Goal: Task Accomplishment & Management: Manage account settings

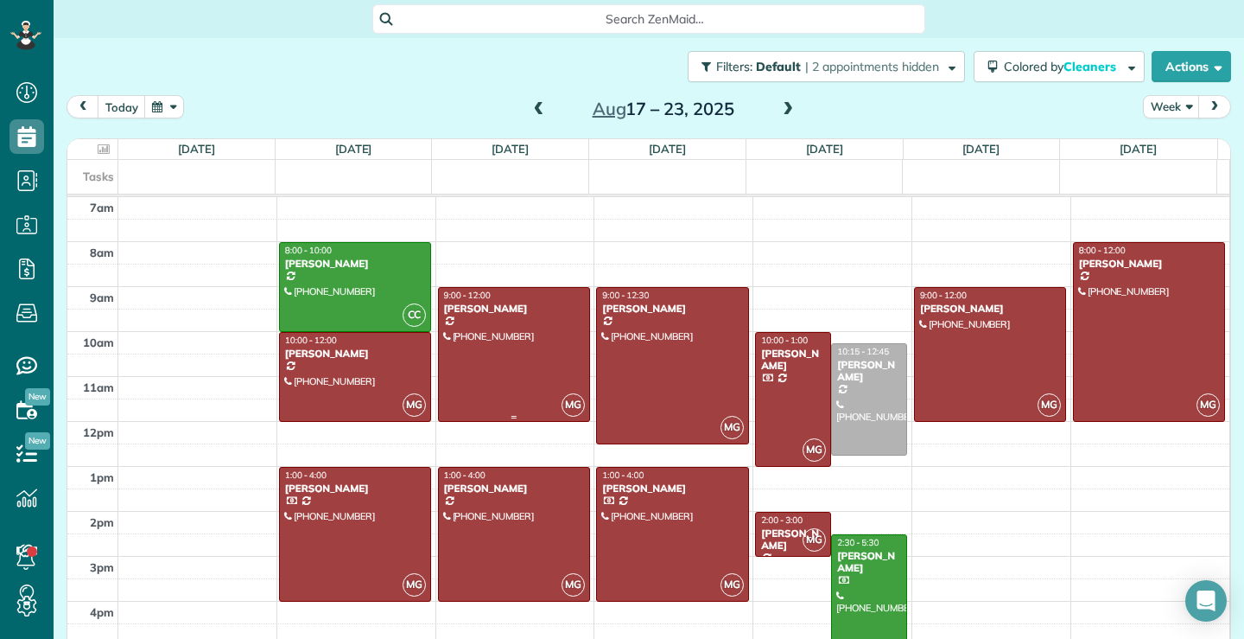
scroll to position [8, 8]
click at [780, 106] on span at bounding box center [788, 110] width 19 height 16
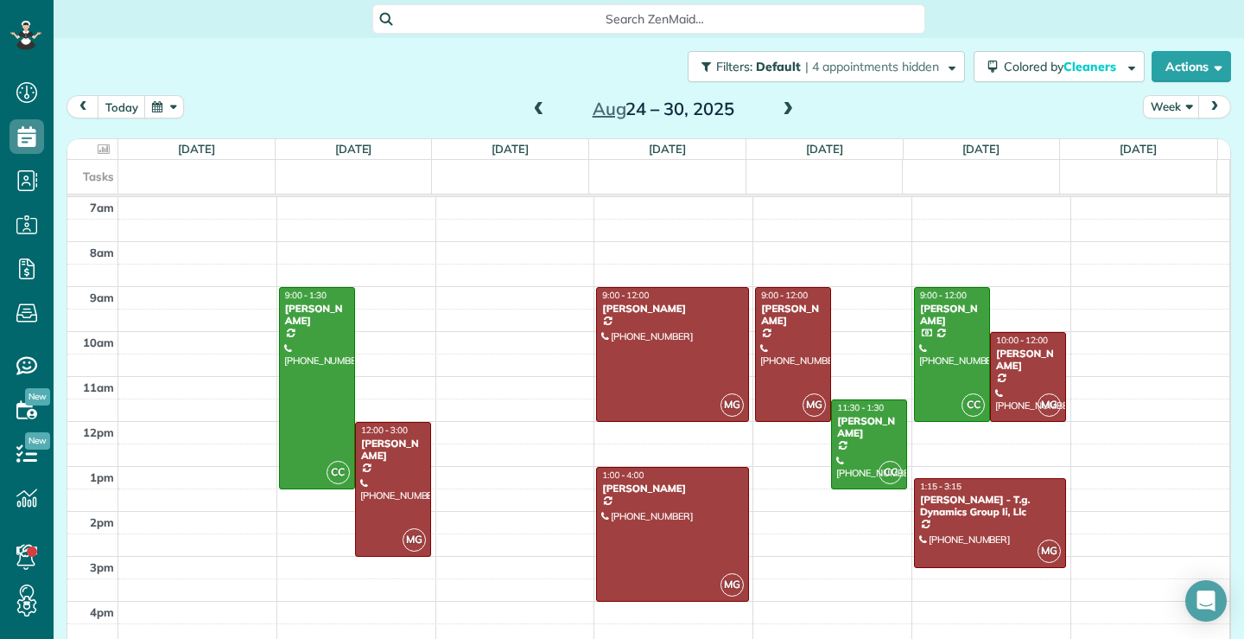
click at [782, 111] on span at bounding box center [788, 110] width 19 height 16
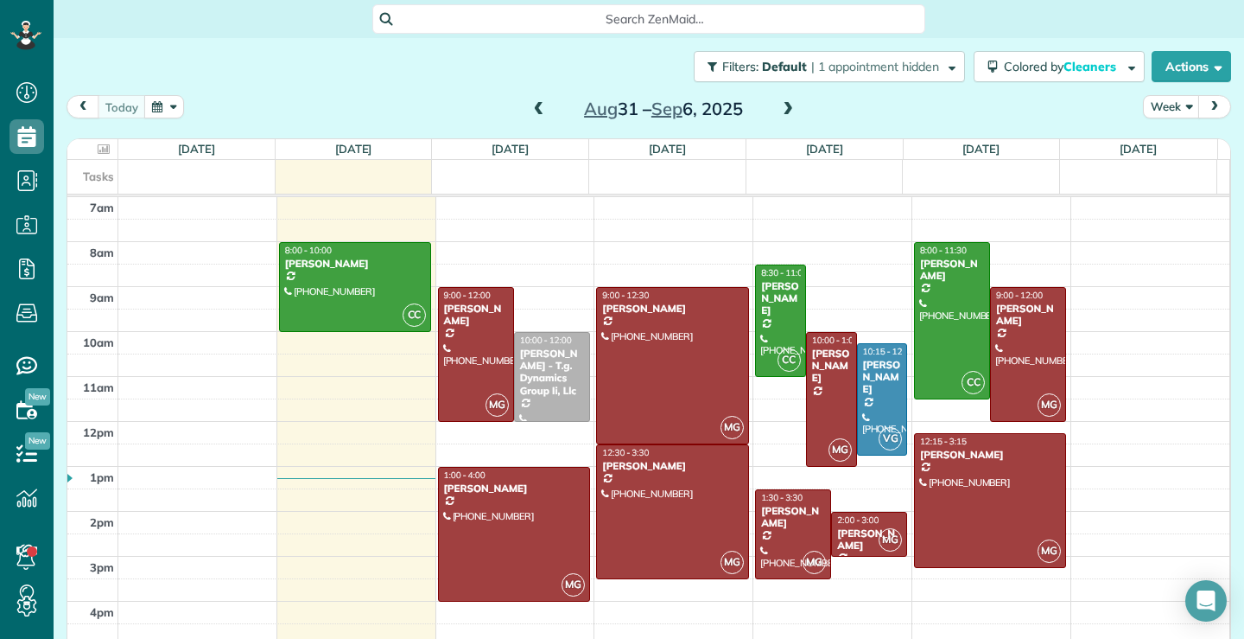
click at [785, 110] on span at bounding box center [788, 110] width 19 height 16
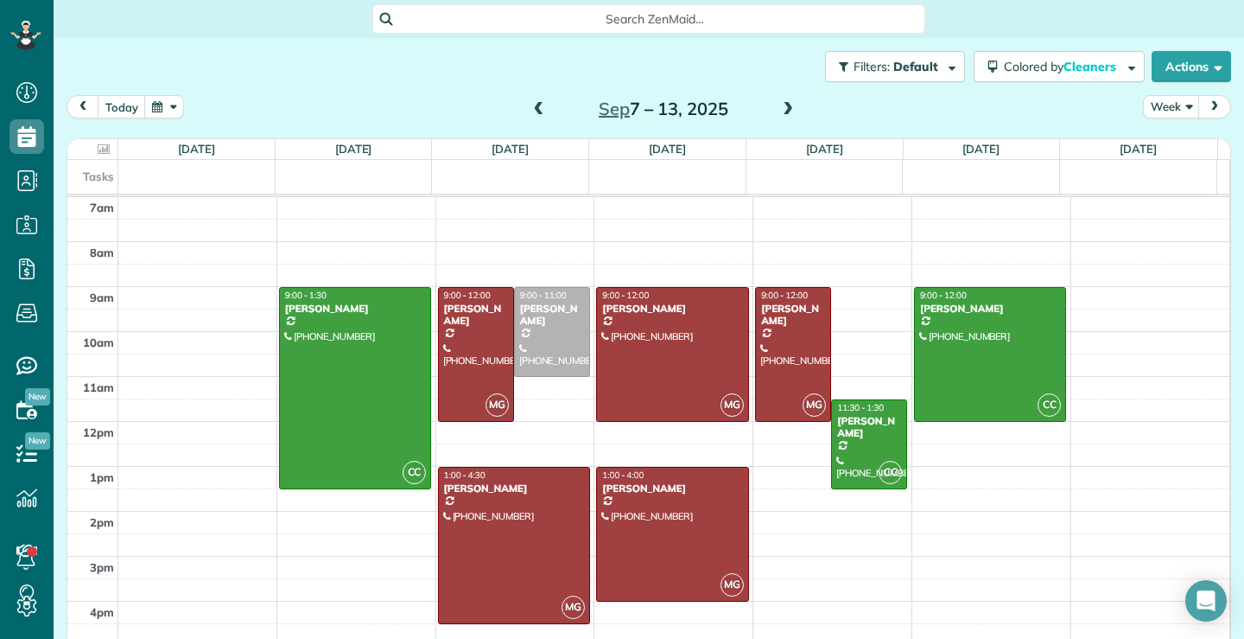
click at [530, 107] on span at bounding box center [539, 110] width 19 height 16
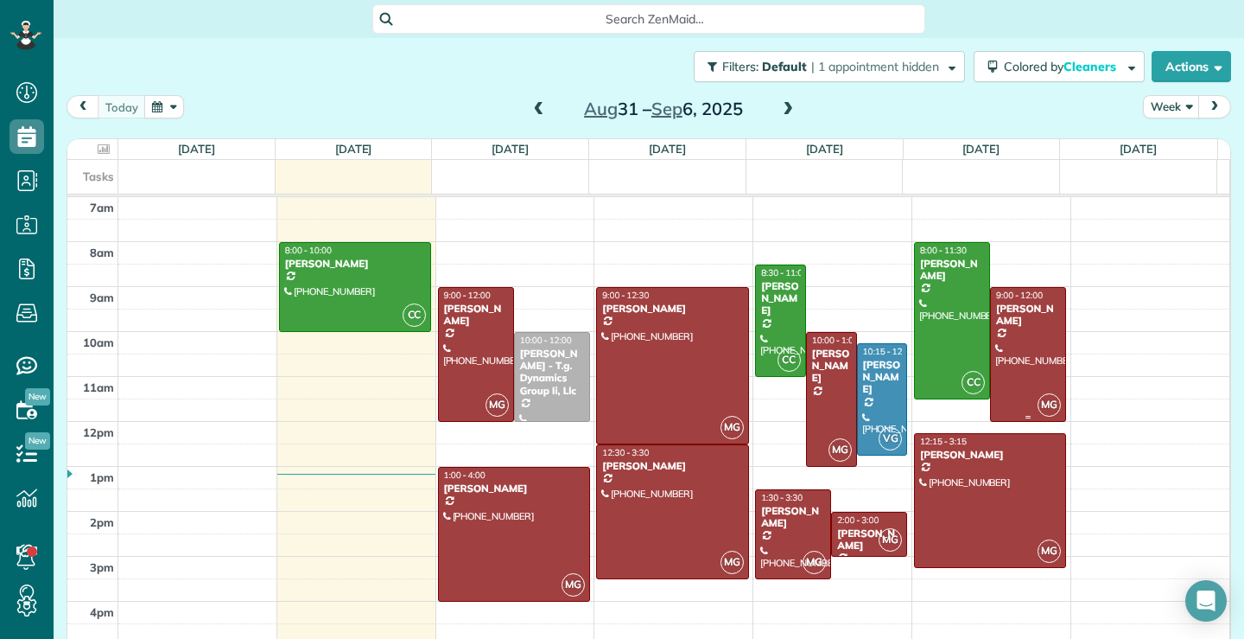
click at [1019, 351] on div at bounding box center [1028, 354] width 74 height 133
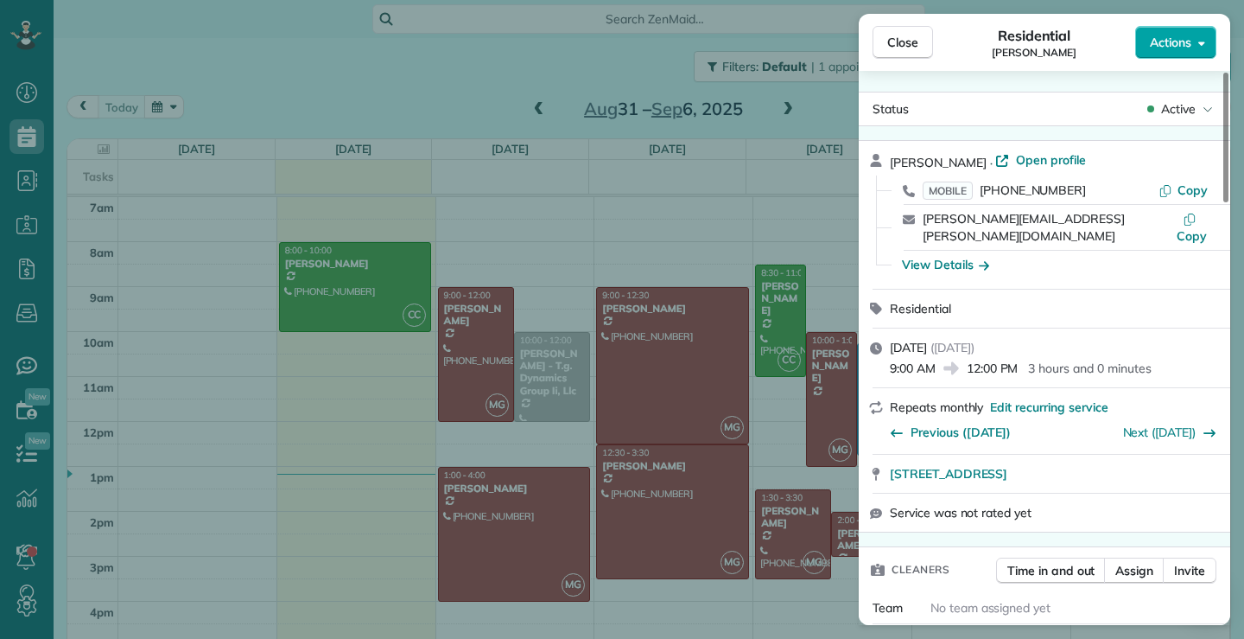
click at [1201, 42] on icon "button" at bounding box center [1202, 43] width 7 height 4
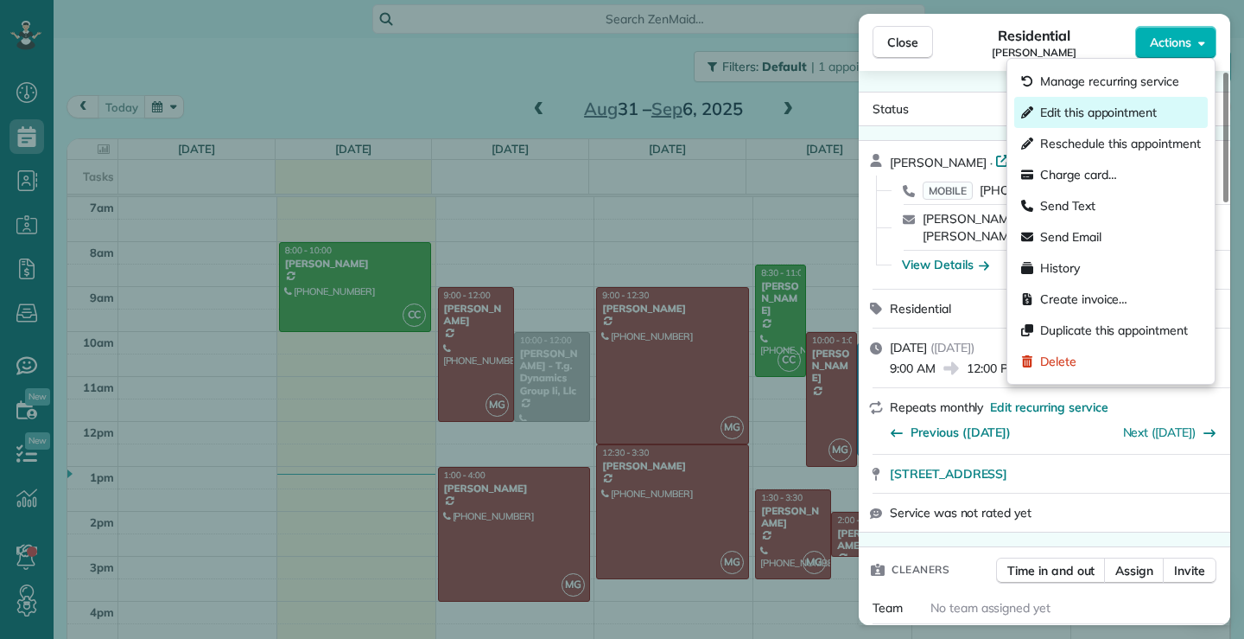
click at [1102, 108] on span "Edit this appointment" at bounding box center [1099, 112] width 117 height 17
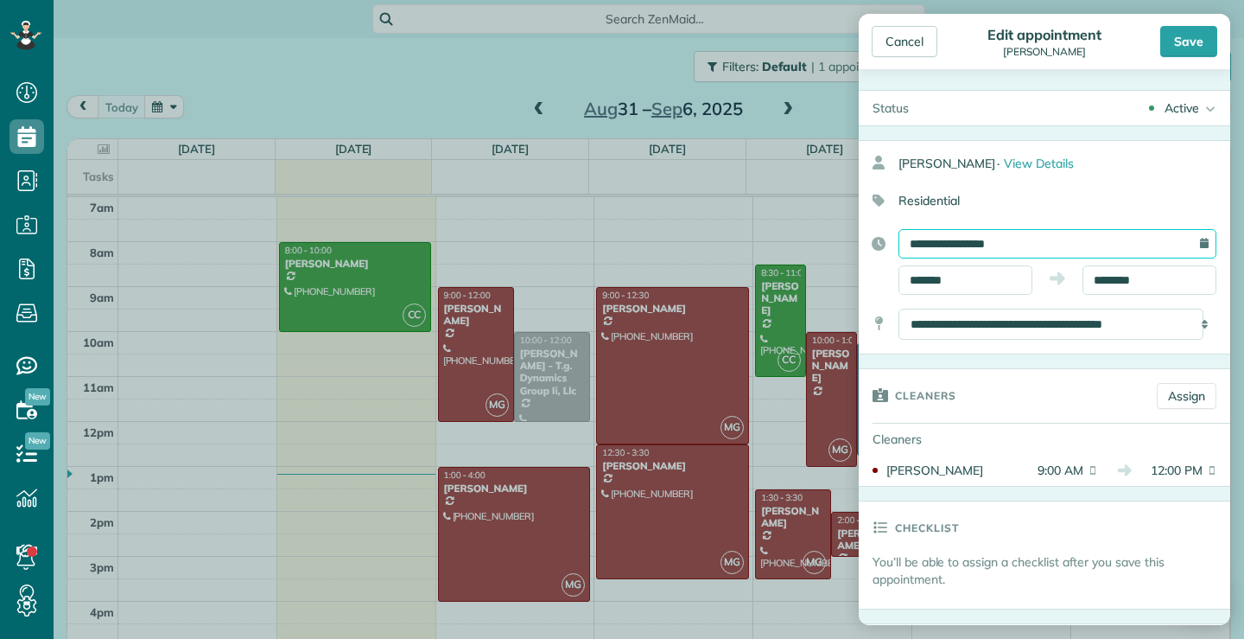
click at [1048, 245] on input "**********" at bounding box center [1058, 243] width 318 height 29
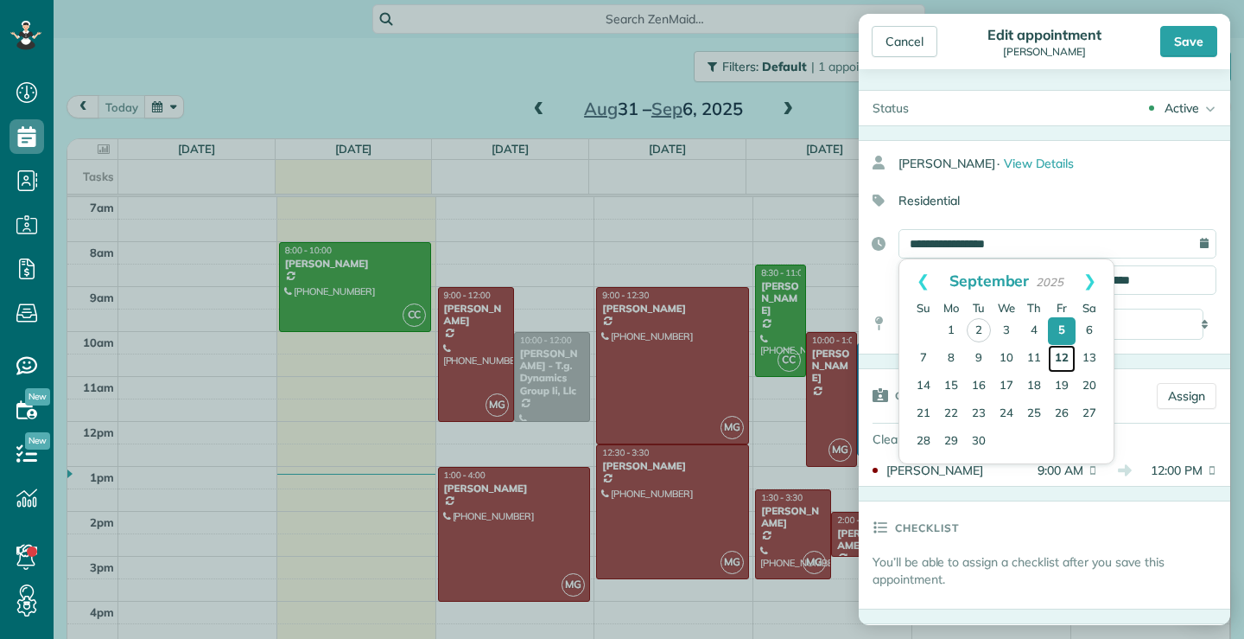
click at [1062, 356] on link "12" at bounding box center [1062, 359] width 28 height 28
type input "**********"
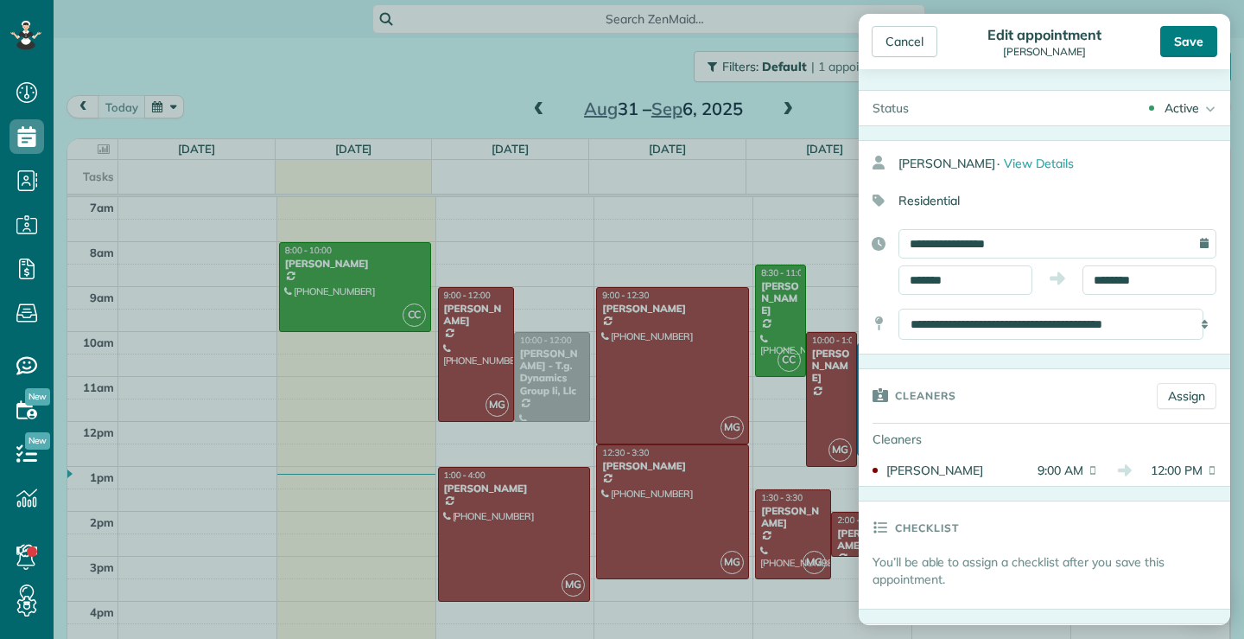
click at [1207, 47] on div "Save" at bounding box center [1189, 41] width 57 height 31
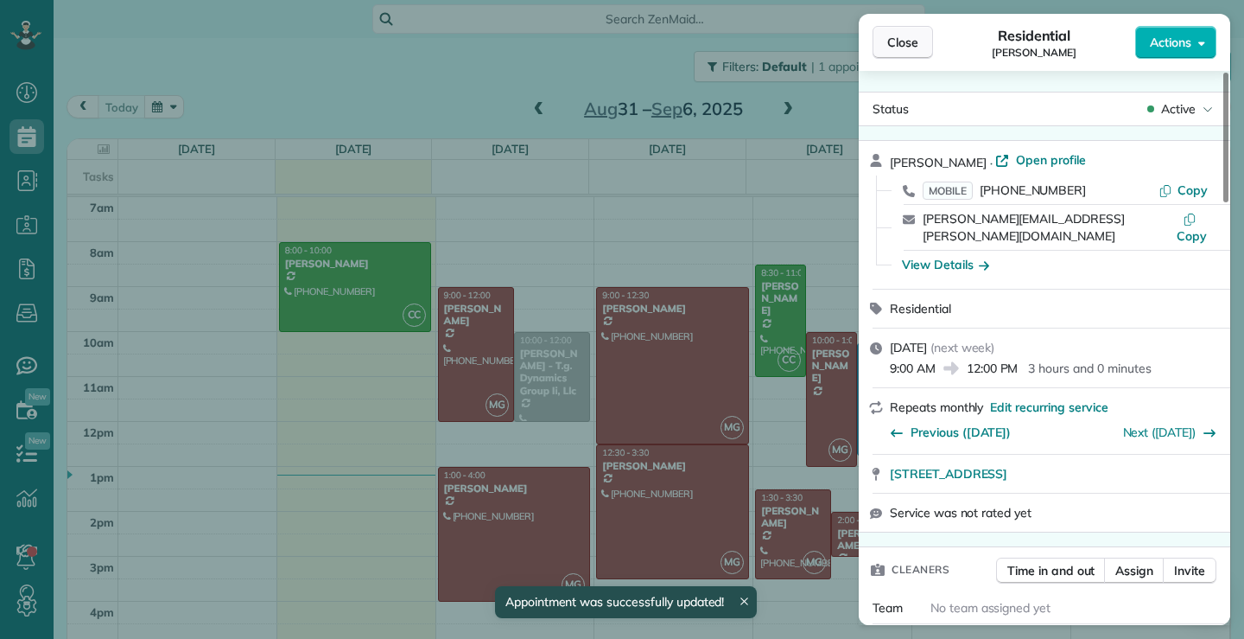
click at [908, 42] on span "Close" at bounding box center [903, 42] width 31 height 17
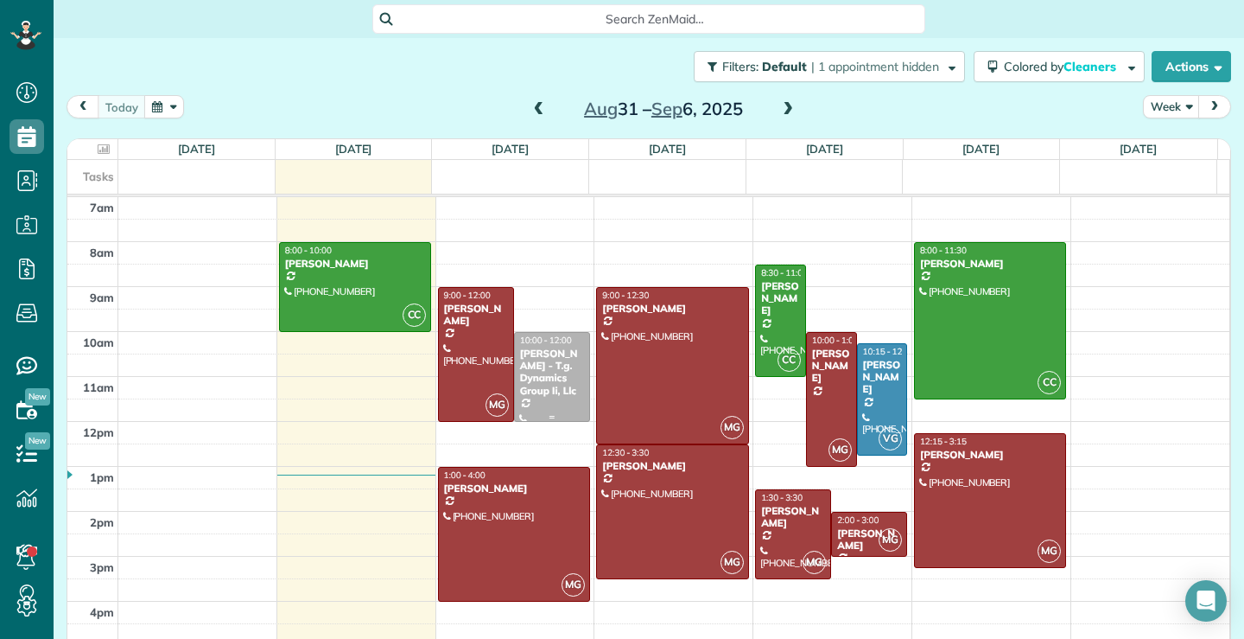
click at [532, 365] on div "John Curry - T.g. Dynamics Group Ii, Llc" at bounding box center [552, 372] width 66 height 50
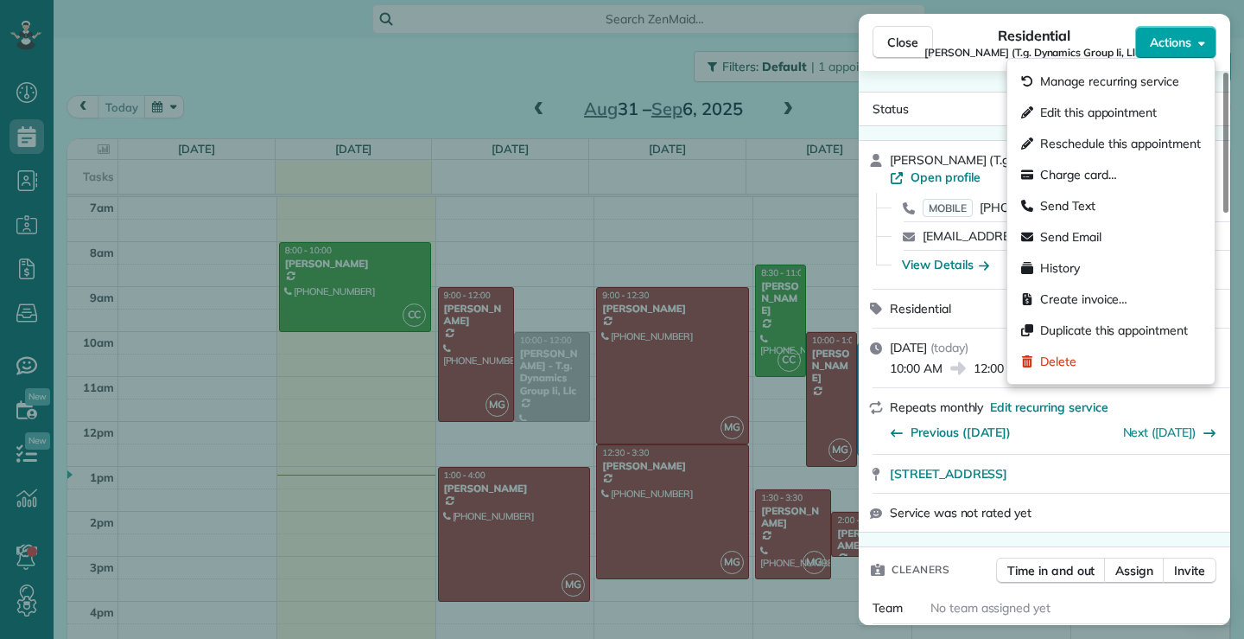
click at [1194, 42] on button "Actions" at bounding box center [1176, 42] width 81 height 33
click at [1079, 111] on span "Edit this appointment" at bounding box center [1099, 112] width 117 height 17
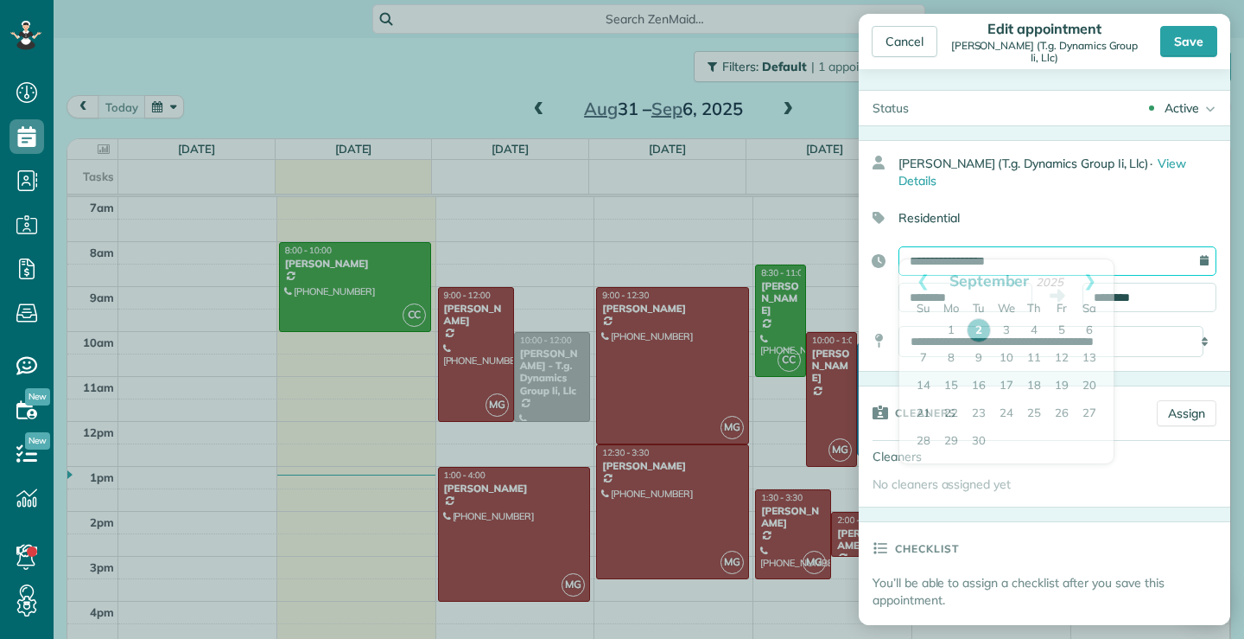
click at [1048, 246] on input "**********" at bounding box center [1058, 260] width 318 height 29
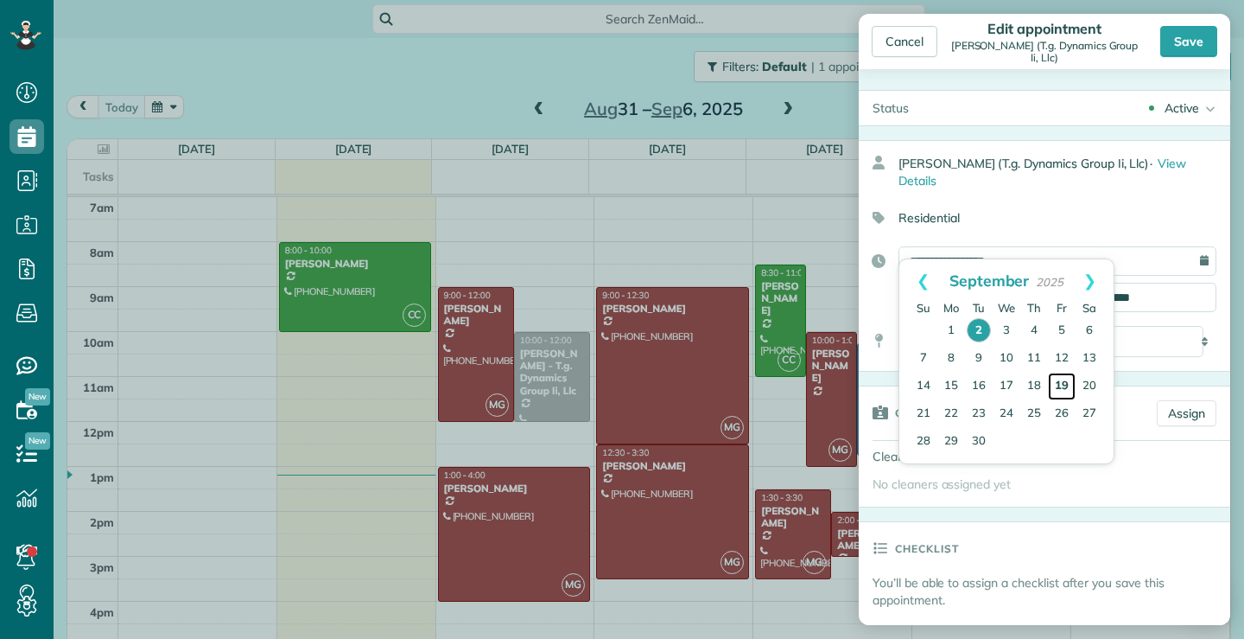
click at [1062, 386] on link "19" at bounding box center [1062, 386] width 28 height 28
type input "**********"
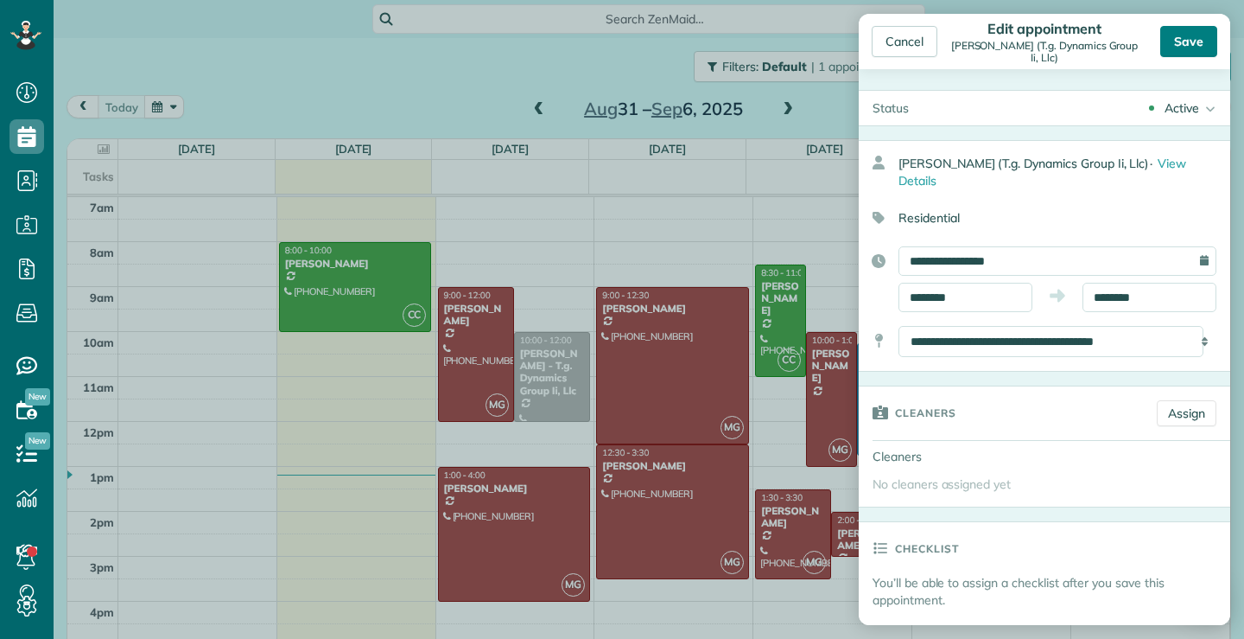
click at [1181, 39] on div "Save" at bounding box center [1189, 41] width 57 height 31
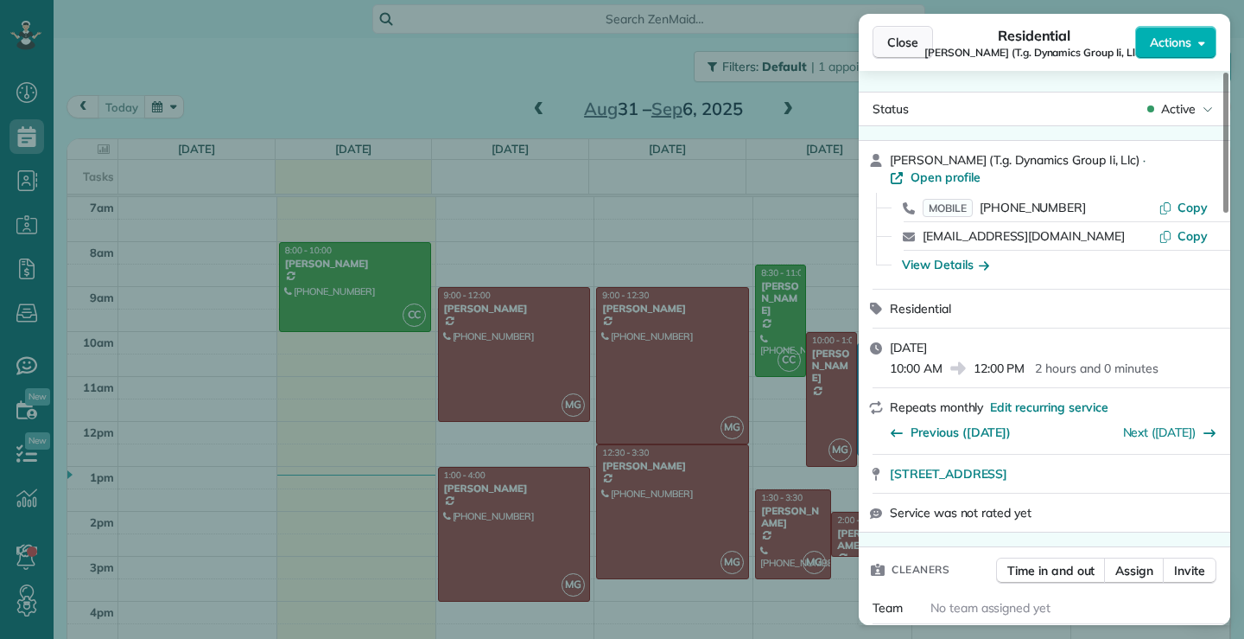
click at [888, 44] on span "Close" at bounding box center [903, 42] width 31 height 17
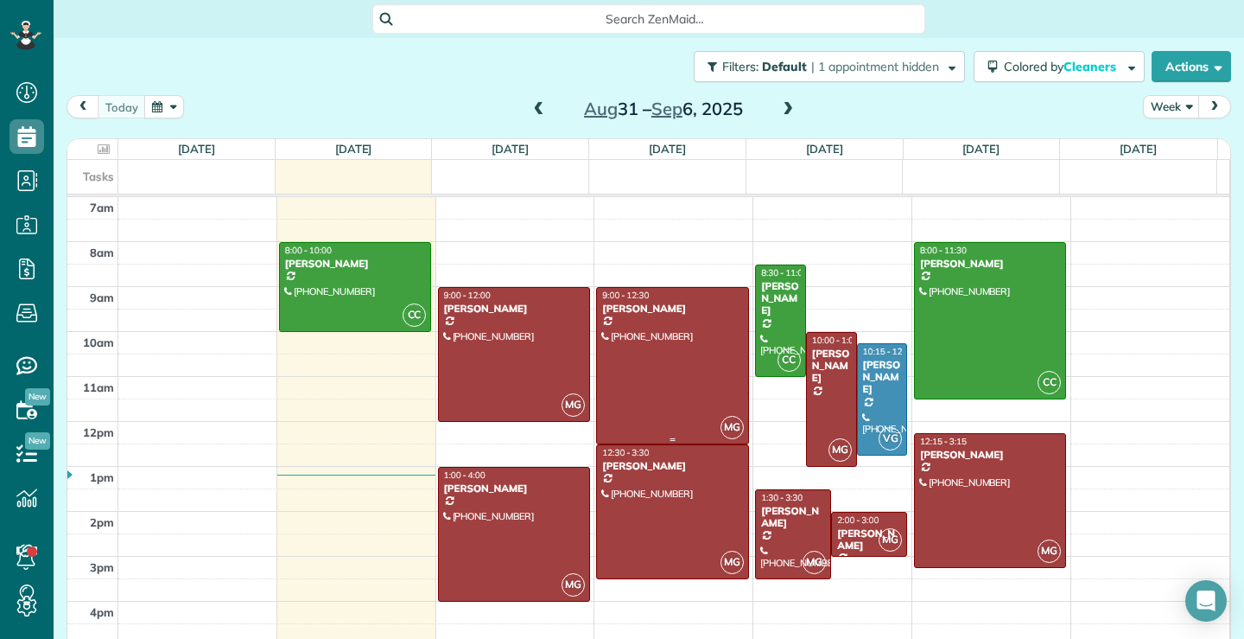
click at [682, 382] on div at bounding box center [672, 366] width 150 height 156
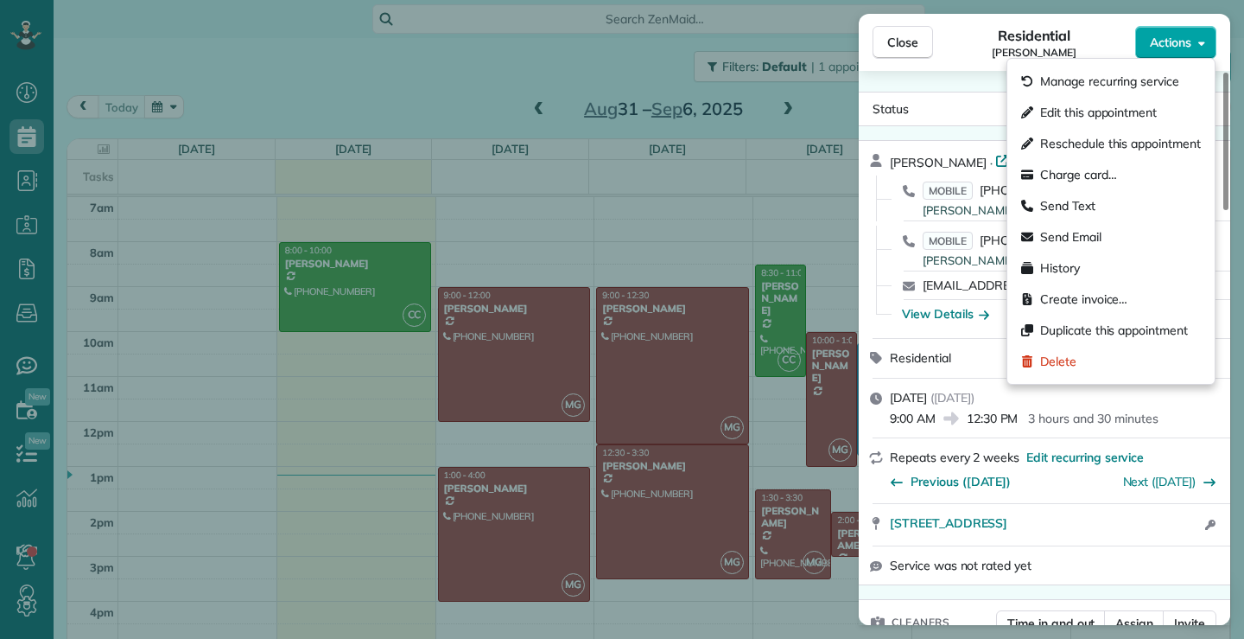
click at [1188, 38] on span "Actions" at bounding box center [1170, 42] width 41 height 17
click at [697, 371] on div "Close Residential David Canin Actions Status Active David Canin · Open profile …" at bounding box center [622, 319] width 1244 height 639
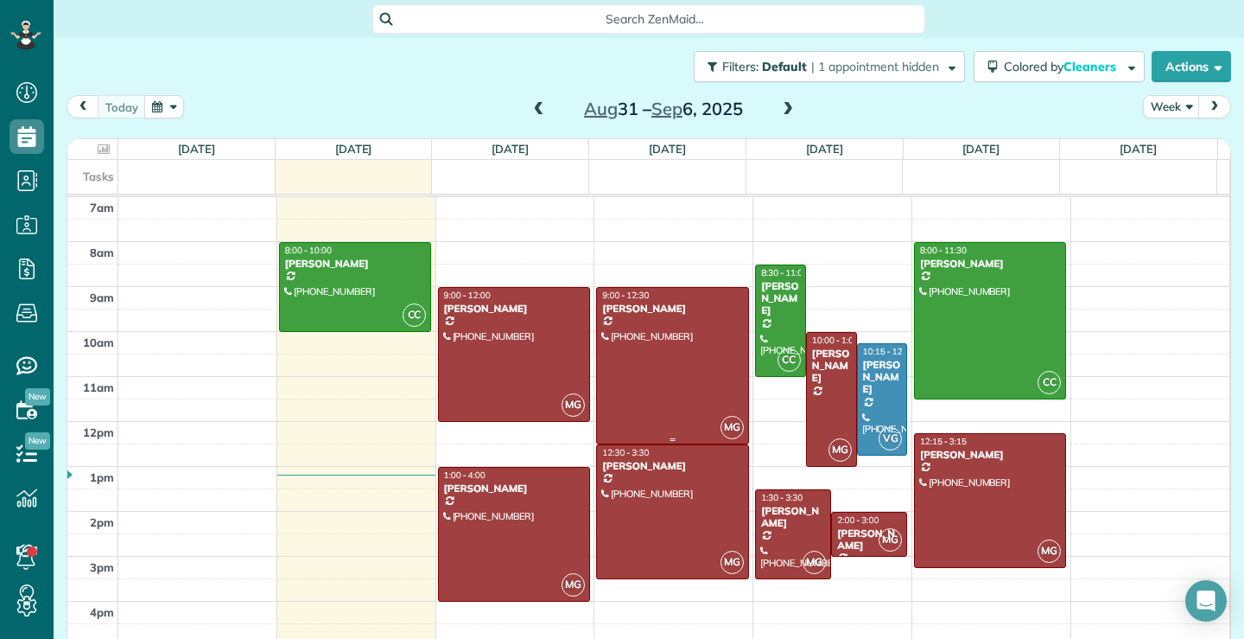
click at [691, 373] on div at bounding box center [672, 366] width 150 height 156
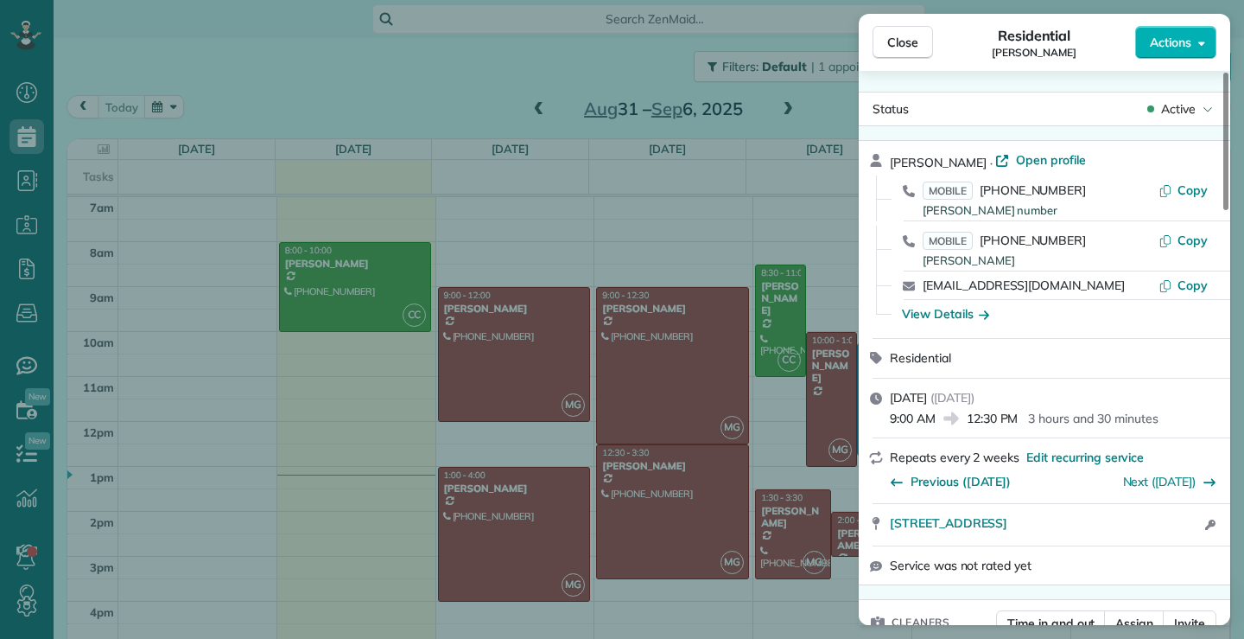
drag, startPoint x: 1059, startPoint y: 284, endPoint x: 921, endPoint y: 291, distance: 137.6
click at [920, 291] on div "dcanin33@gmail.com Copy" at bounding box center [1055, 285] width 330 height 28
click at [917, 32] on button "Close" at bounding box center [903, 42] width 60 height 33
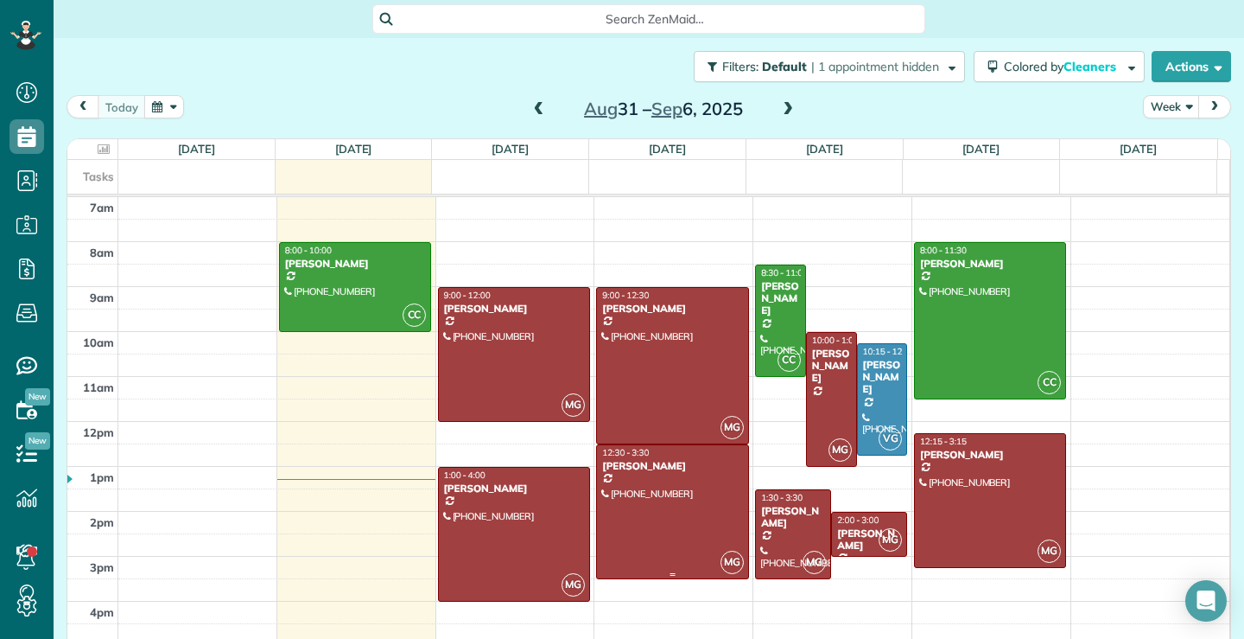
click at [651, 560] on div at bounding box center [672, 511] width 150 height 133
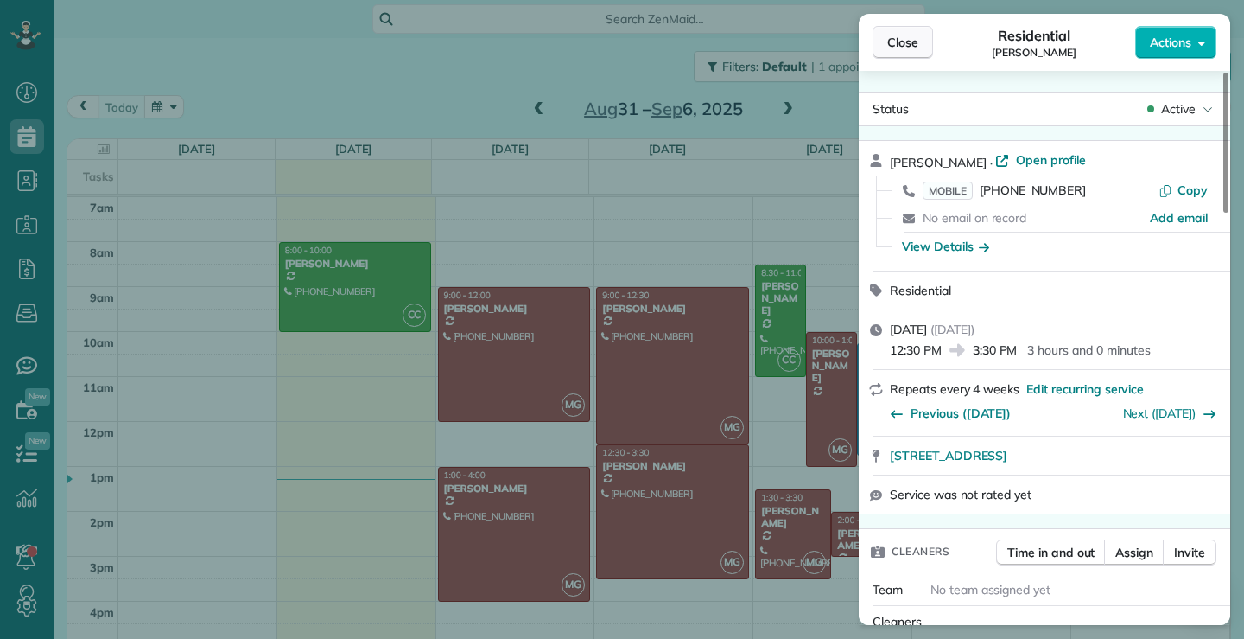
click at [904, 43] on span "Close" at bounding box center [903, 42] width 31 height 17
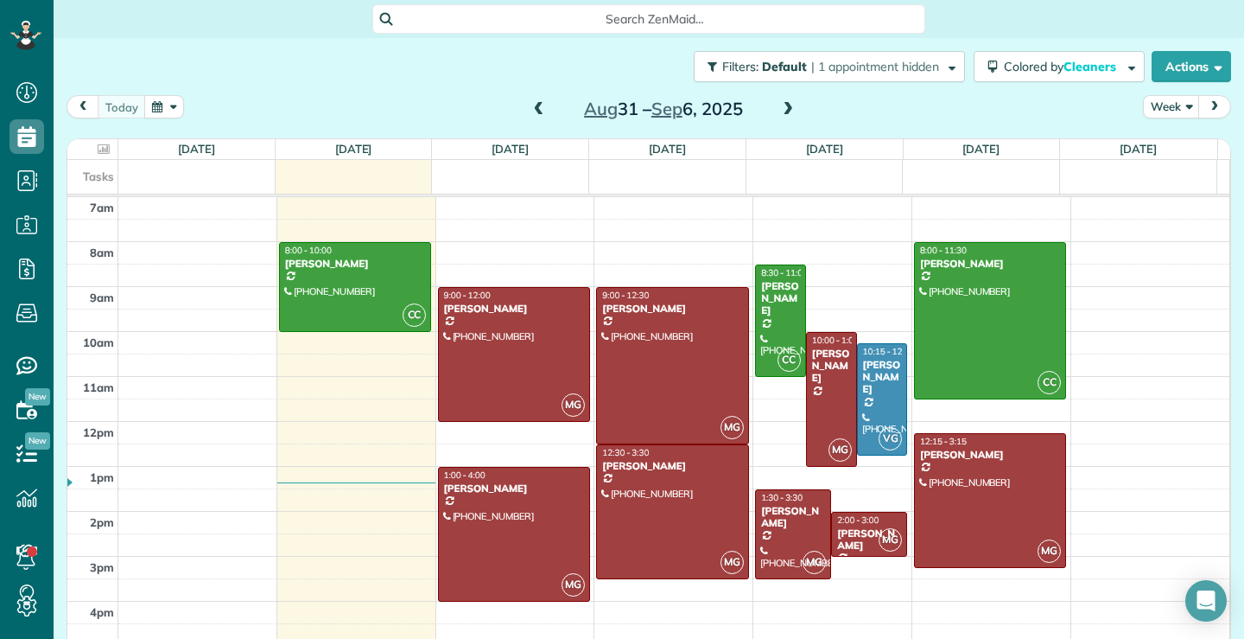
click at [530, 110] on span at bounding box center [539, 110] width 19 height 16
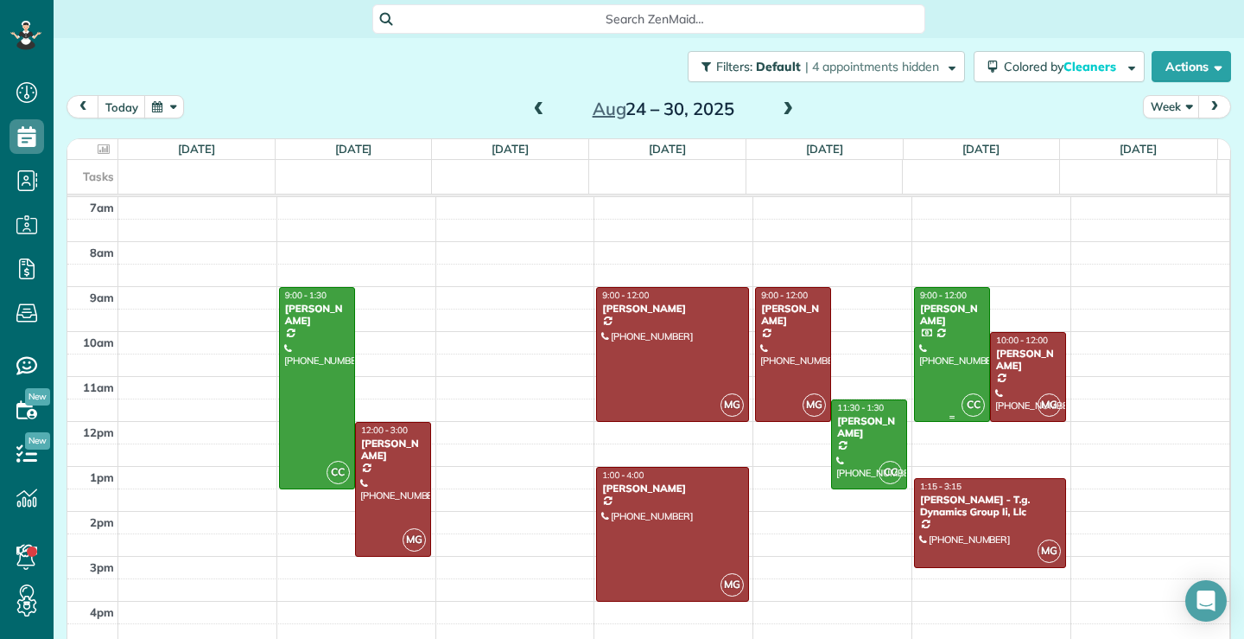
click at [915, 380] on div at bounding box center [952, 354] width 74 height 133
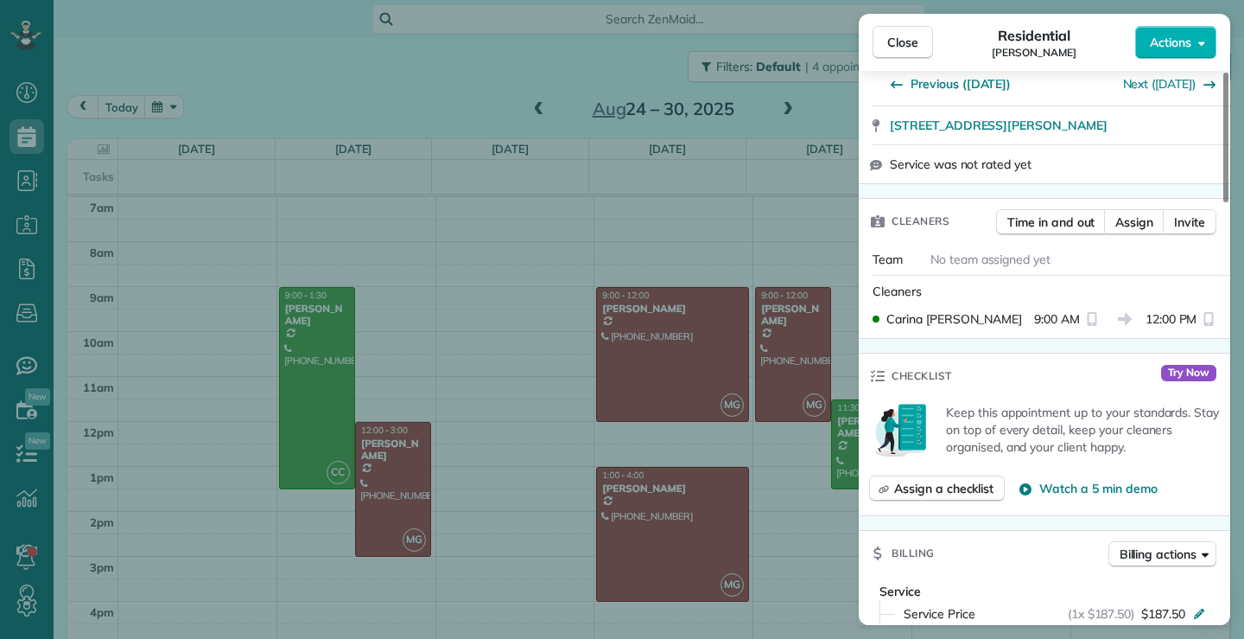
scroll to position [521, 0]
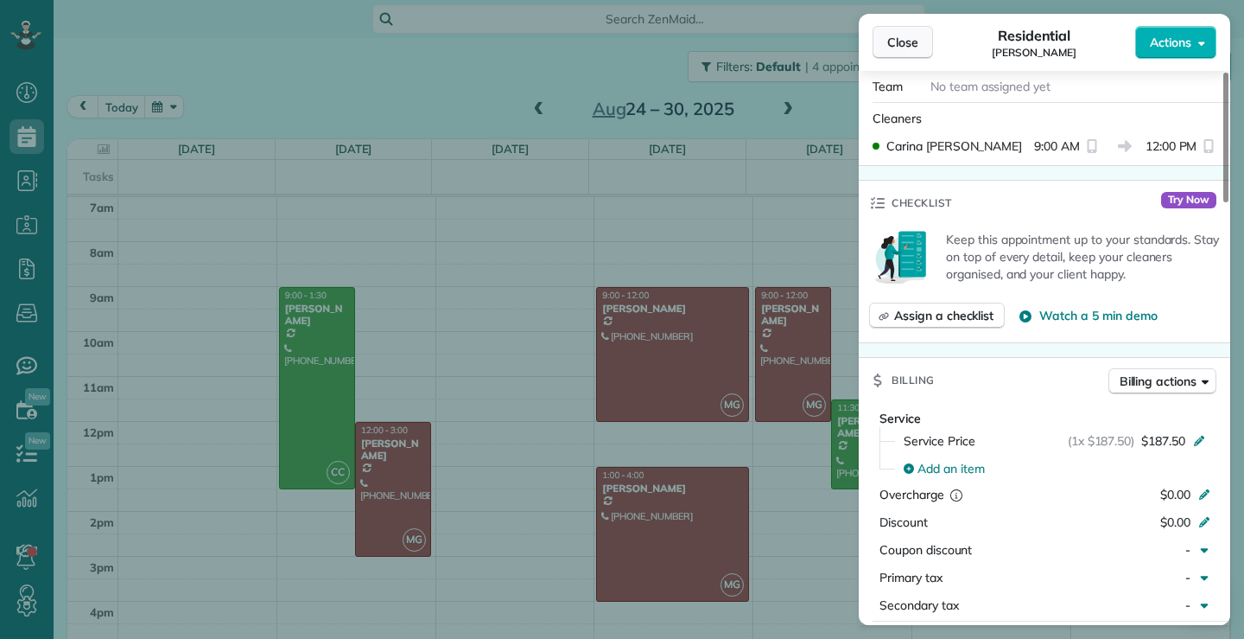
click at [910, 33] on button "Close" at bounding box center [903, 42] width 60 height 33
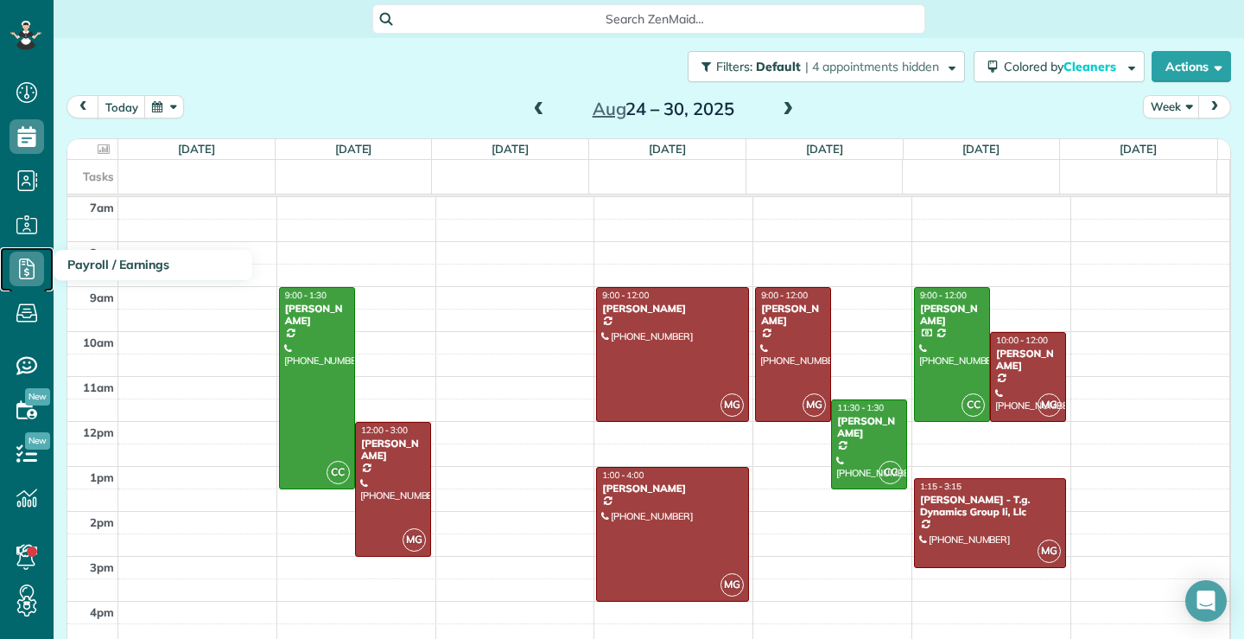
click at [23, 270] on icon at bounding box center [27, 268] width 35 height 35
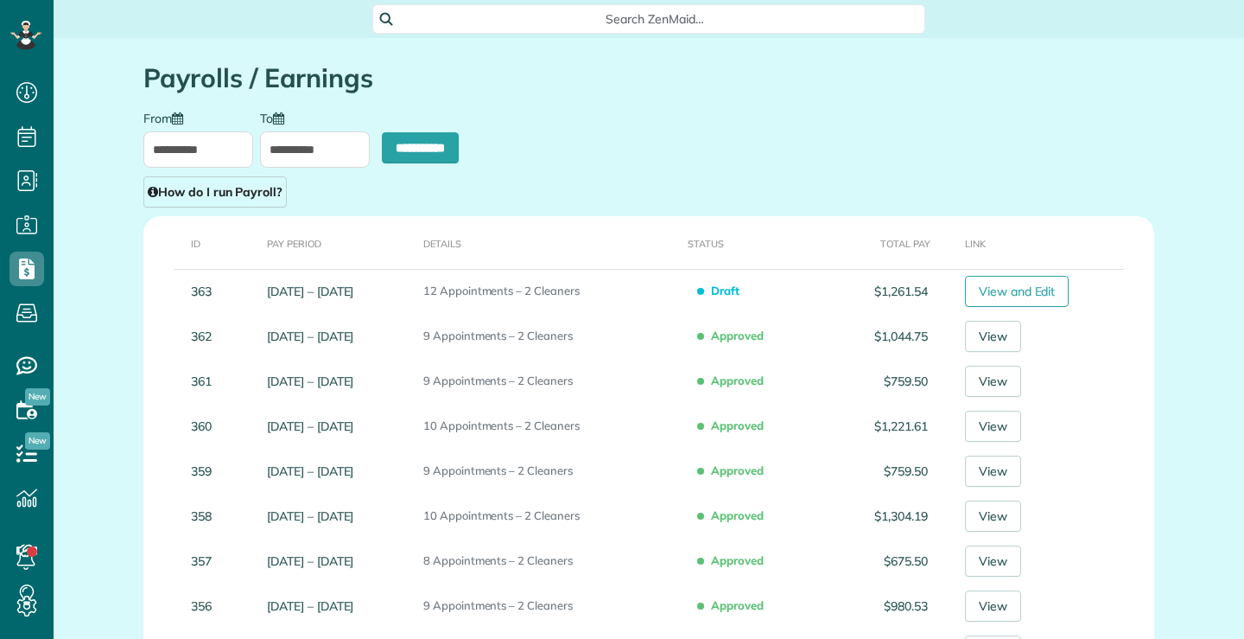
type input "**********"
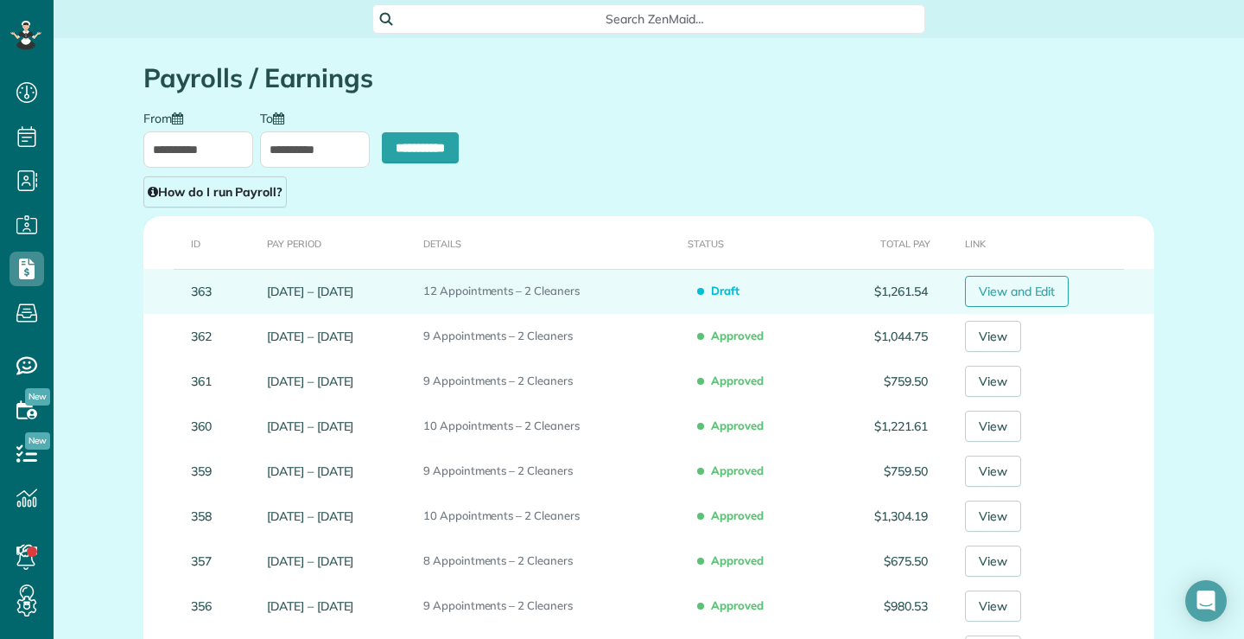
click at [1029, 291] on link "View and Edit" at bounding box center [1017, 291] width 105 height 31
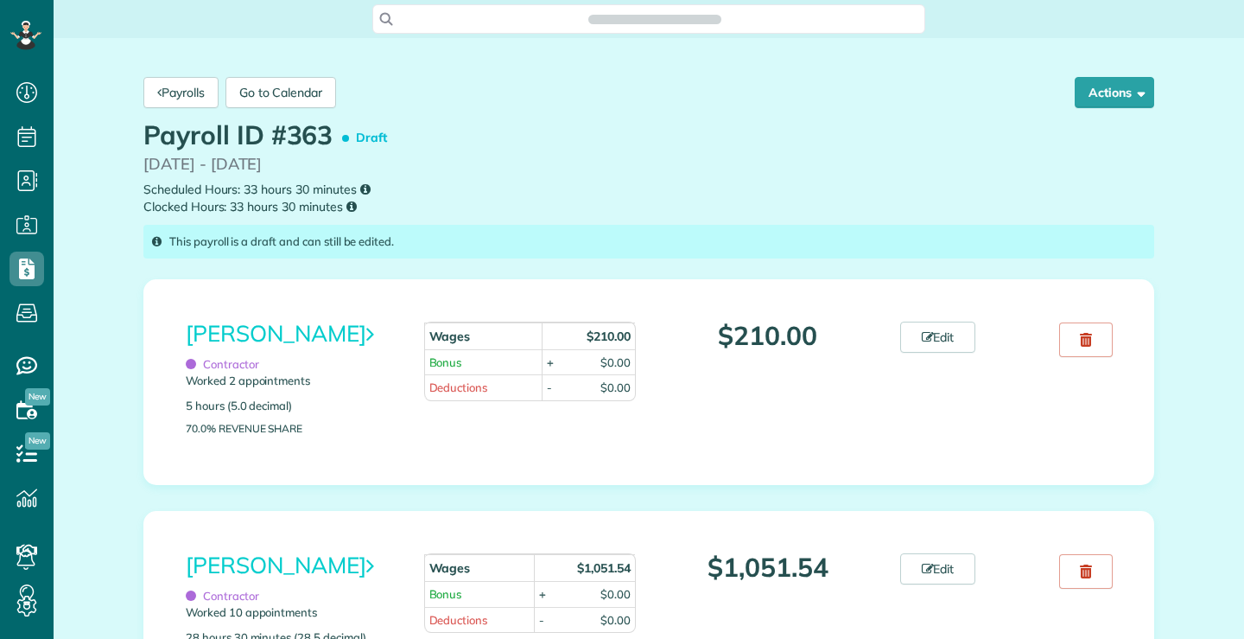
scroll to position [8, 8]
click at [956, 334] on link "Edit" at bounding box center [939, 336] width 76 height 31
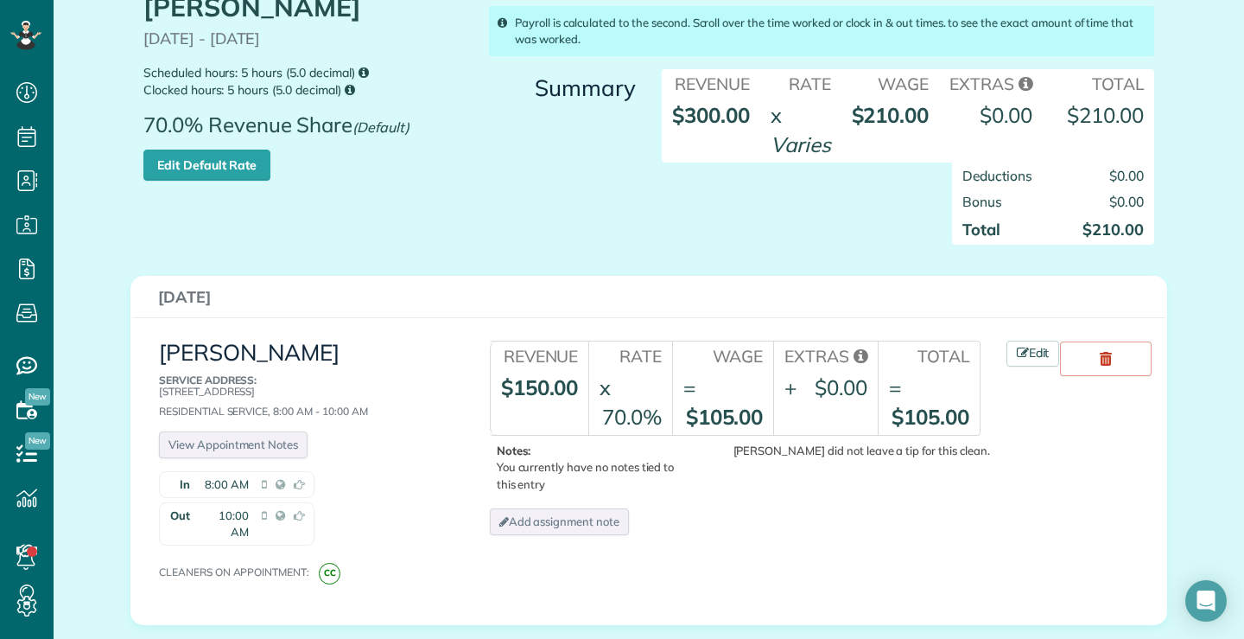
scroll to position [42, 0]
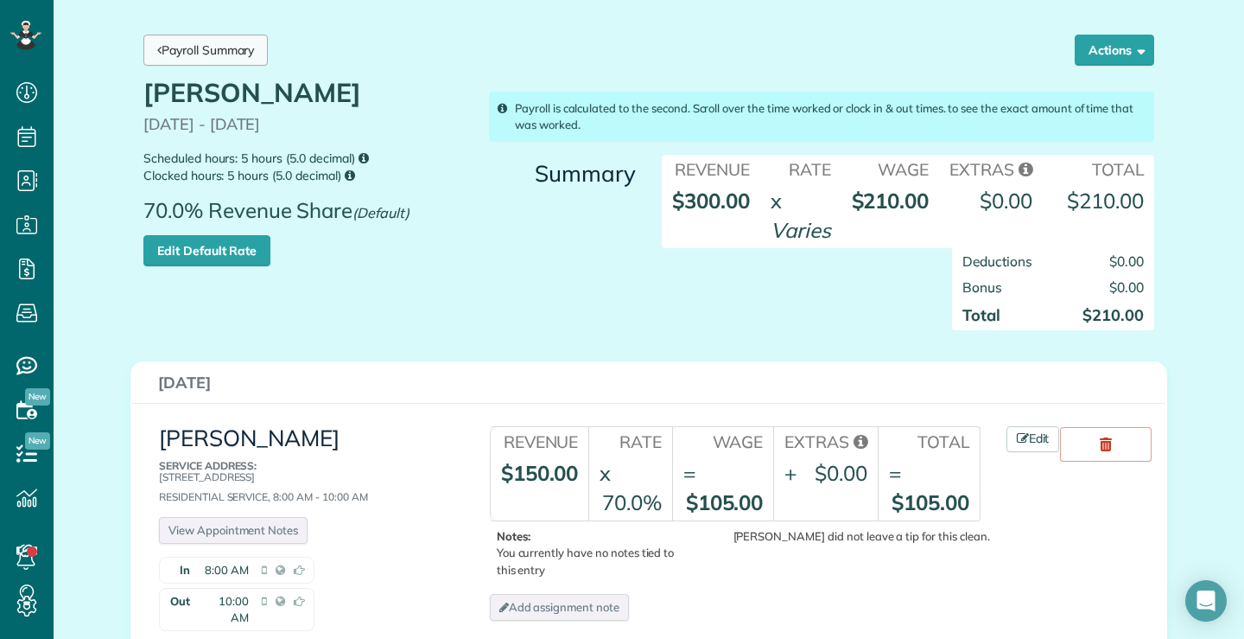
click at [188, 48] on link "Payroll Summary" at bounding box center [205, 50] width 124 height 31
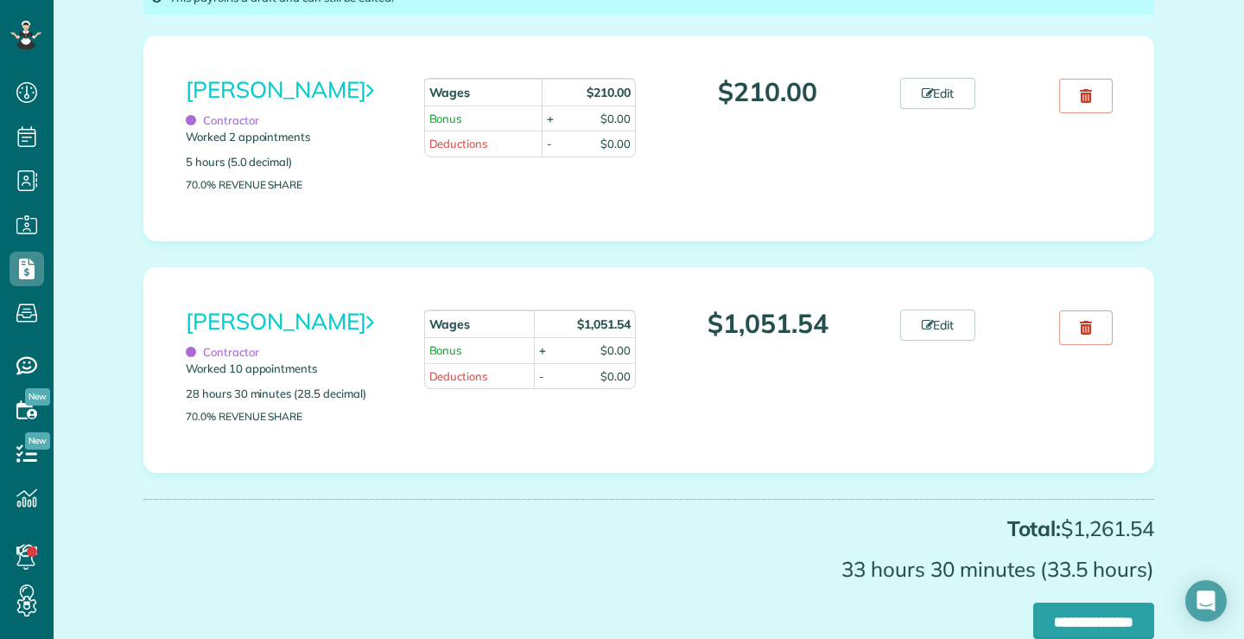
scroll to position [259, 0]
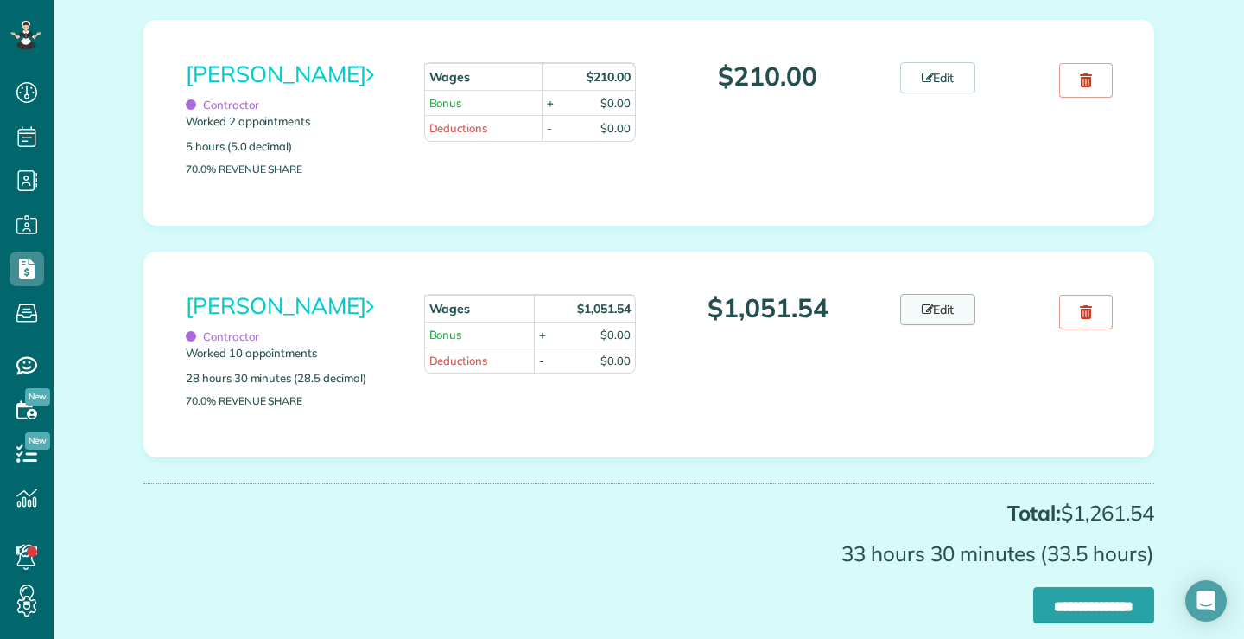
click at [939, 311] on link "Edit" at bounding box center [939, 309] width 76 height 31
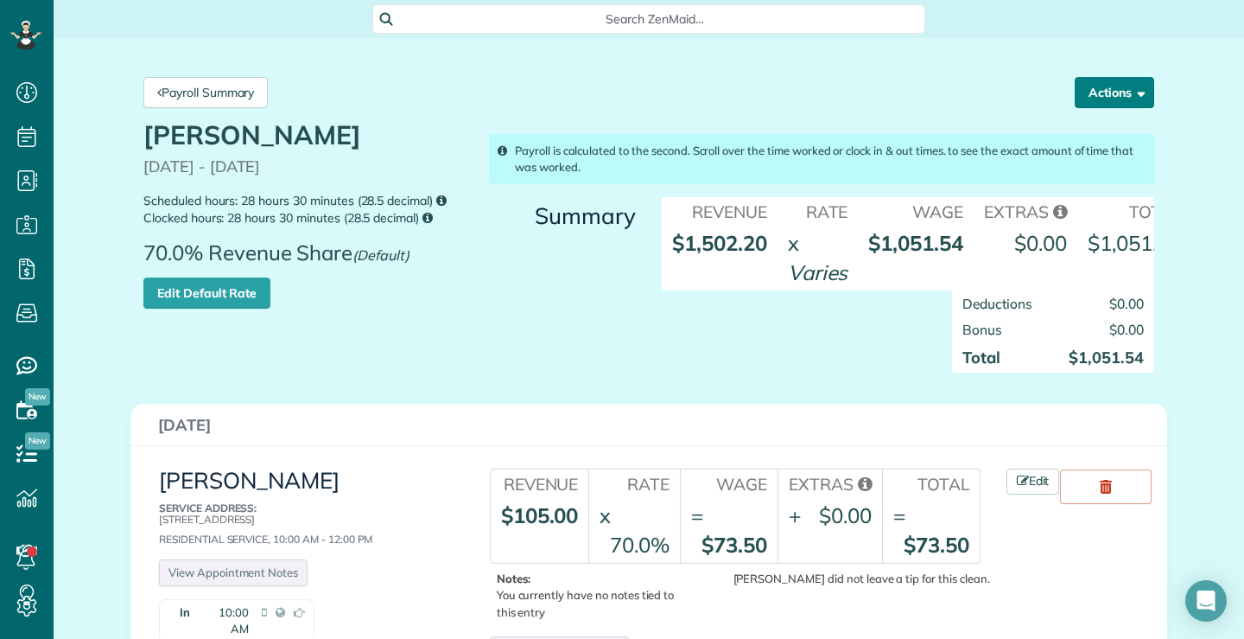
click at [1132, 94] on span "button" at bounding box center [1138, 92] width 13 height 13
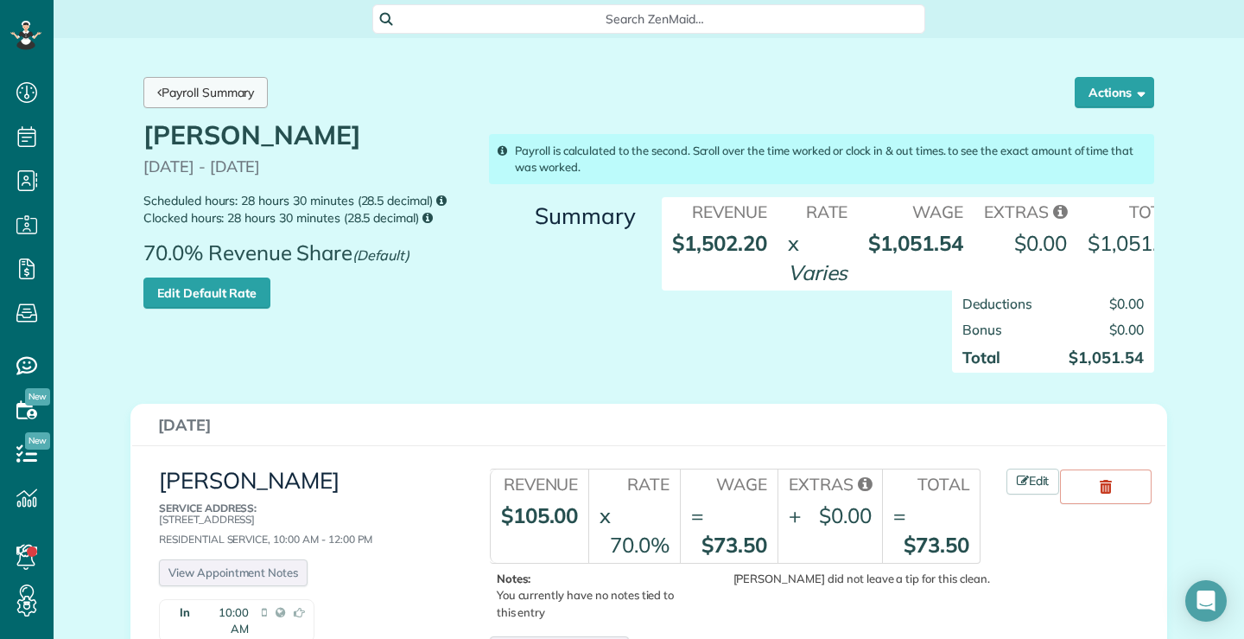
click at [213, 85] on link "Payroll Summary" at bounding box center [205, 92] width 124 height 31
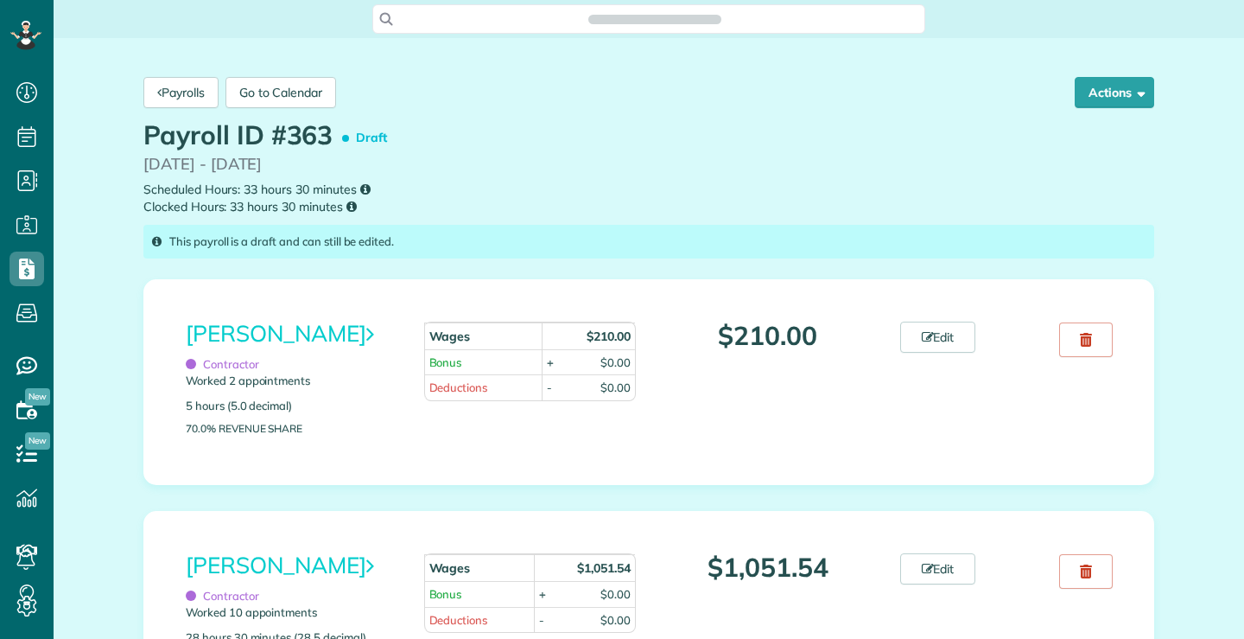
scroll to position [8, 8]
click at [1136, 96] on span "button" at bounding box center [1138, 92] width 13 height 13
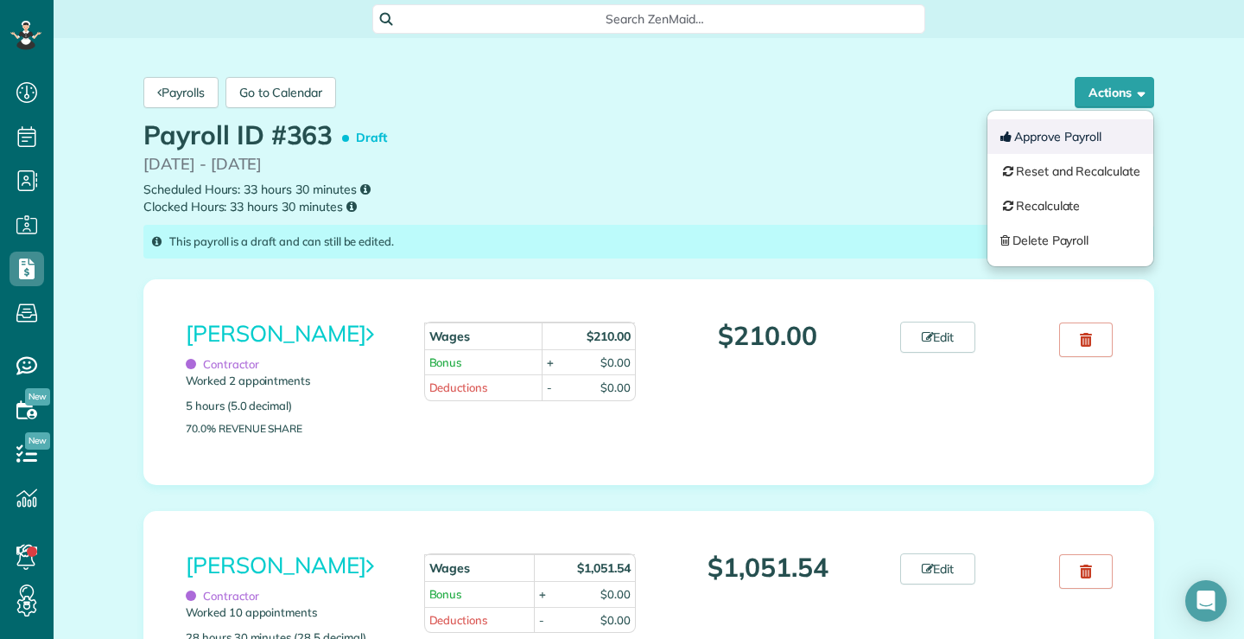
click at [1038, 137] on button "Approve Payroll" at bounding box center [1071, 136] width 166 height 35
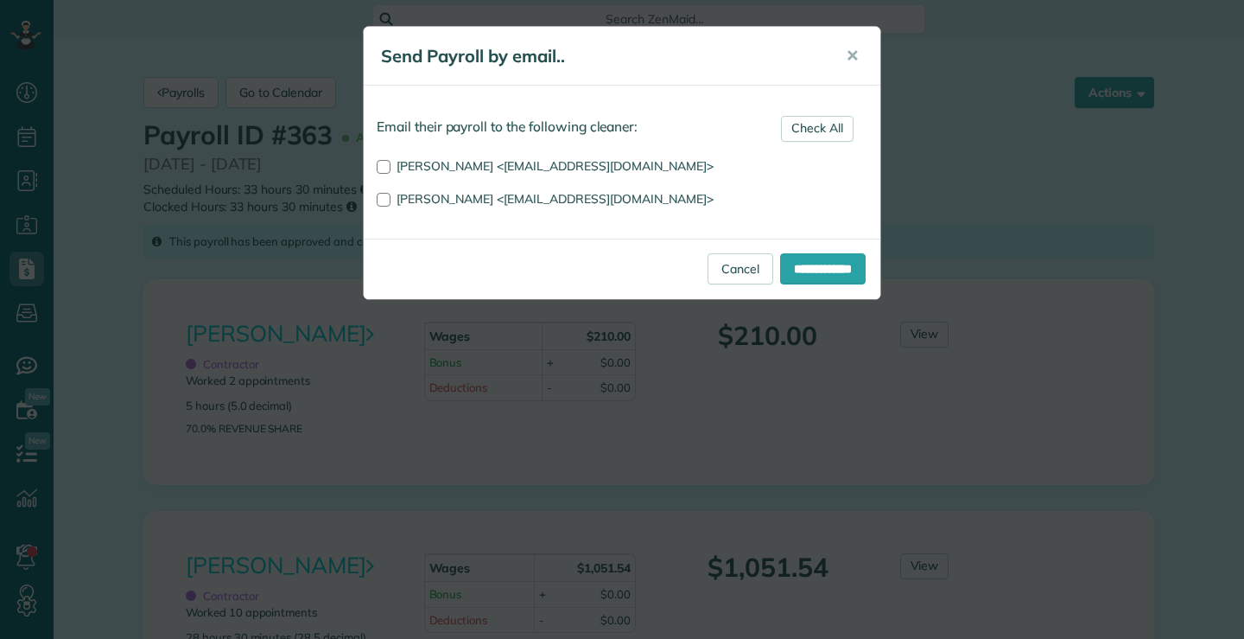
scroll to position [8, 8]
click at [714, 273] on link "Cancel" at bounding box center [741, 268] width 66 height 31
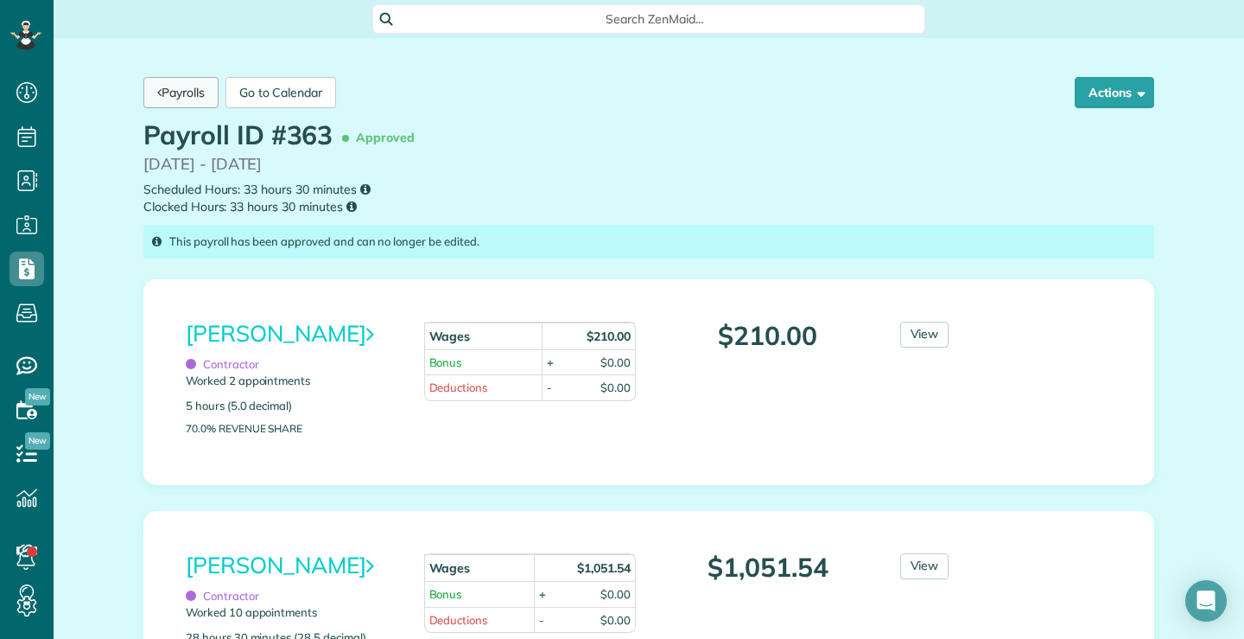
click at [184, 96] on link "Payrolls" at bounding box center [180, 92] width 75 height 31
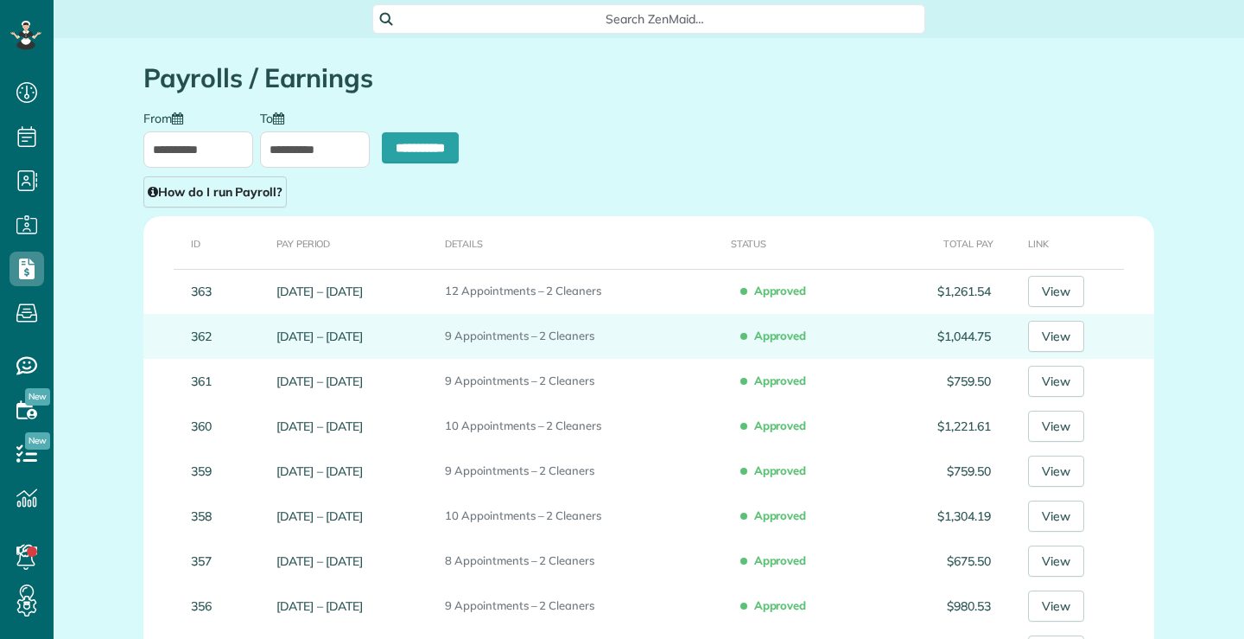
scroll to position [8, 8]
type input "**********"
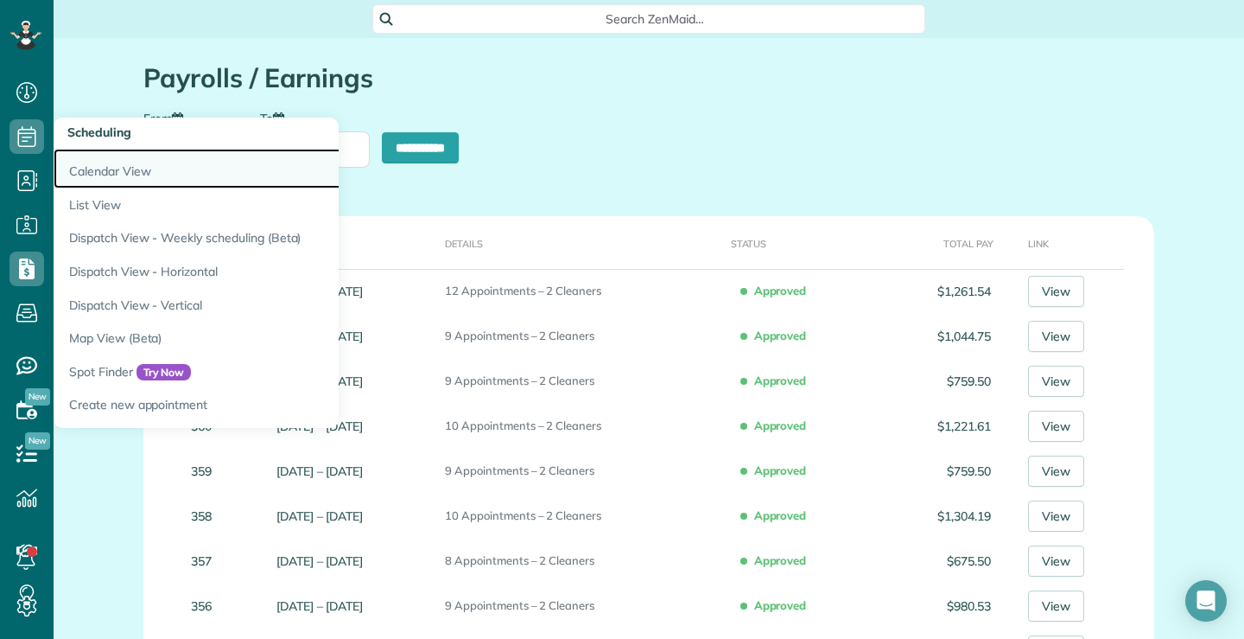
click at [92, 175] on link "Calendar View" at bounding box center [270, 169] width 432 height 40
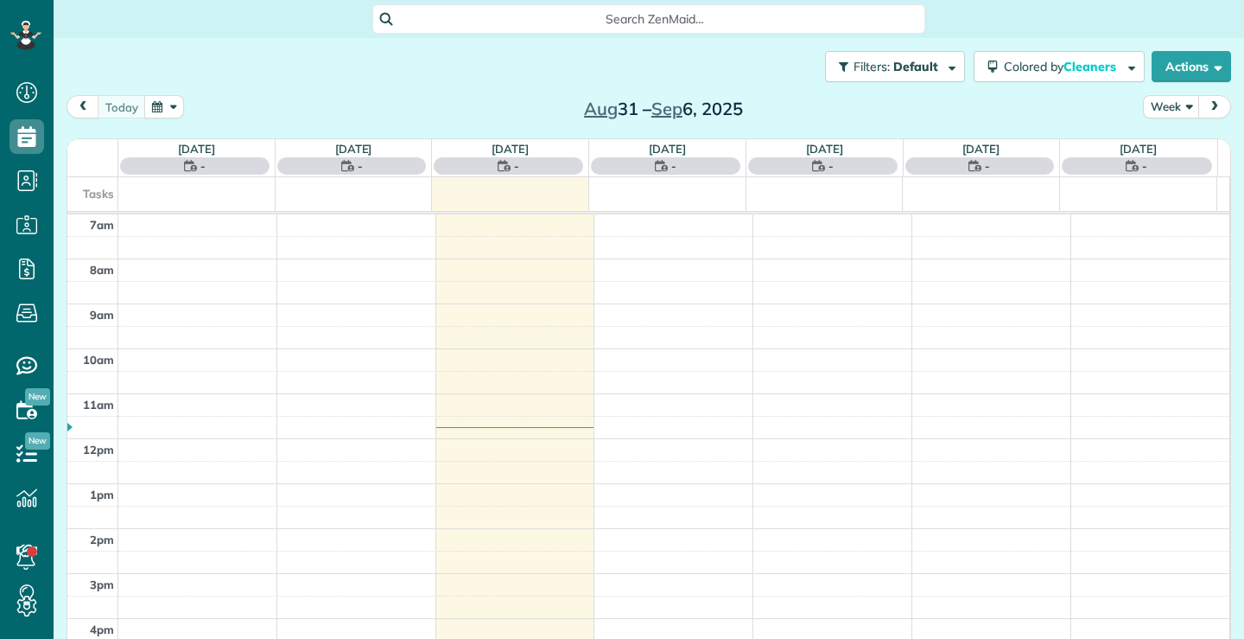
scroll to position [8, 8]
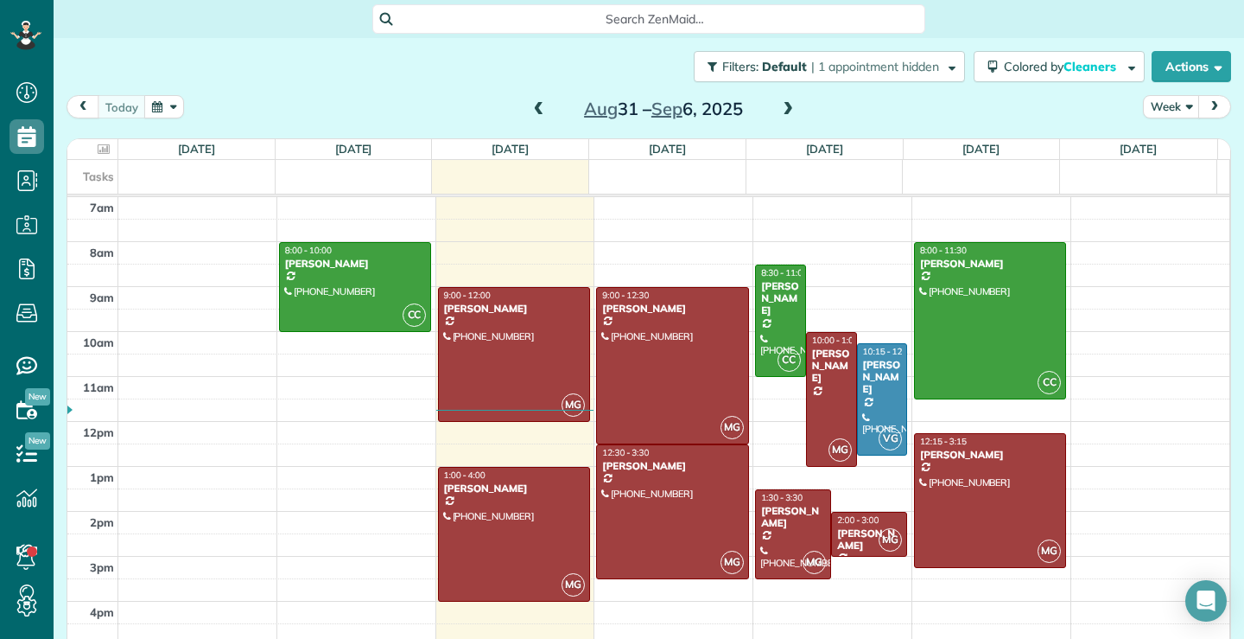
click at [536, 112] on span at bounding box center [539, 110] width 19 height 16
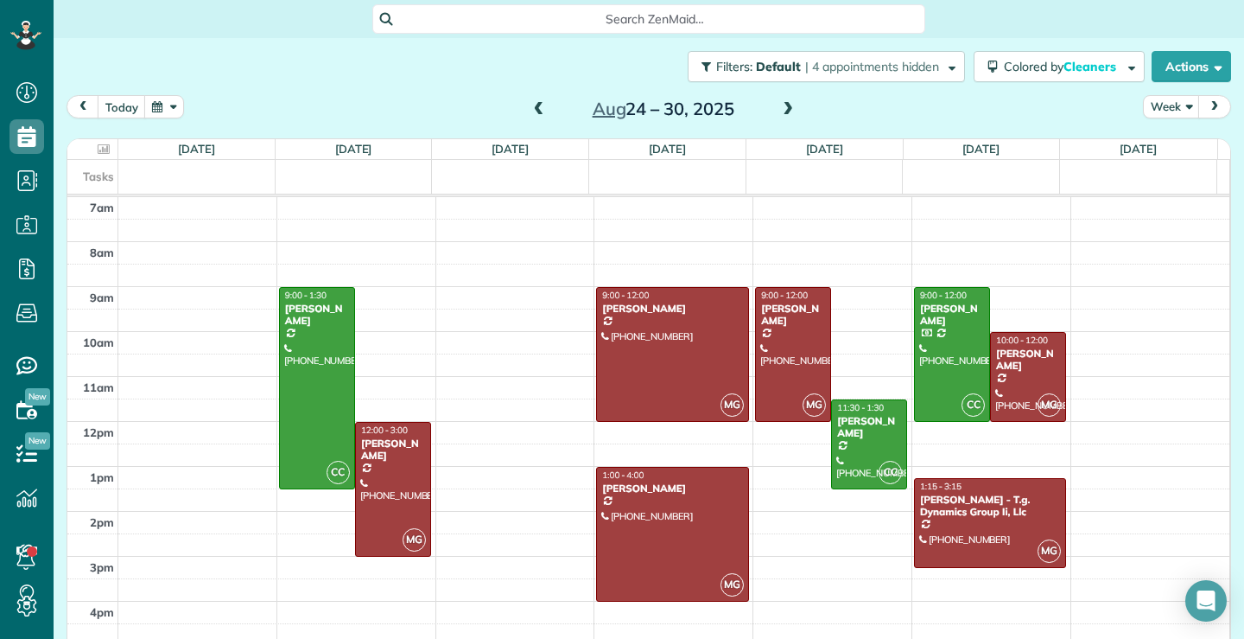
click at [536, 112] on span at bounding box center [539, 110] width 19 height 16
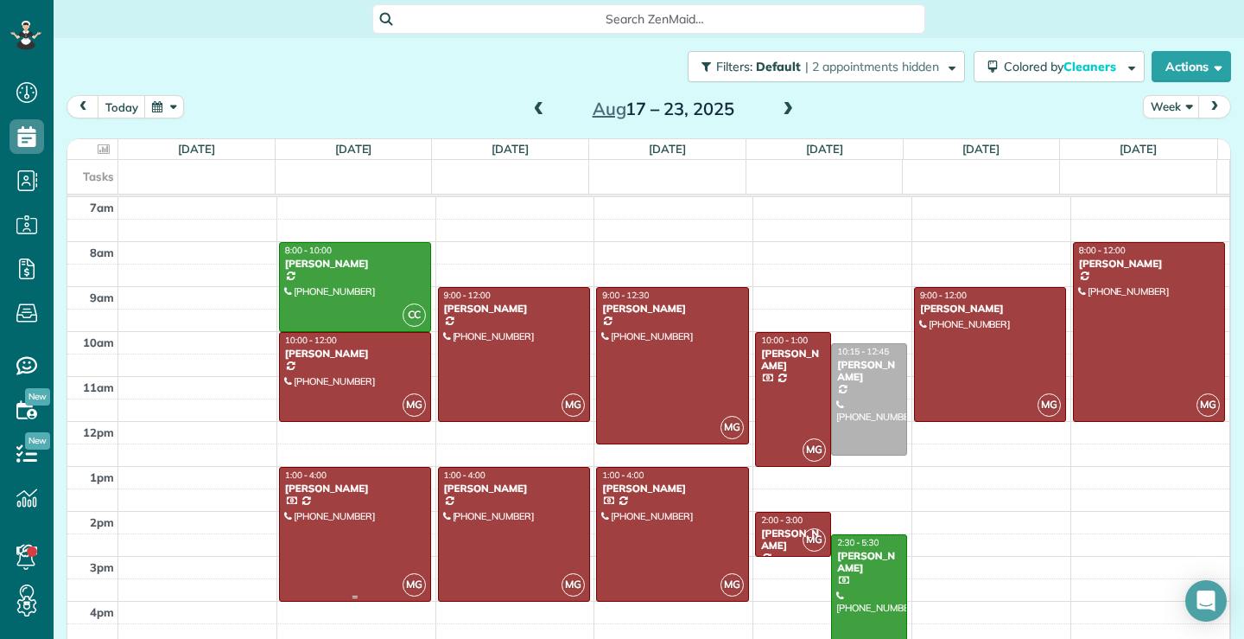
click at [309, 568] on div at bounding box center [355, 534] width 150 height 133
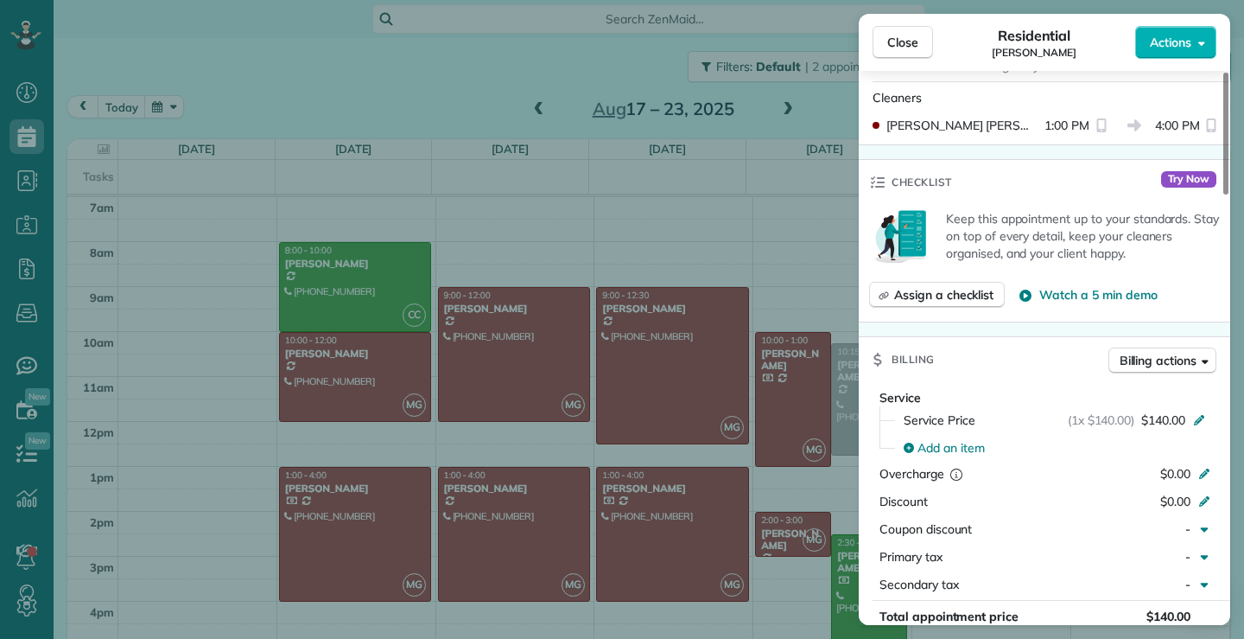
scroll to position [867, 0]
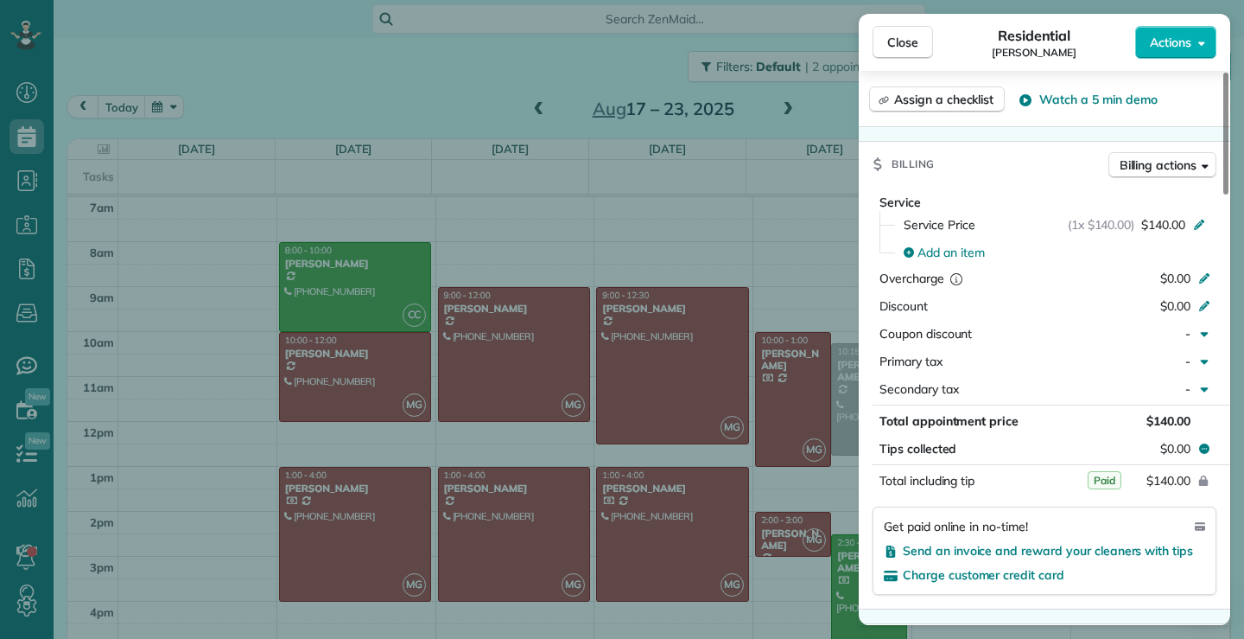
click at [907, 46] on span "Close" at bounding box center [903, 42] width 31 height 17
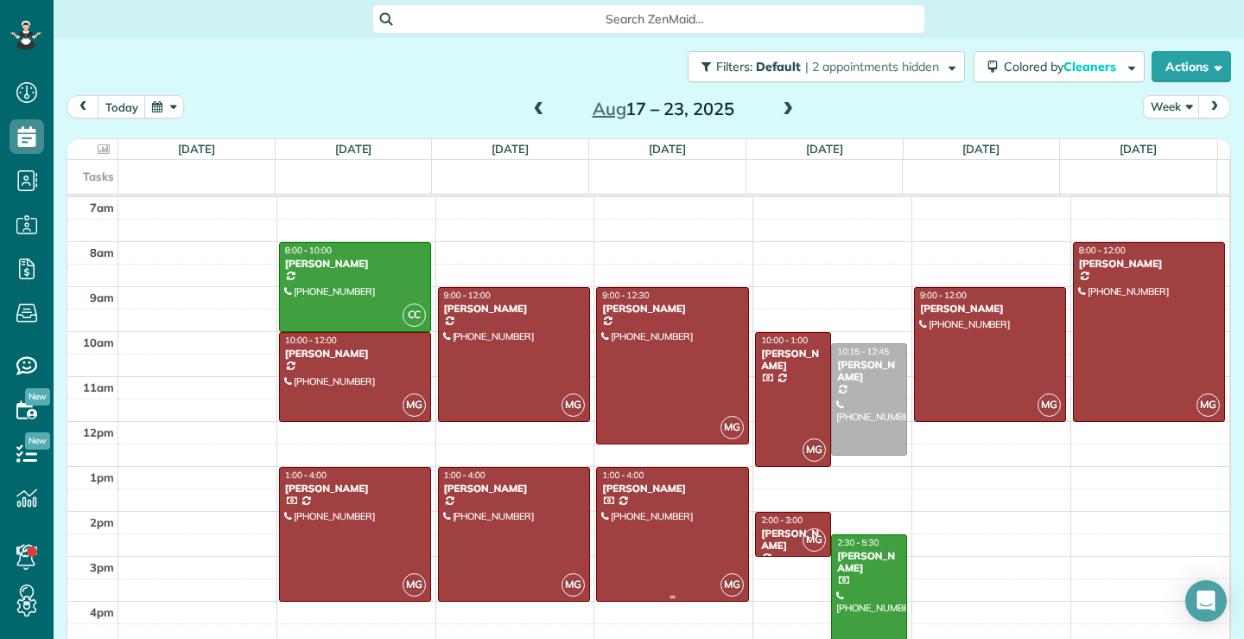
click at [627, 551] on div at bounding box center [672, 534] width 150 height 133
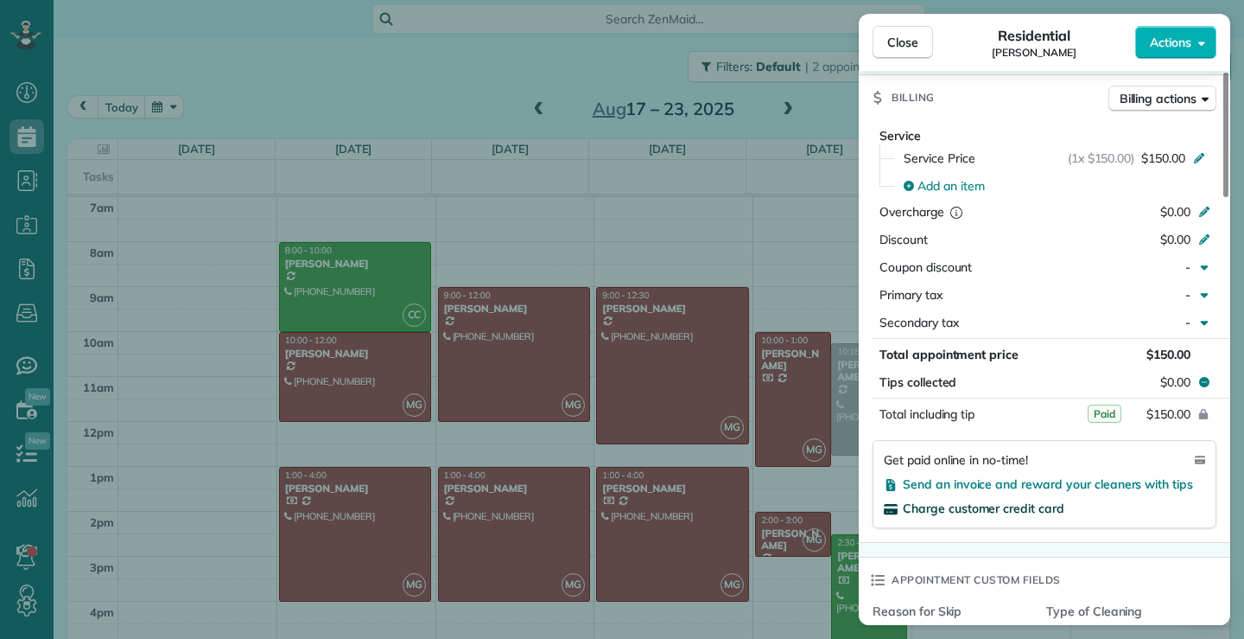
scroll to position [952, 0]
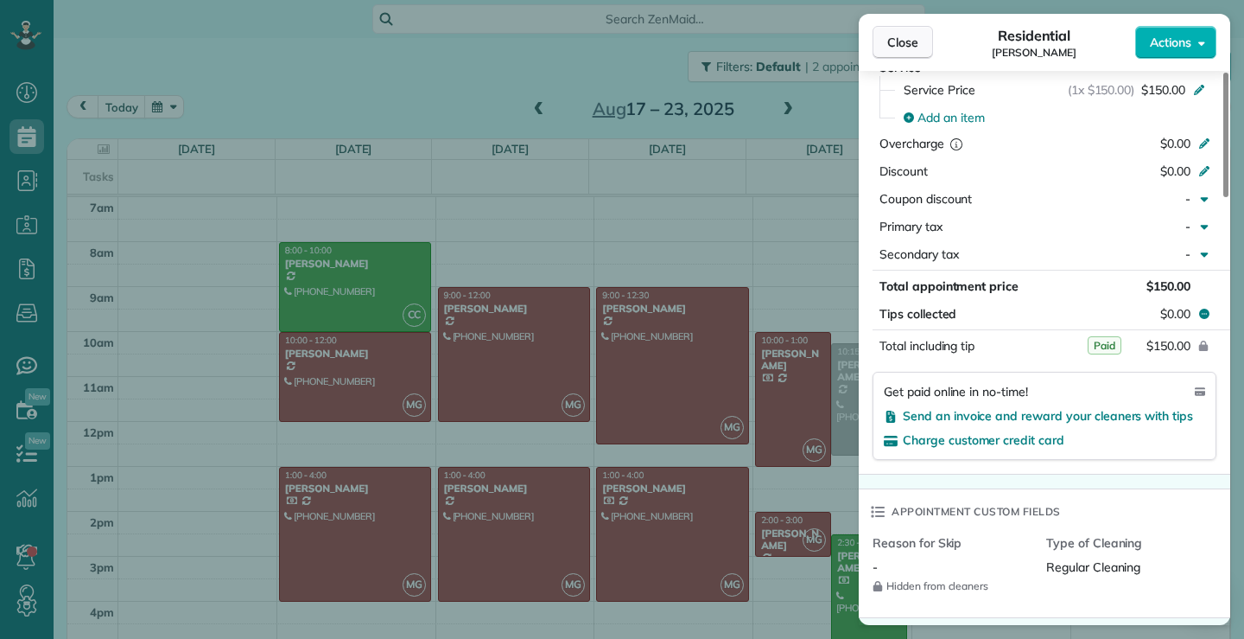
click at [892, 27] on button "Close" at bounding box center [903, 42] width 60 height 33
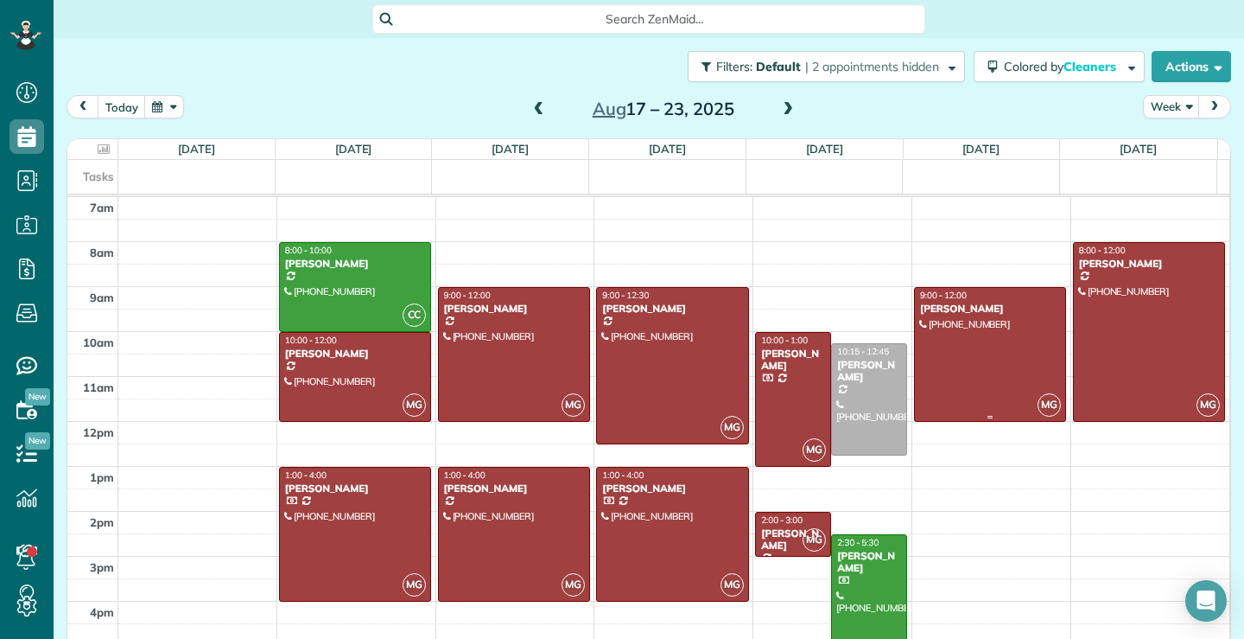
click at [938, 376] on div at bounding box center [990, 354] width 150 height 133
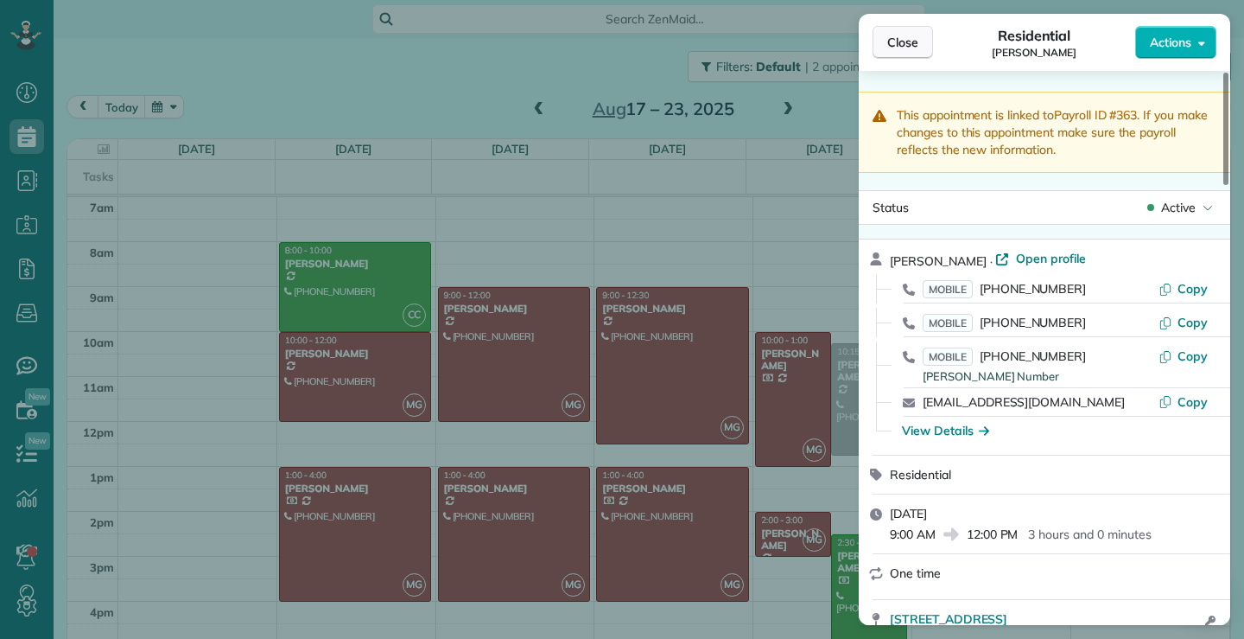
click at [907, 33] on button "Close" at bounding box center [903, 42] width 60 height 33
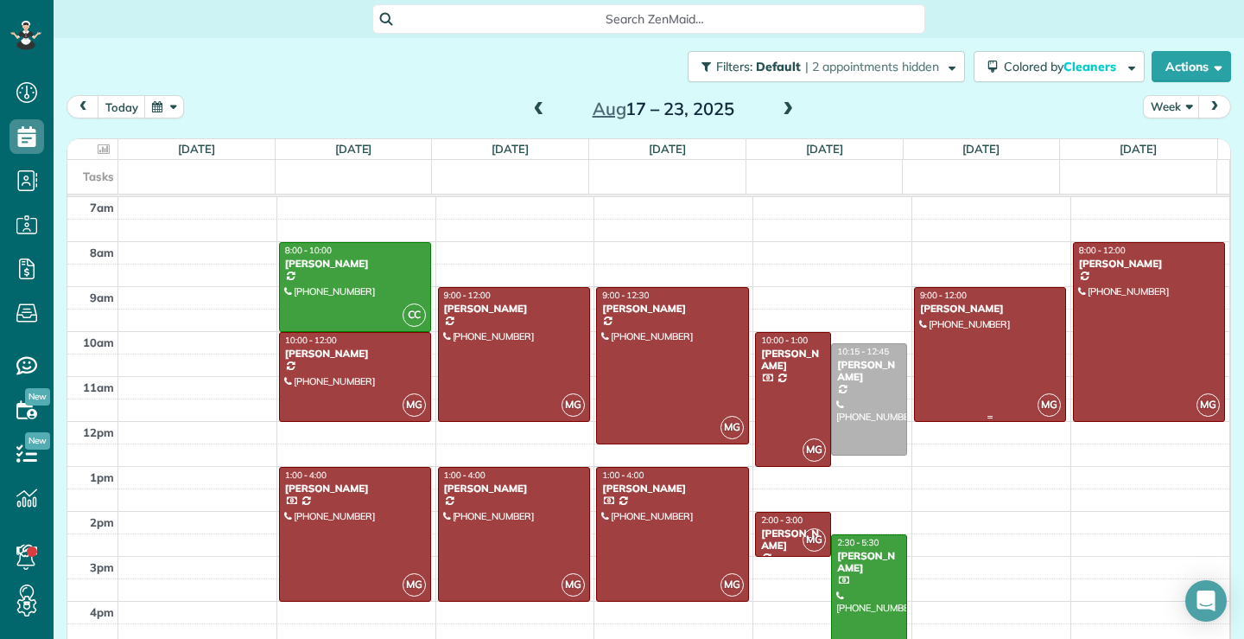
click at [970, 364] on div at bounding box center [990, 354] width 150 height 133
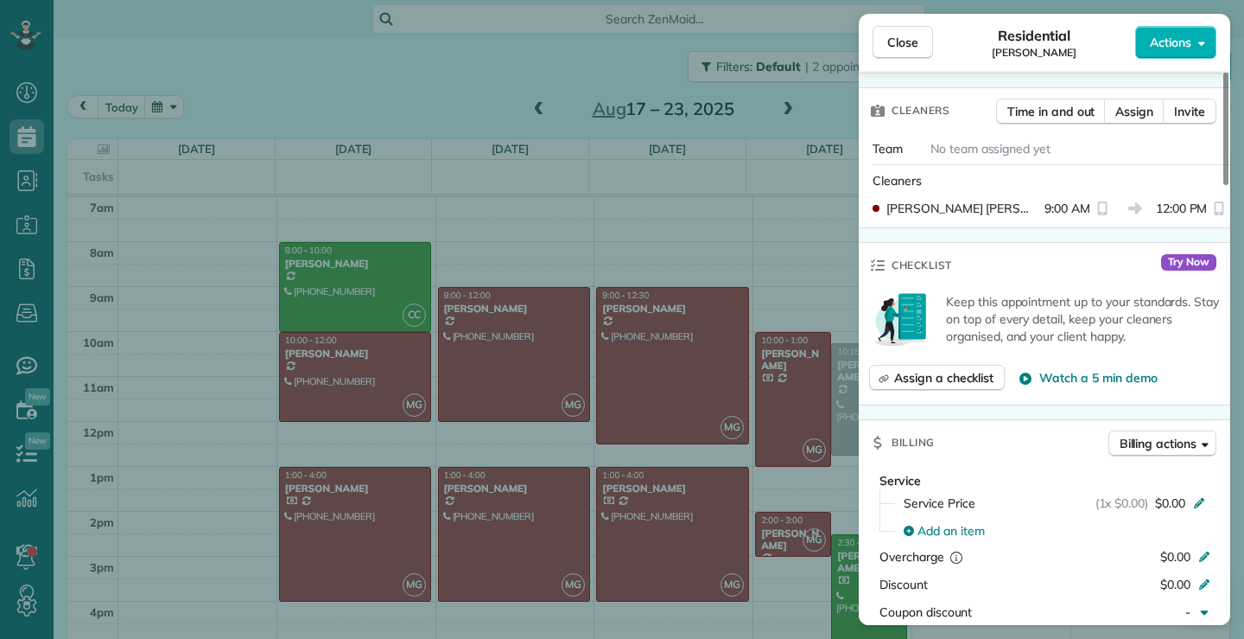
scroll to position [956, 0]
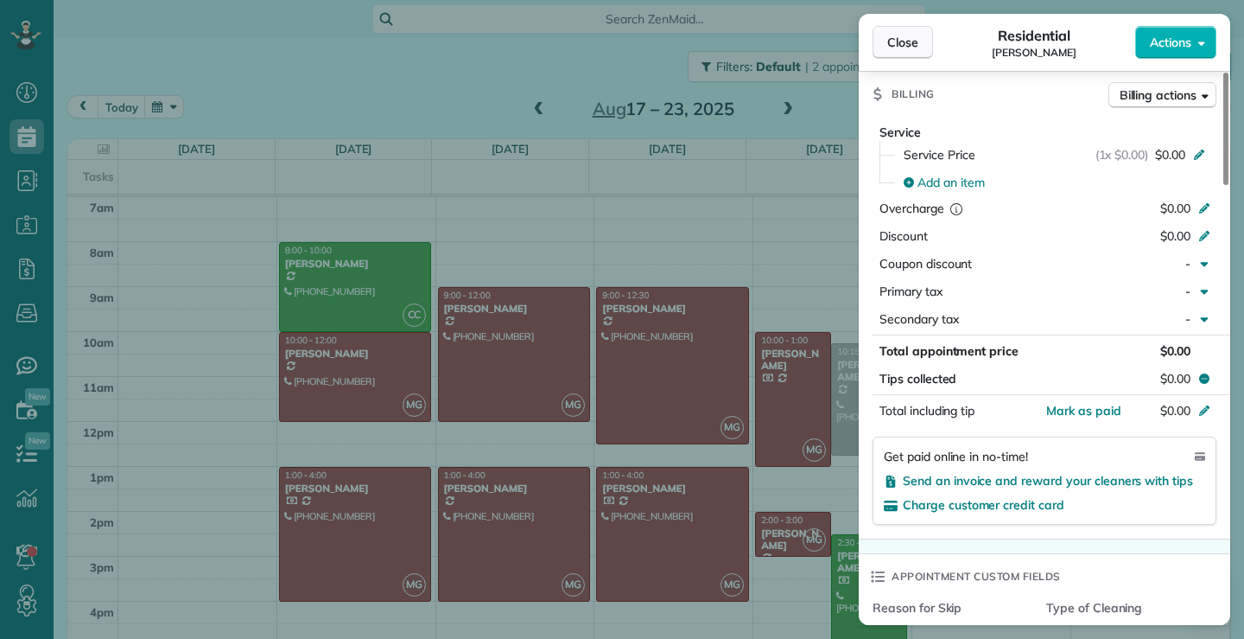
click at [907, 44] on span "Close" at bounding box center [903, 42] width 31 height 17
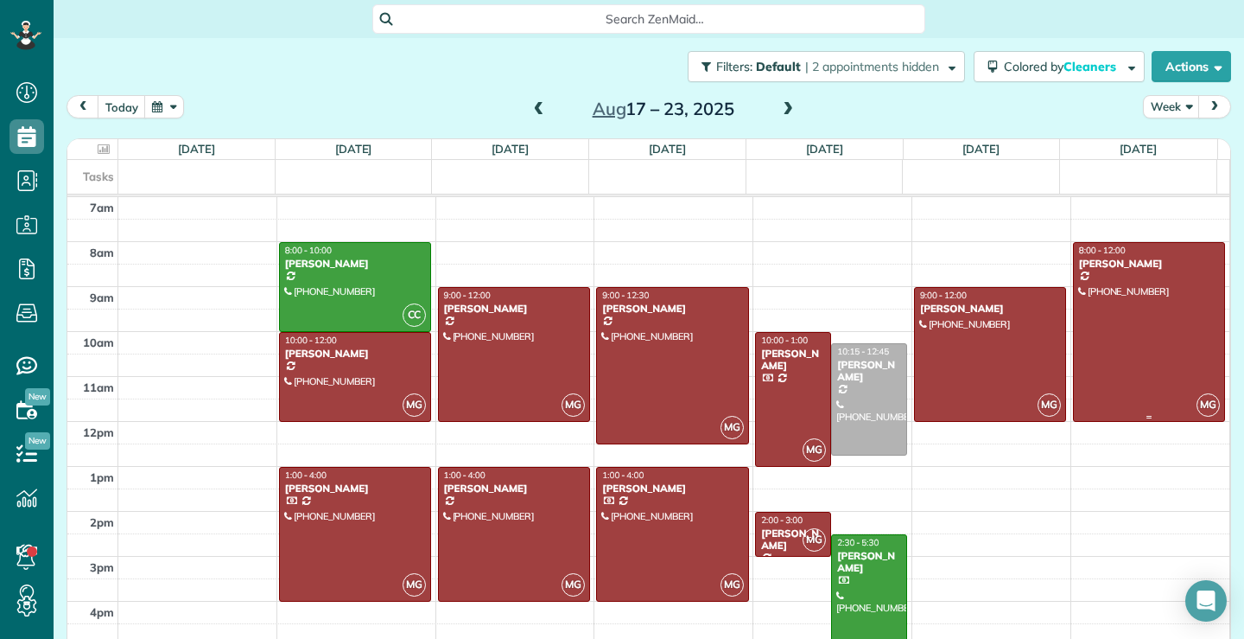
click at [1117, 367] on div at bounding box center [1149, 332] width 151 height 178
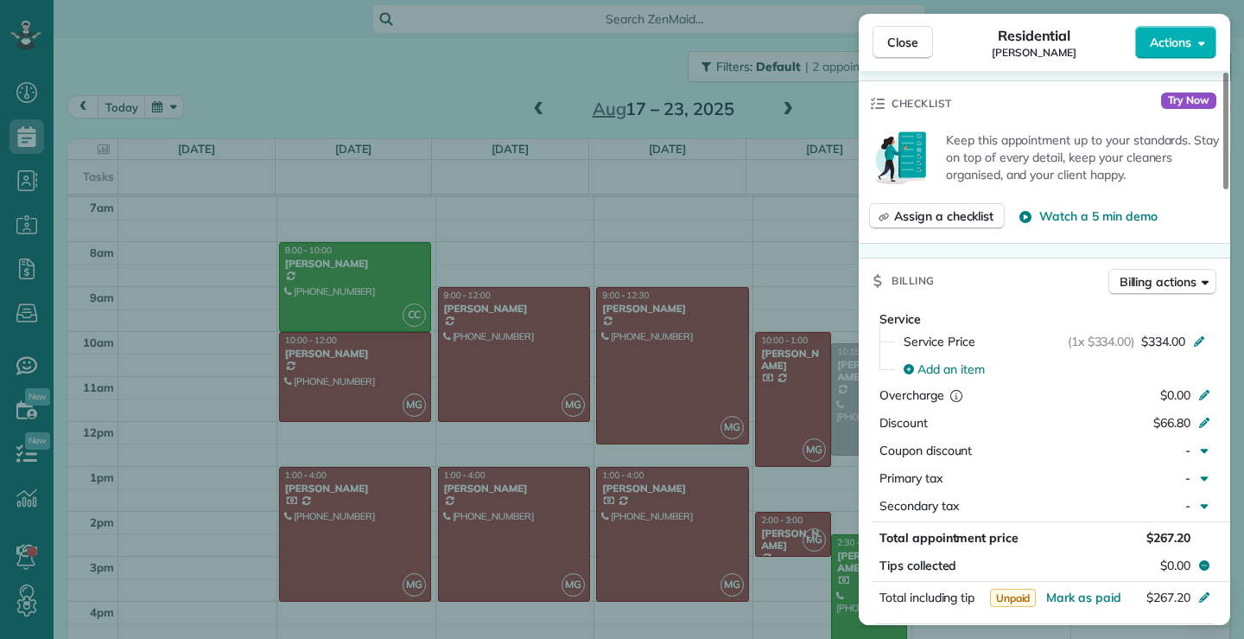
scroll to position [789, 0]
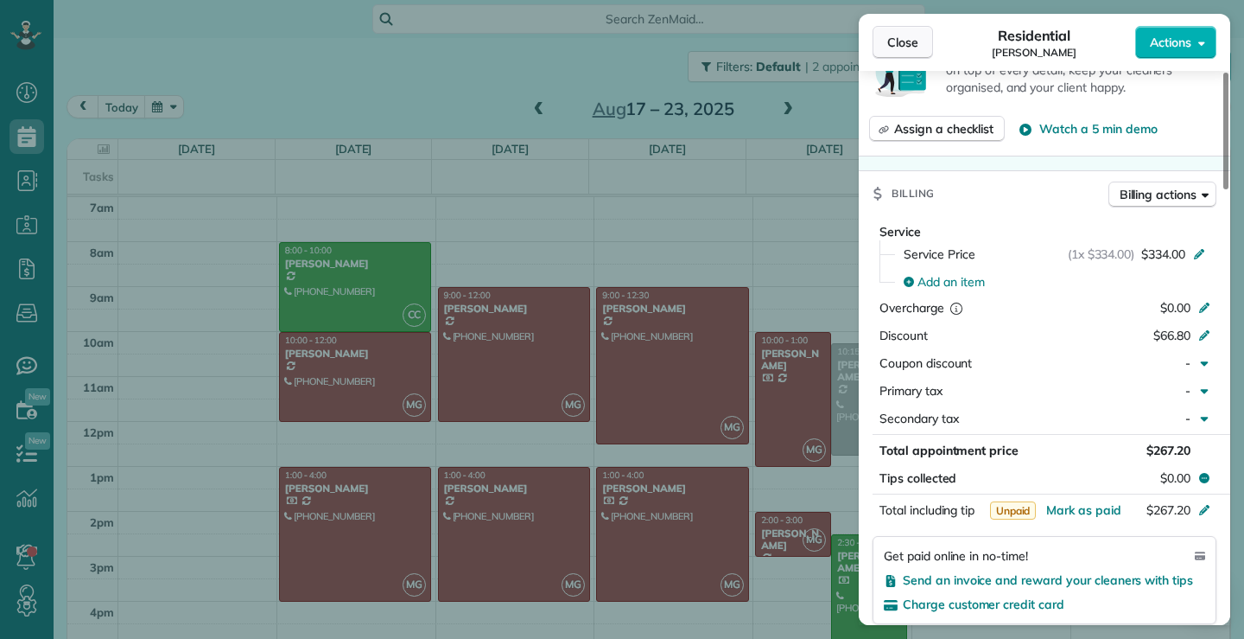
click at [902, 47] on span "Close" at bounding box center [903, 42] width 31 height 17
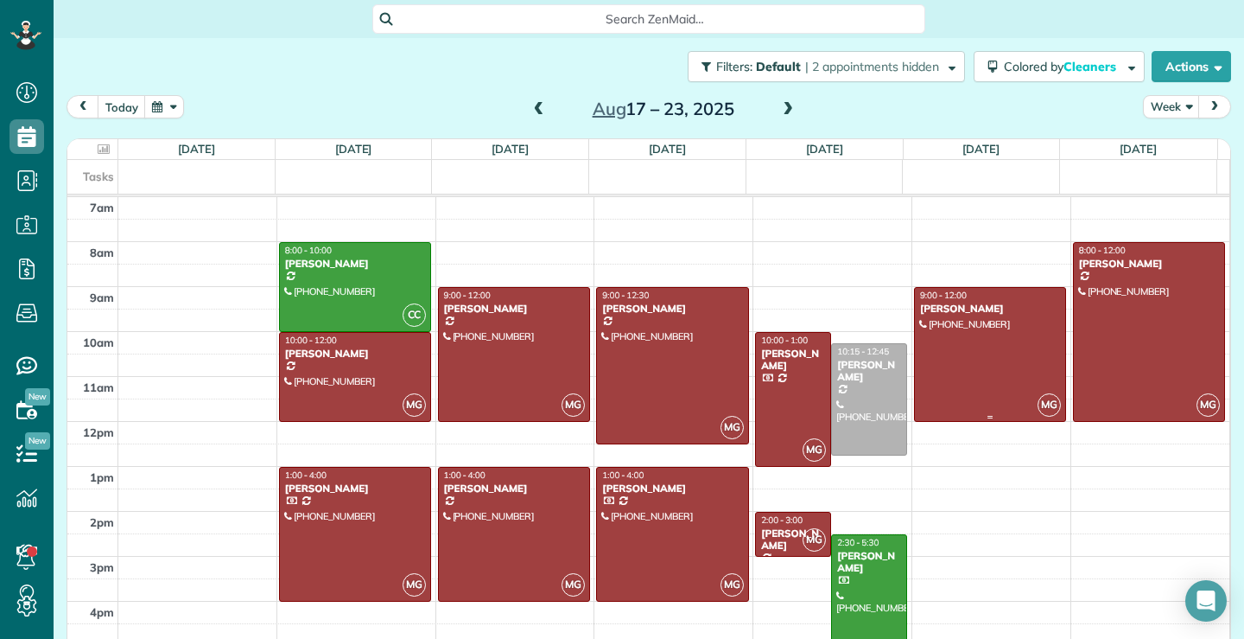
click at [932, 375] on div at bounding box center [990, 354] width 150 height 133
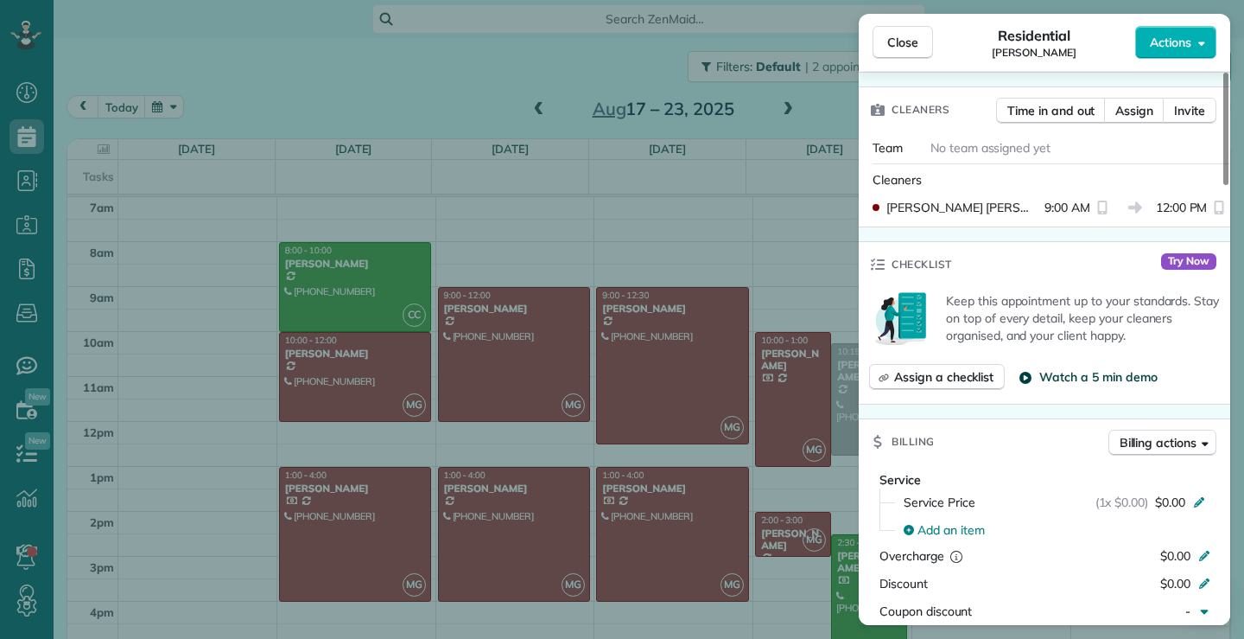
scroll to position [694, 0]
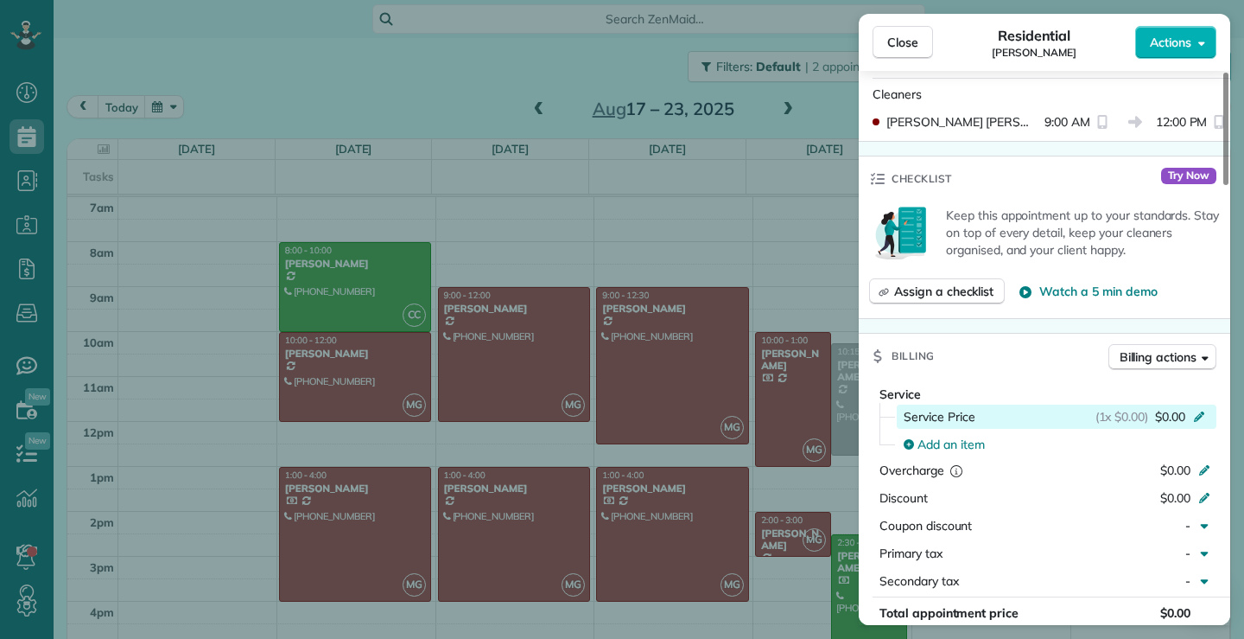
click at [1165, 420] on span "$0.00" at bounding box center [1170, 416] width 30 height 17
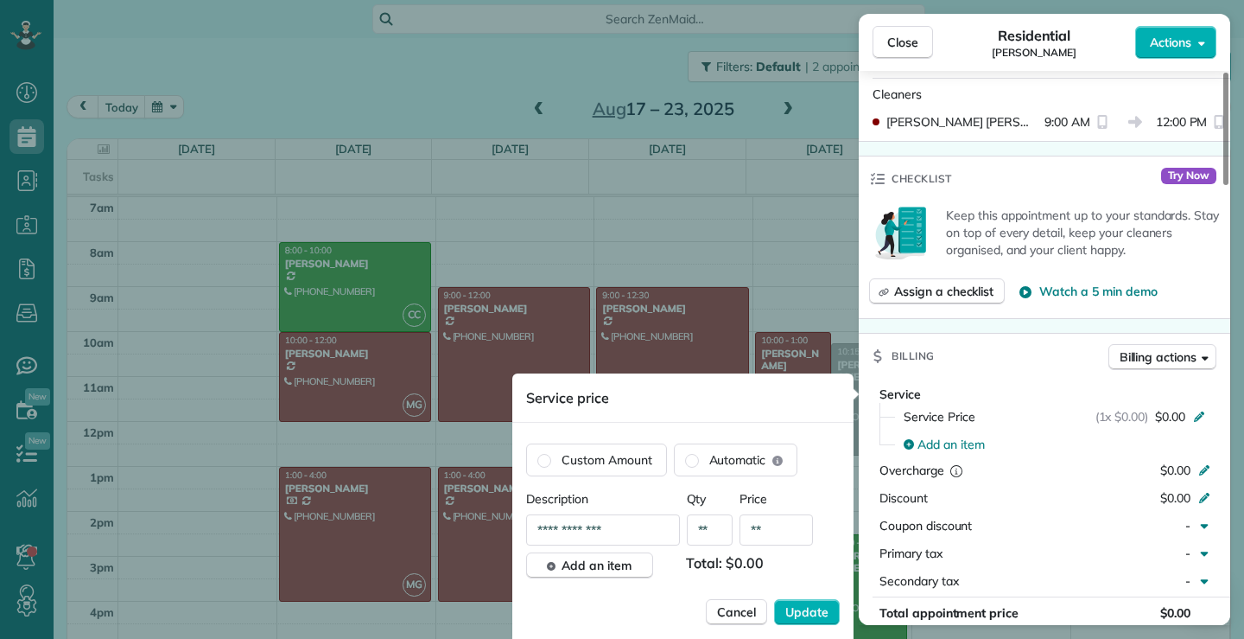
click at [775, 534] on input "**" at bounding box center [776, 529] width 73 height 31
type input "*******"
click at [805, 615] on span "Update" at bounding box center [807, 611] width 43 height 17
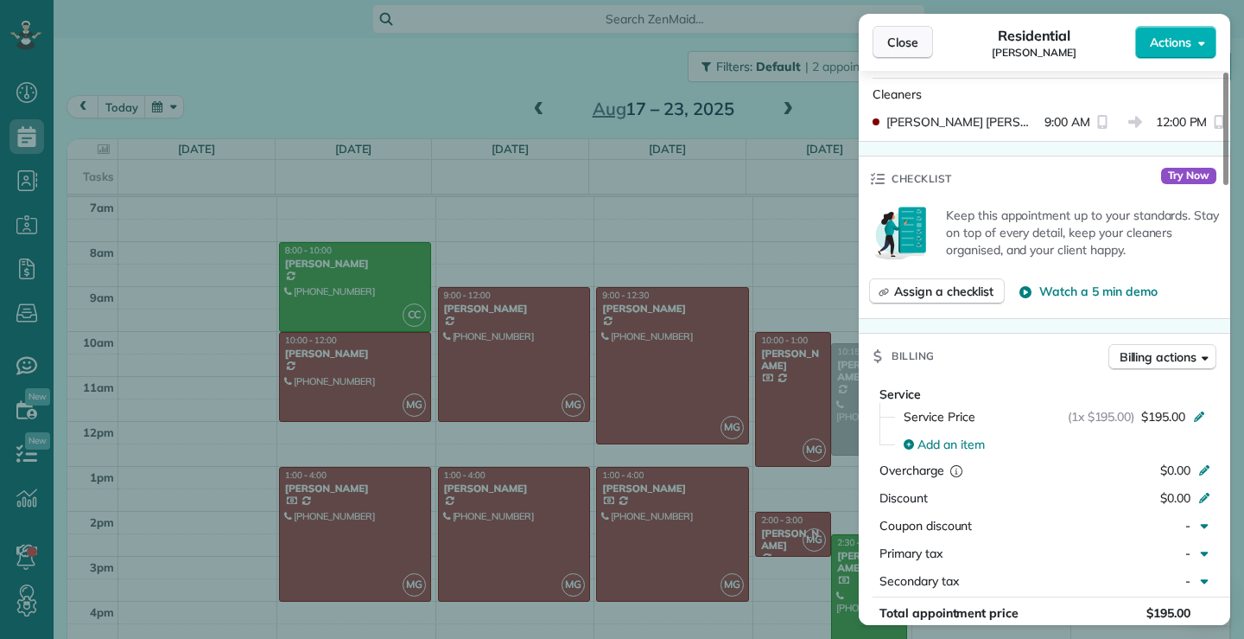
click at [921, 44] on button "Close" at bounding box center [903, 42] width 60 height 33
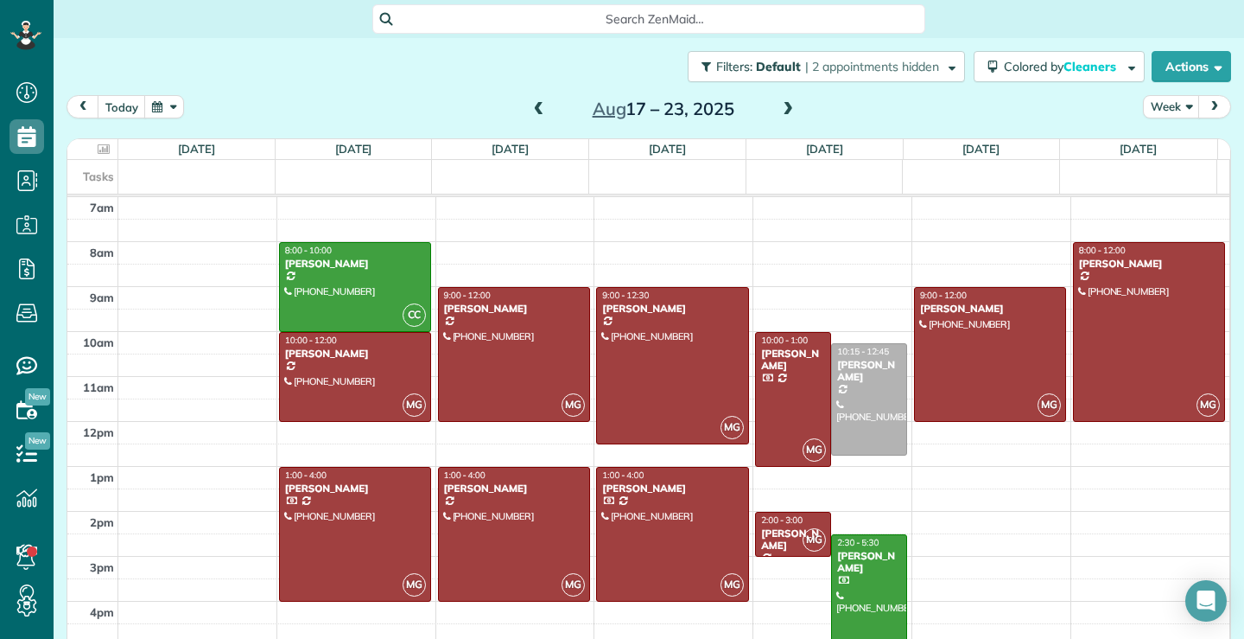
scroll to position [47, 0]
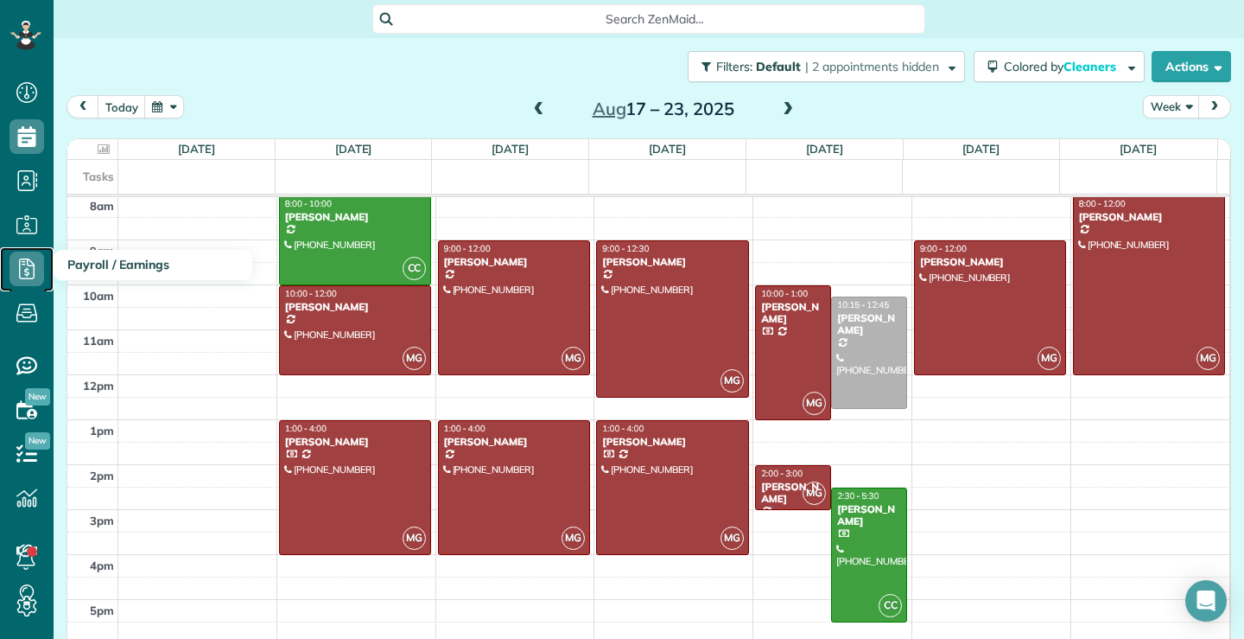
click at [29, 276] on icon at bounding box center [27, 268] width 35 height 35
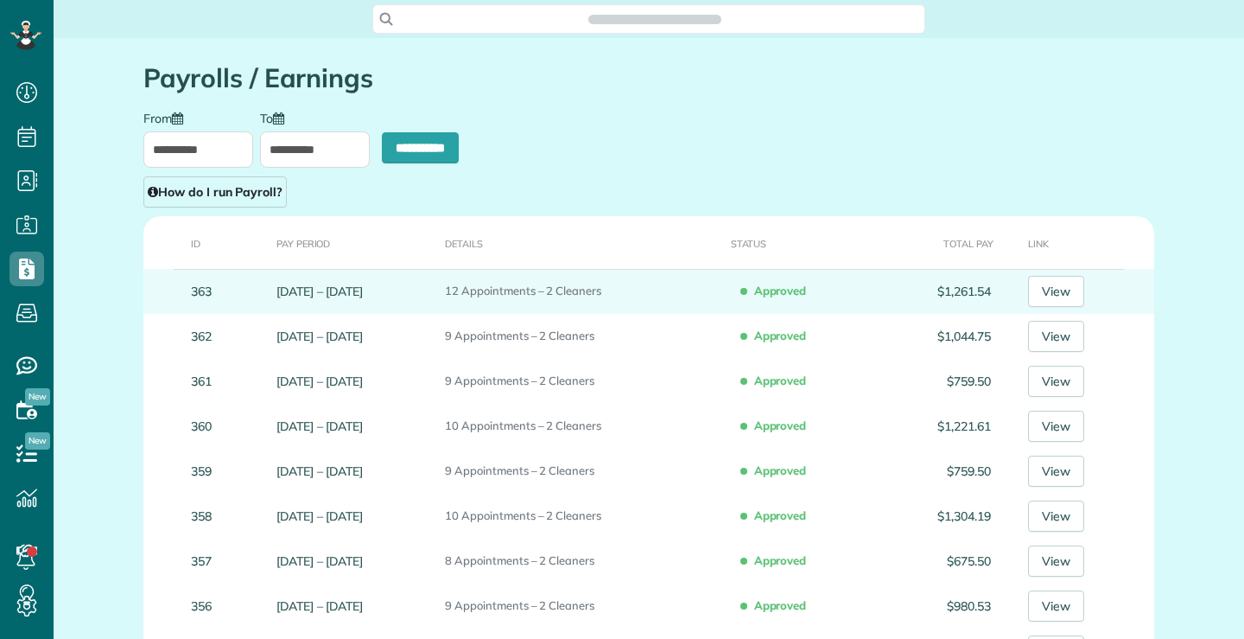
scroll to position [8, 8]
type input "**********"
click at [1070, 293] on link "View" at bounding box center [1056, 291] width 56 height 31
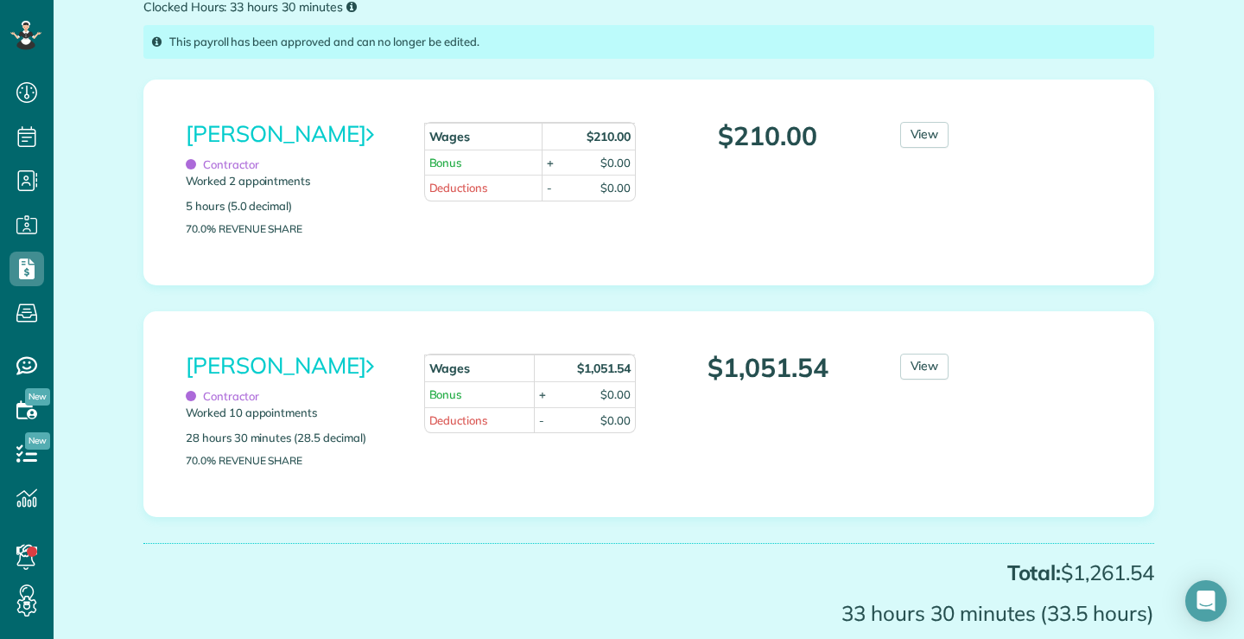
scroll to position [259, 0]
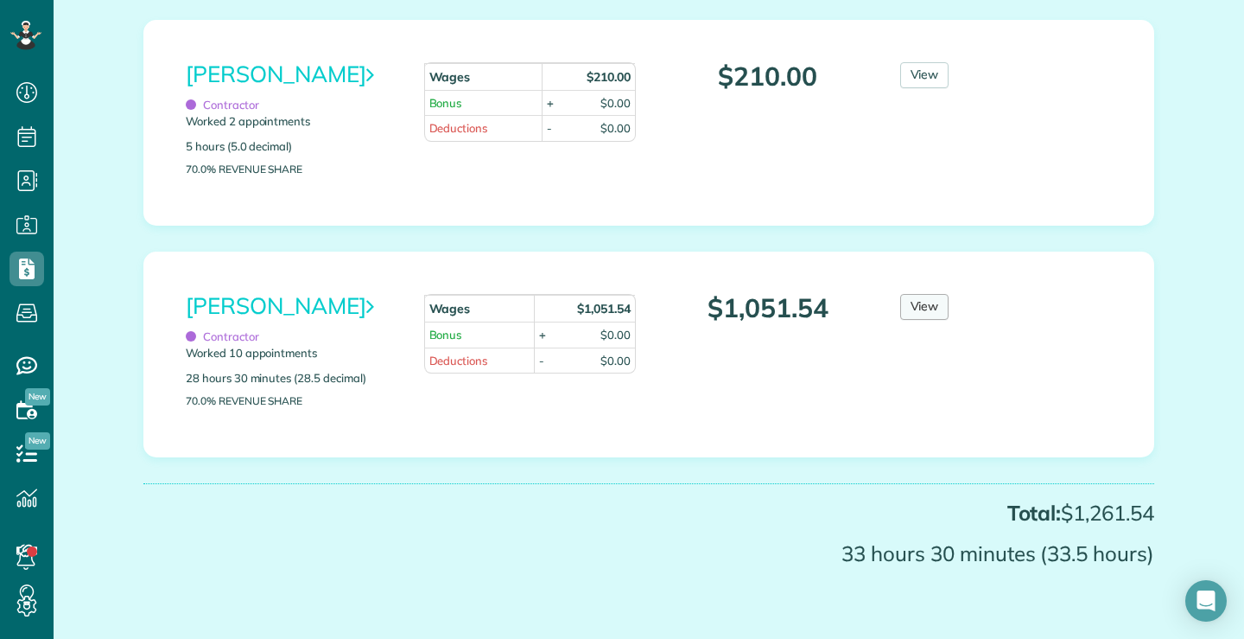
click at [914, 311] on link "View" at bounding box center [925, 307] width 49 height 26
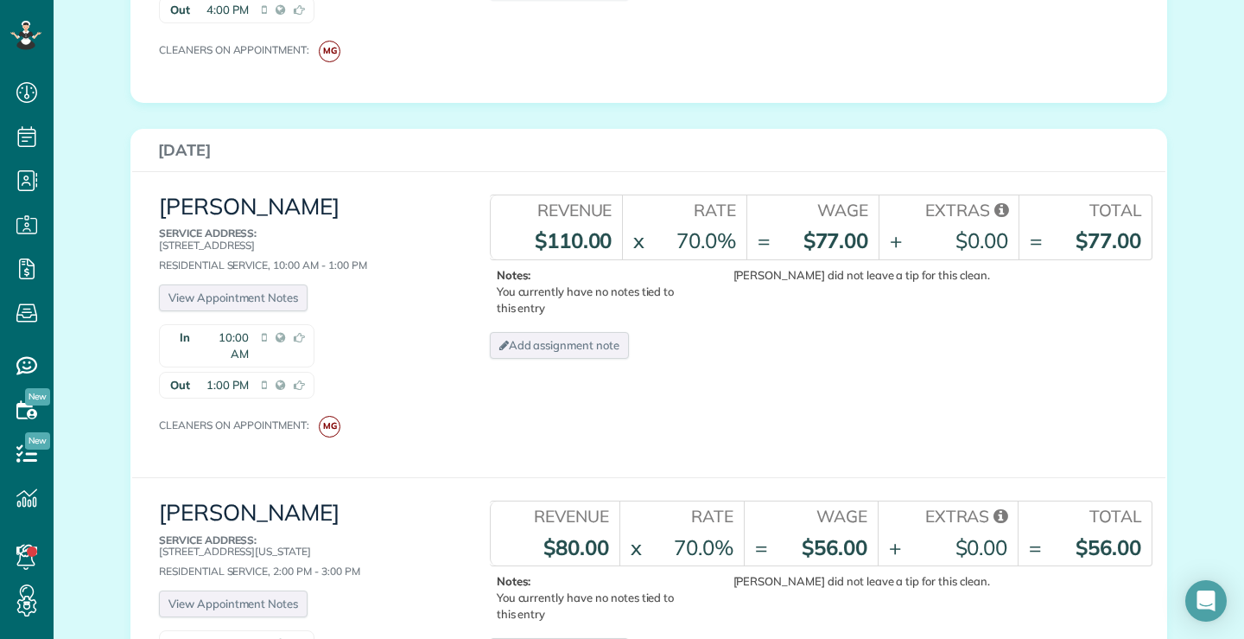
scroll to position [1469, 0]
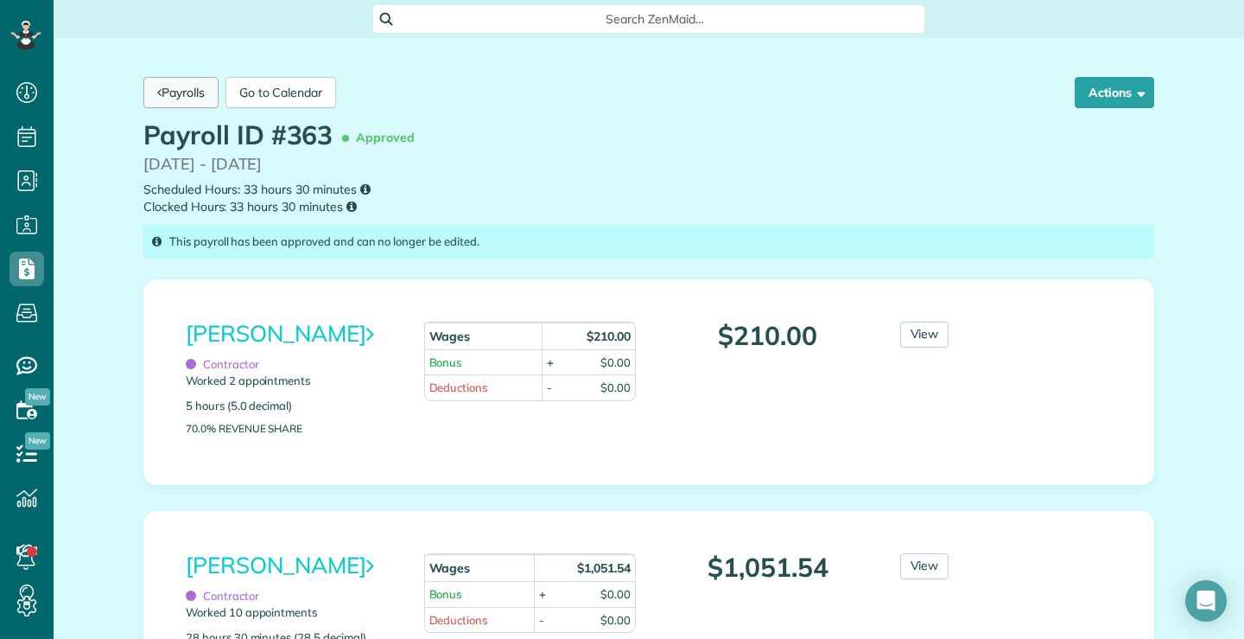
click at [168, 87] on link "Payrolls" at bounding box center [180, 92] width 75 height 31
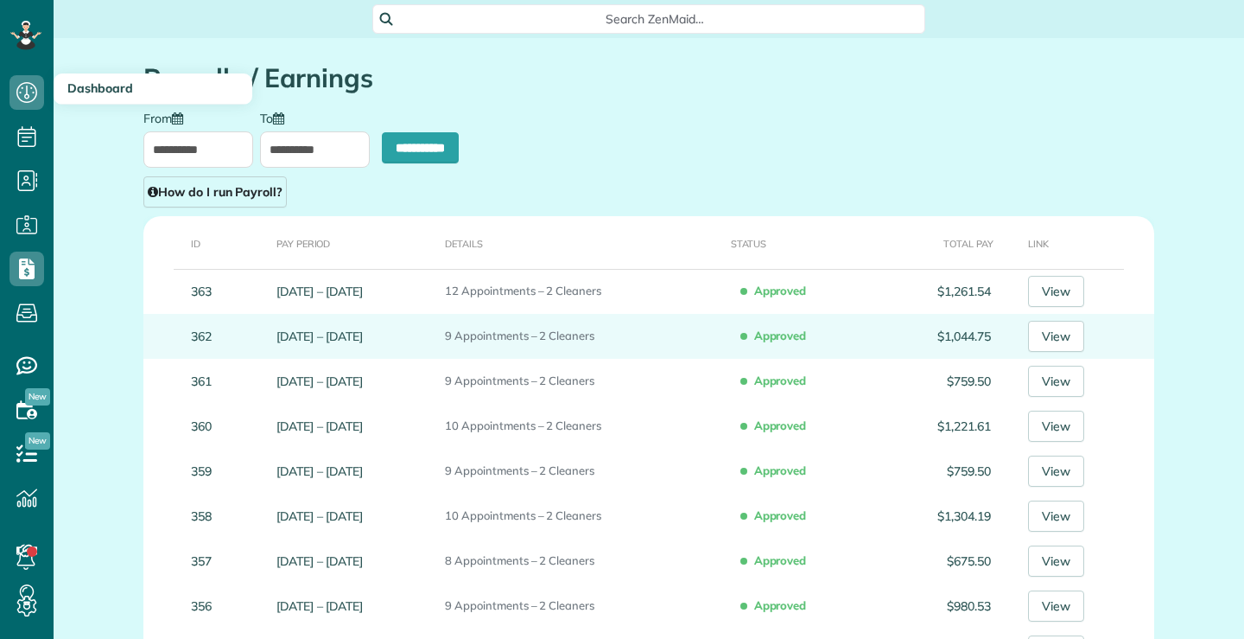
scroll to position [8, 8]
type input "**********"
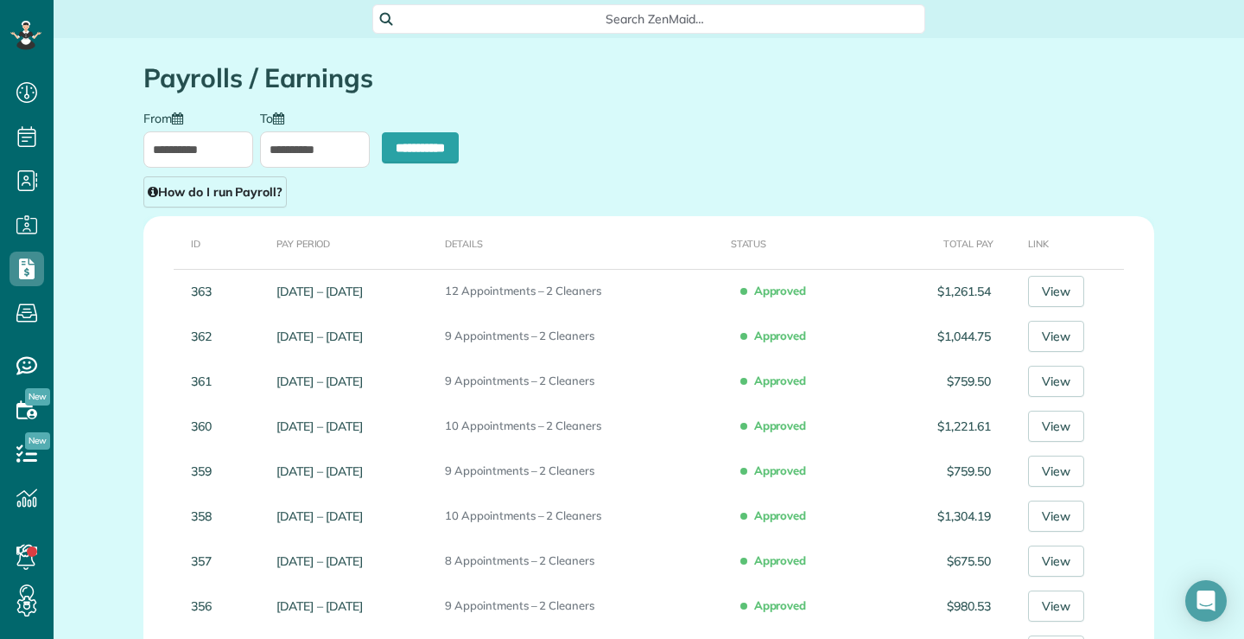
click at [225, 146] on input "**********" at bounding box center [198, 149] width 110 height 36
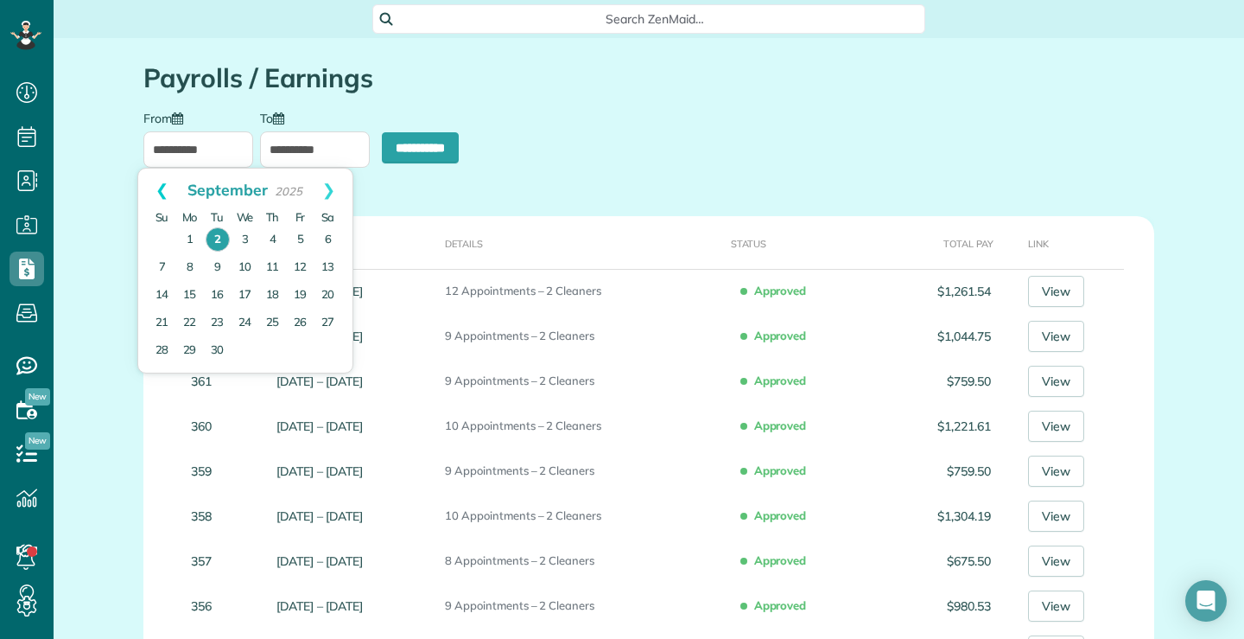
click at [156, 188] on link "Prev" at bounding box center [162, 190] width 48 height 43
click at [164, 352] on link "24" at bounding box center [163, 350] width 28 height 28
type input "**********"
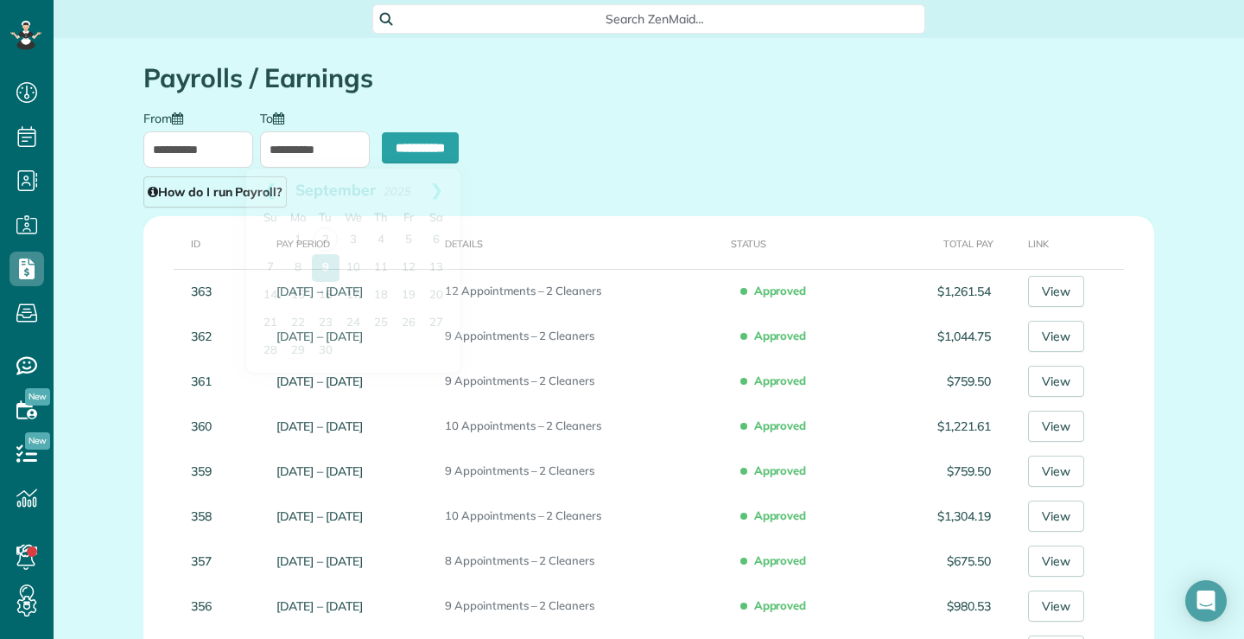
click at [329, 147] on input "**********" at bounding box center [315, 149] width 110 height 36
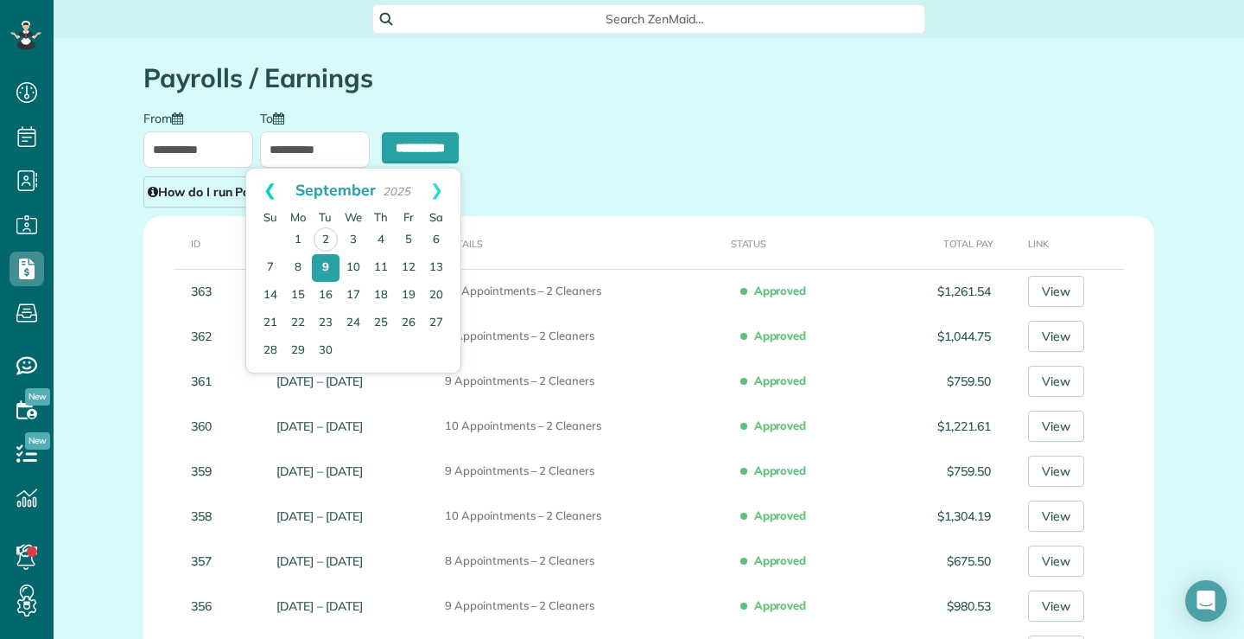
click at [269, 194] on link "Prev" at bounding box center [270, 190] width 48 height 43
click at [436, 351] on link "30" at bounding box center [437, 350] width 28 height 28
type input "**********"
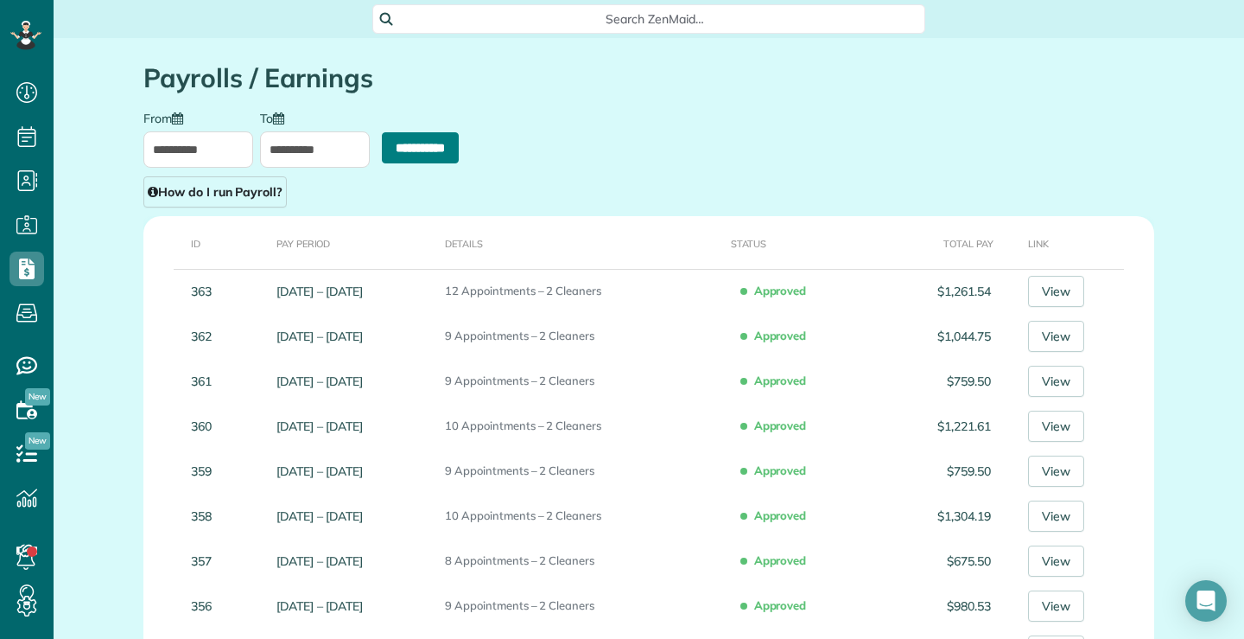
click at [398, 149] on input "**********" at bounding box center [420, 147] width 77 height 31
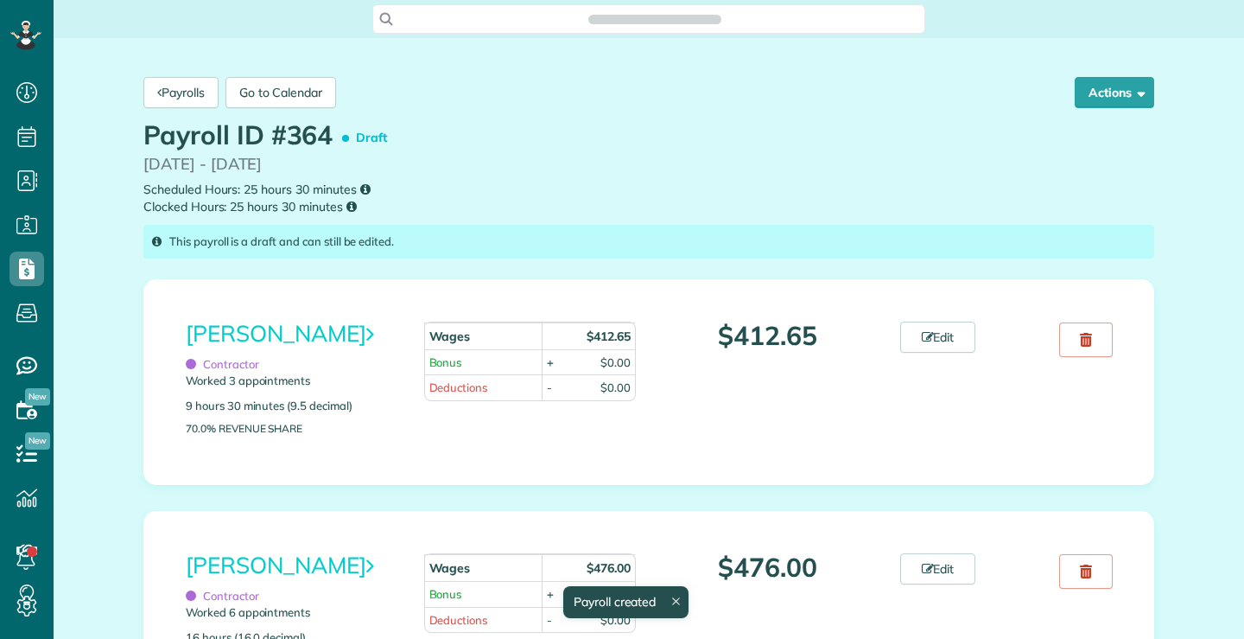
scroll to position [8, 8]
click at [935, 342] on link "Edit" at bounding box center [939, 336] width 76 height 31
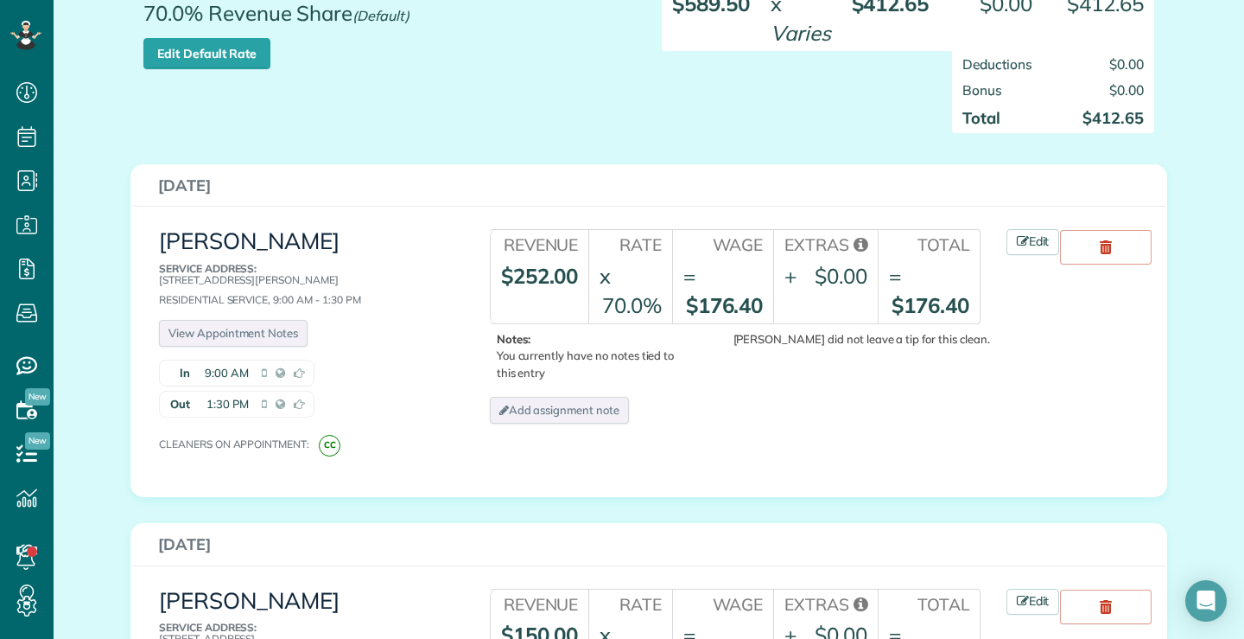
scroll to position [259, 0]
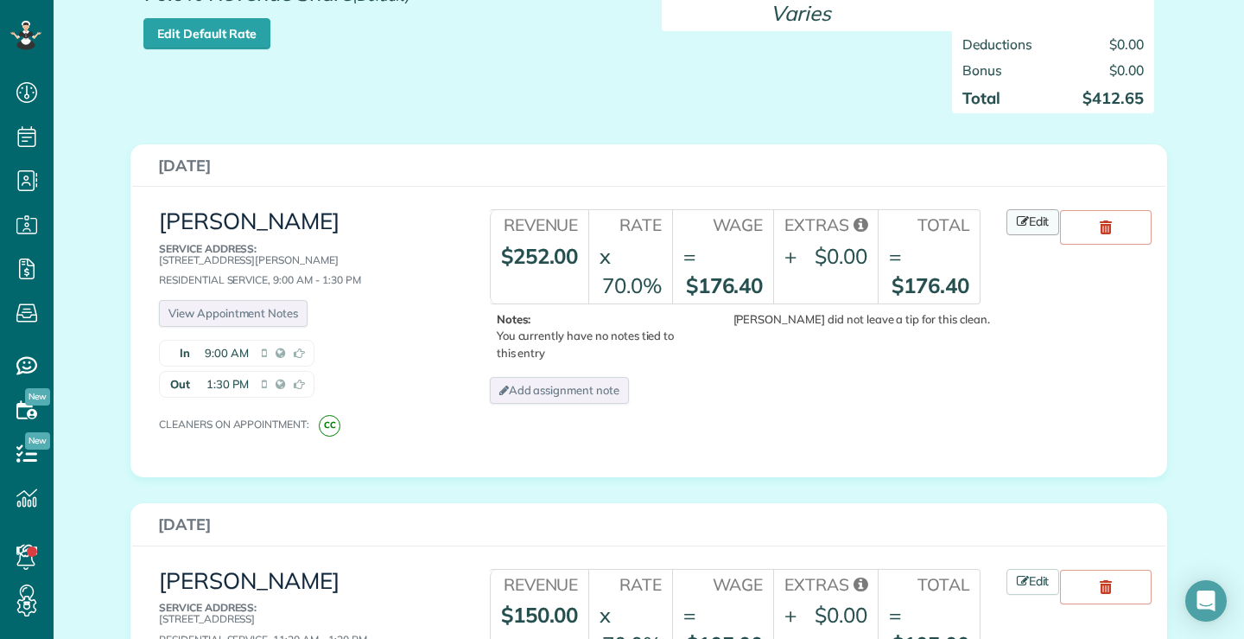
click at [1037, 222] on link "Edit" at bounding box center [1034, 222] width 54 height 26
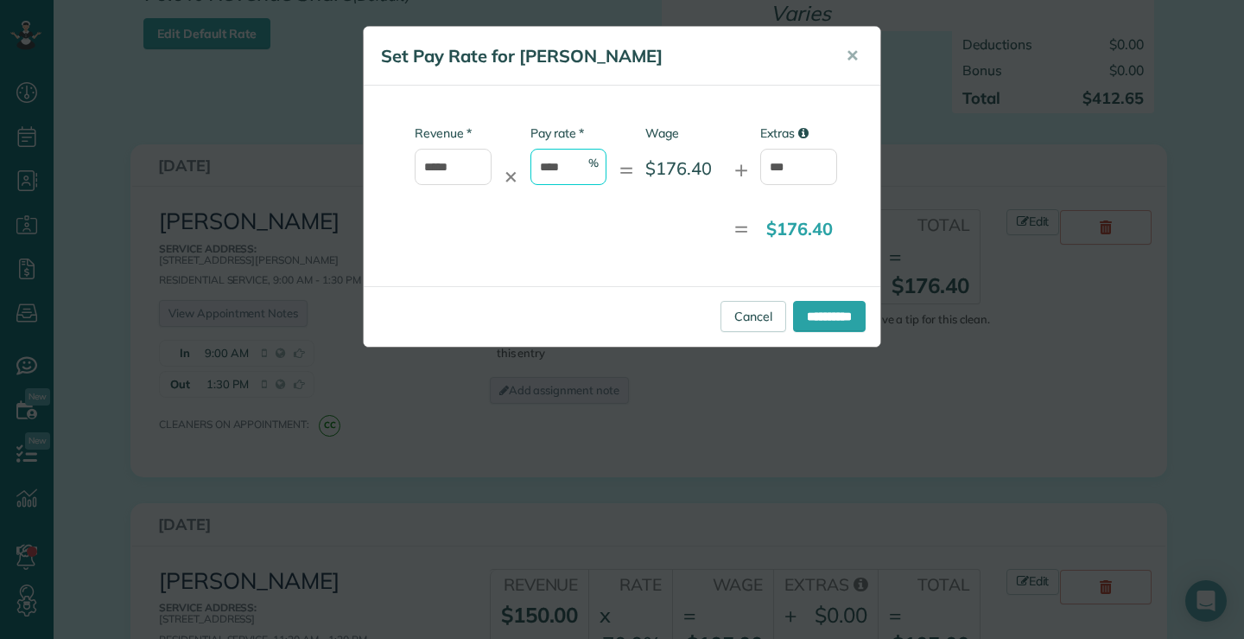
click at [552, 165] on input "****" at bounding box center [569, 167] width 77 height 36
type input "****"
click at [548, 264] on div "* Revenue ***** ✕ * Pay rate **** % = Wage $181.44 + Extras *** = $181.44" at bounding box center [622, 186] width 517 height 201
click at [819, 302] on input "**********" at bounding box center [829, 316] width 73 height 31
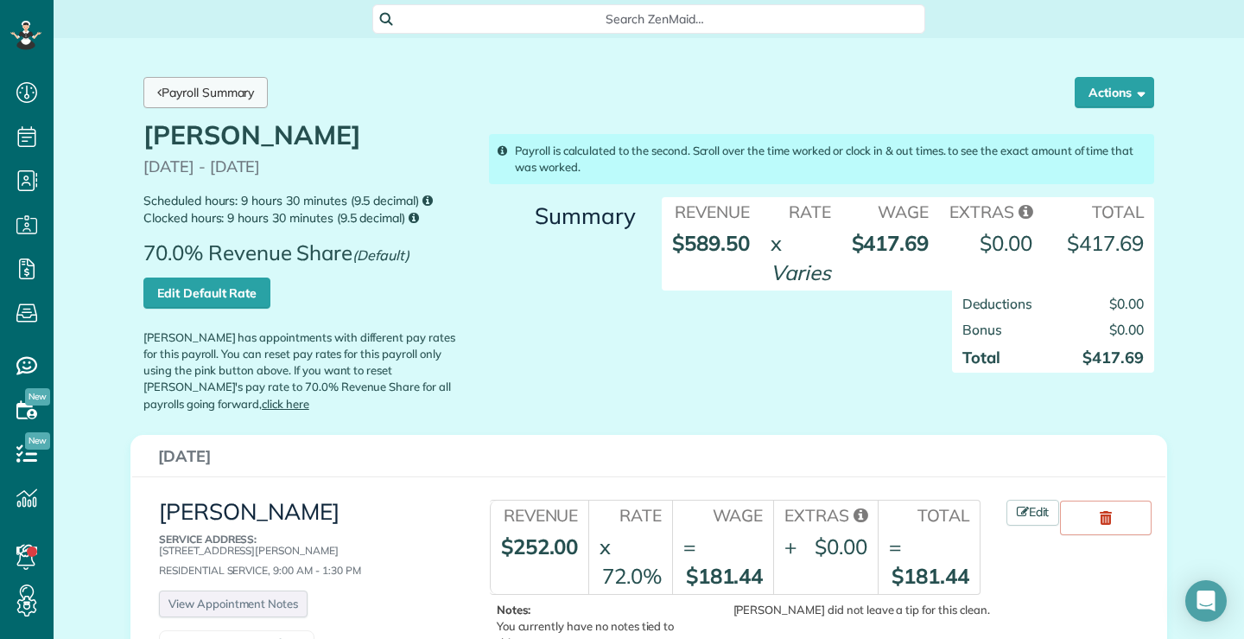
click at [232, 89] on link "Payroll Summary" at bounding box center [205, 92] width 124 height 31
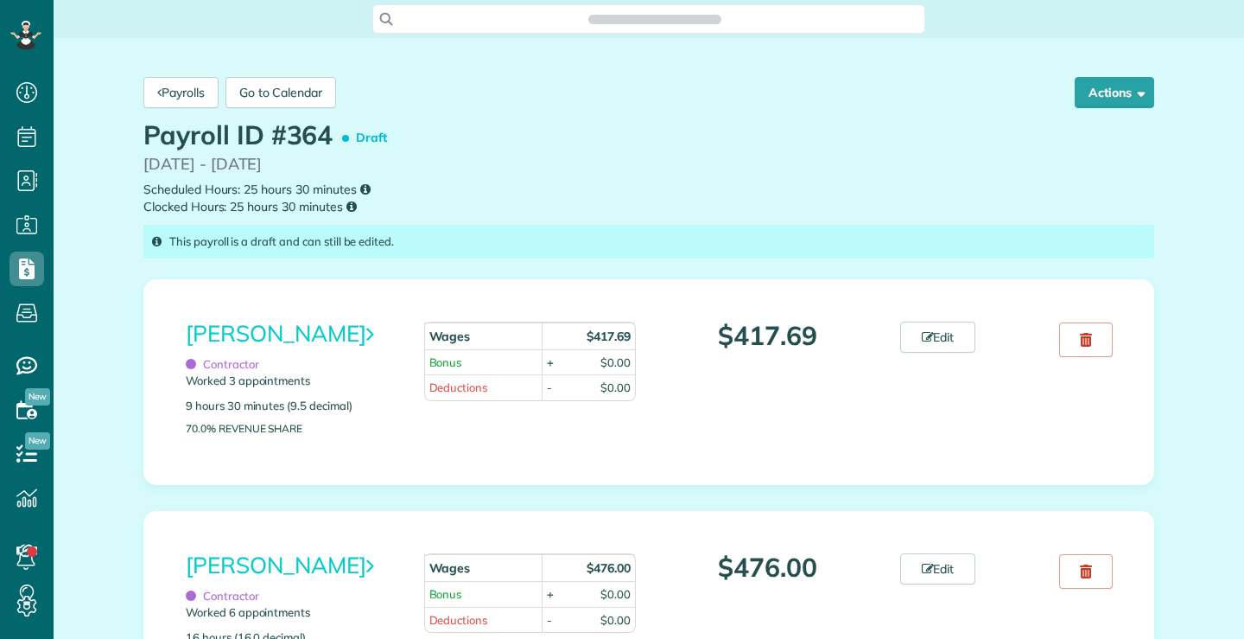
scroll to position [8, 8]
click at [946, 334] on link "Edit" at bounding box center [939, 336] width 76 height 31
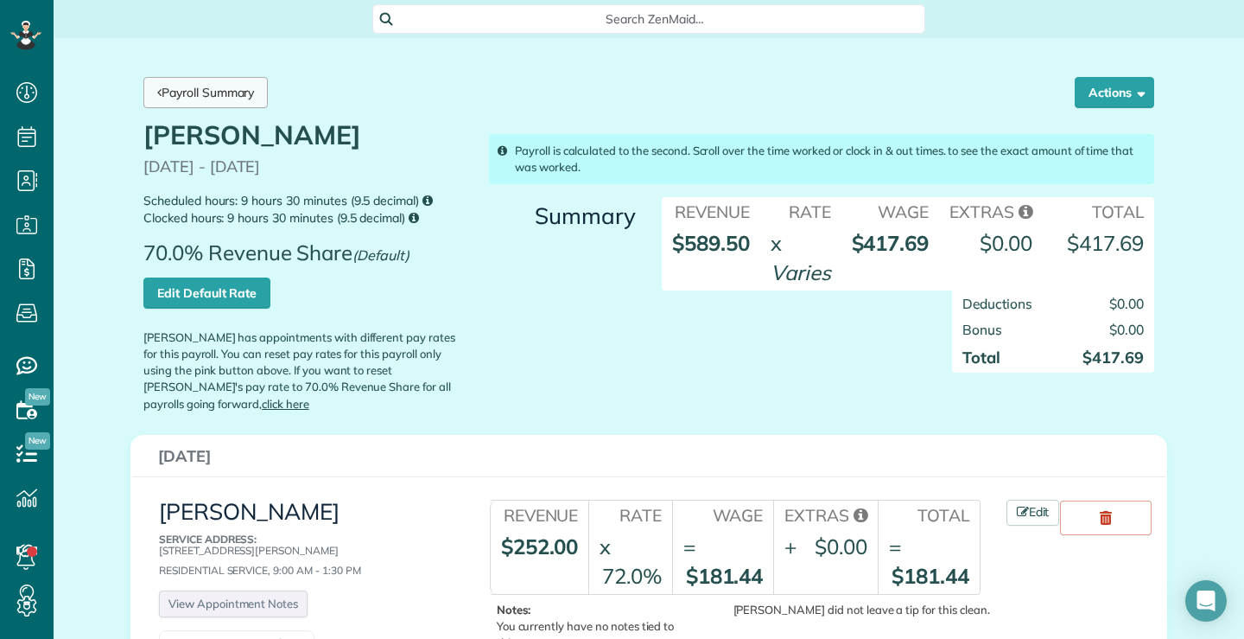
drag, startPoint x: 210, startPoint y: 91, endPoint x: 200, endPoint y: 102, distance: 15.3
click at [209, 91] on link "Payroll Summary" at bounding box center [205, 92] width 124 height 31
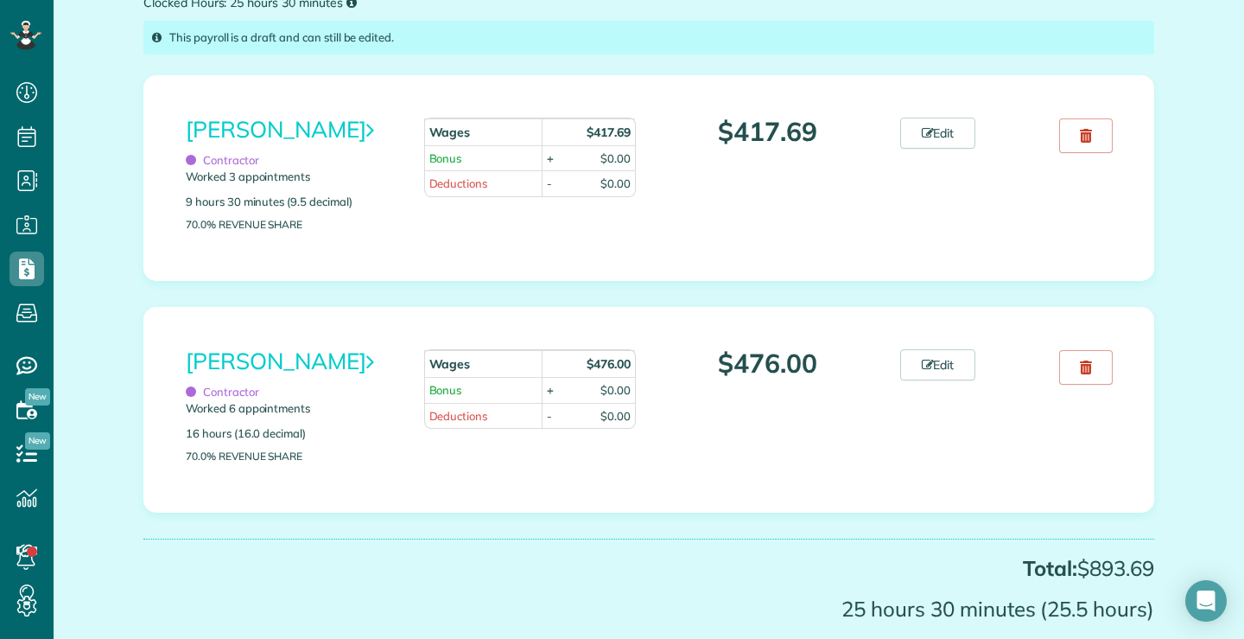
scroll to position [259, 0]
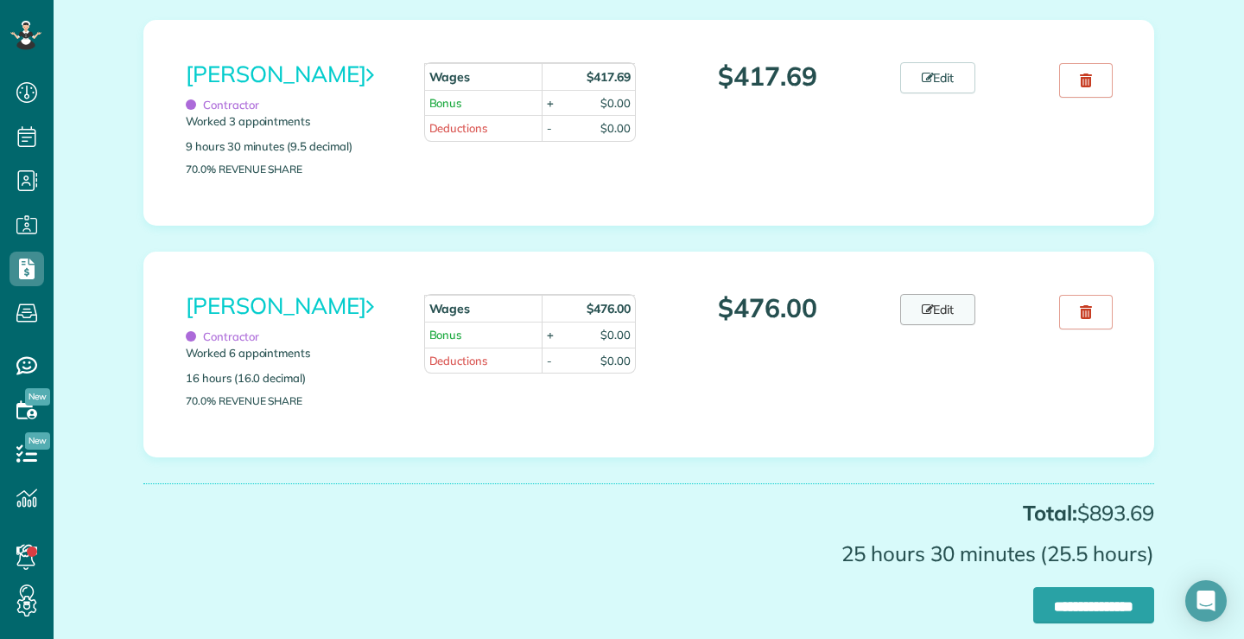
click at [941, 306] on link "Edit" at bounding box center [939, 309] width 76 height 31
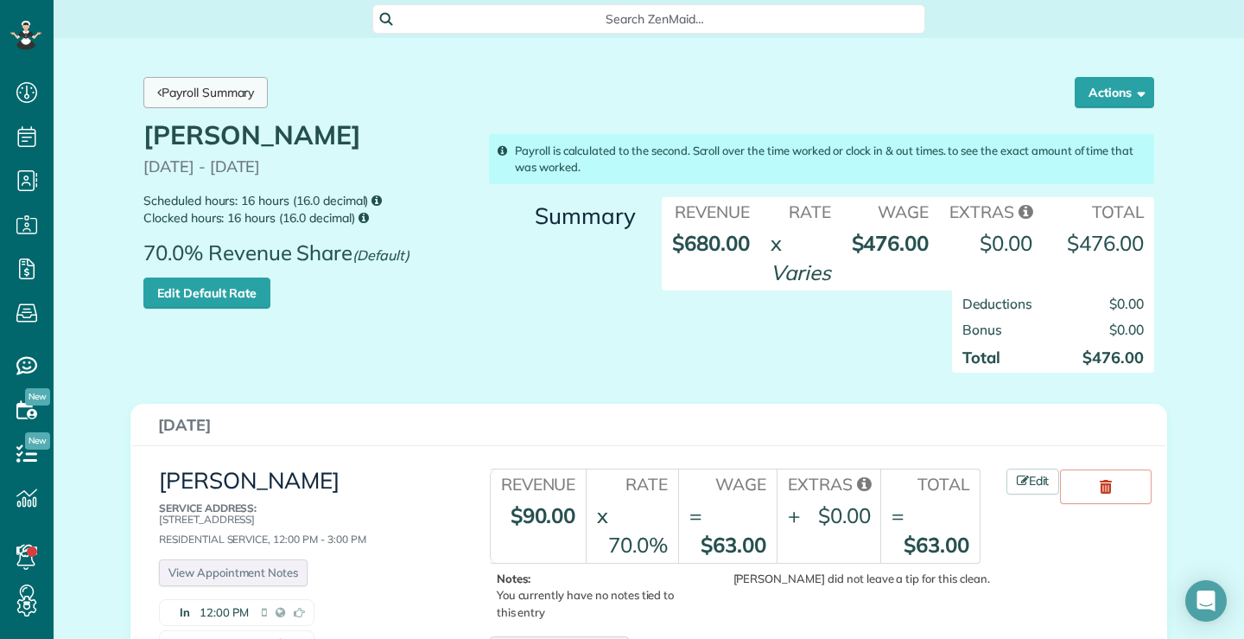
click at [239, 95] on link "Payroll Summary" at bounding box center [205, 92] width 124 height 31
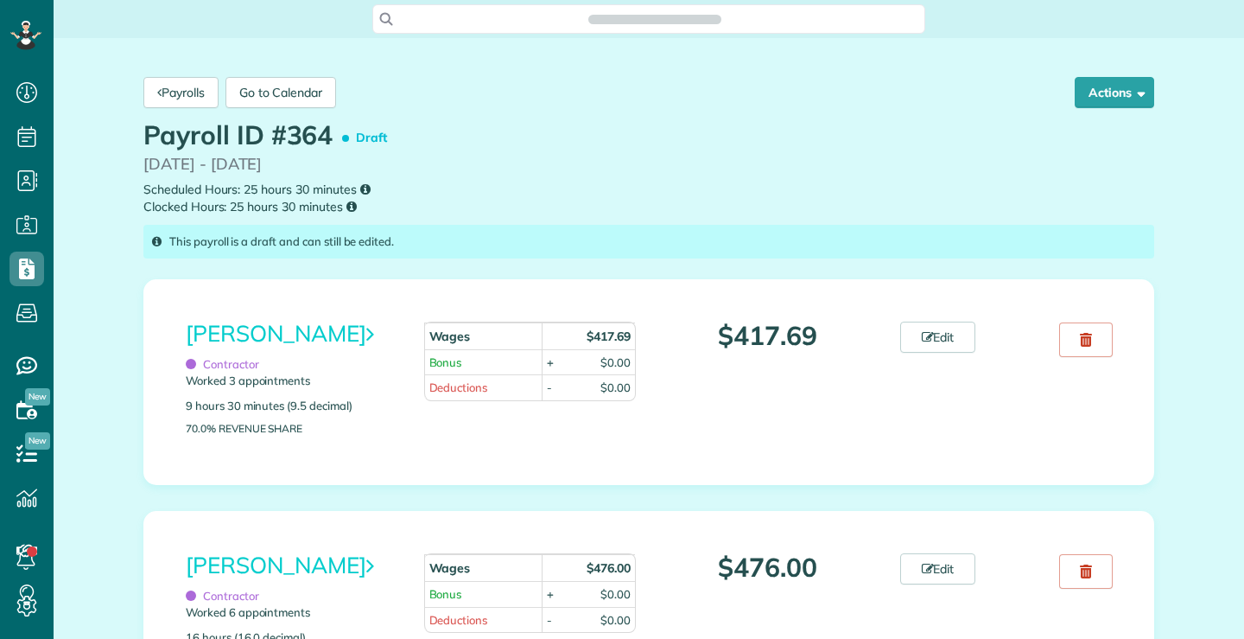
scroll to position [8, 8]
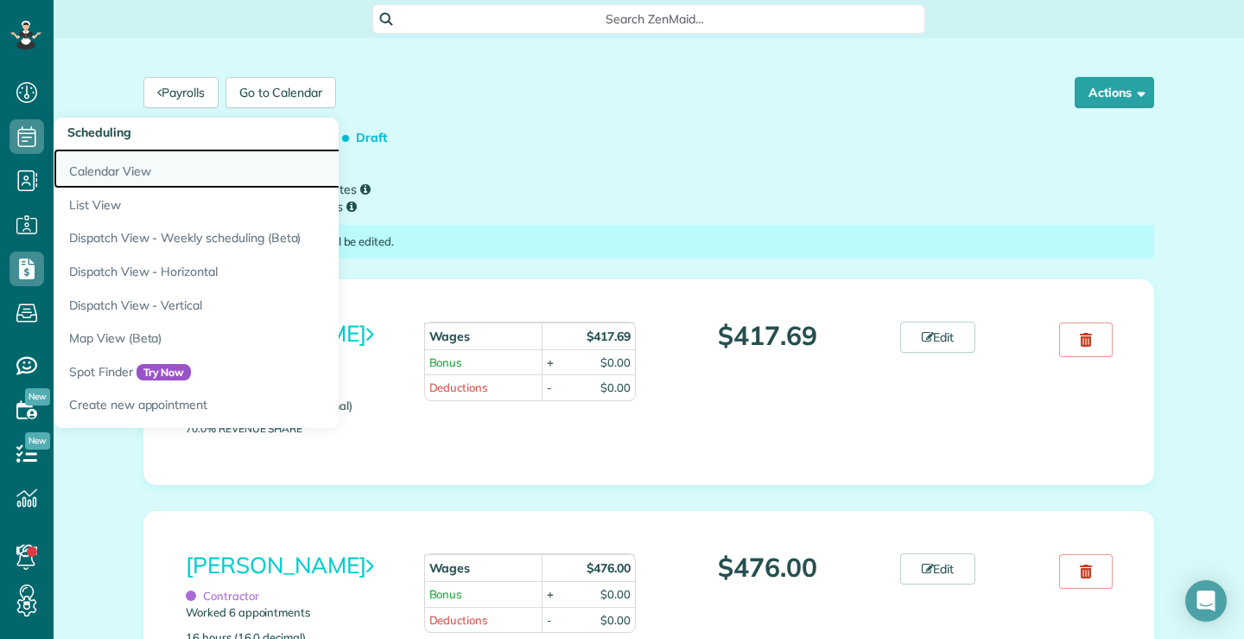
click at [132, 171] on link "Calendar View" at bounding box center [270, 169] width 432 height 40
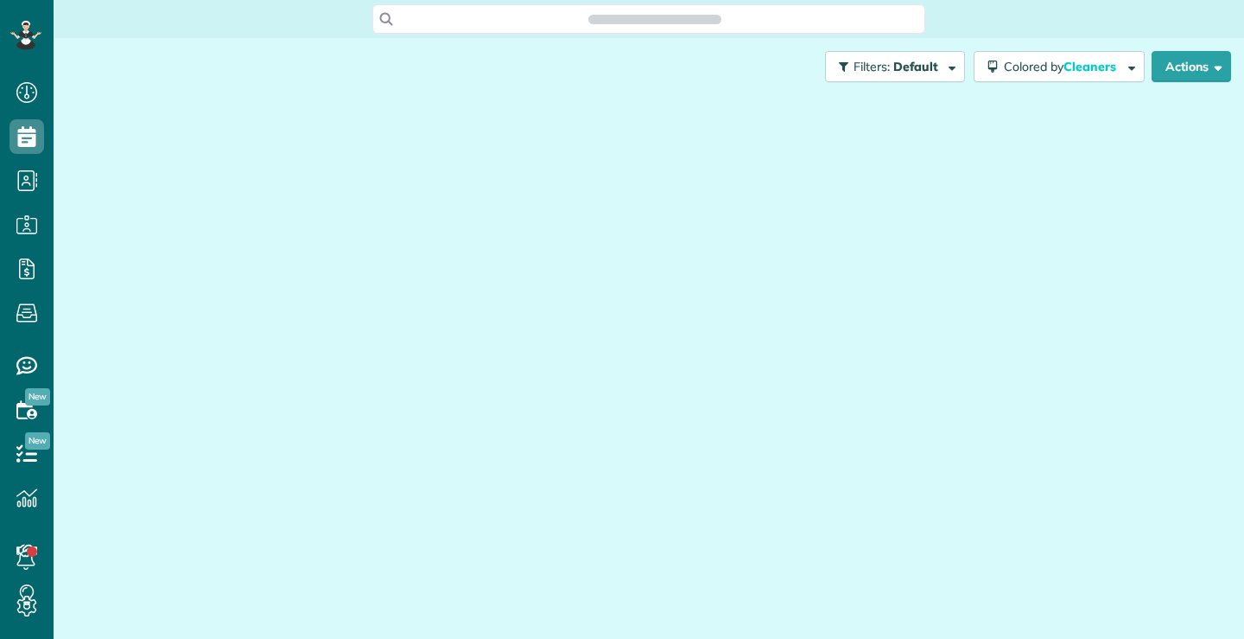
scroll to position [8, 8]
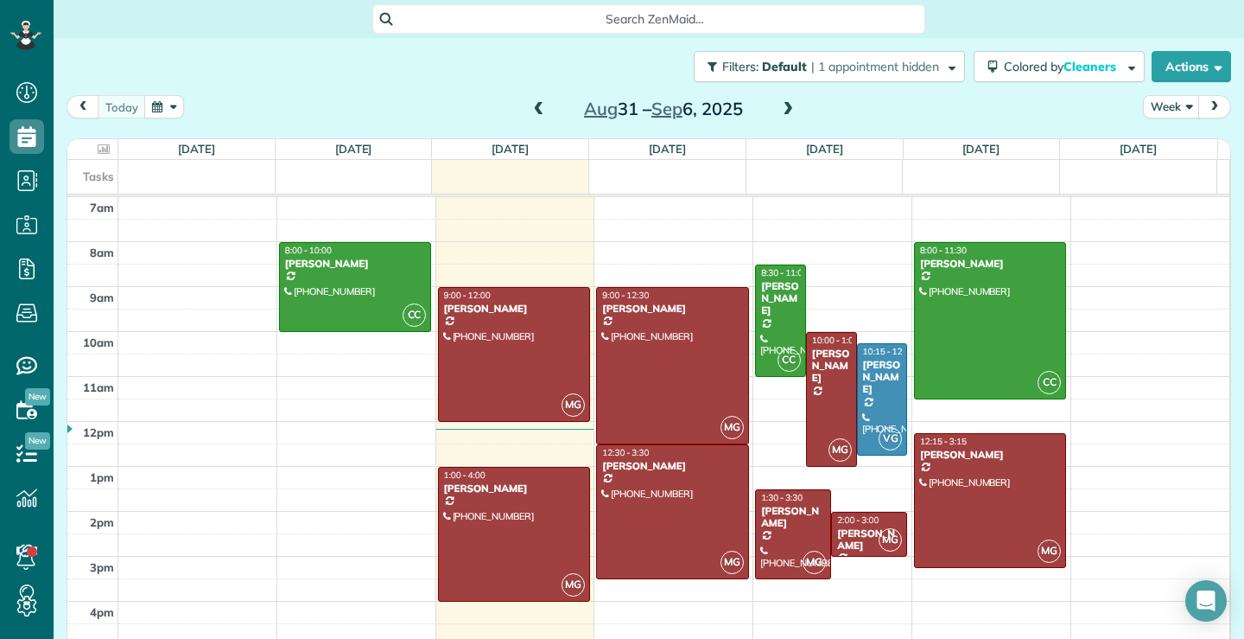
click at [786, 109] on span at bounding box center [788, 110] width 19 height 16
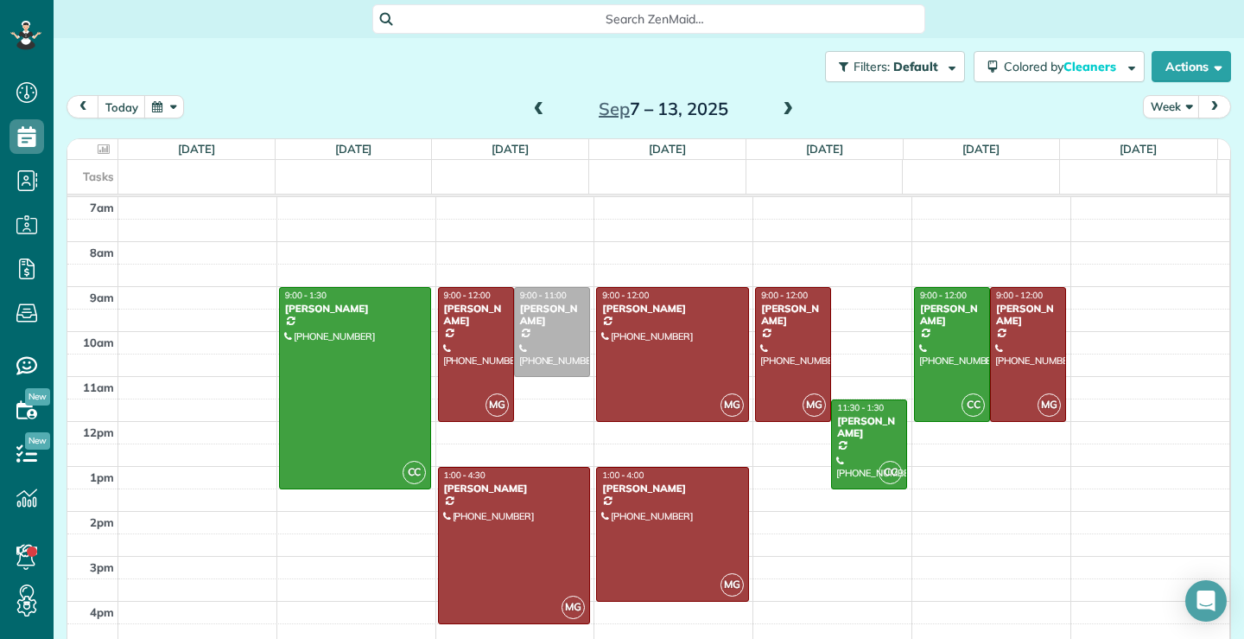
click at [784, 110] on span at bounding box center [788, 110] width 19 height 16
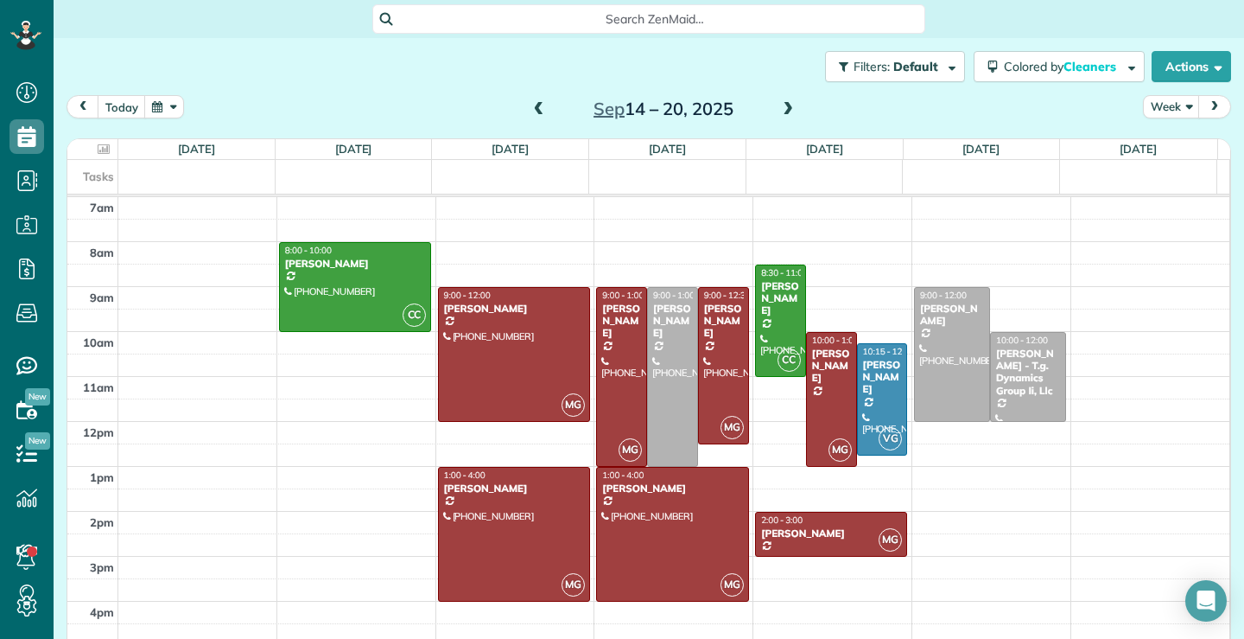
click at [784, 110] on span at bounding box center [788, 110] width 19 height 16
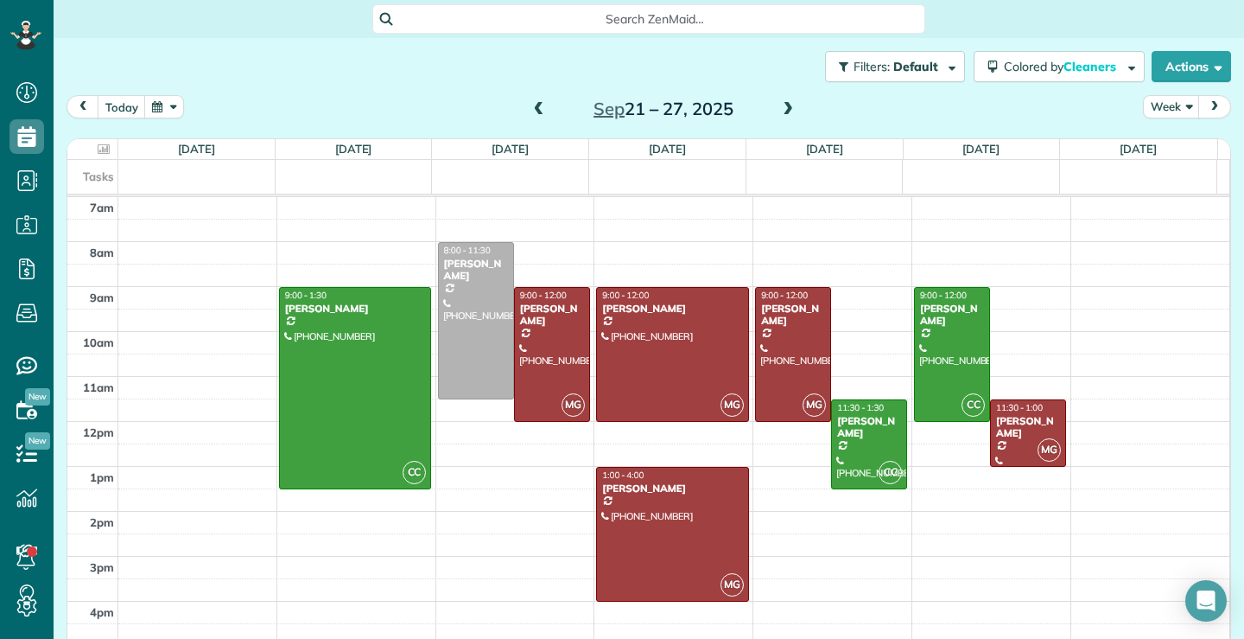
click at [532, 109] on span at bounding box center [539, 110] width 19 height 16
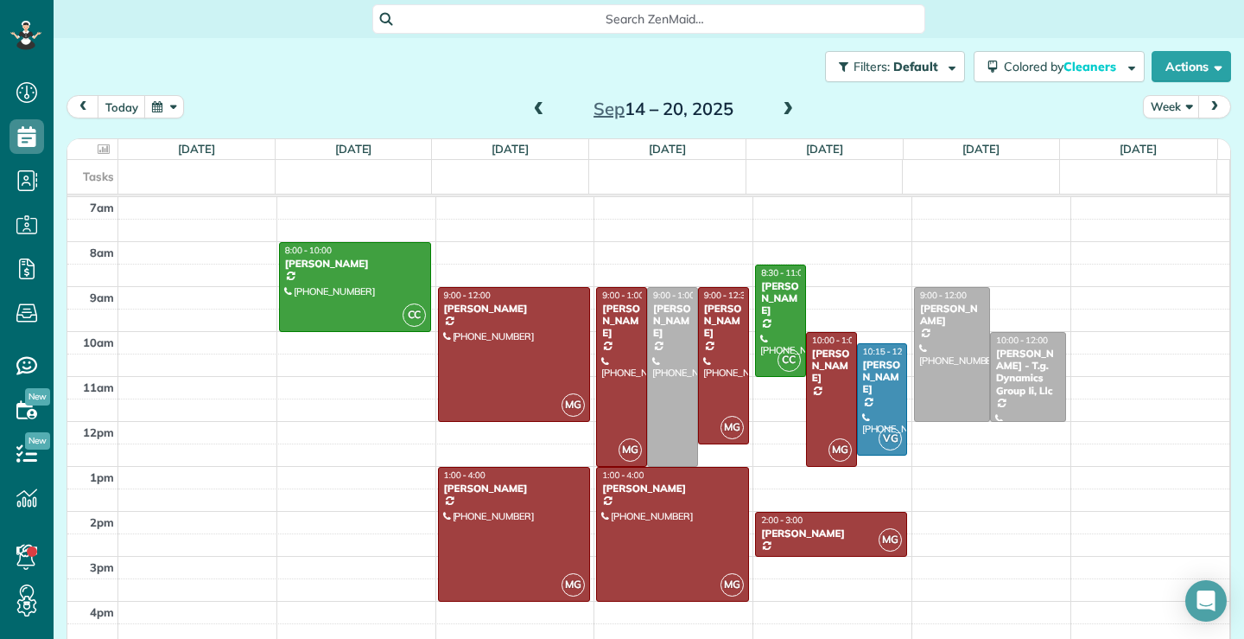
click at [532, 109] on span at bounding box center [539, 110] width 19 height 16
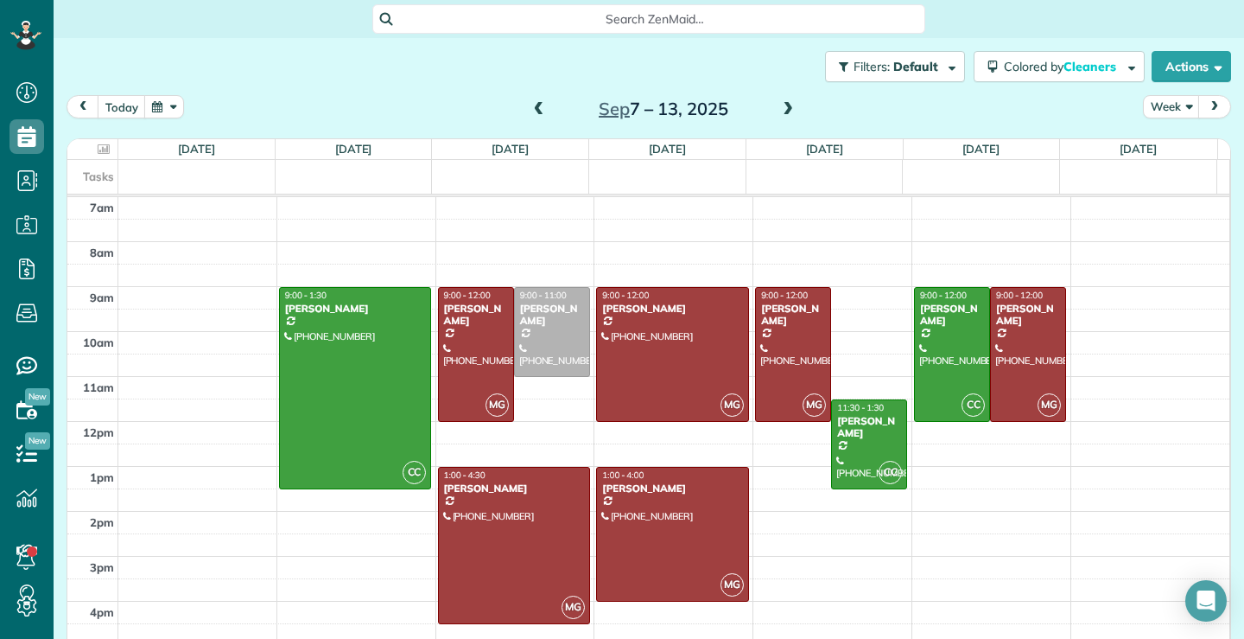
click at [782, 111] on span at bounding box center [788, 110] width 19 height 16
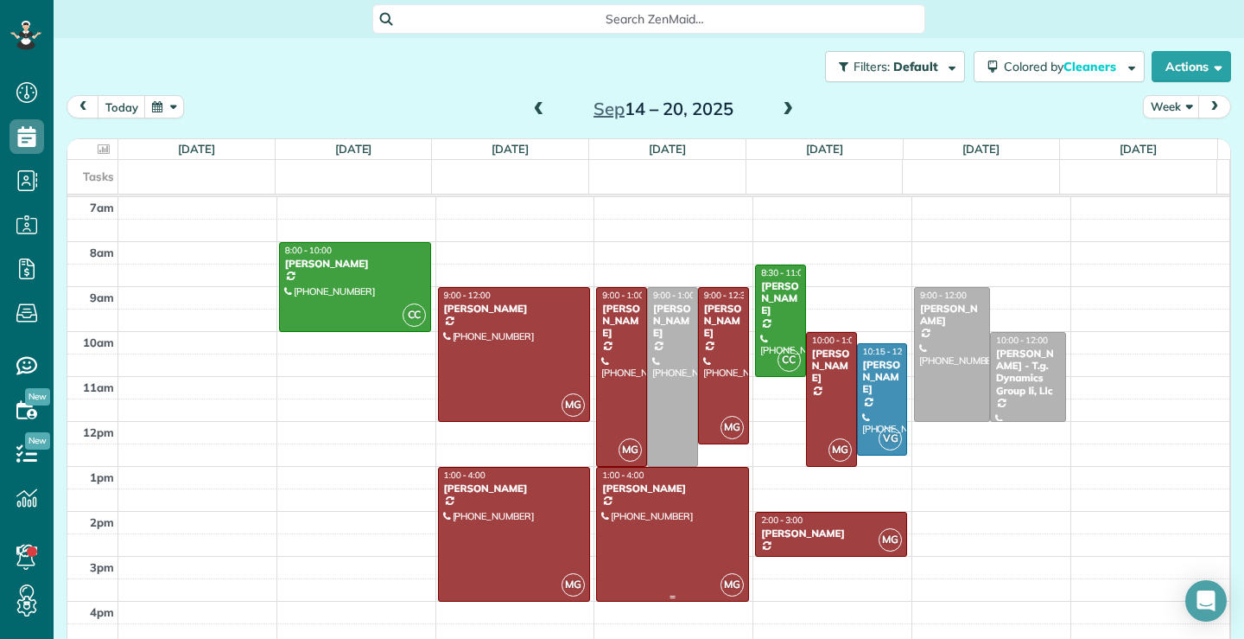
click at [651, 518] on div at bounding box center [672, 534] width 150 height 133
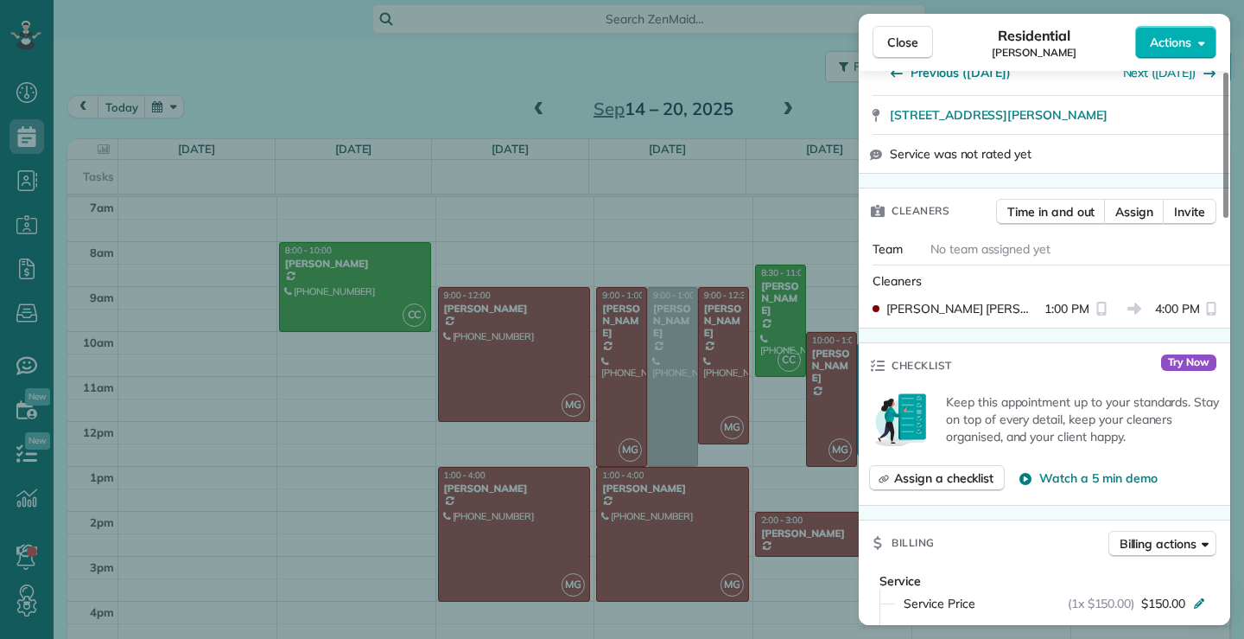
scroll to position [254, 0]
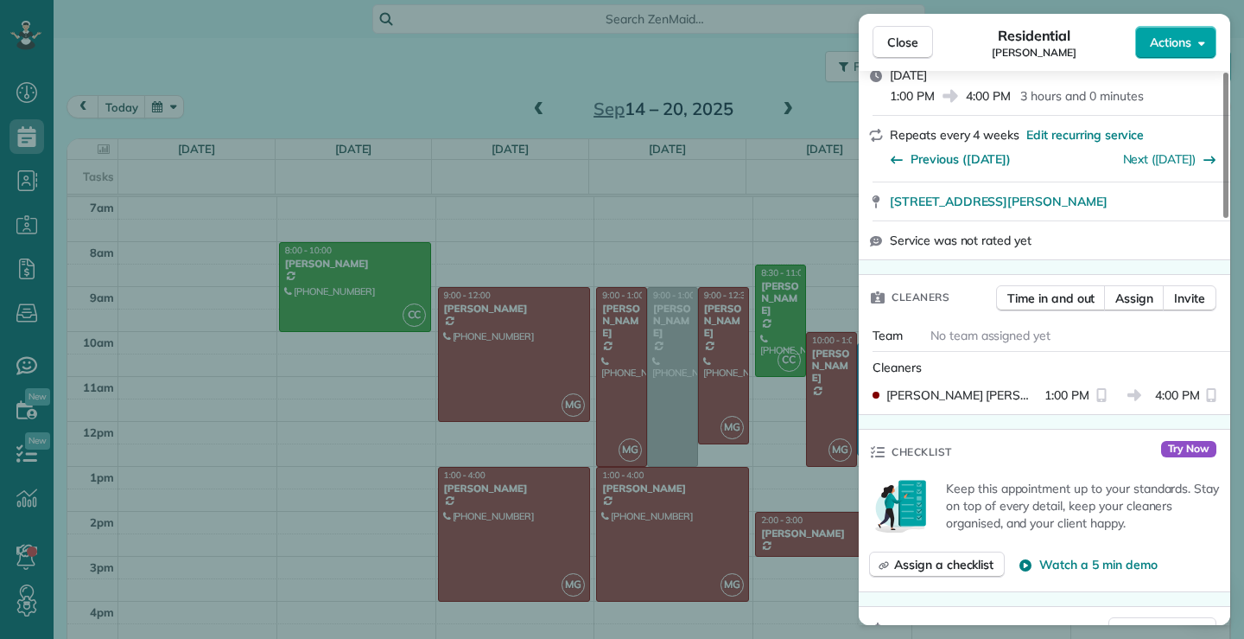
click at [1201, 41] on icon "button" at bounding box center [1202, 42] width 7 height 13
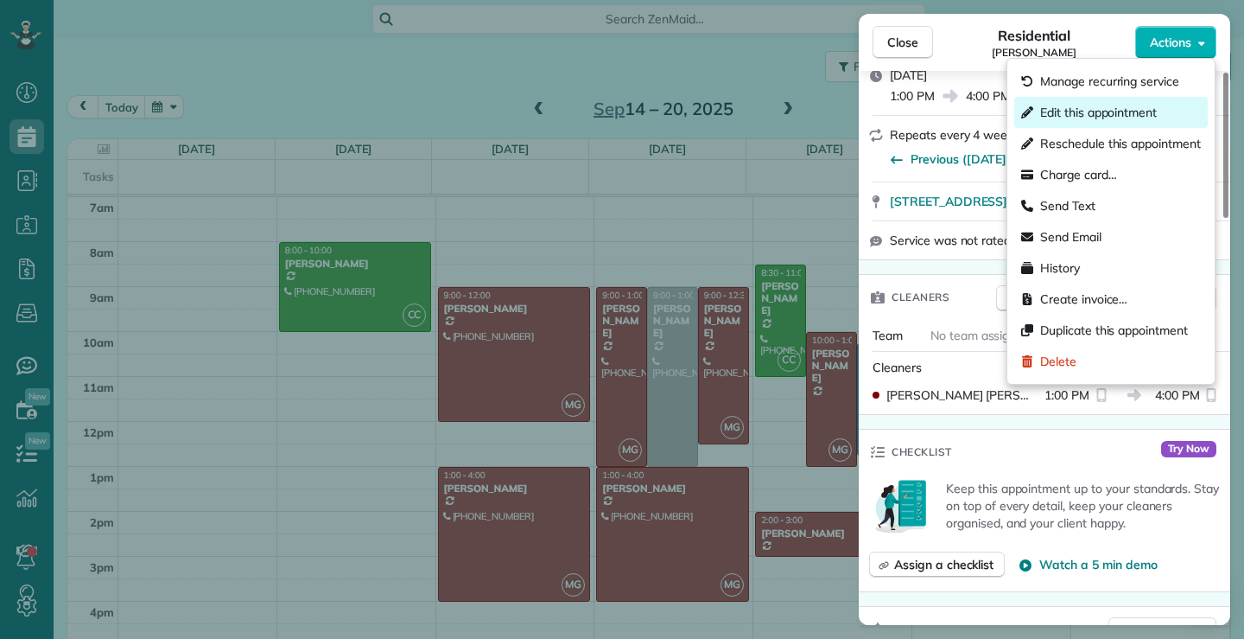
click at [1106, 118] on span "Edit this appointment" at bounding box center [1099, 112] width 117 height 17
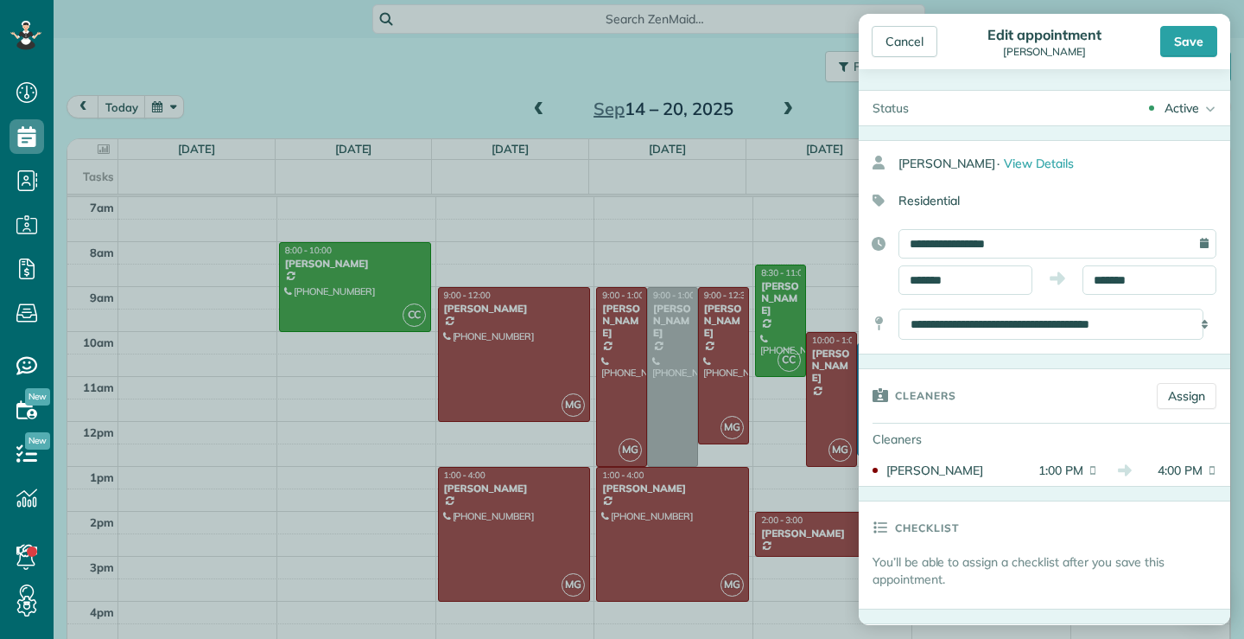
click at [1200, 108] on icon at bounding box center [1208, 108] width 17 height 35
click at [1012, 108] on div "Active Request Time Off Active Skipped Stand-By Cancelled" at bounding box center [1077, 108] width 308 height 35
click at [1064, 237] on input "**********" at bounding box center [1058, 243] width 318 height 29
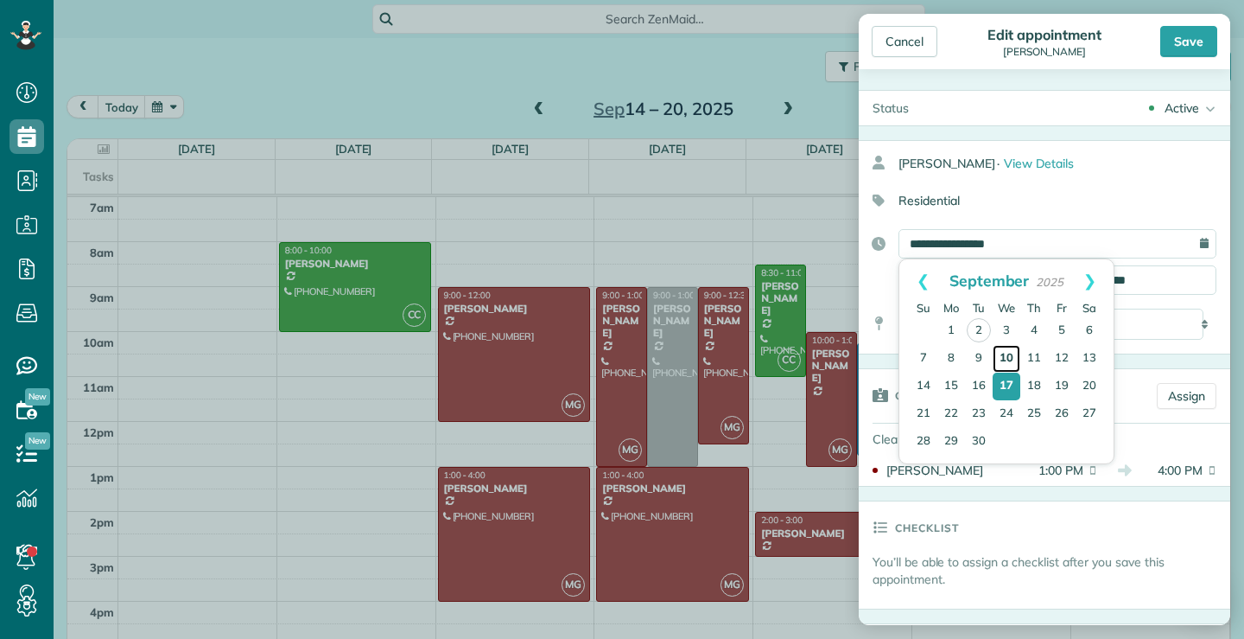
click at [1009, 351] on link "10" at bounding box center [1007, 359] width 28 height 28
type input "**********"
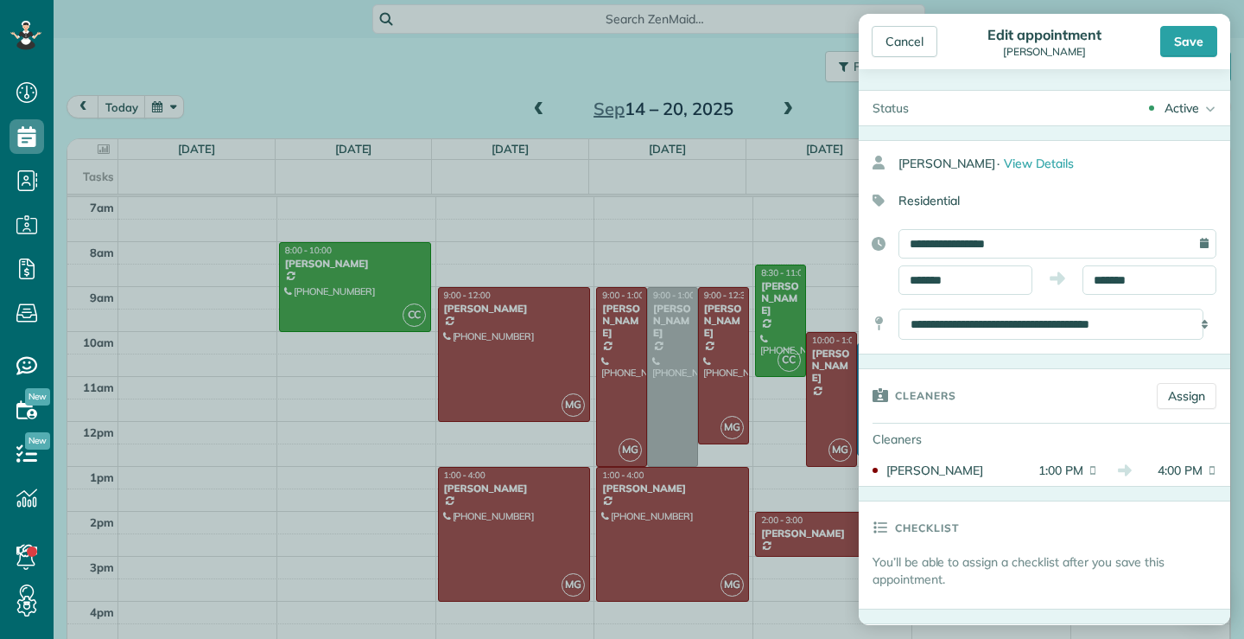
click at [1187, 35] on div "Save" at bounding box center [1189, 41] width 57 height 31
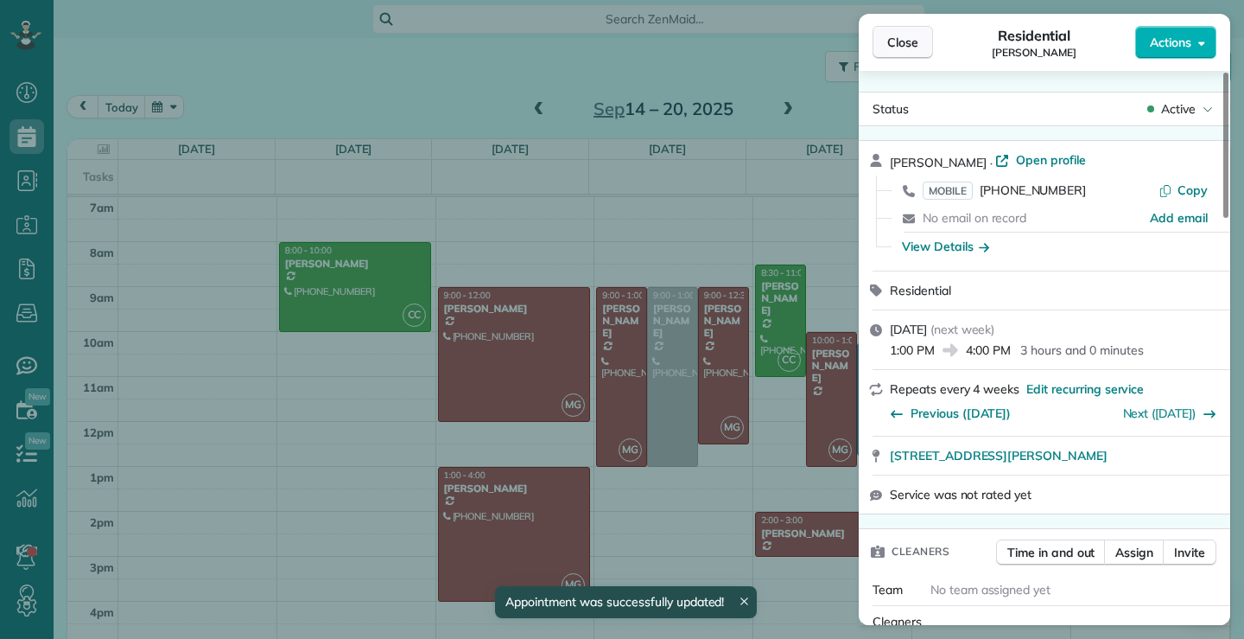
click at [904, 35] on span "Close" at bounding box center [903, 42] width 31 height 17
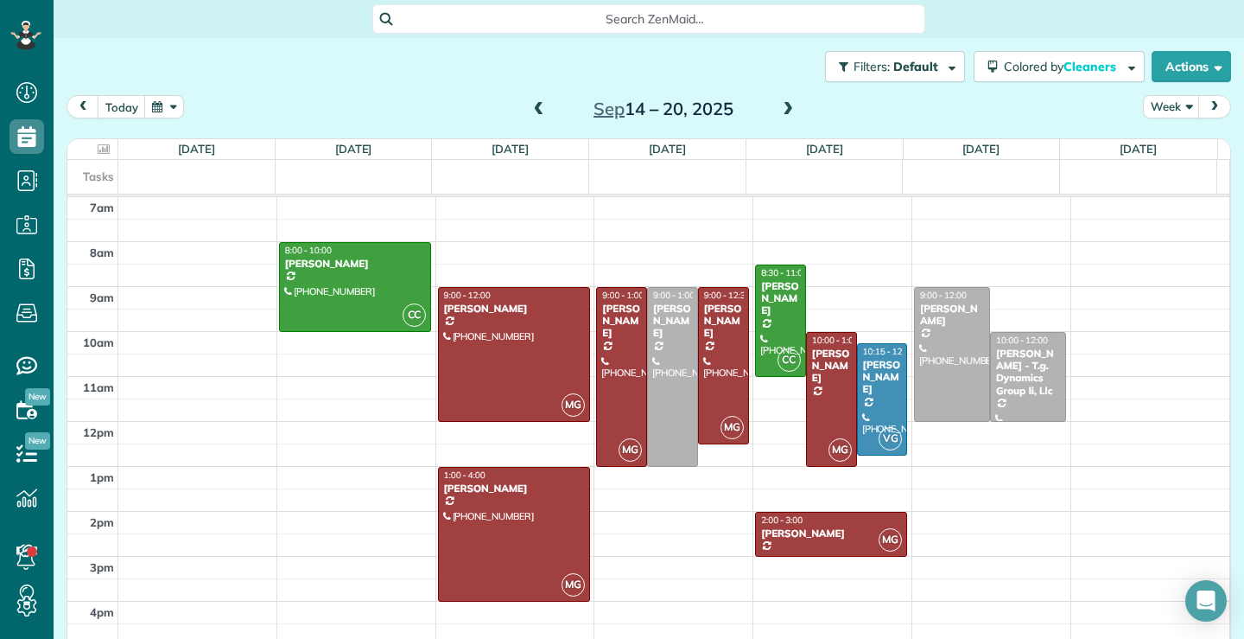
click at [904, 35] on div "Search ZenMaid…" at bounding box center [649, 19] width 1191 height 38
click at [534, 108] on span at bounding box center [539, 110] width 19 height 16
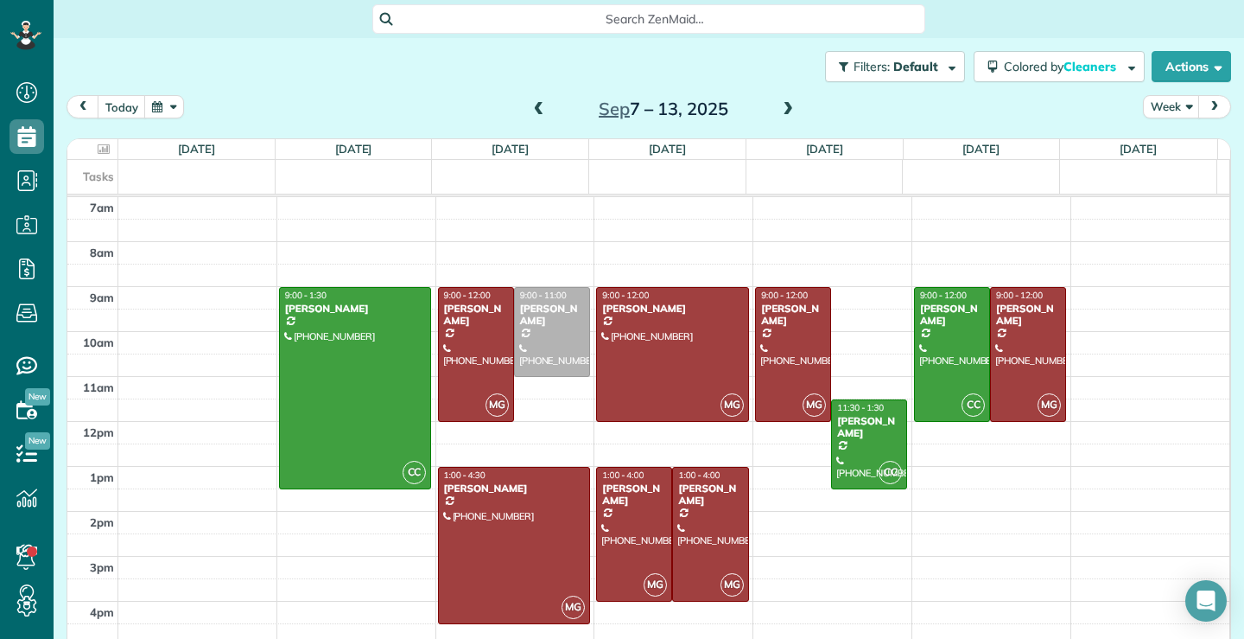
click at [532, 110] on span at bounding box center [539, 110] width 19 height 16
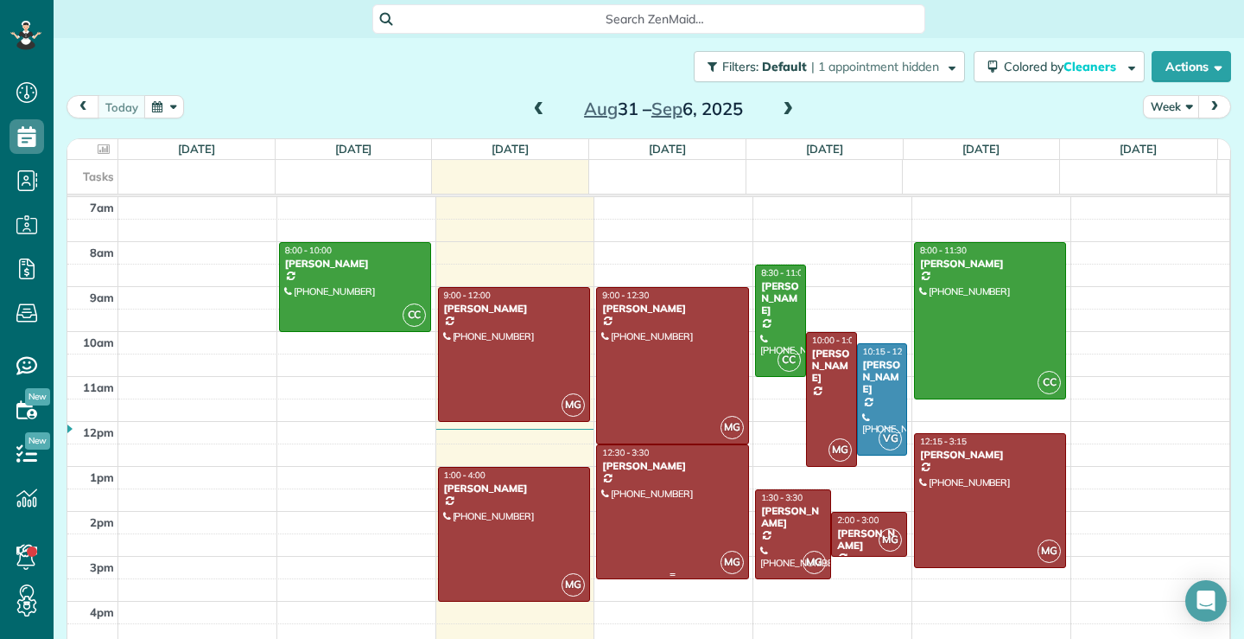
click at [680, 489] on div at bounding box center [672, 511] width 150 height 133
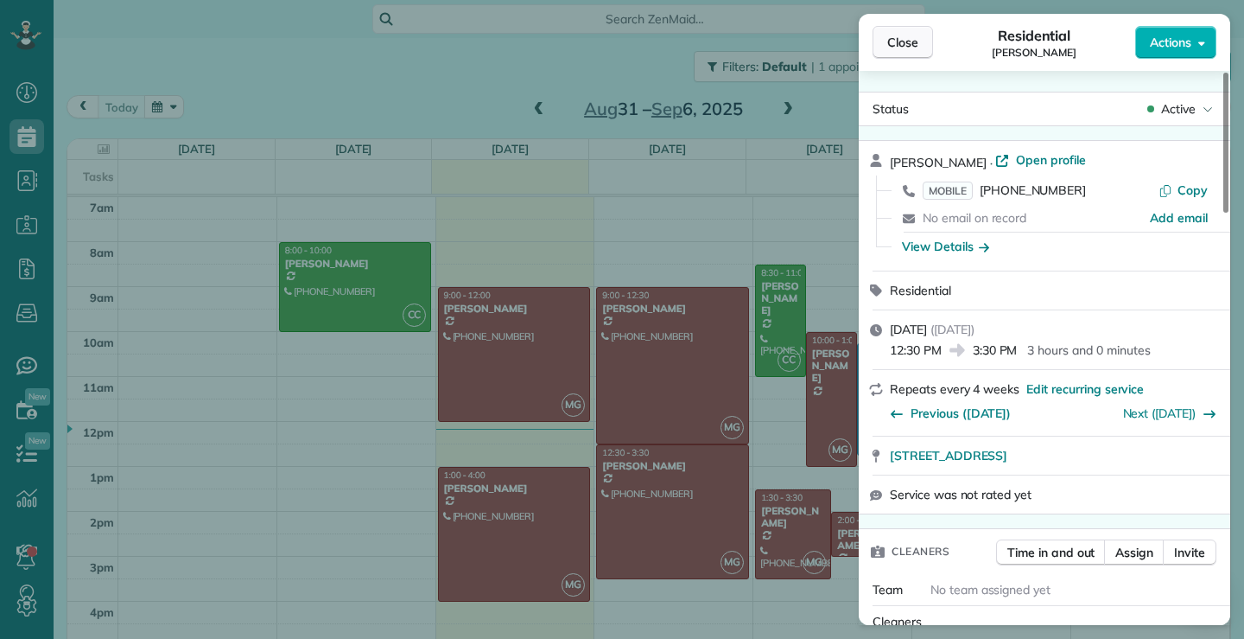
click at [911, 47] on span "Close" at bounding box center [903, 42] width 31 height 17
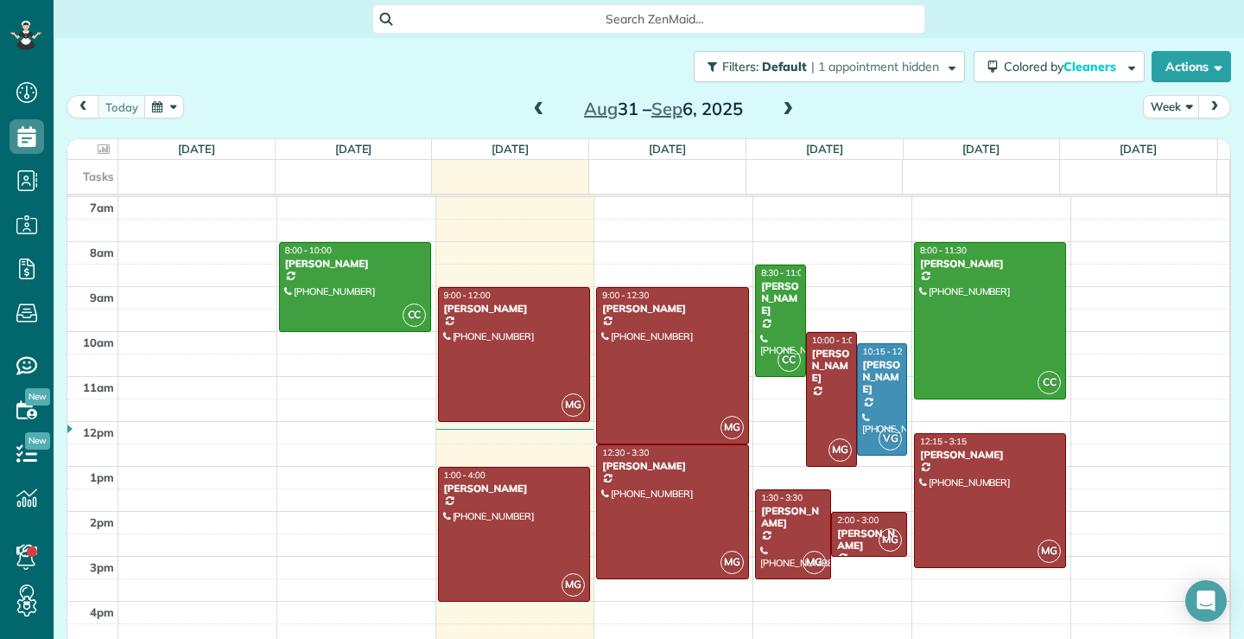
click at [786, 110] on span at bounding box center [788, 110] width 19 height 16
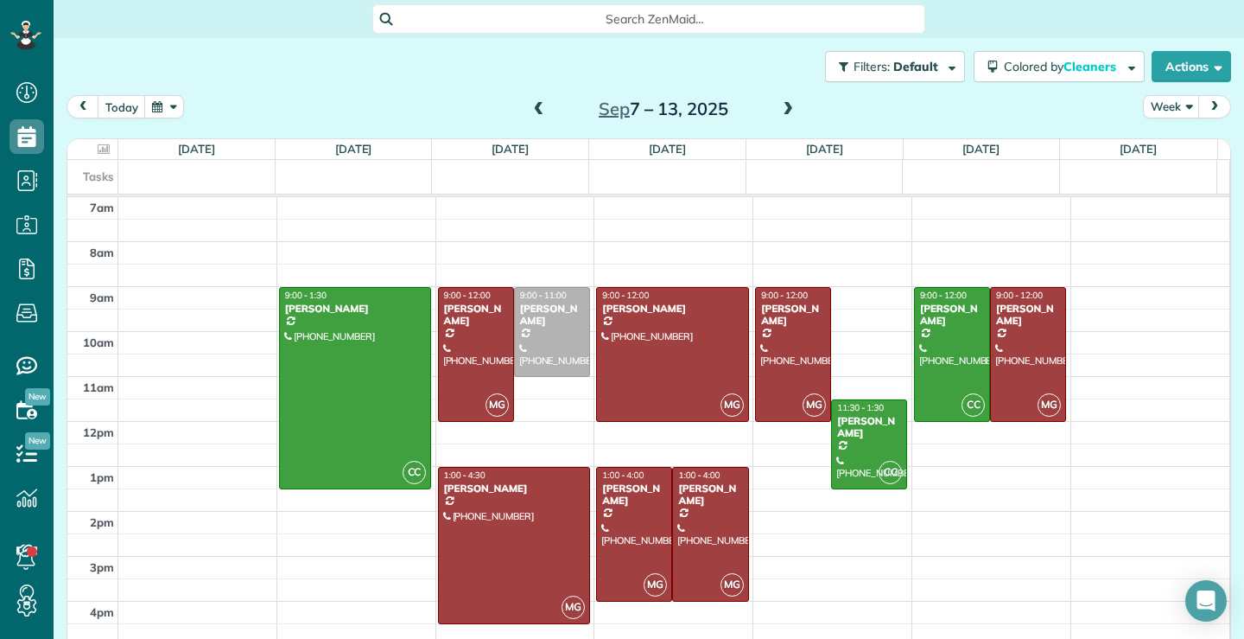
click at [786, 109] on span at bounding box center [788, 110] width 19 height 16
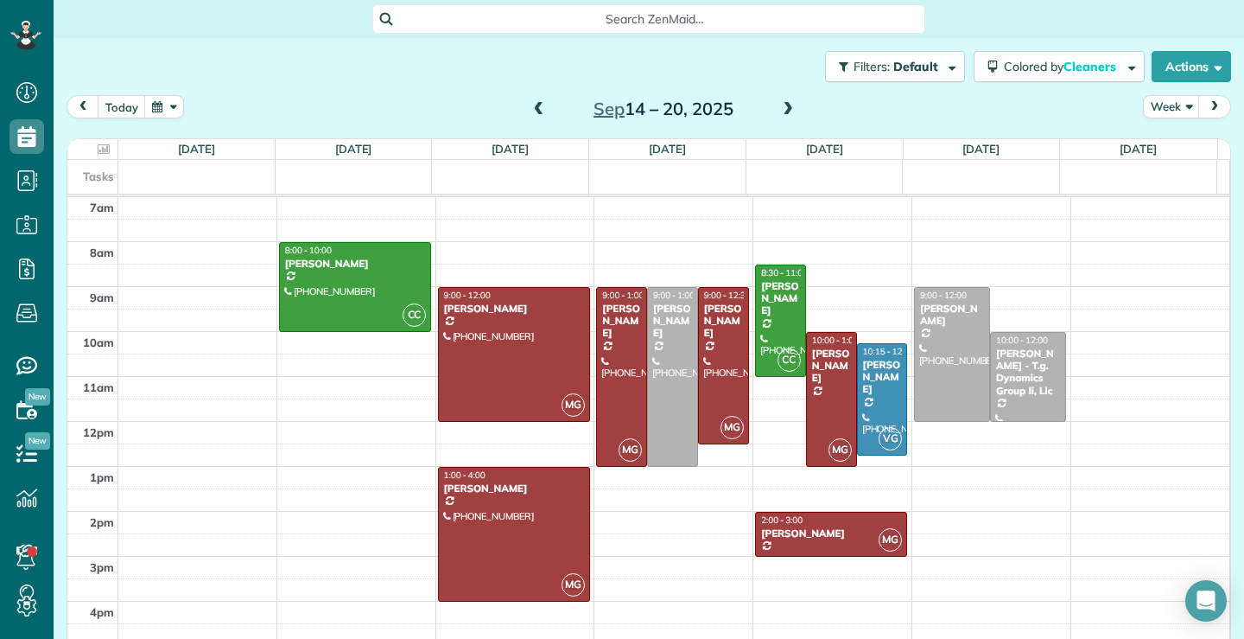
click at [786, 109] on span at bounding box center [788, 110] width 19 height 16
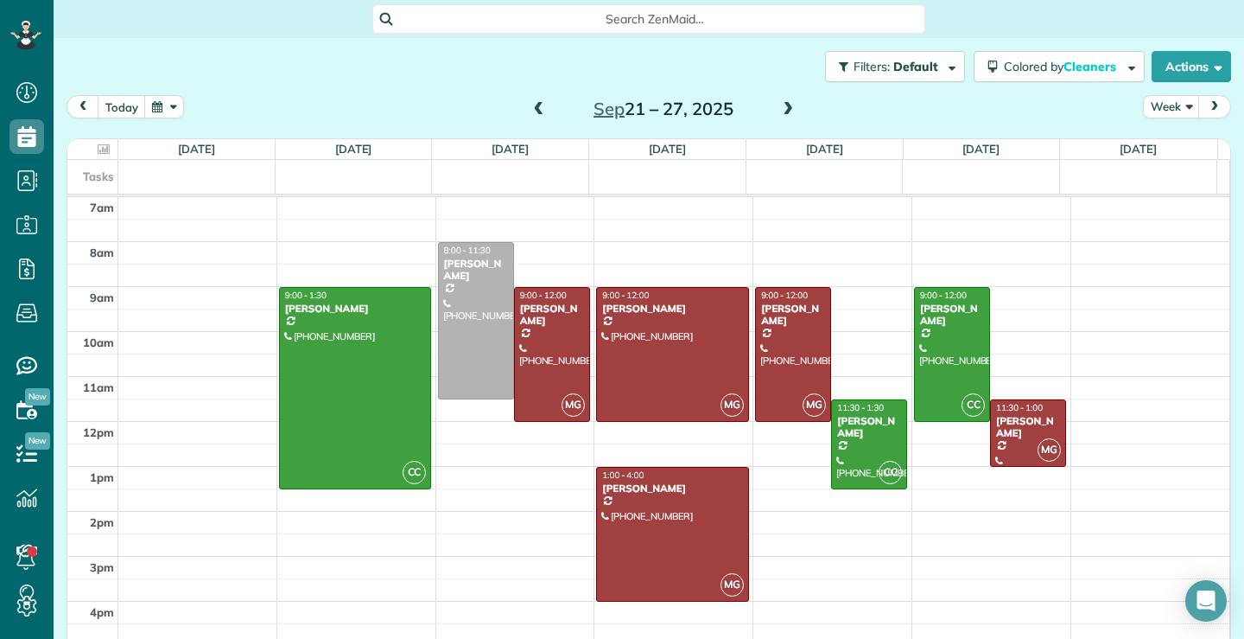
click at [534, 105] on span at bounding box center [539, 110] width 19 height 16
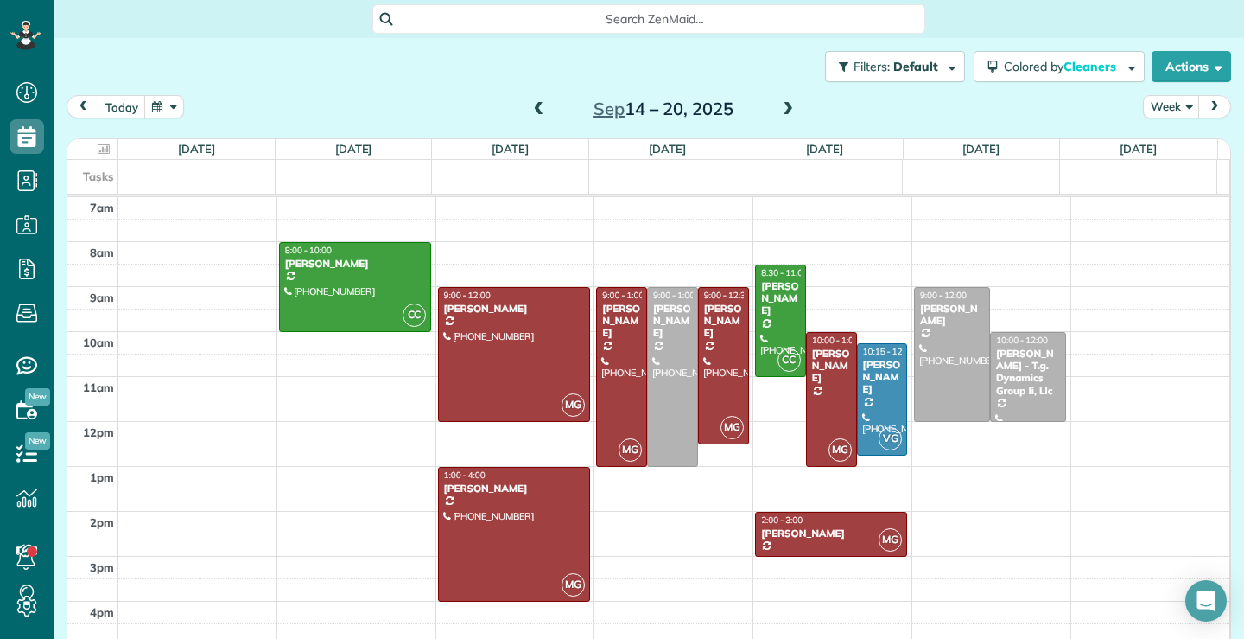
click at [534, 105] on span at bounding box center [539, 110] width 19 height 16
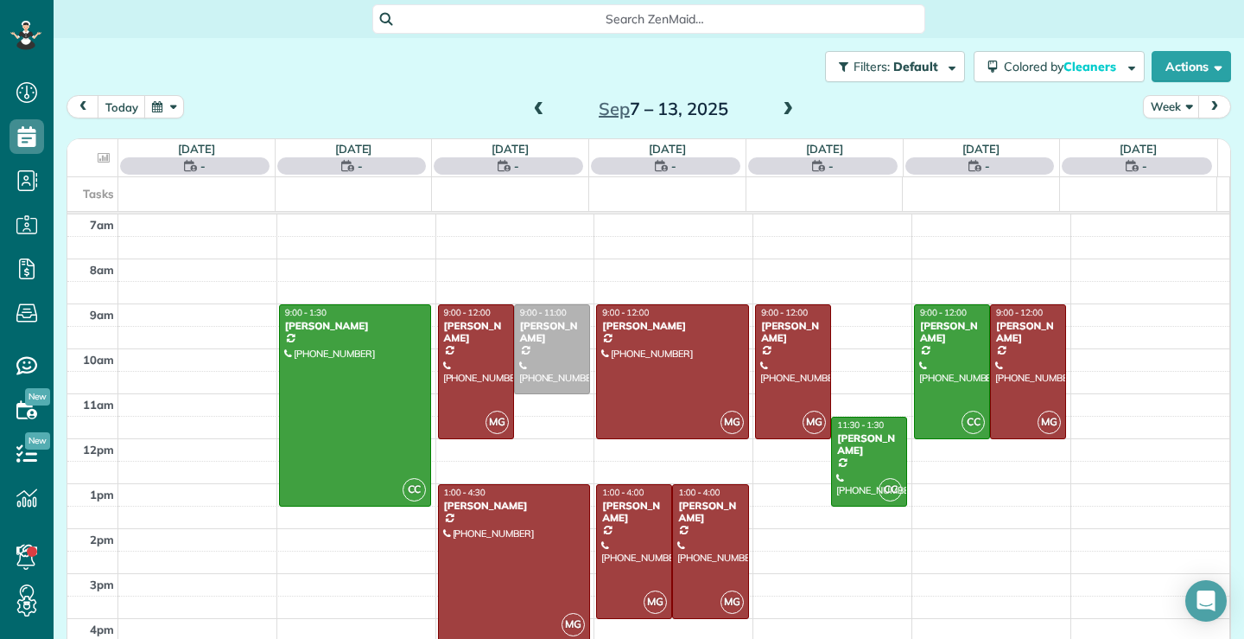
click at [534, 105] on span at bounding box center [539, 110] width 19 height 16
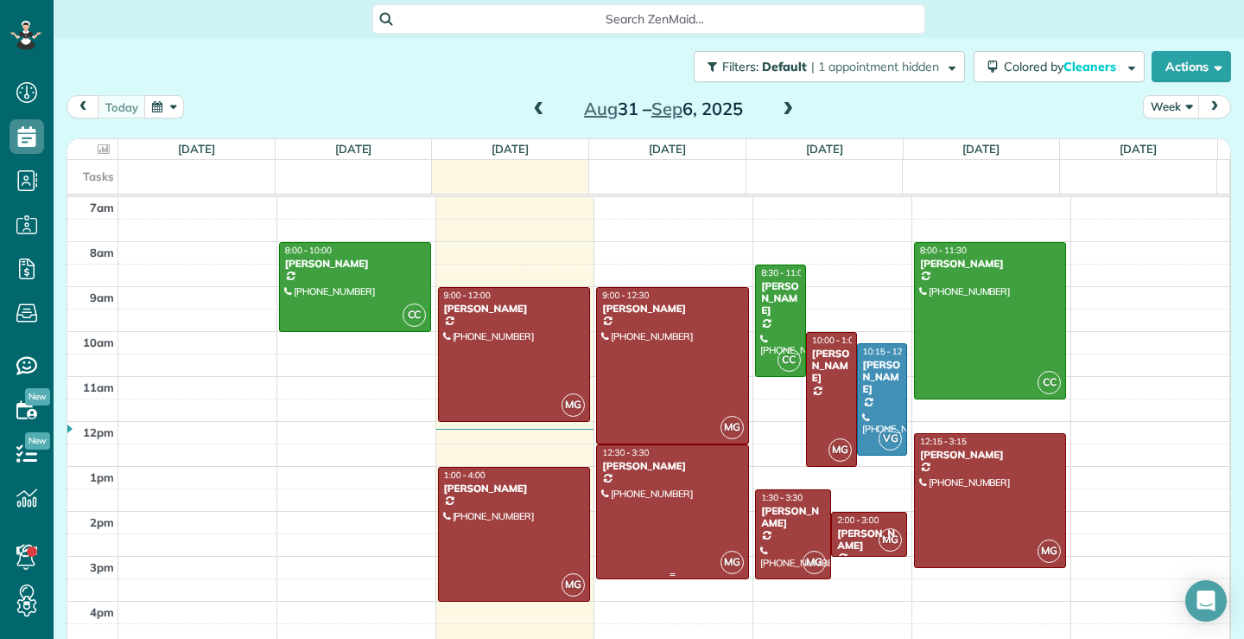
click at [703, 494] on div at bounding box center [672, 511] width 150 height 133
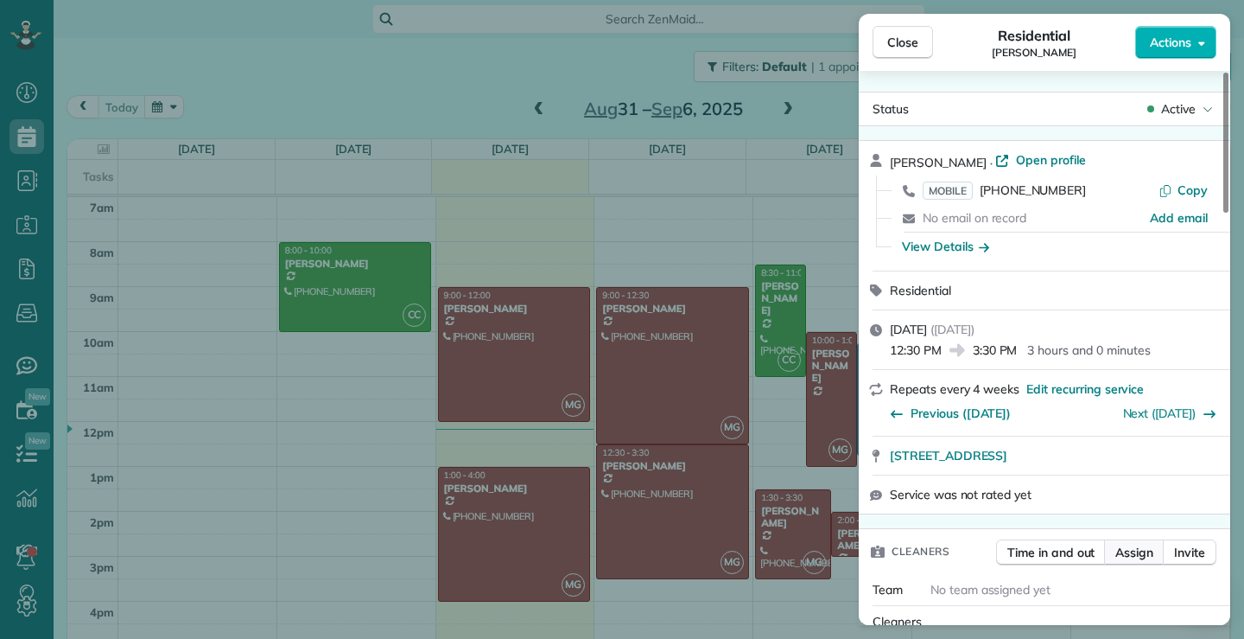
click at [1143, 556] on span "Assign" at bounding box center [1135, 552] width 38 height 17
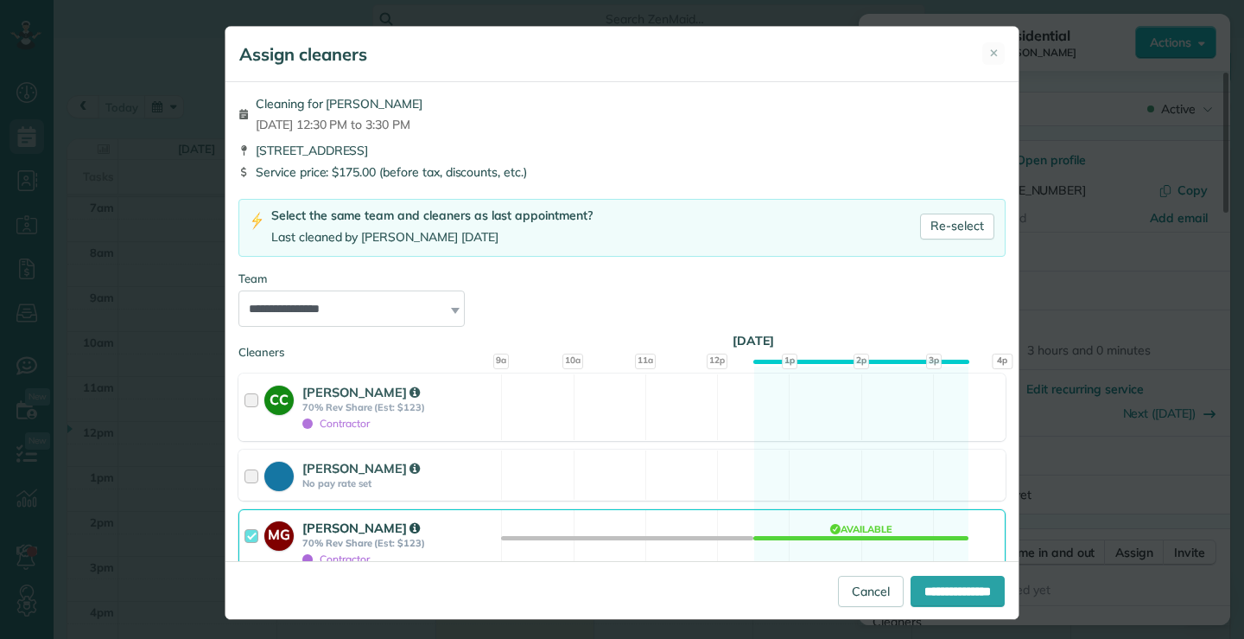
click at [245, 529] on div at bounding box center [255, 543] width 20 height 48
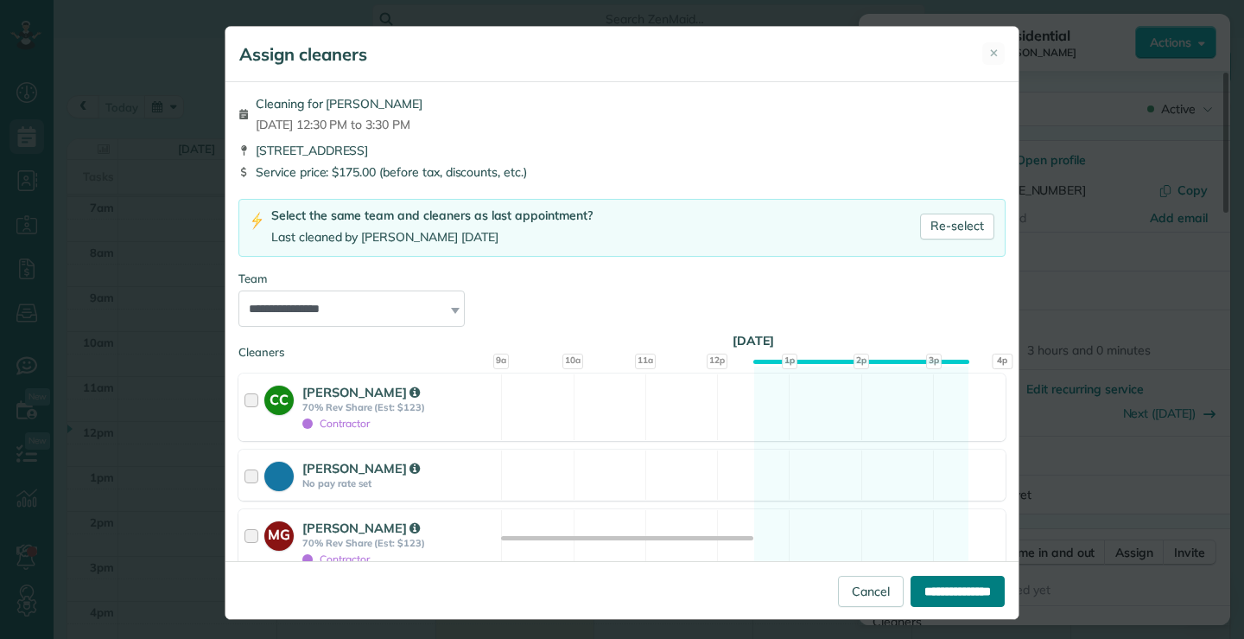
click at [945, 583] on input "**********" at bounding box center [958, 591] width 94 height 31
type input "**********"
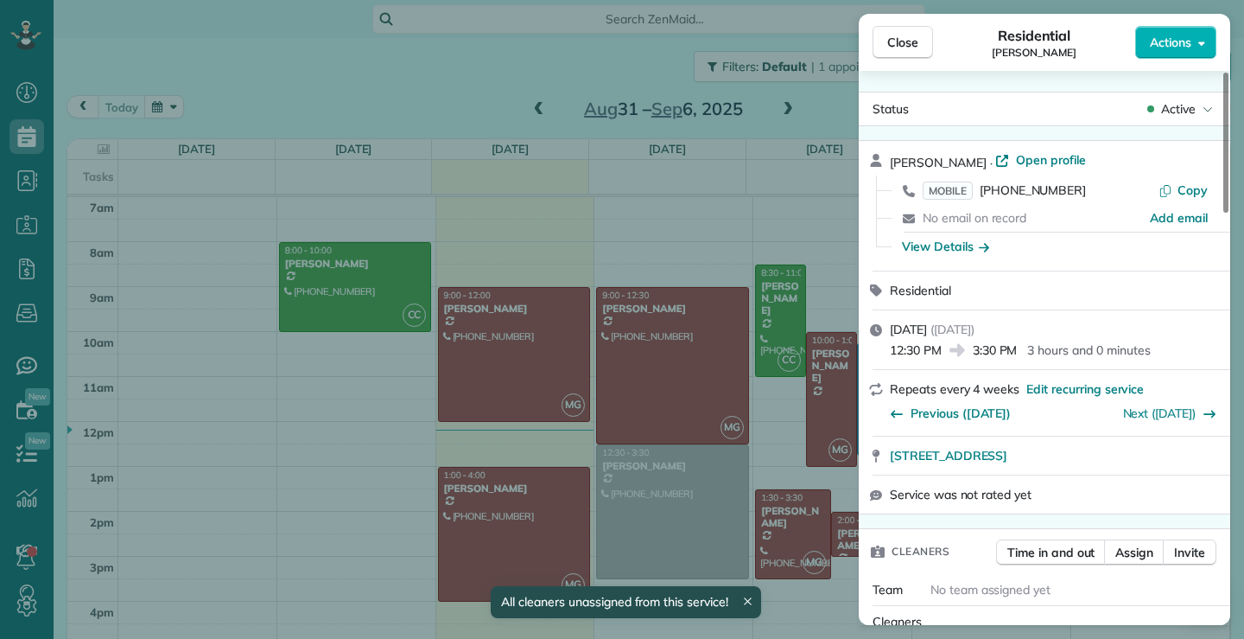
click at [659, 383] on div "Close Residential Linda Berger Actions Status Active Linda Berger · Open profil…" at bounding box center [622, 319] width 1244 height 639
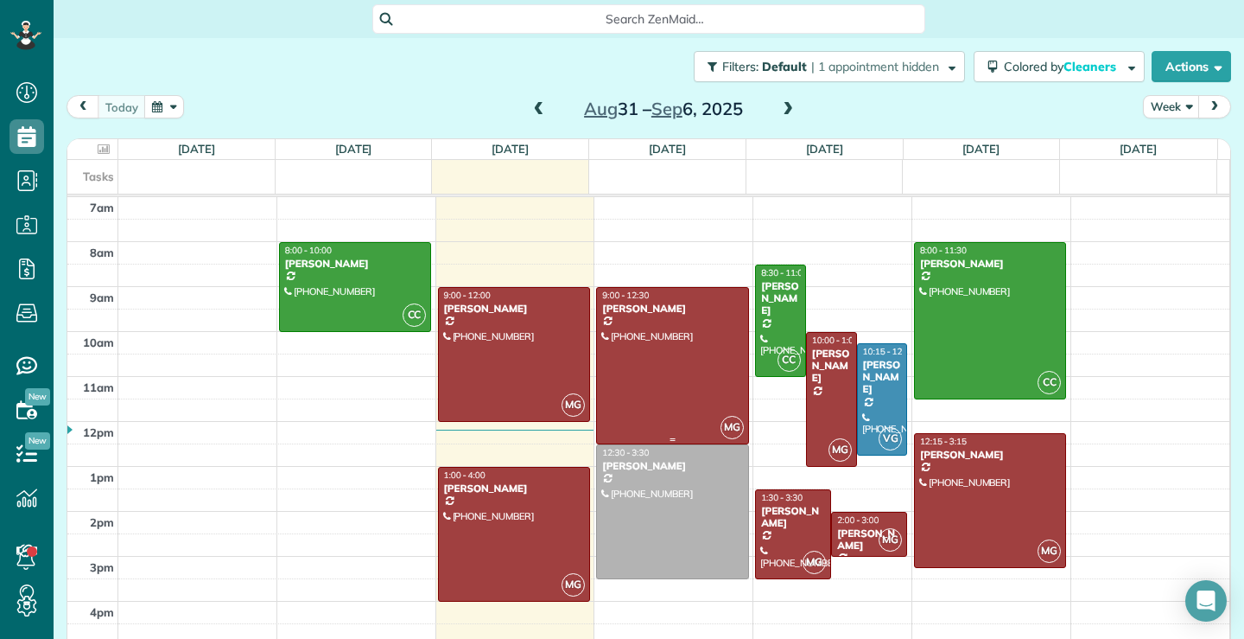
click at [678, 378] on div at bounding box center [672, 366] width 150 height 156
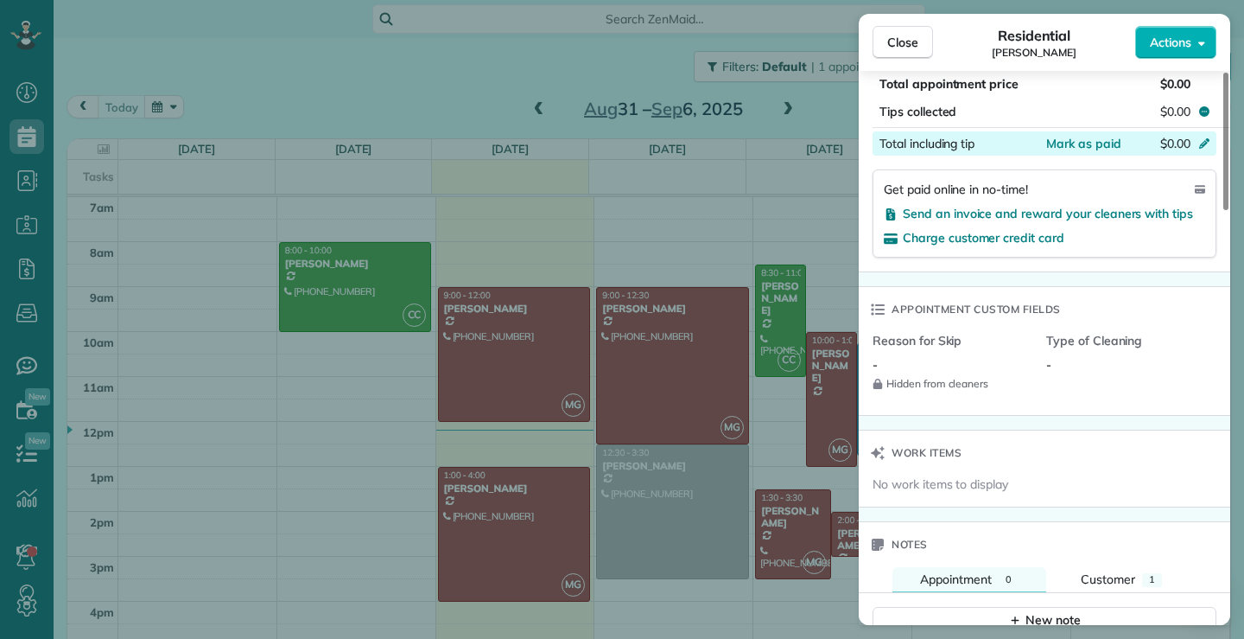
scroll to position [1219, 0]
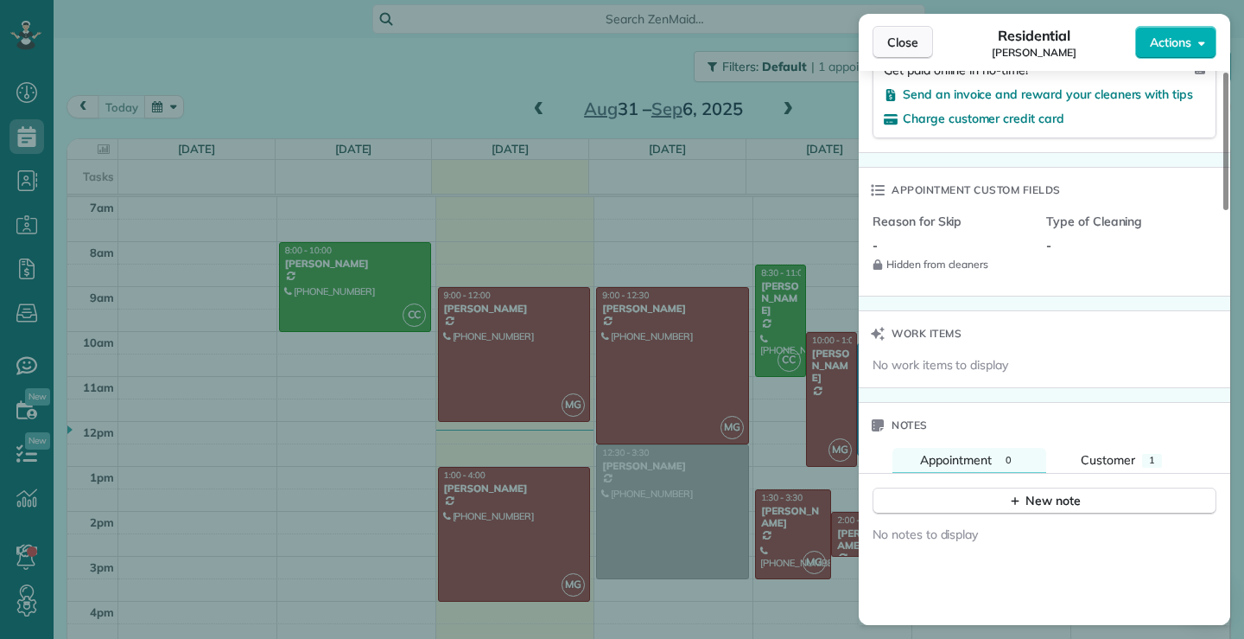
click at [907, 41] on span "Close" at bounding box center [903, 42] width 31 height 17
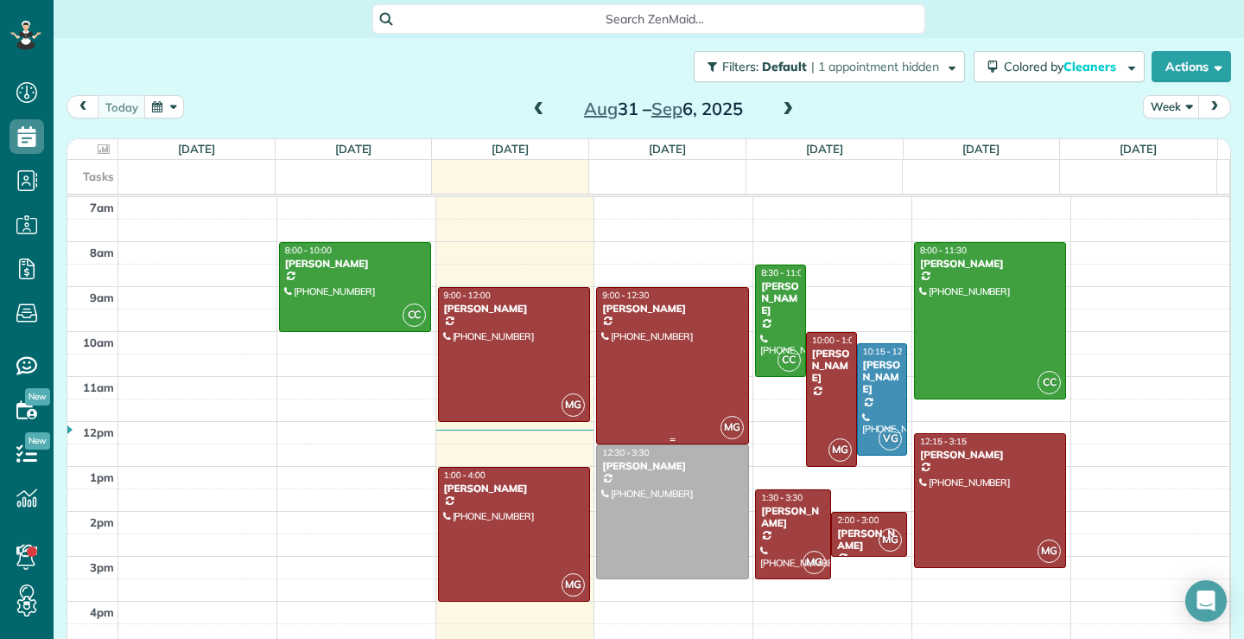
click at [702, 373] on div at bounding box center [672, 366] width 150 height 156
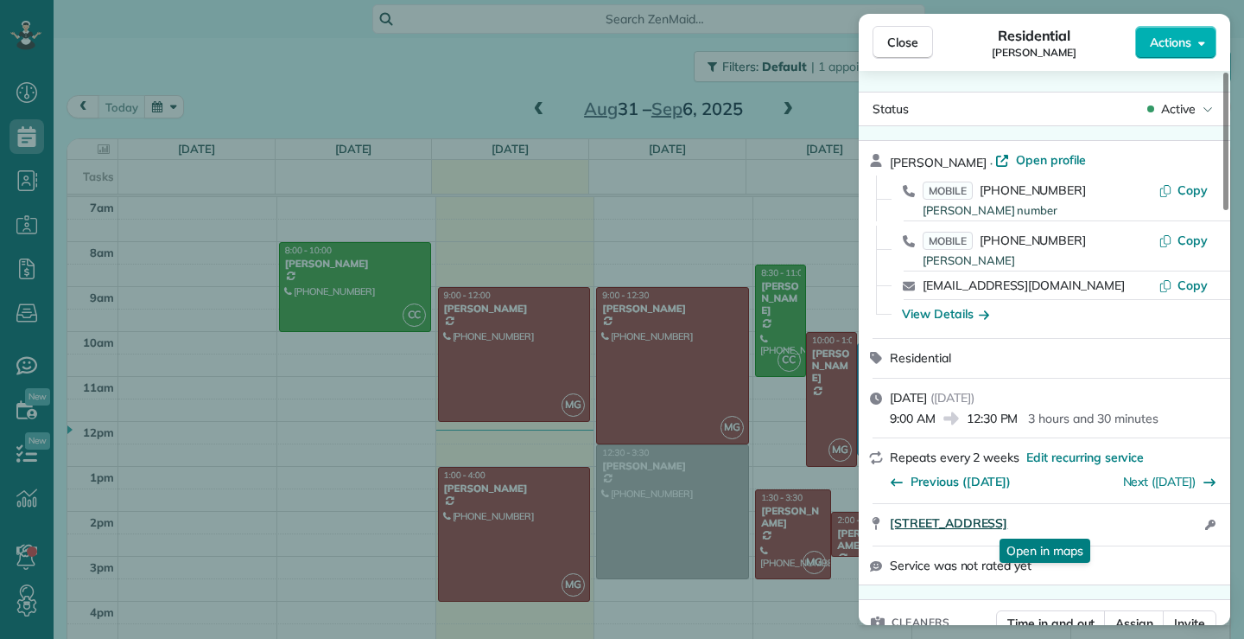
scroll to position [347, 0]
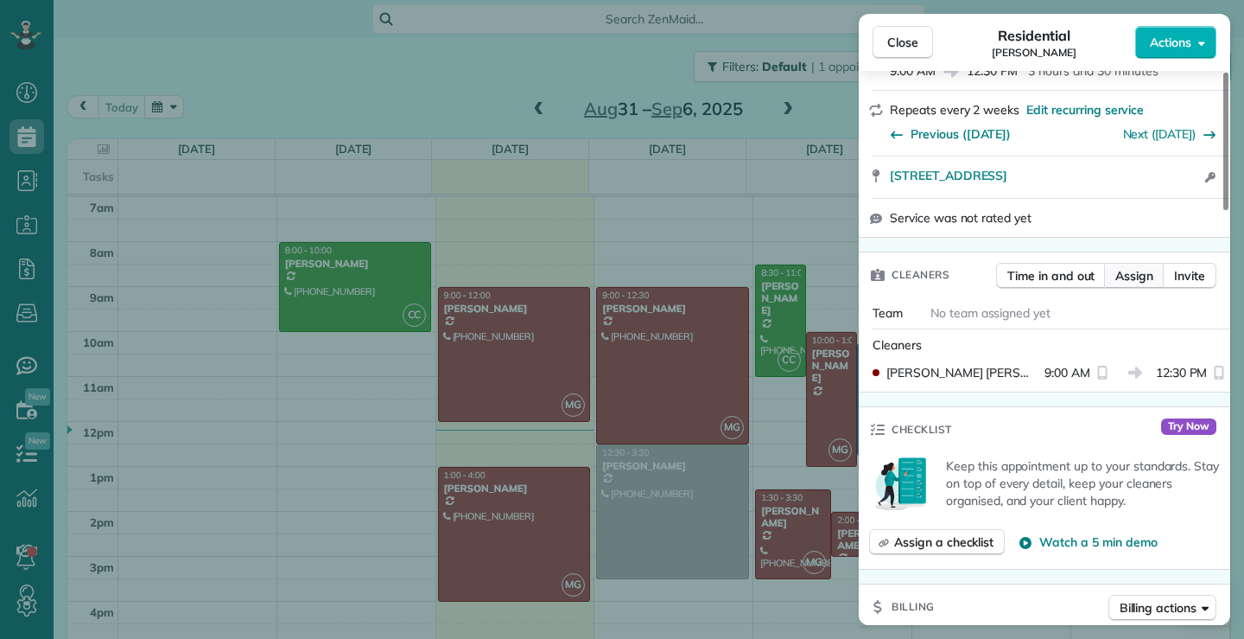
click at [1135, 280] on span "Assign" at bounding box center [1135, 275] width 38 height 17
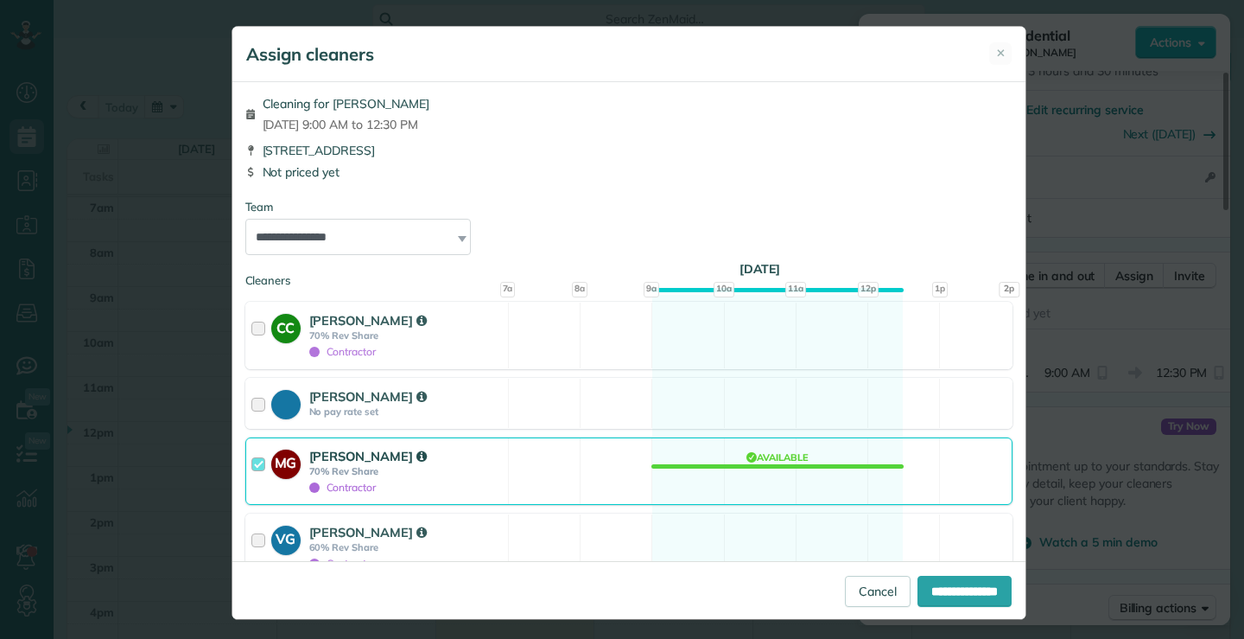
click at [256, 461] on div at bounding box center [261, 471] width 20 height 48
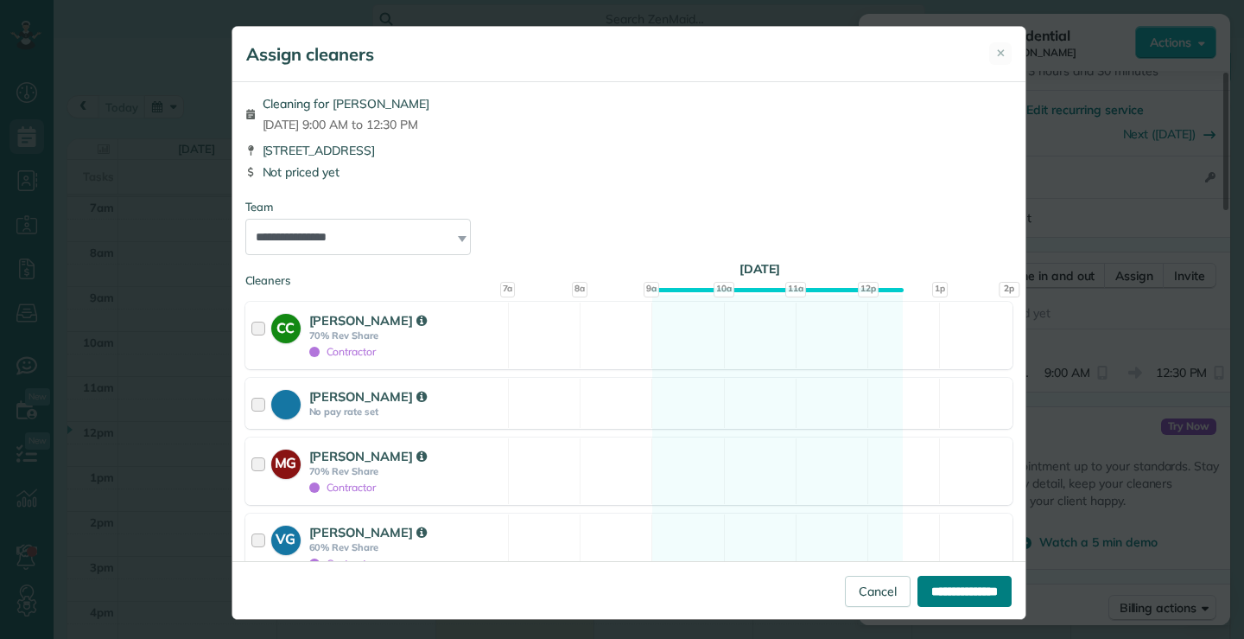
click at [936, 584] on input "**********" at bounding box center [965, 591] width 94 height 31
type input "**********"
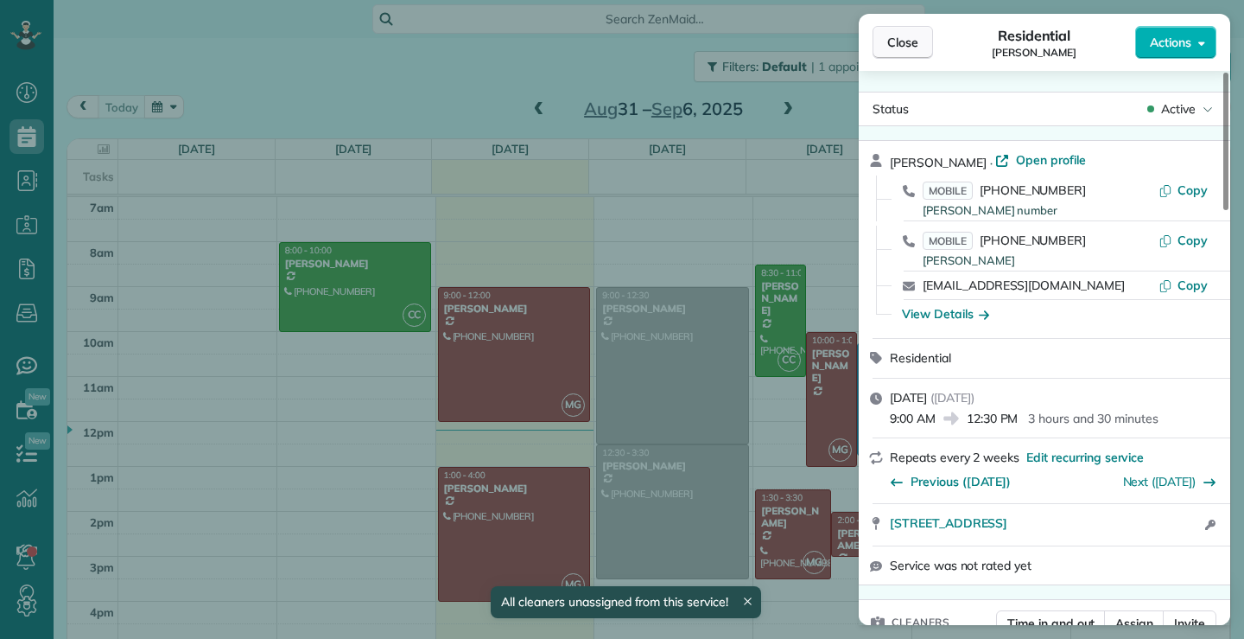
click at [905, 38] on span "Close" at bounding box center [903, 42] width 31 height 17
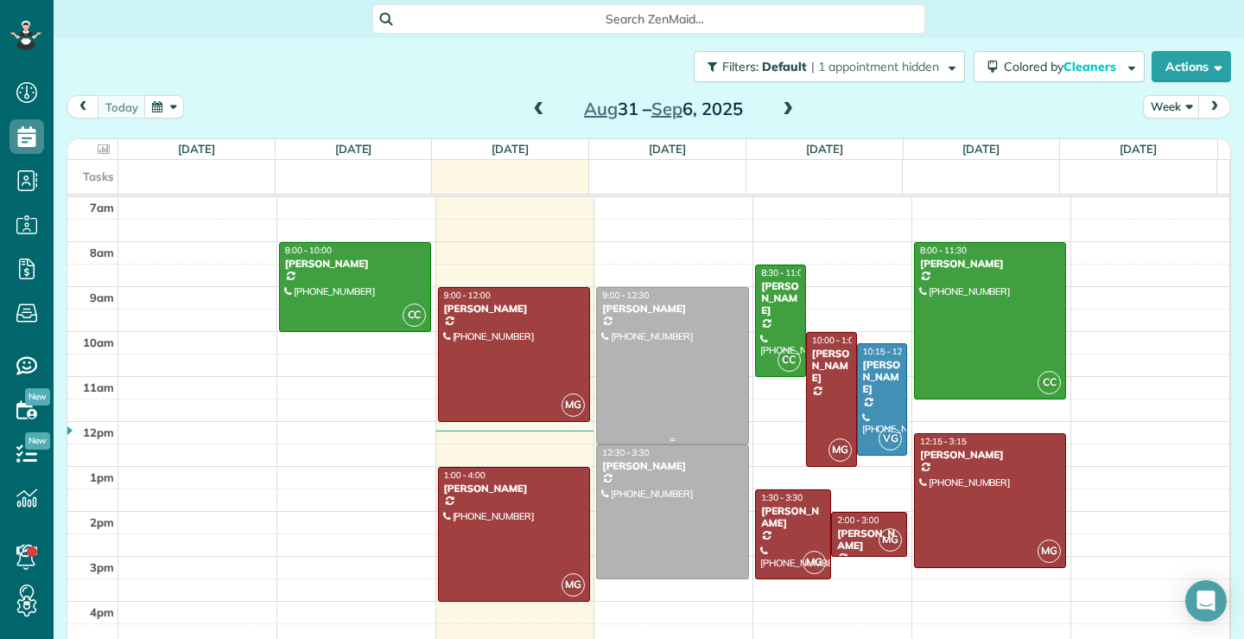
click at [665, 357] on div at bounding box center [672, 366] width 150 height 156
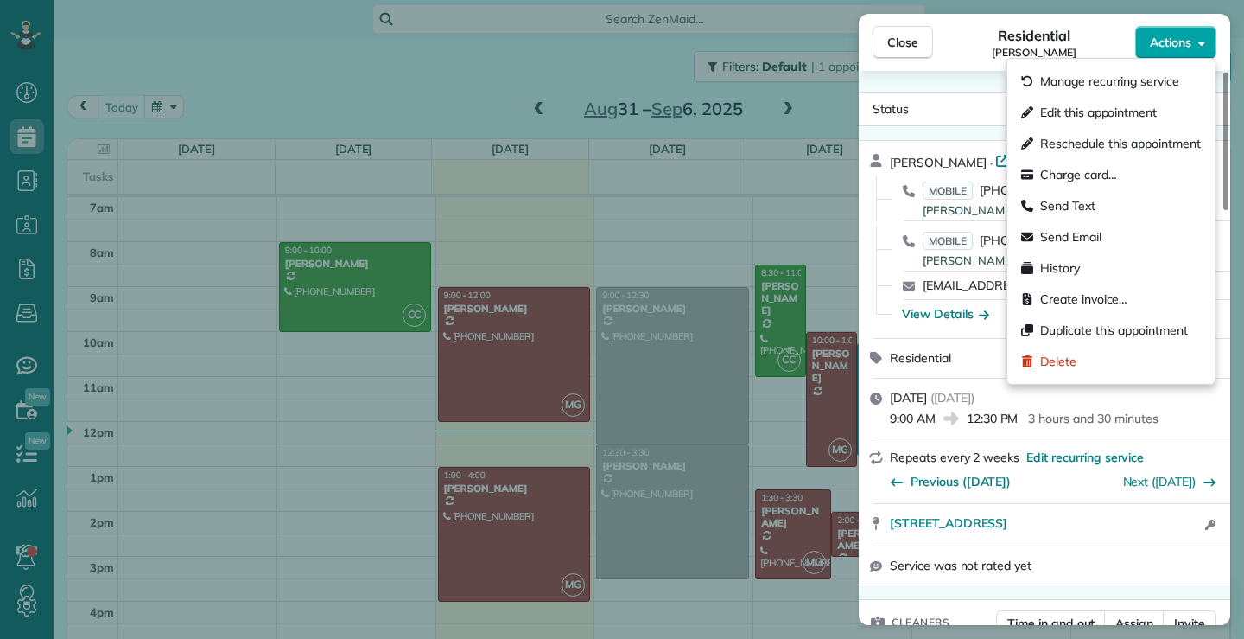
click at [1204, 41] on icon "button" at bounding box center [1202, 42] width 7 height 13
click at [1094, 111] on span "Edit this appointment" at bounding box center [1099, 112] width 117 height 17
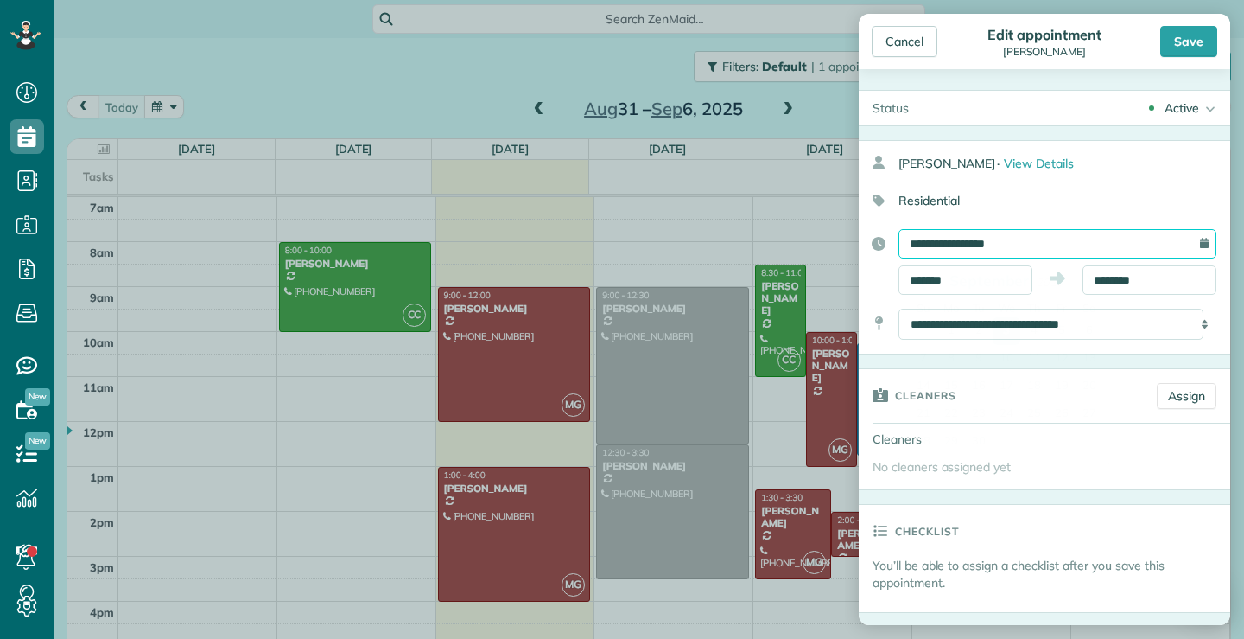
click at [1057, 239] on input "**********" at bounding box center [1058, 243] width 318 height 29
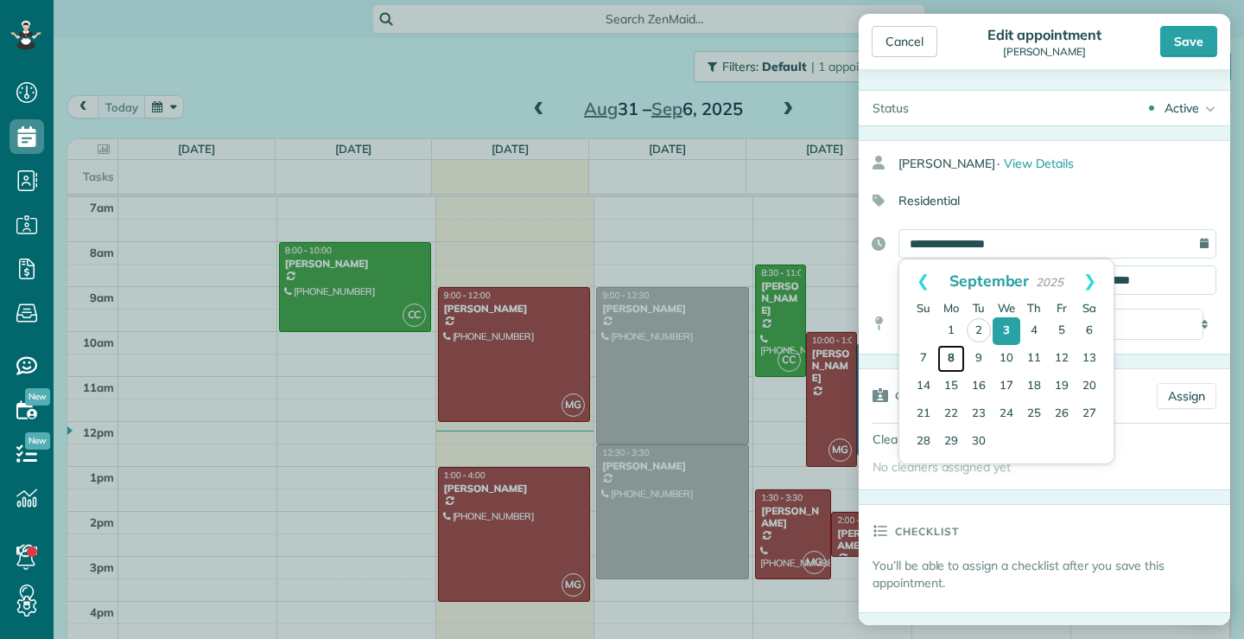
click at [953, 358] on link "8" at bounding box center [952, 359] width 28 height 28
type input "**********"
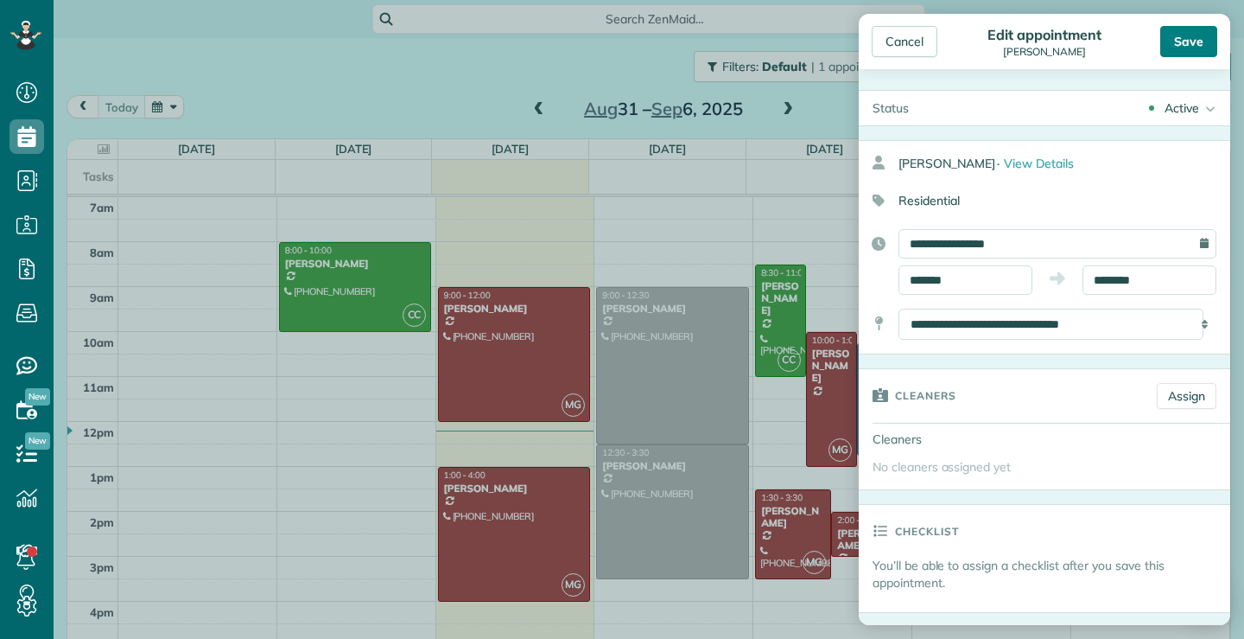
click at [1197, 35] on div "Save" at bounding box center [1189, 41] width 57 height 31
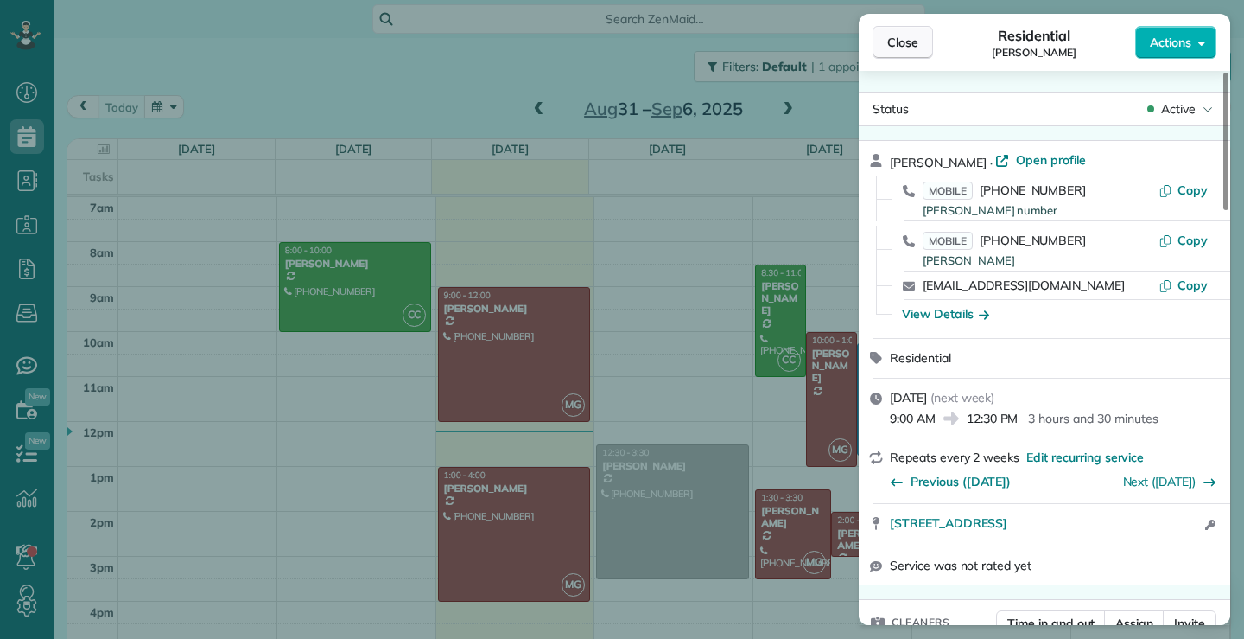
click at [892, 38] on span "Close" at bounding box center [903, 42] width 31 height 17
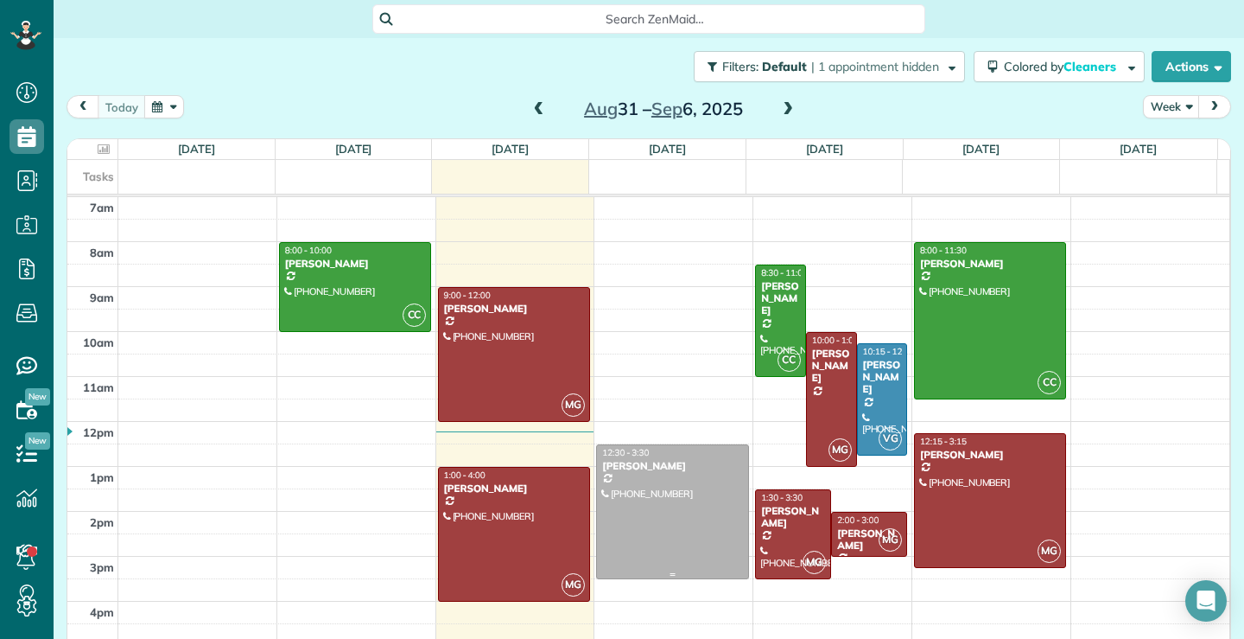
click at [663, 535] on div at bounding box center [672, 511] width 150 height 133
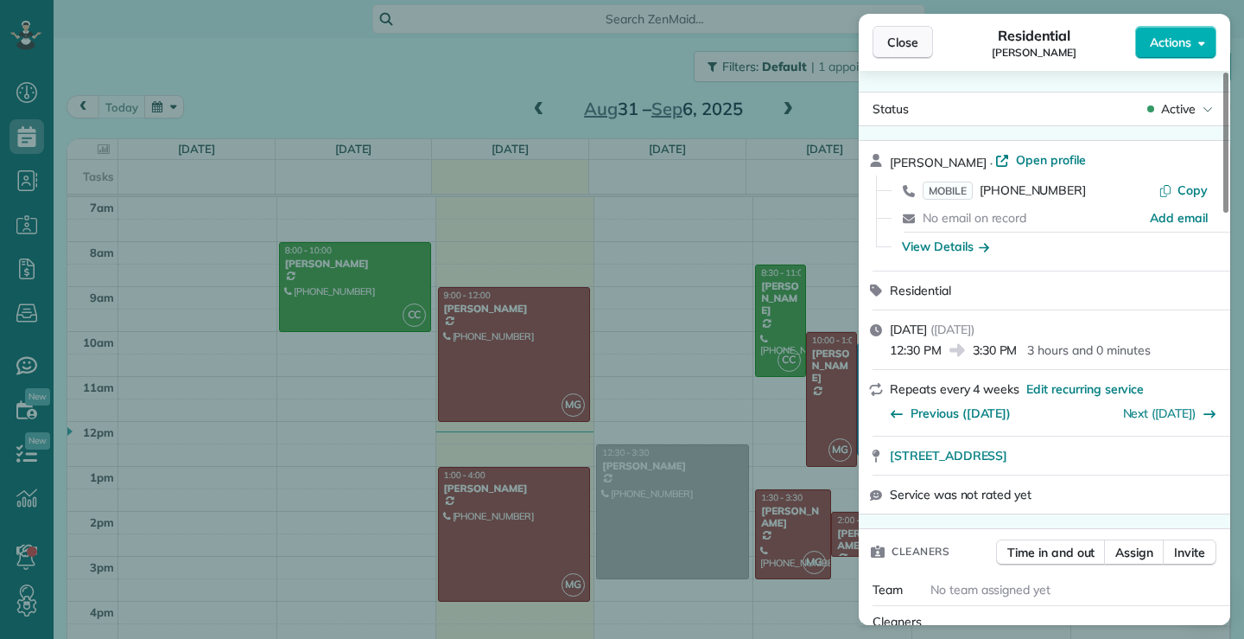
click at [895, 36] on span "Close" at bounding box center [903, 42] width 31 height 17
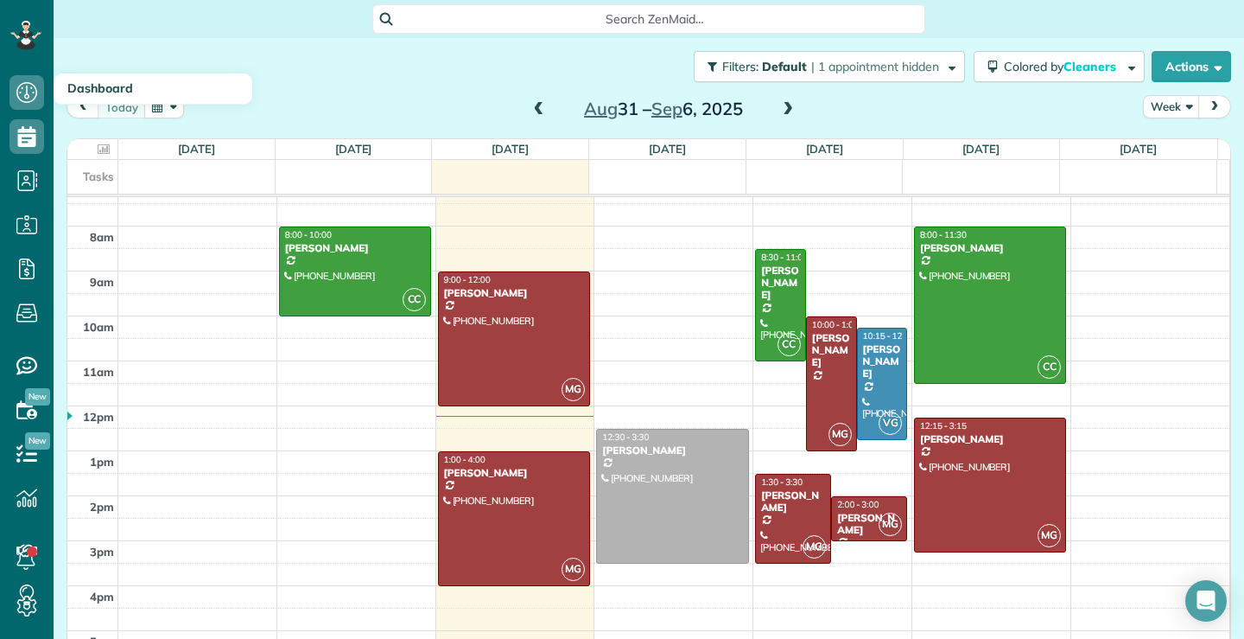
scroll to position [29, 0]
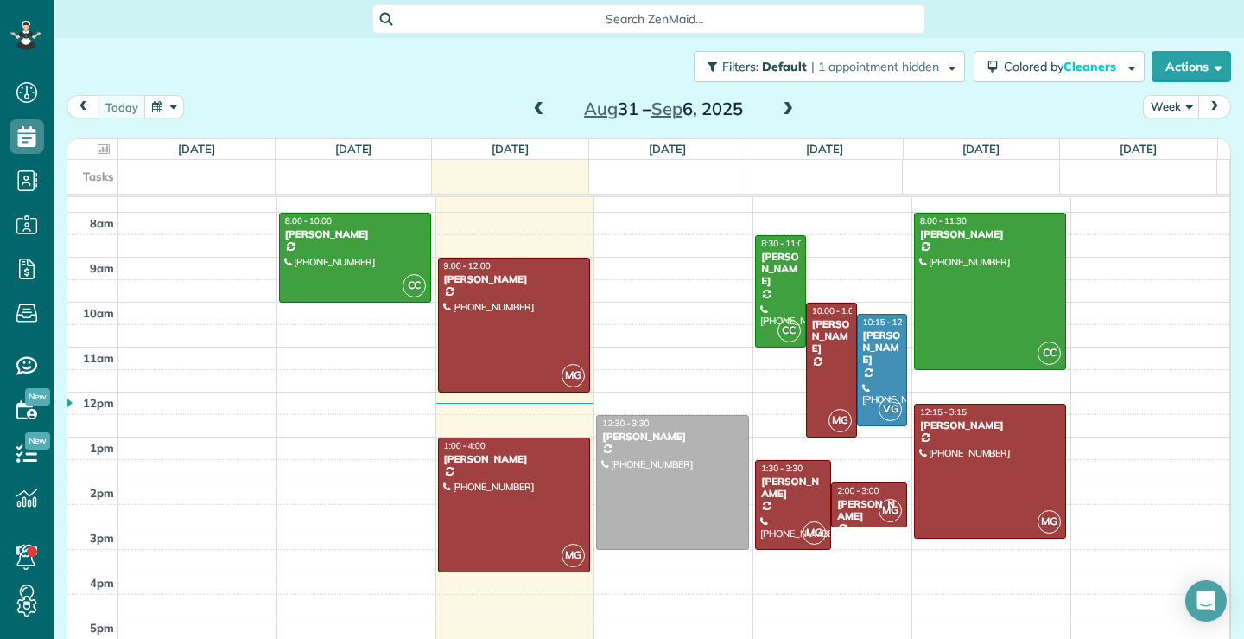
click at [786, 110] on span at bounding box center [788, 110] width 19 height 16
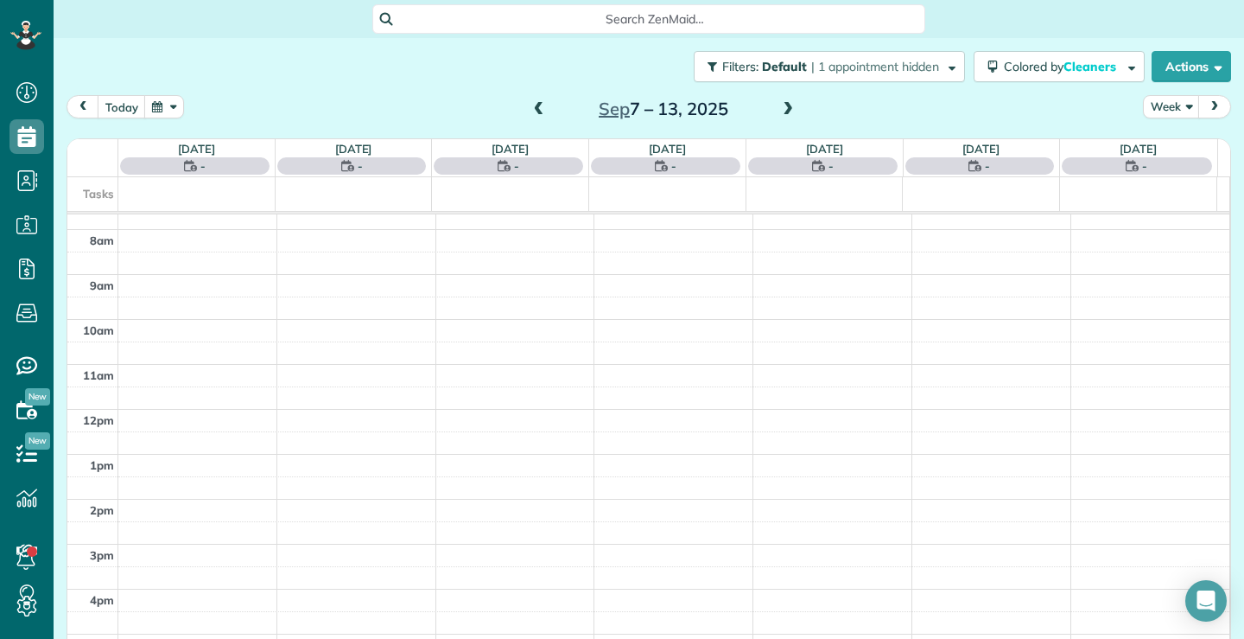
scroll to position [0, 0]
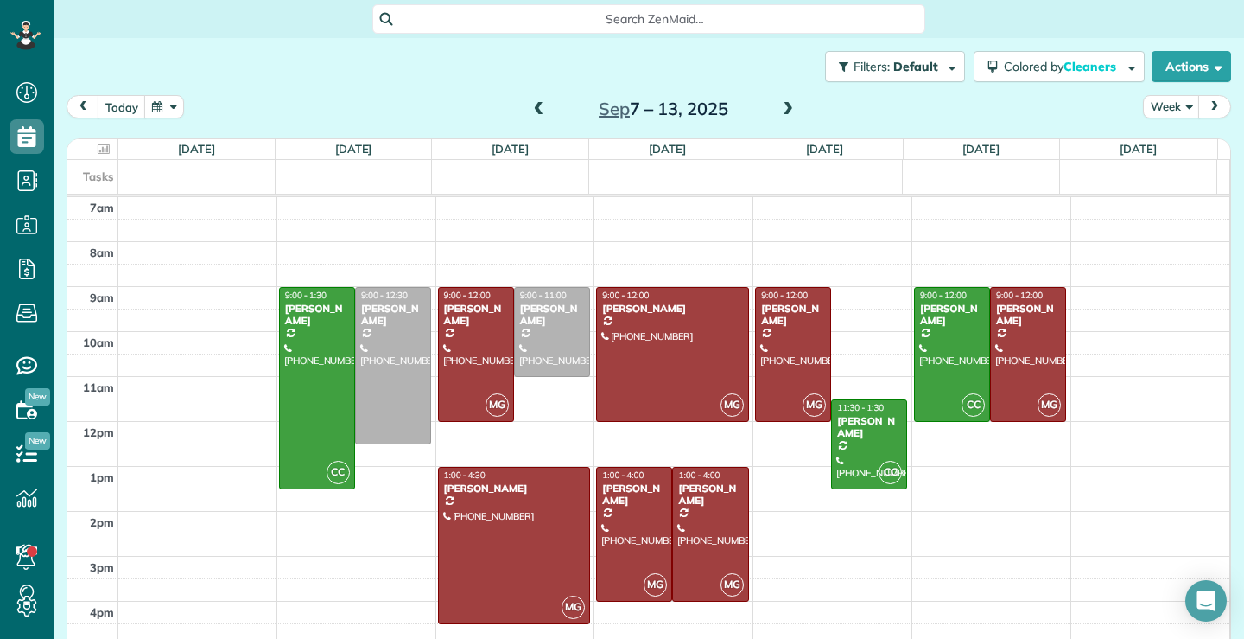
click at [779, 112] on span at bounding box center [788, 110] width 19 height 16
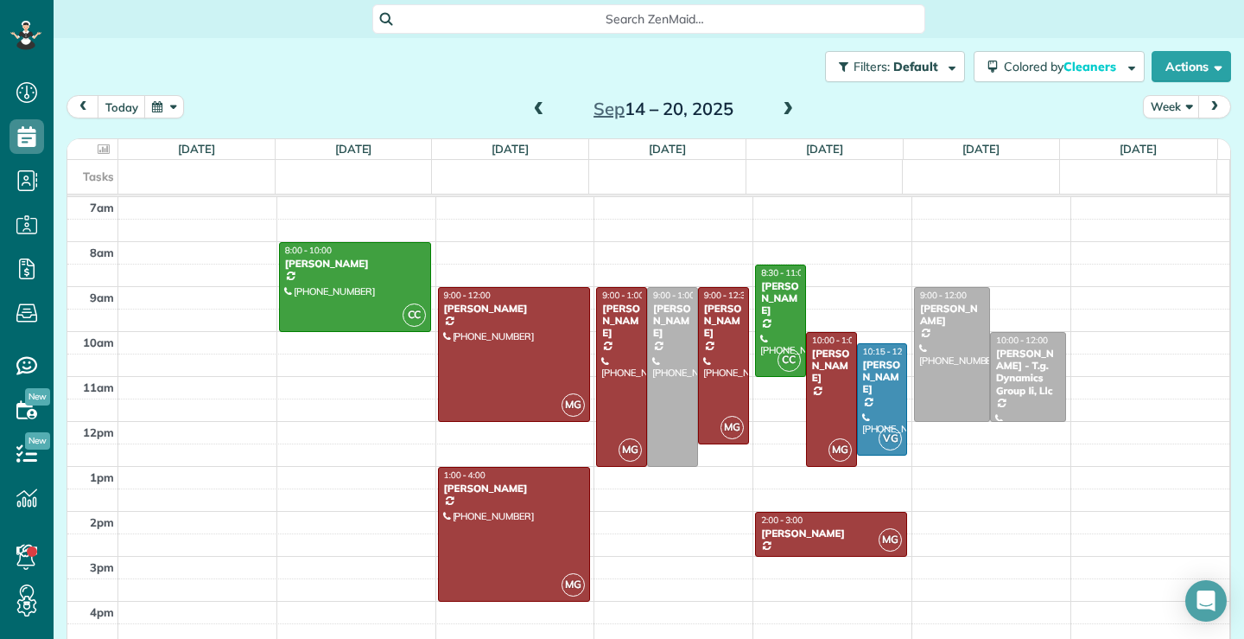
click at [780, 106] on span at bounding box center [788, 110] width 19 height 16
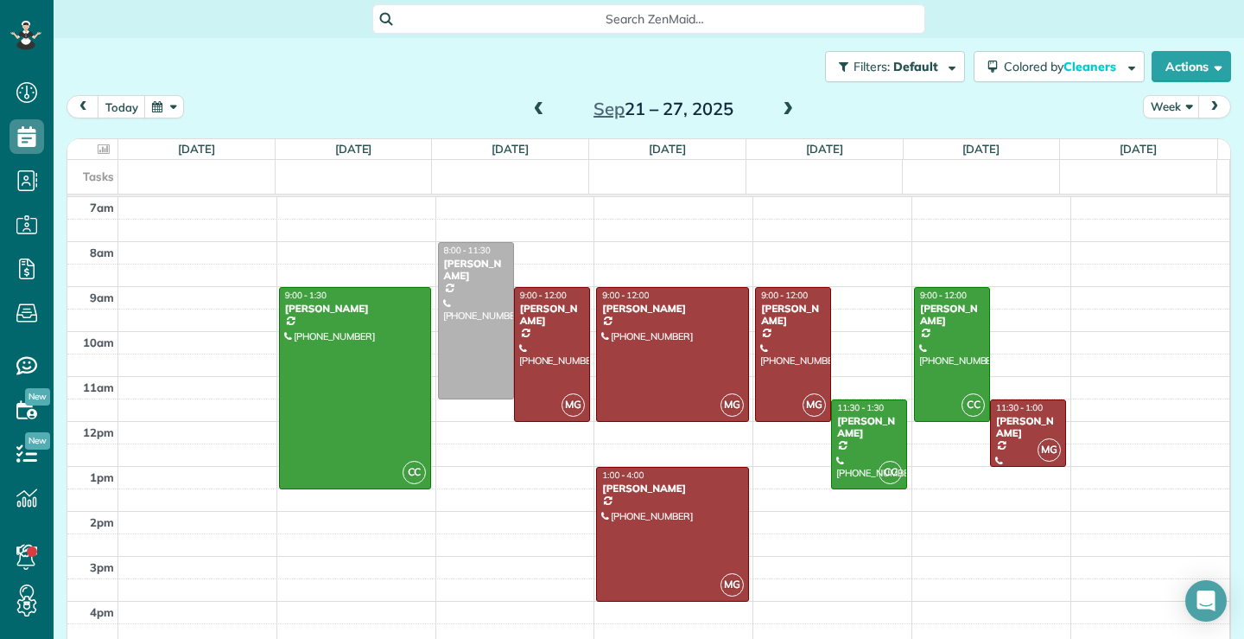
click at [786, 109] on span at bounding box center [788, 110] width 19 height 16
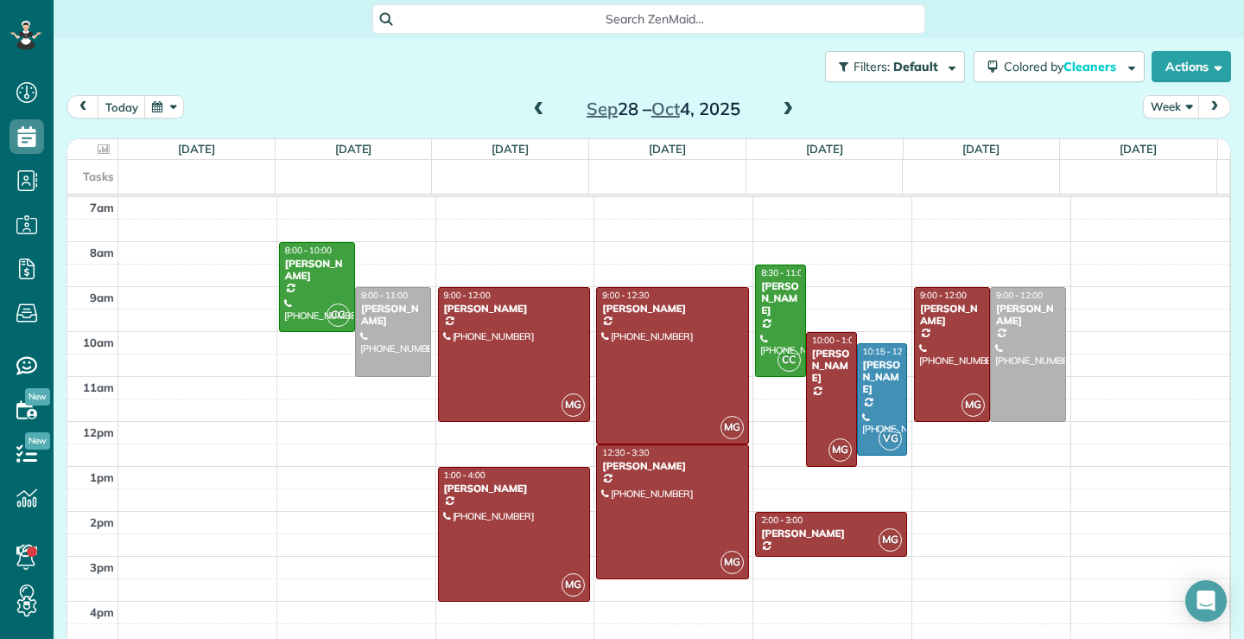
click at [532, 110] on span at bounding box center [539, 110] width 19 height 16
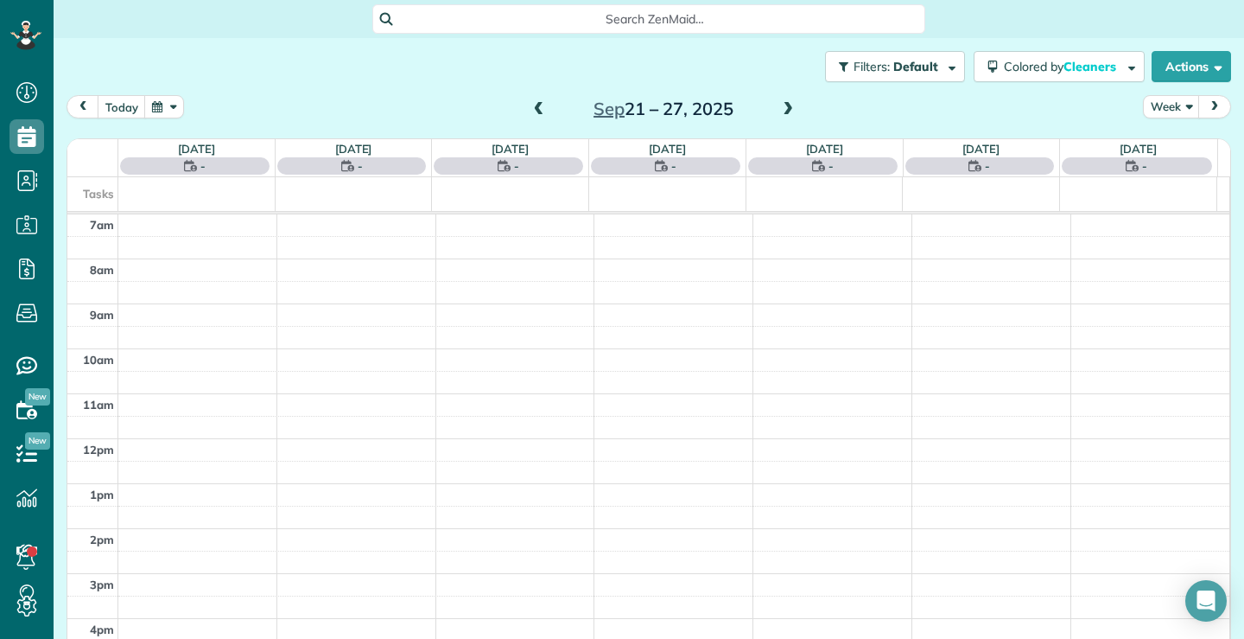
click at [532, 109] on span at bounding box center [539, 110] width 19 height 16
click at [534, 111] on span at bounding box center [539, 110] width 19 height 16
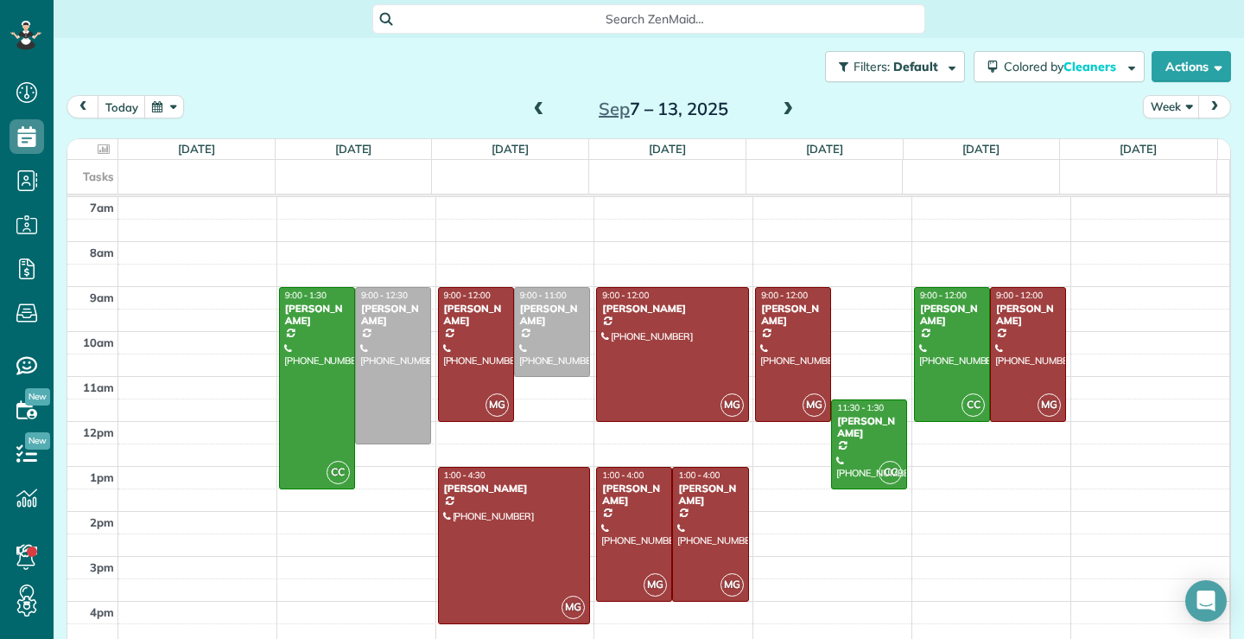
click at [532, 108] on span at bounding box center [539, 110] width 19 height 16
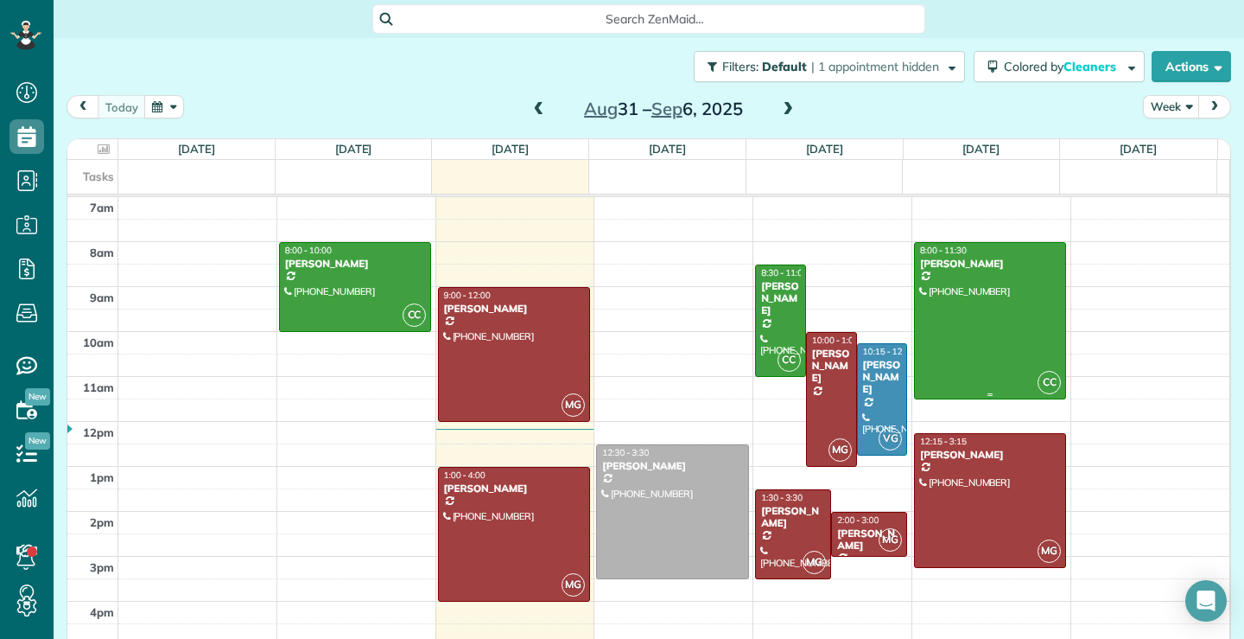
click at [987, 315] on div at bounding box center [990, 321] width 150 height 156
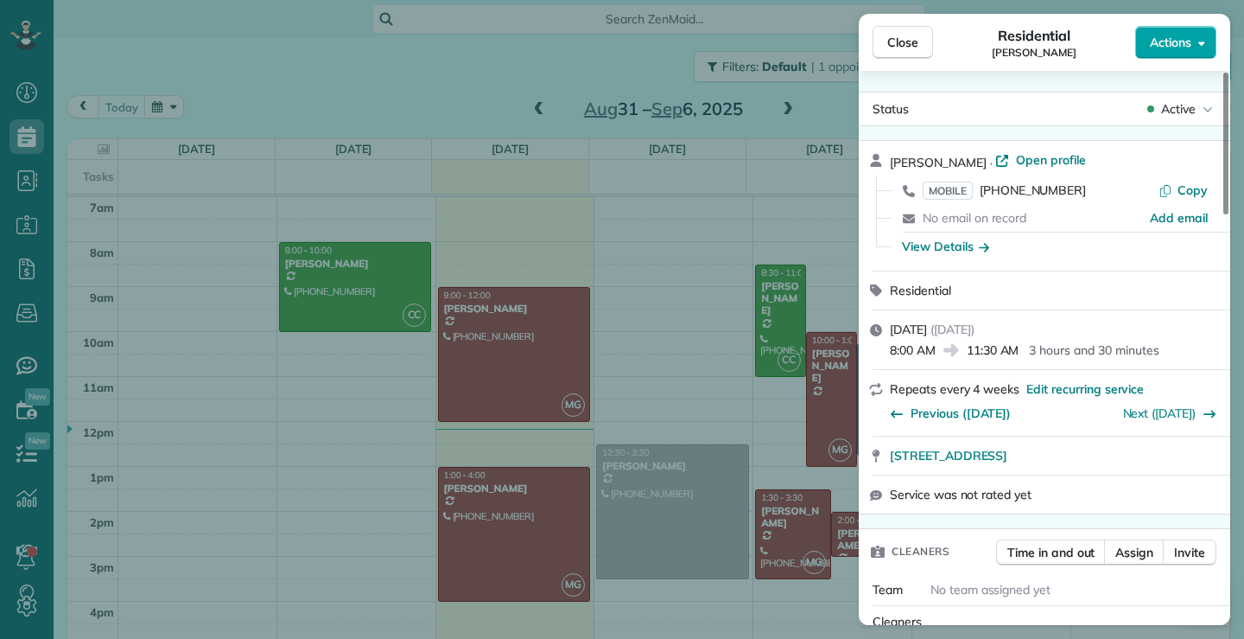
click at [1203, 43] on icon "button" at bounding box center [1202, 43] width 7 height 4
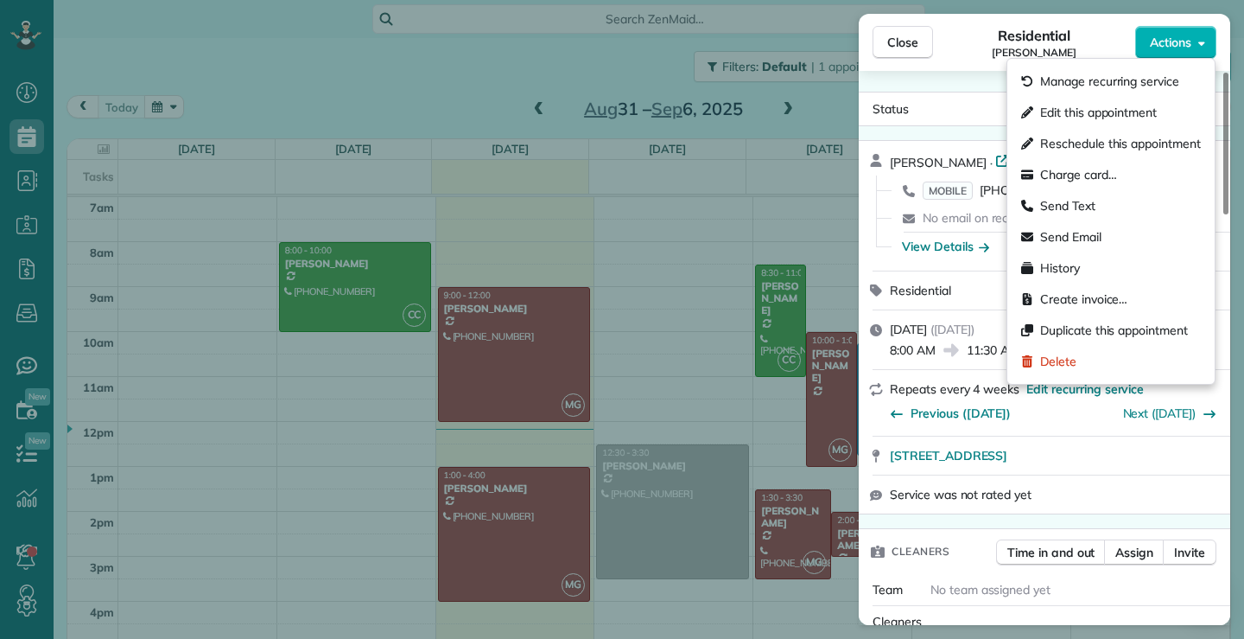
click at [972, 51] on div "Residential Lory Lee Timbol" at bounding box center [1034, 42] width 202 height 35
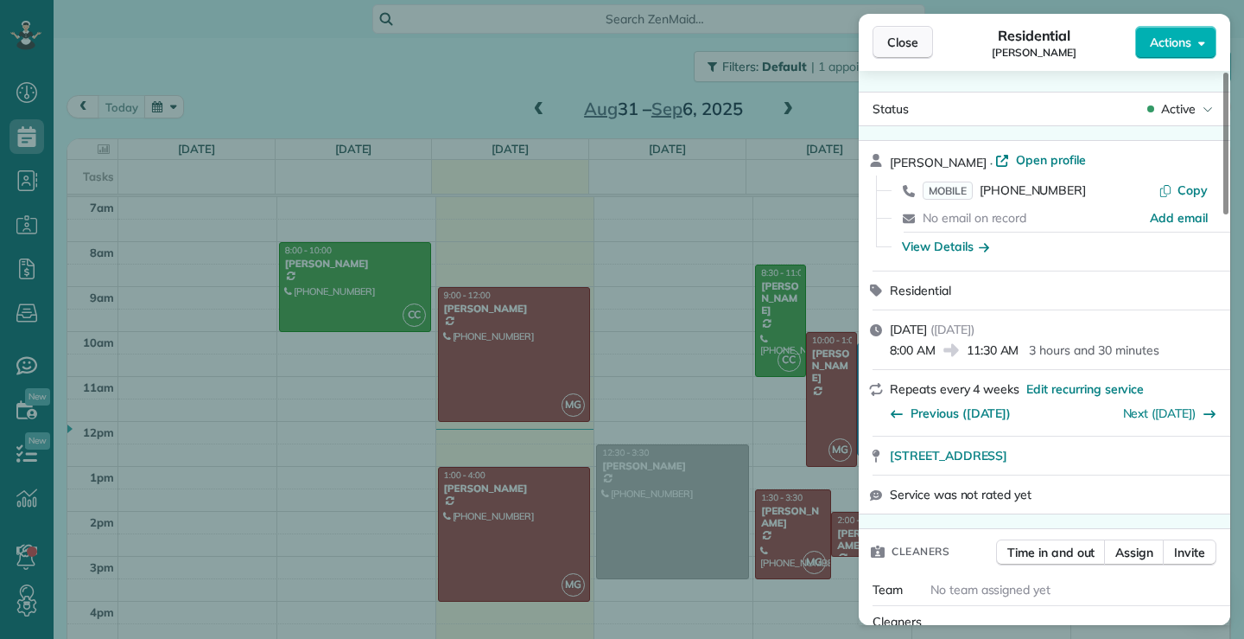
click at [905, 35] on span "Close" at bounding box center [903, 42] width 31 height 17
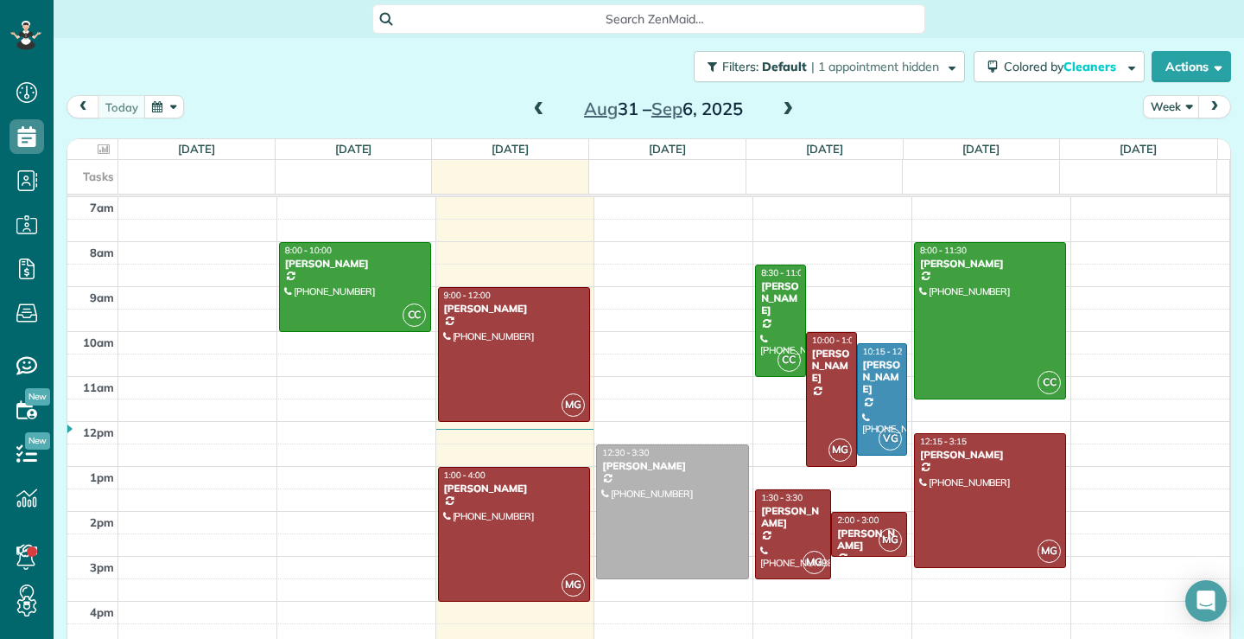
click at [787, 108] on span at bounding box center [788, 110] width 19 height 16
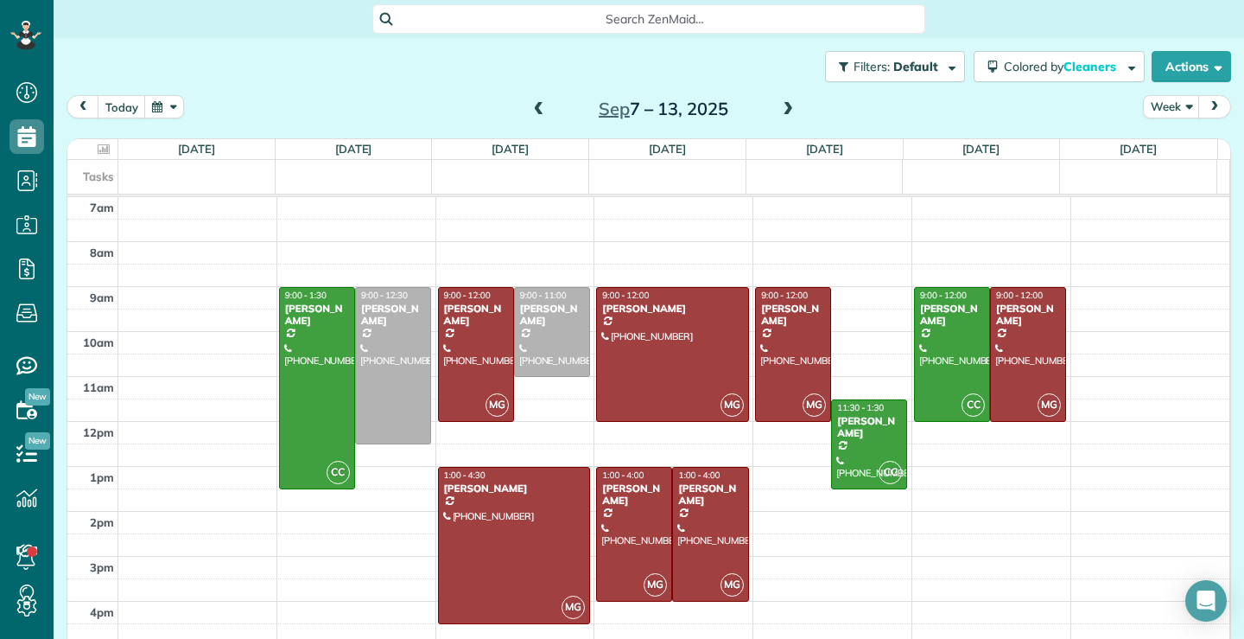
click at [787, 108] on span at bounding box center [788, 110] width 19 height 16
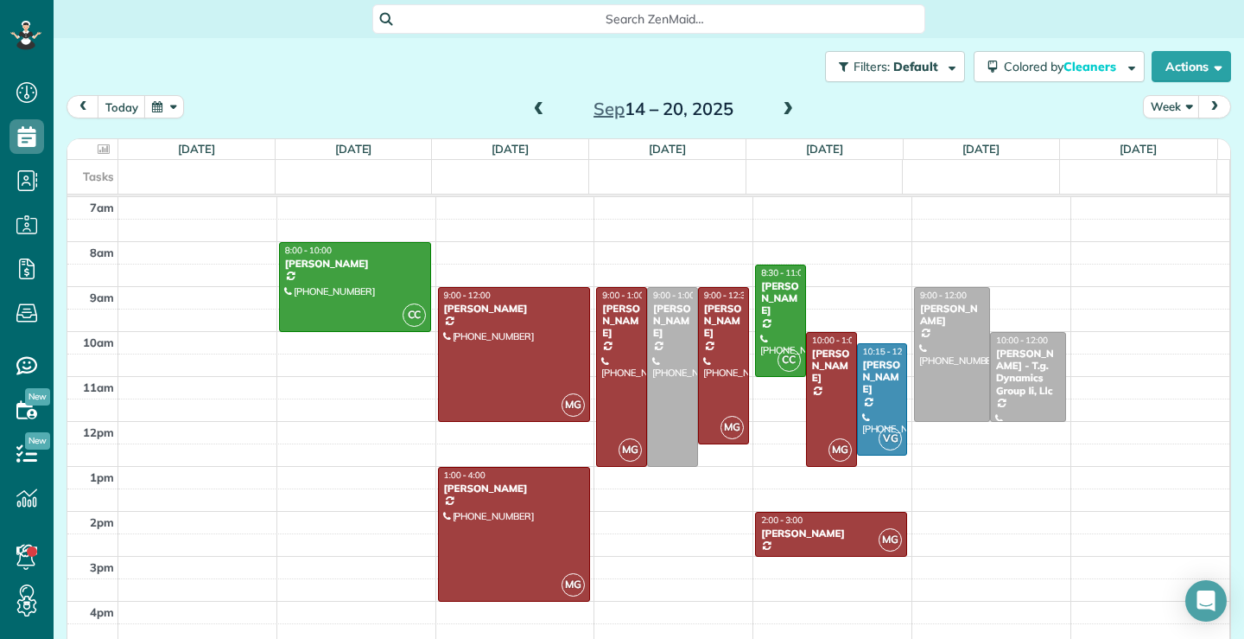
click at [530, 107] on span at bounding box center [539, 110] width 19 height 16
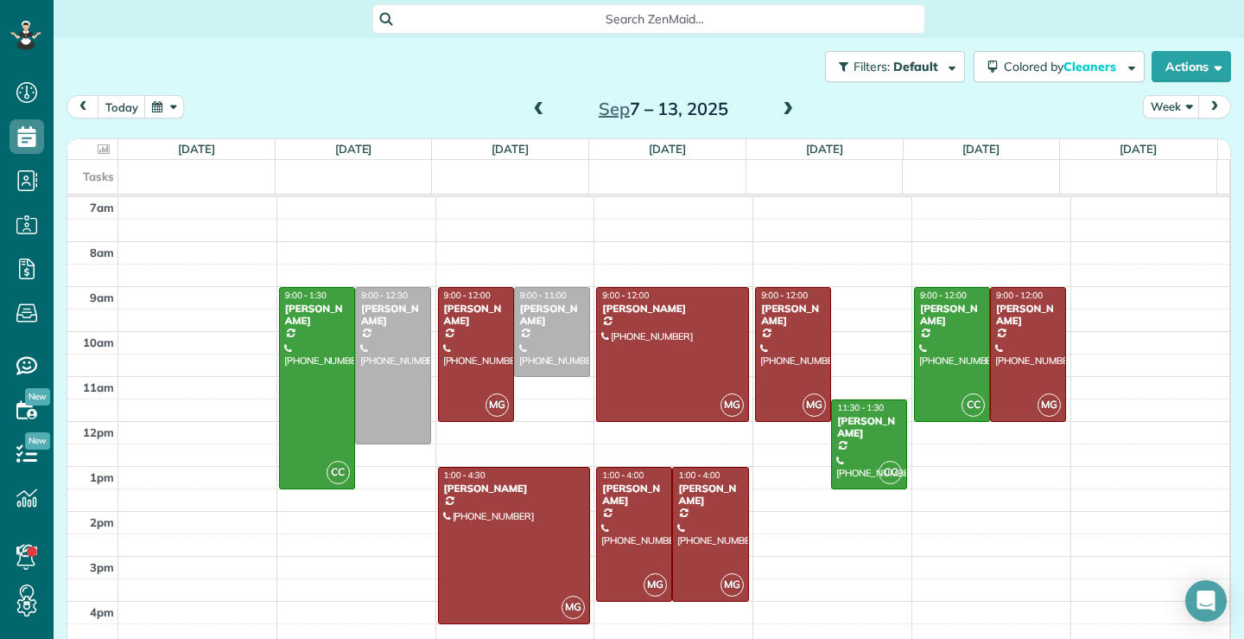
click at [533, 112] on span at bounding box center [539, 110] width 19 height 16
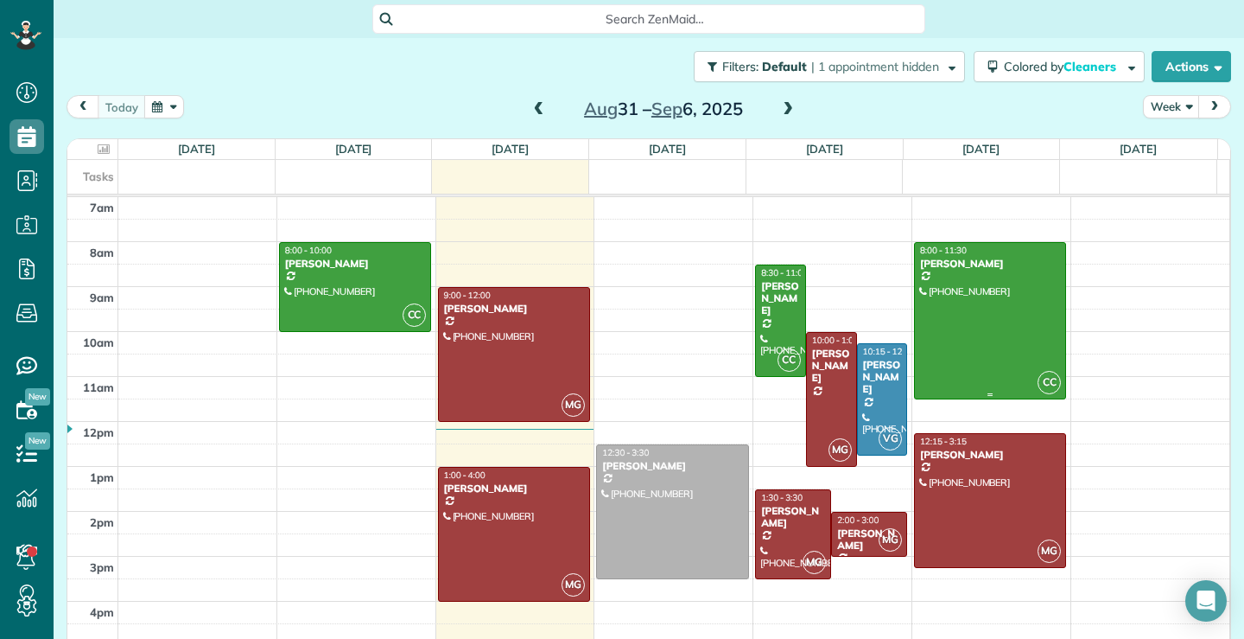
click at [971, 316] on div at bounding box center [990, 321] width 150 height 156
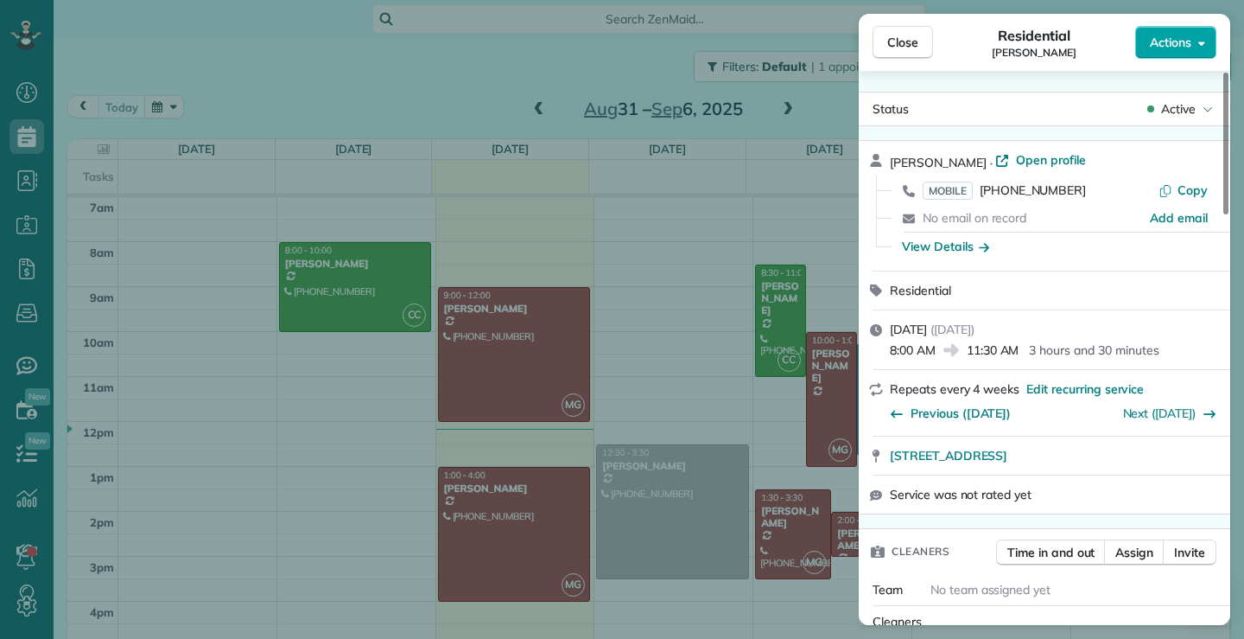
click at [1201, 45] on icon "button" at bounding box center [1202, 43] width 7 height 4
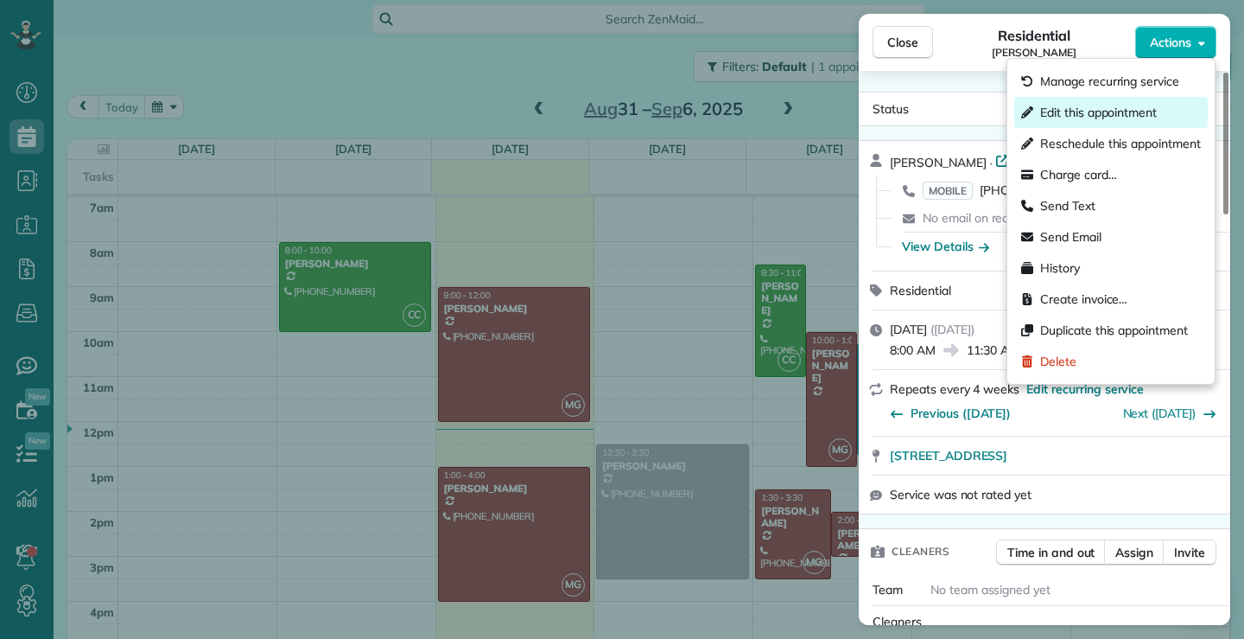
click at [1064, 116] on span "Edit this appointment" at bounding box center [1099, 112] width 117 height 17
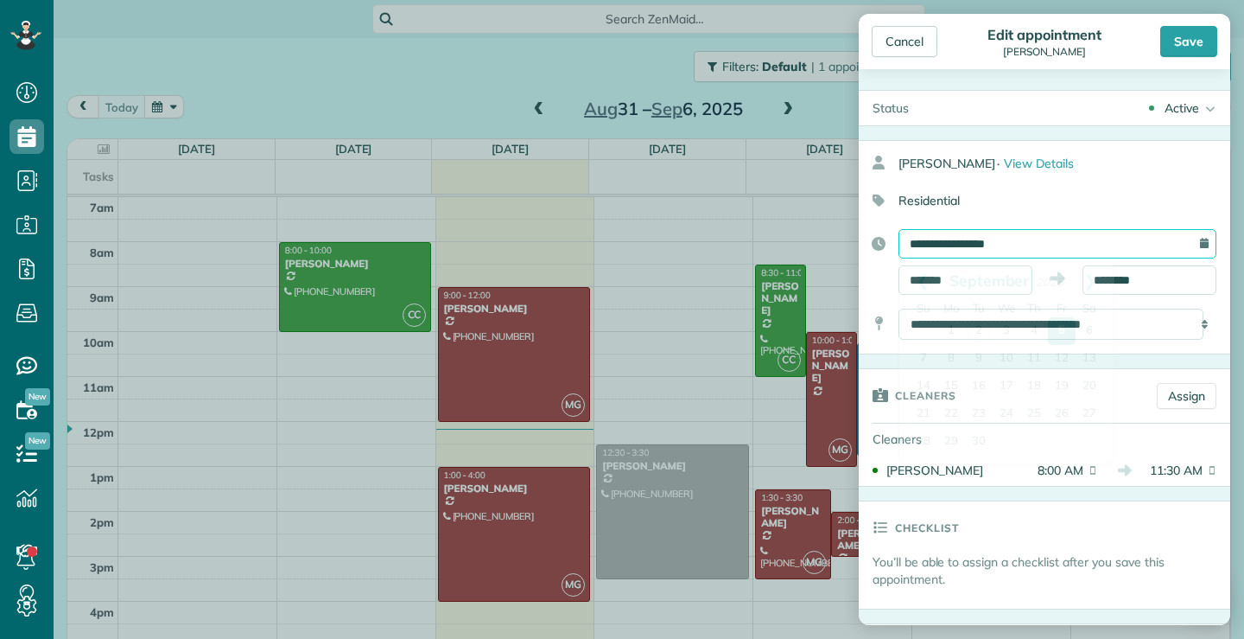
click at [1041, 237] on input "**********" at bounding box center [1058, 243] width 318 height 29
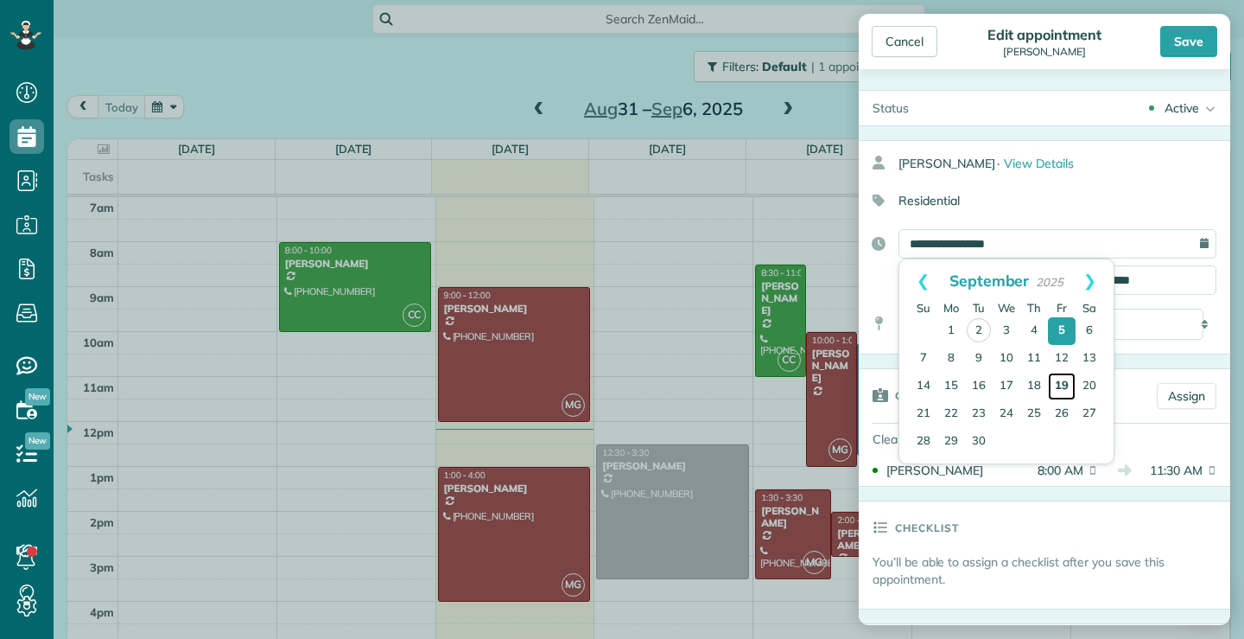
click at [1064, 381] on link "19" at bounding box center [1062, 386] width 28 height 28
type input "**********"
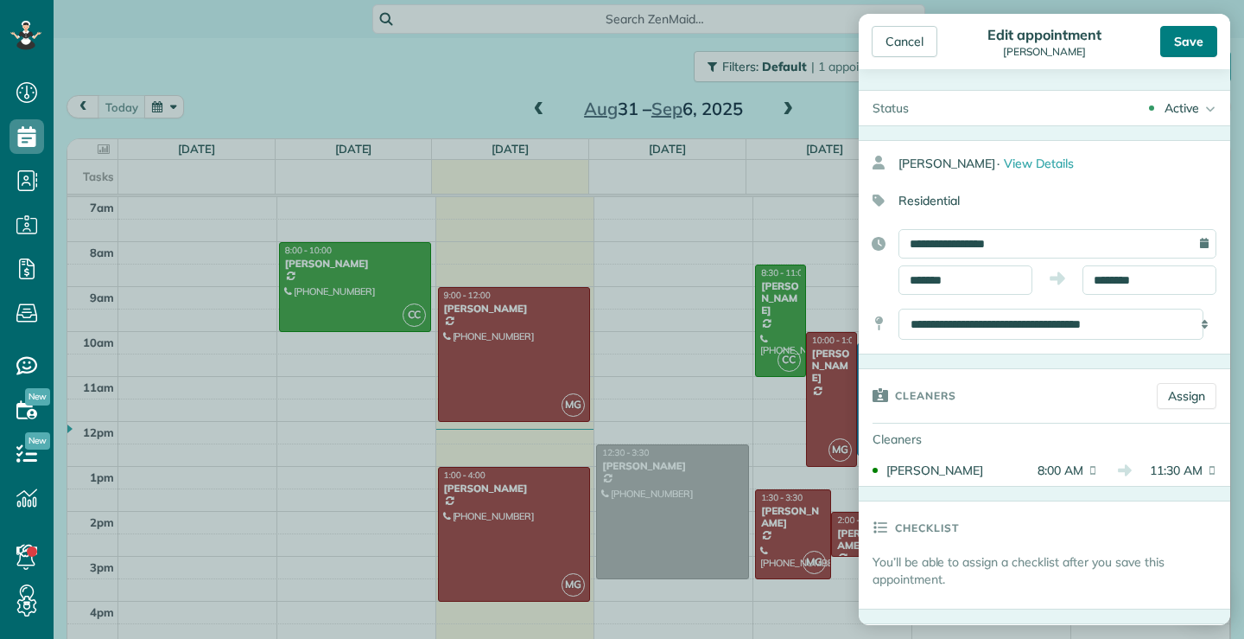
click at [1192, 40] on div "Save" at bounding box center [1189, 41] width 57 height 31
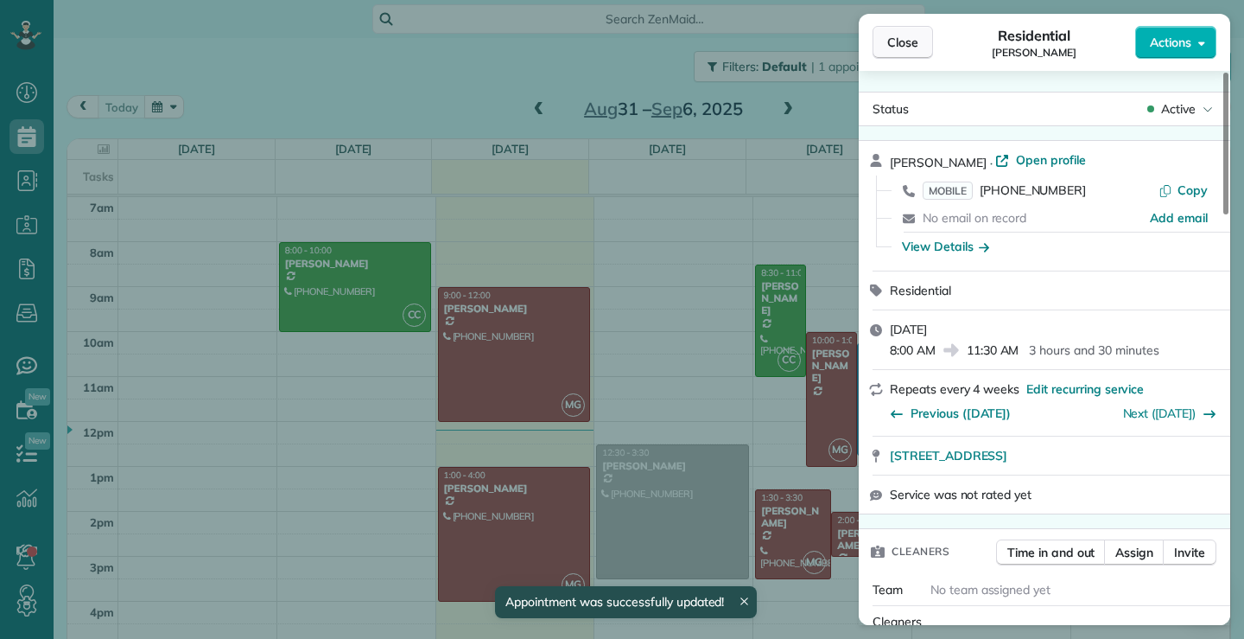
click at [901, 52] on button "Close" at bounding box center [903, 42] width 60 height 33
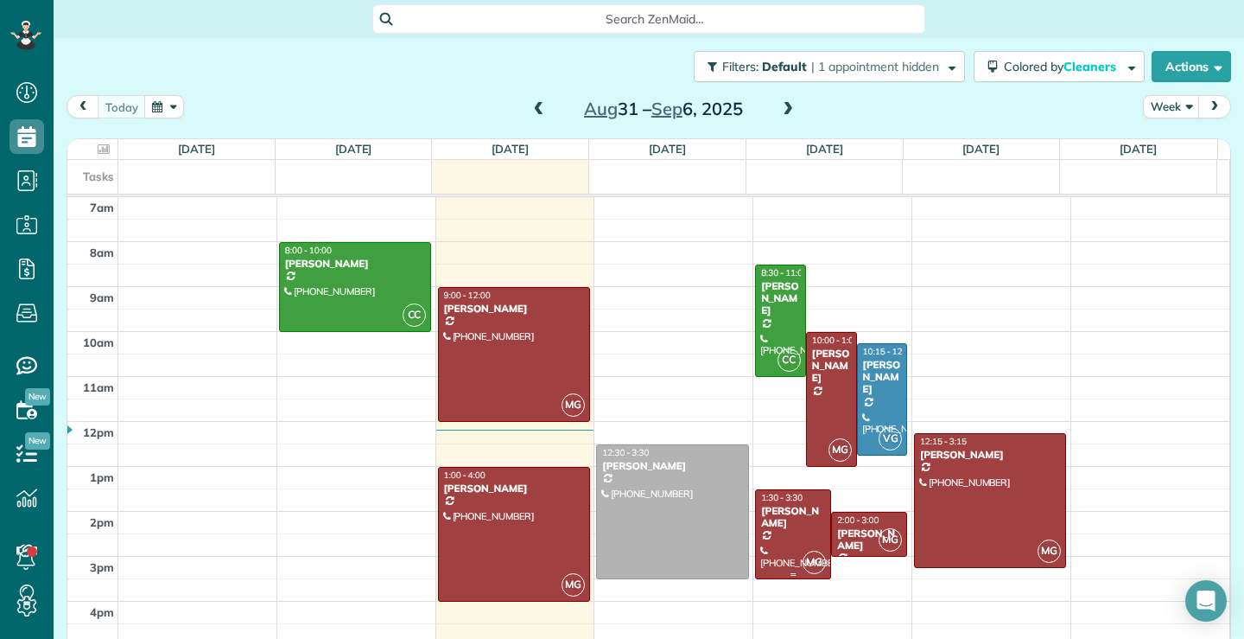
click at [783, 525] on div "Janice Franzen" at bounding box center [794, 517] width 66 height 25
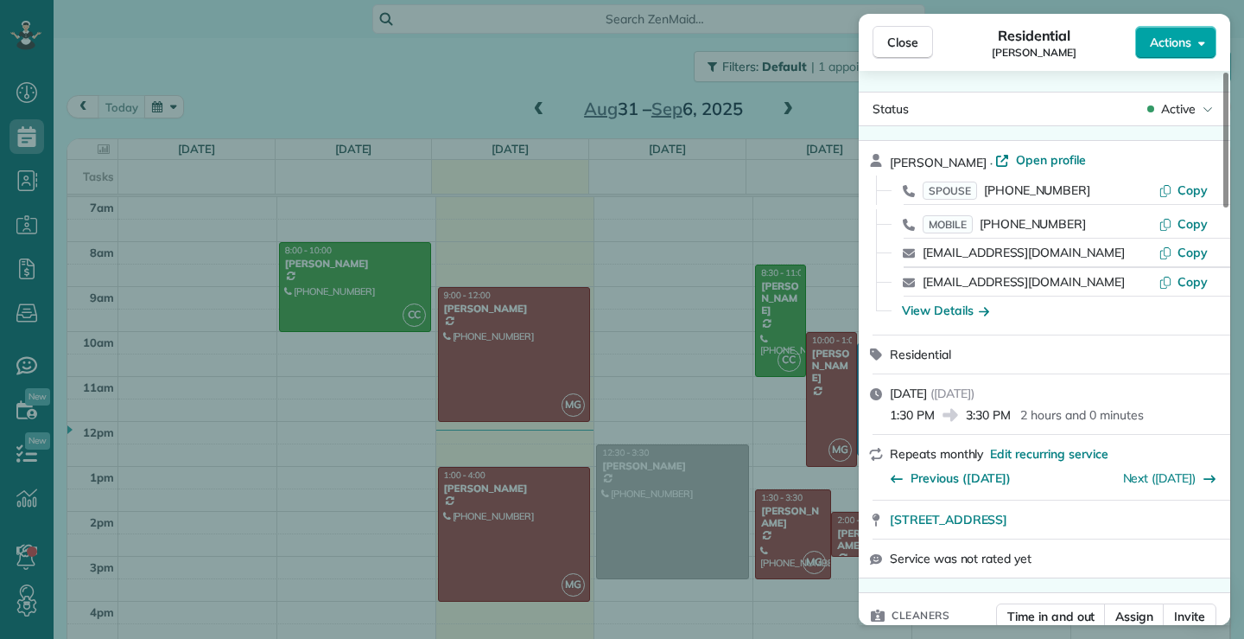
click at [1206, 41] on button "Actions" at bounding box center [1176, 42] width 81 height 33
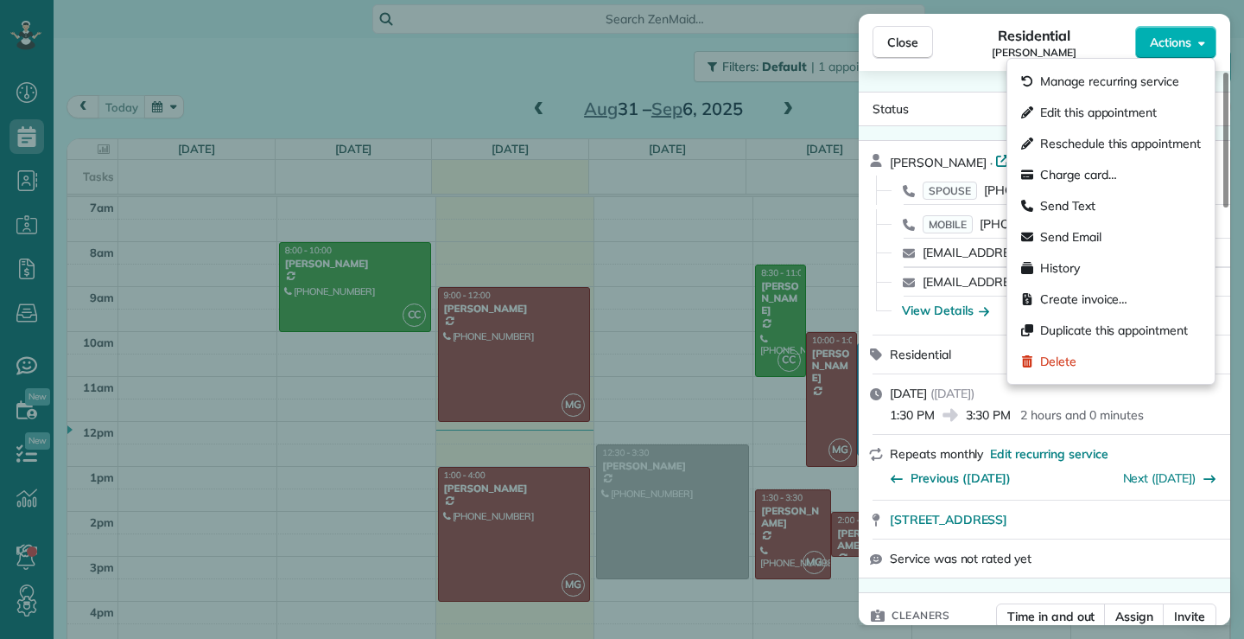
click at [417, 93] on div "Close Residential Janice Franzen Actions Status Active Janice Franzen · Open pr…" at bounding box center [622, 319] width 1244 height 639
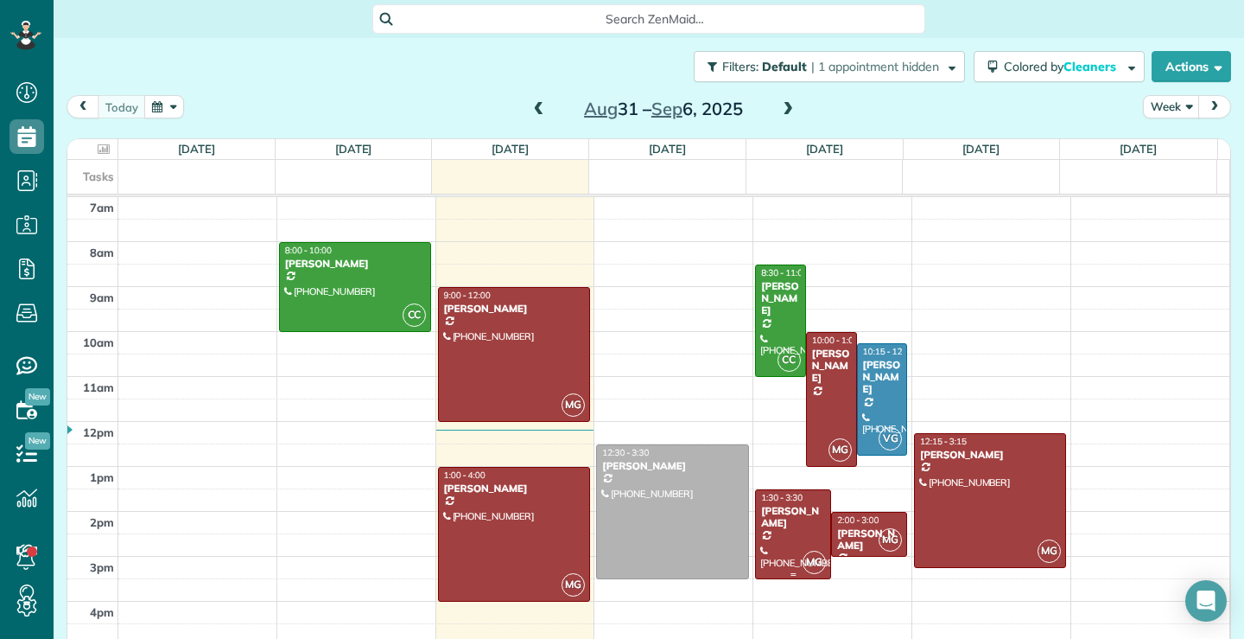
click at [774, 532] on div at bounding box center [793, 534] width 74 height 88
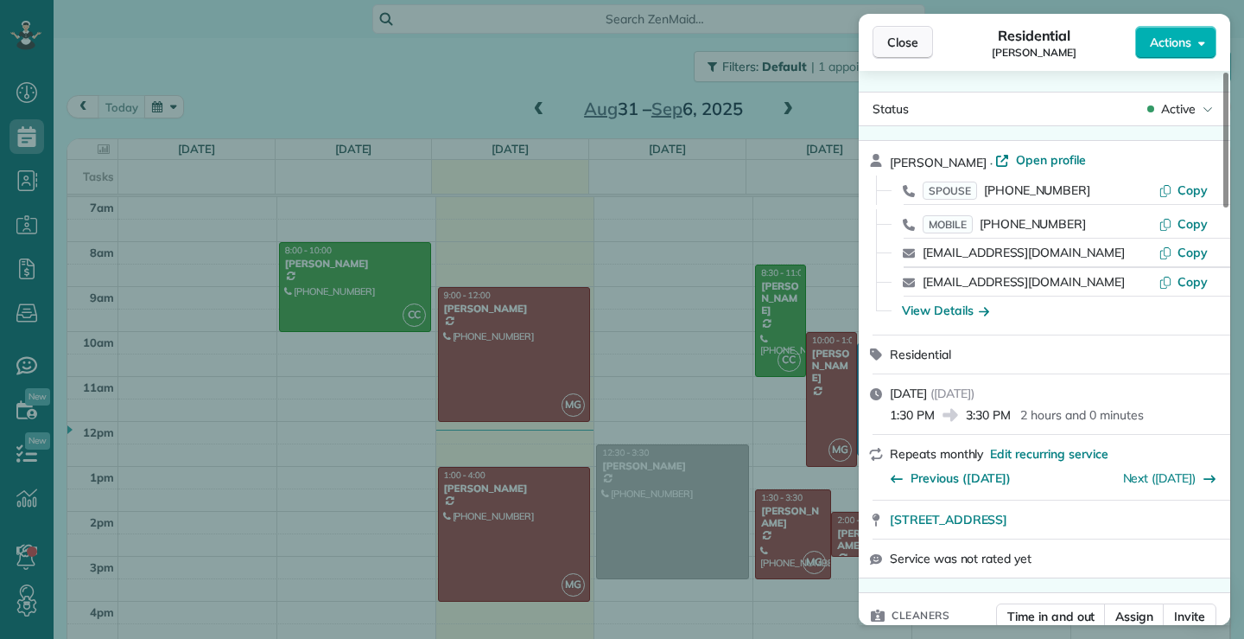
click at [896, 35] on span "Close" at bounding box center [903, 42] width 31 height 17
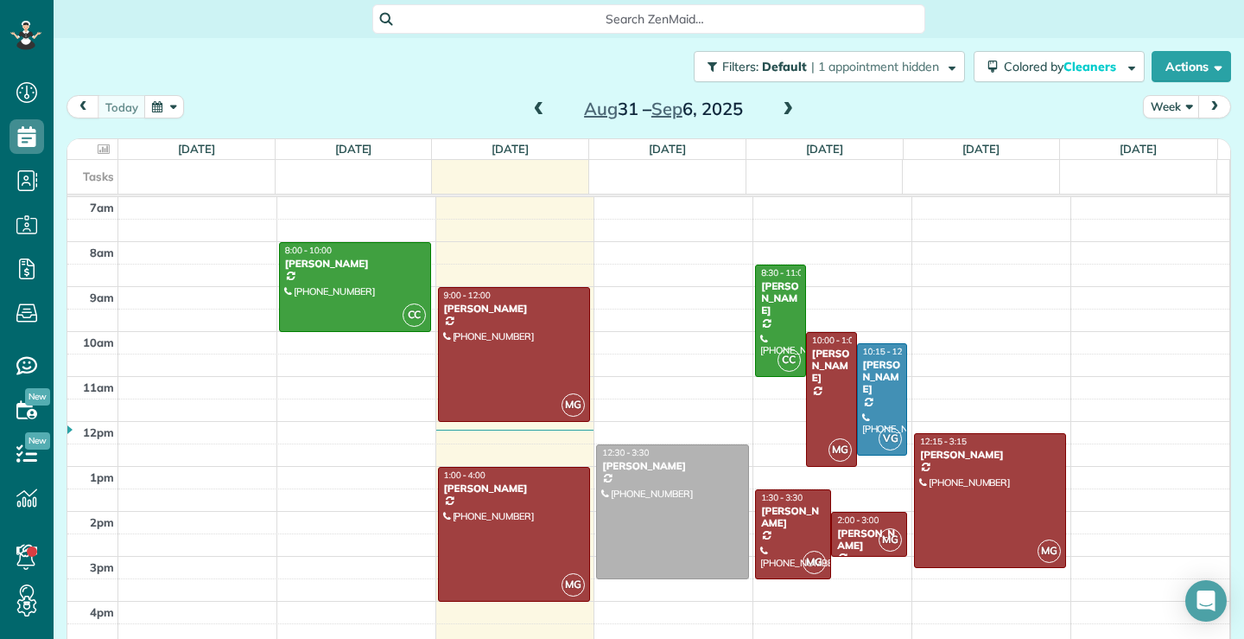
click at [784, 111] on span at bounding box center [788, 110] width 19 height 16
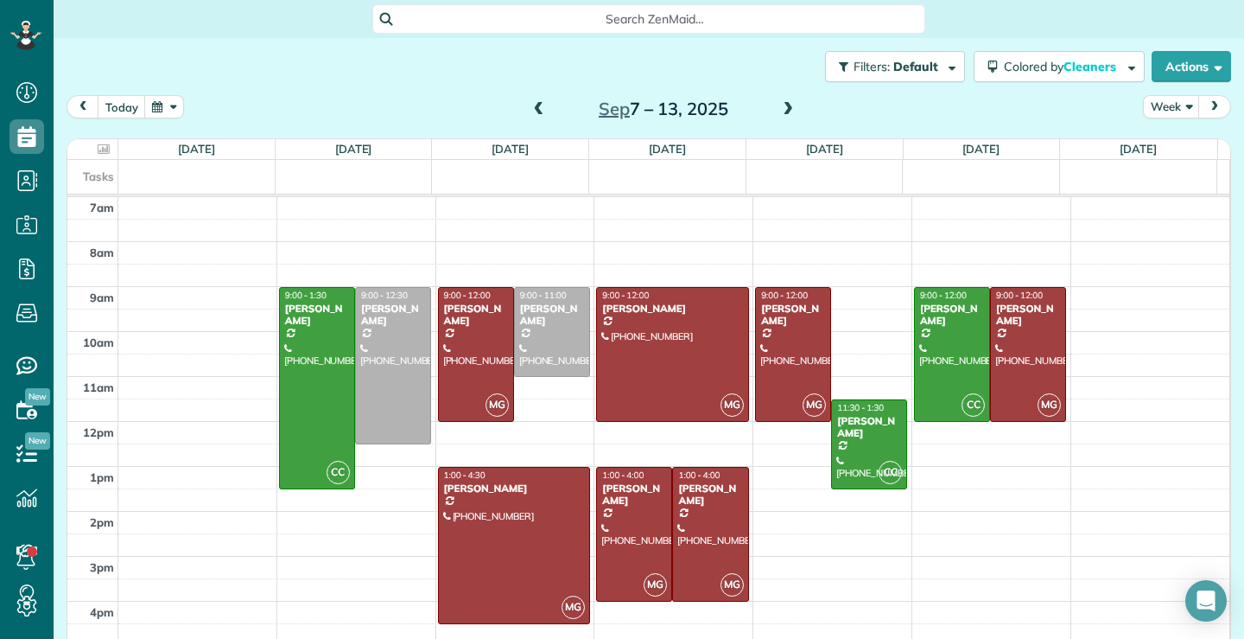
click at [530, 109] on span at bounding box center [539, 110] width 19 height 16
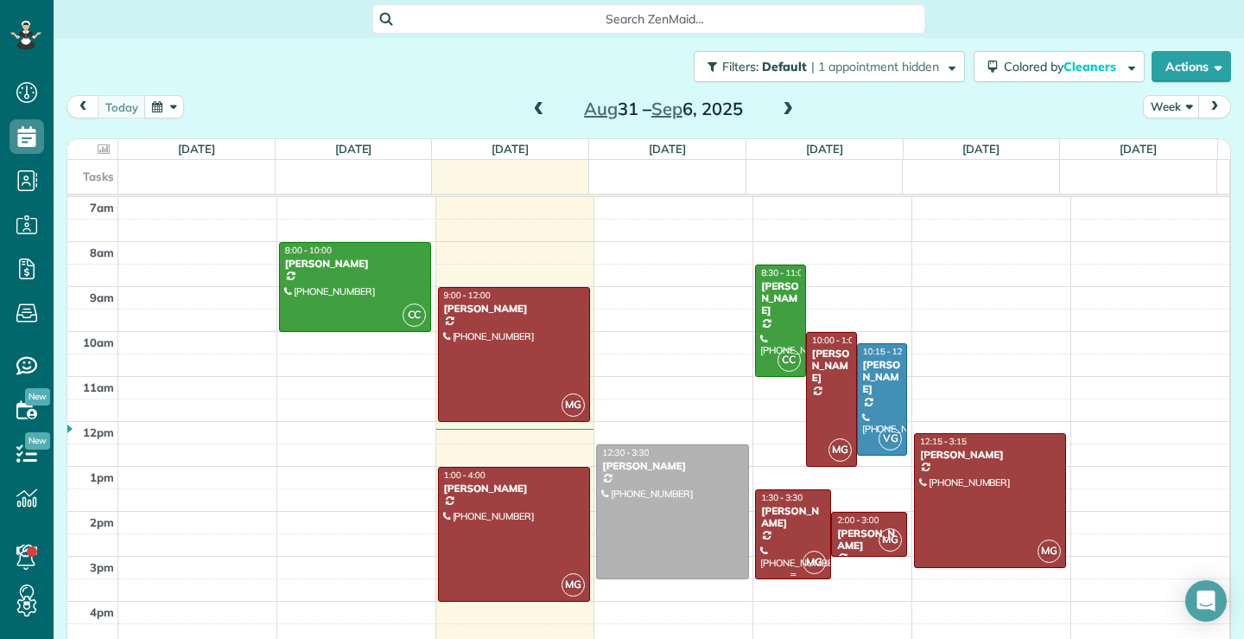
drag, startPoint x: 777, startPoint y: 513, endPoint x: 783, endPoint y: 525, distance: 13.5
click at [780, 515] on div "Janice Franzen" at bounding box center [794, 517] width 66 height 25
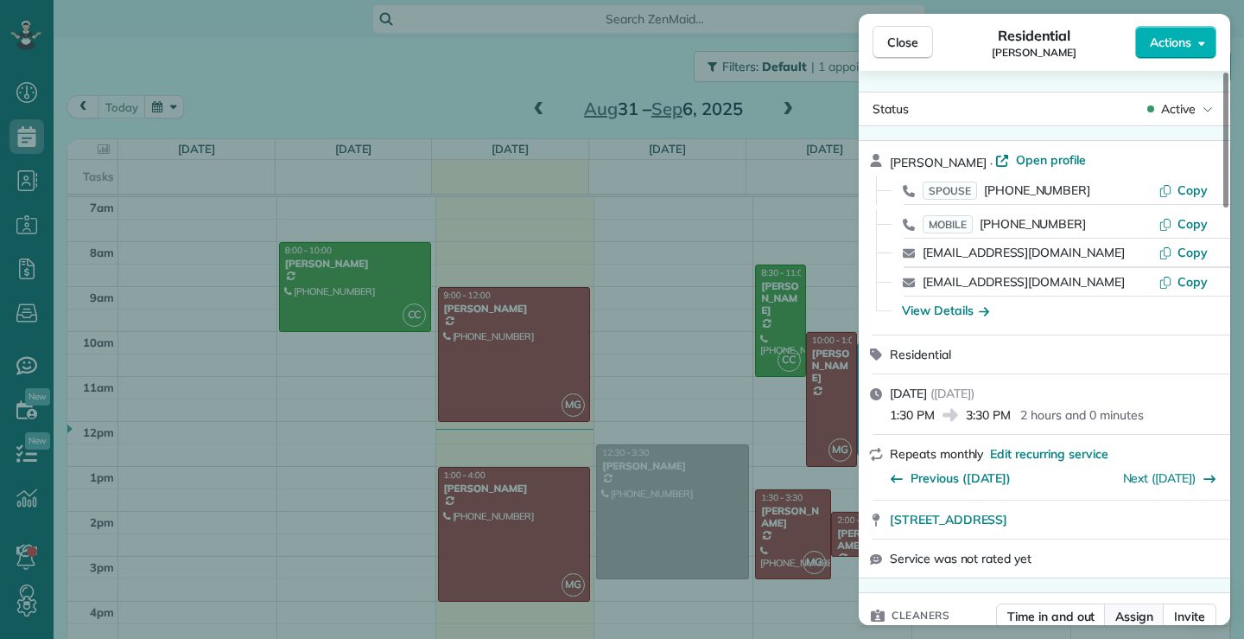
click at [1145, 612] on span "Assign" at bounding box center [1135, 616] width 38 height 17
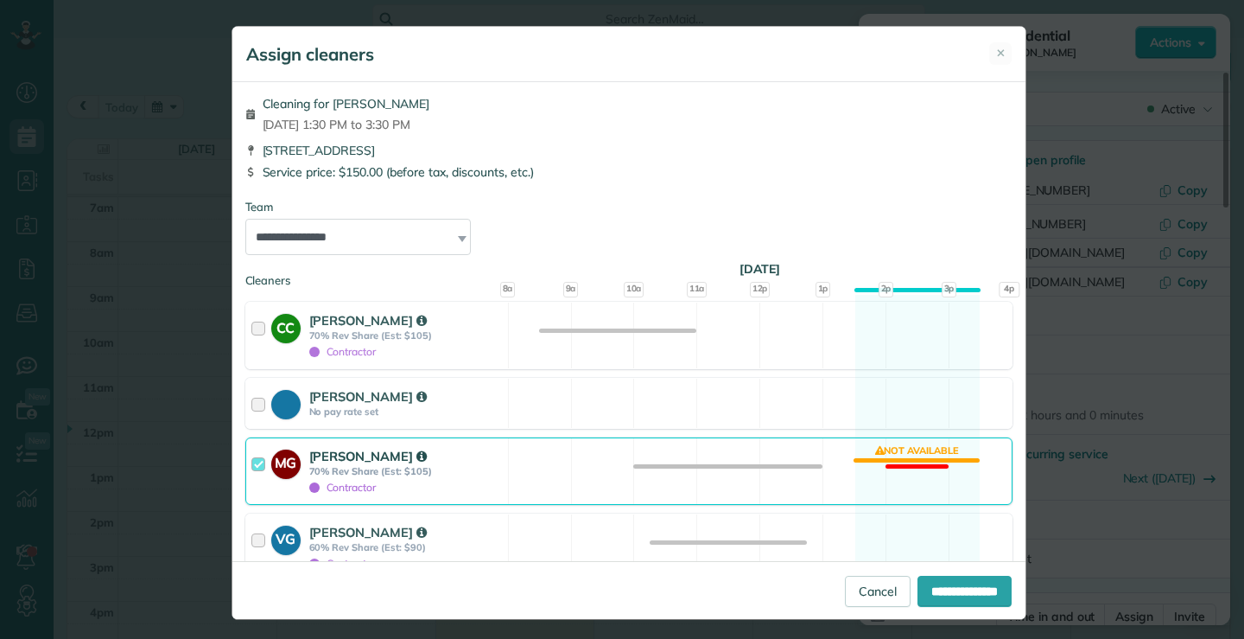
click at [251, 462] on div at bounding box center [261, 471] width 20 height 48
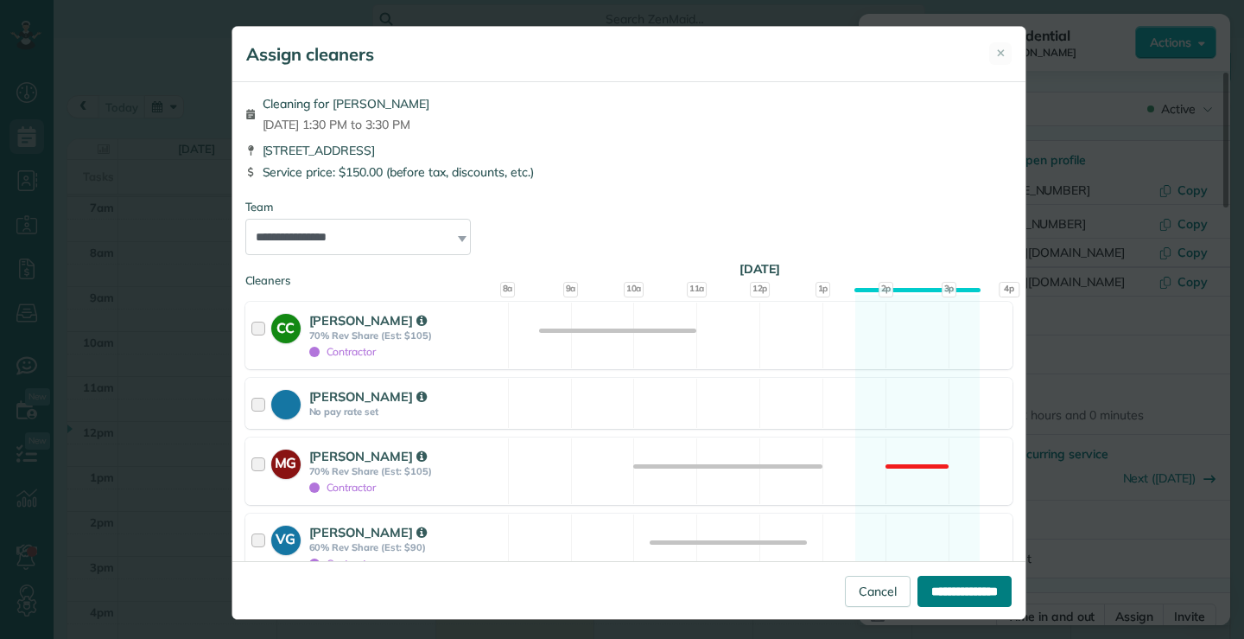
click at [929, 593] on input "**********" at bounding box center [965, 591] width 94 height 31
type input "**********"
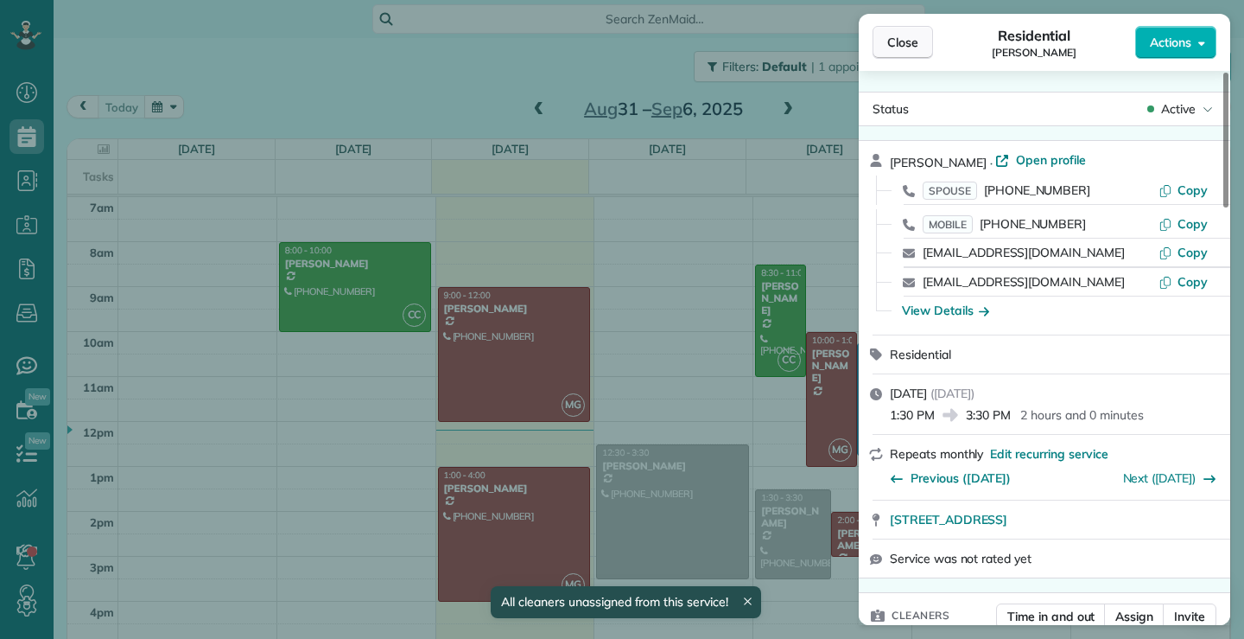
click at [900, 33] on button "Close" at bounding box center [903, 42] width 60 height 33
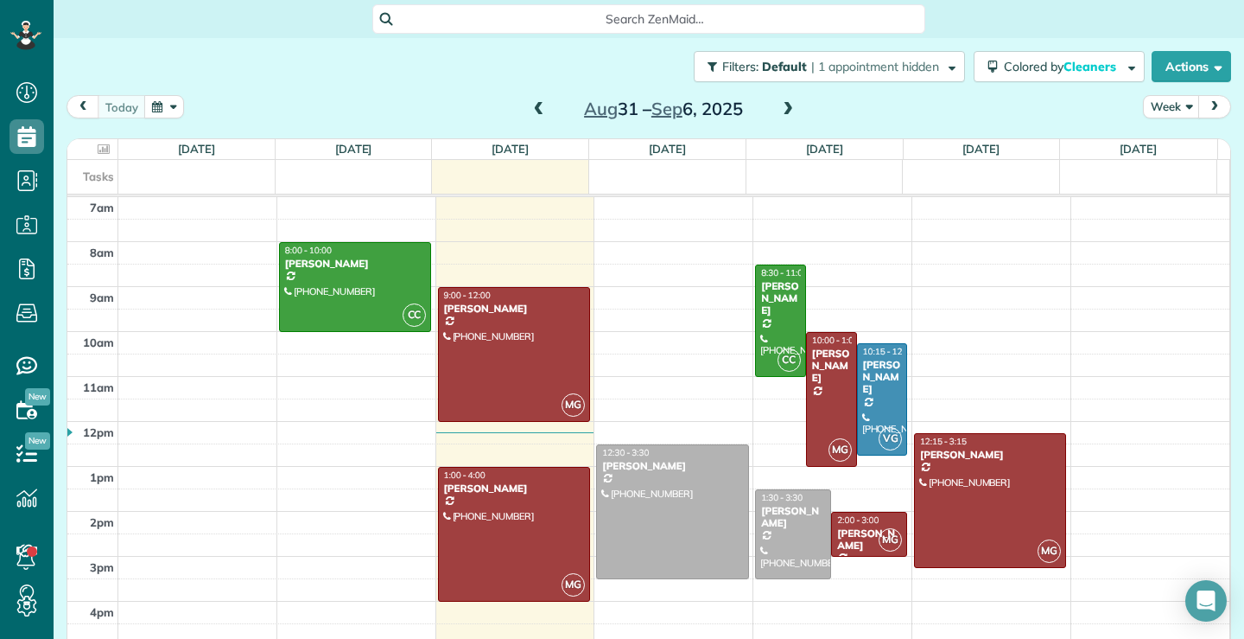
click at [535, 107] on span at bounding box center [539, 110] width 19 height 16
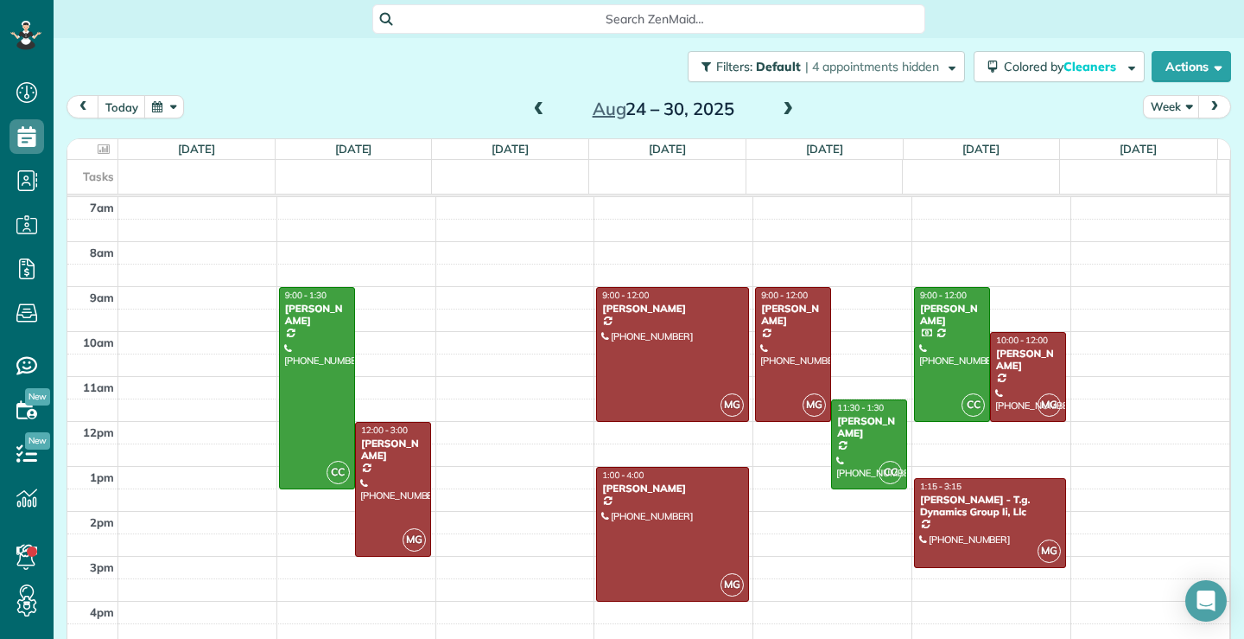
click at [531, 108] on span at bounding box center [539, 110] width 19 height 16
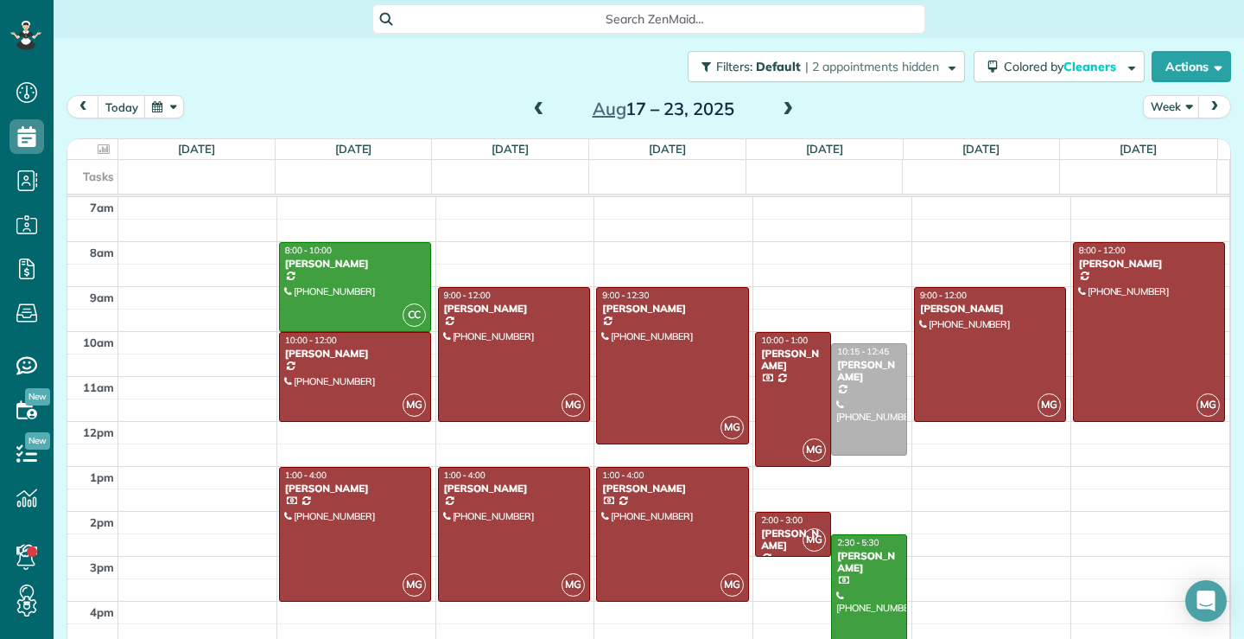
click at [780, 100] on span at bounding box center [788, 110] width 19 height 26
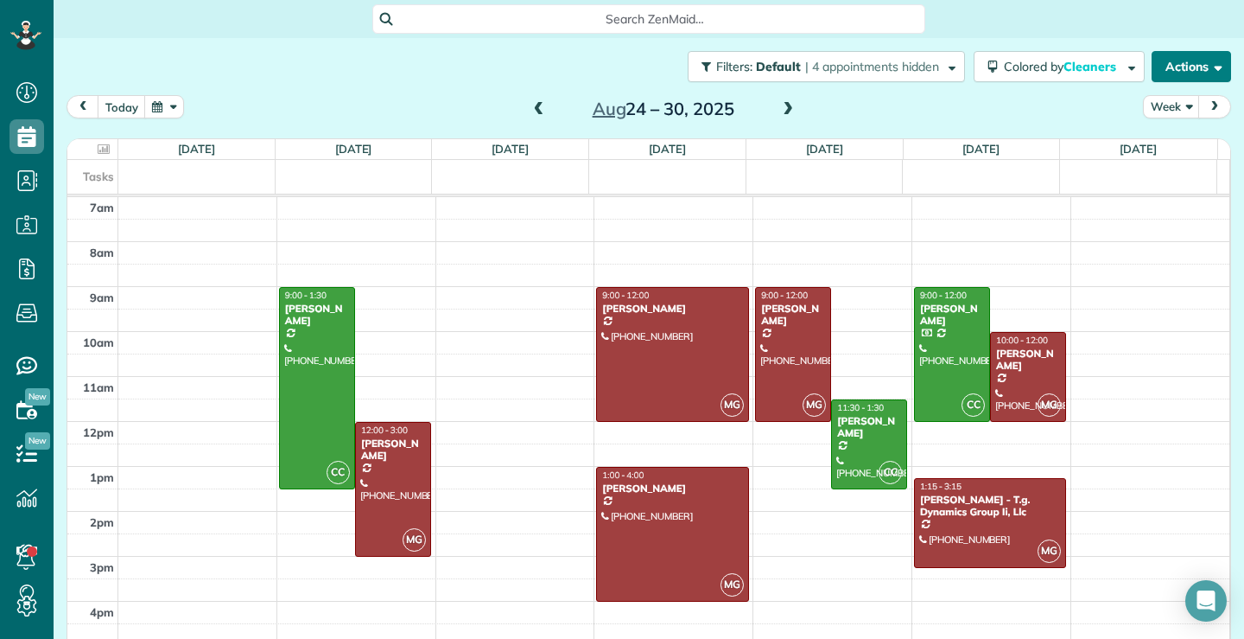
click at [1209, 64] on span "button" at bounding box center [1215, 66] width 13 height 13
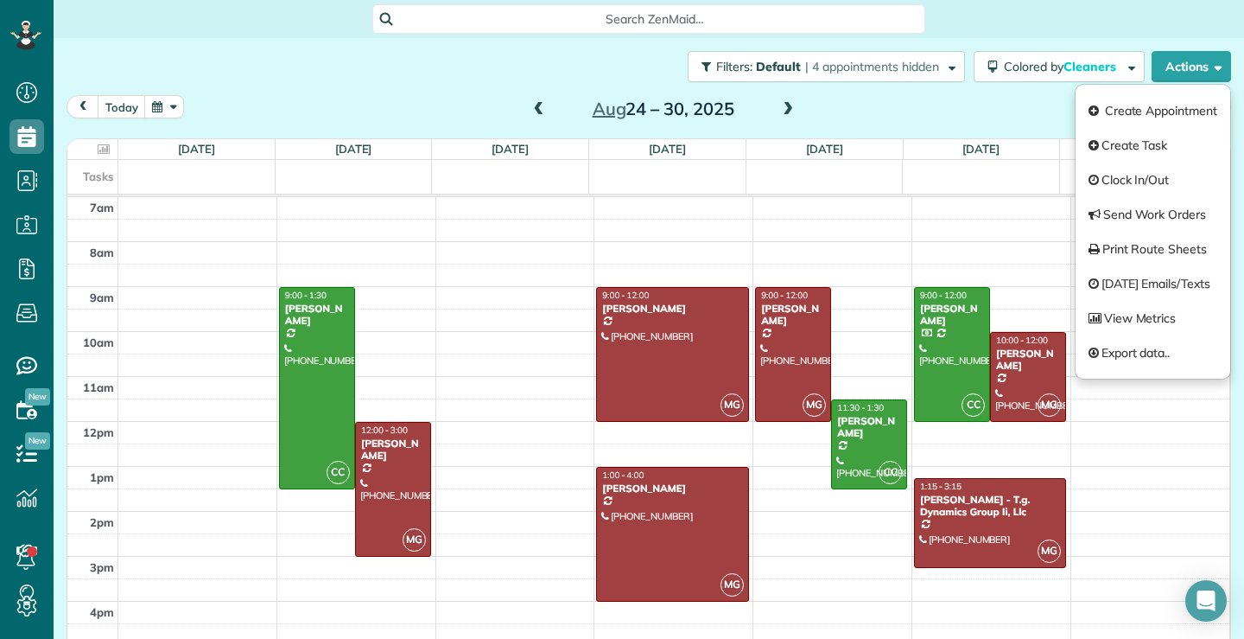
click at [404, 99] on div "today Week Aug 24 – 30, 2025" at bounding box center [649, 111] width 1165 height 32
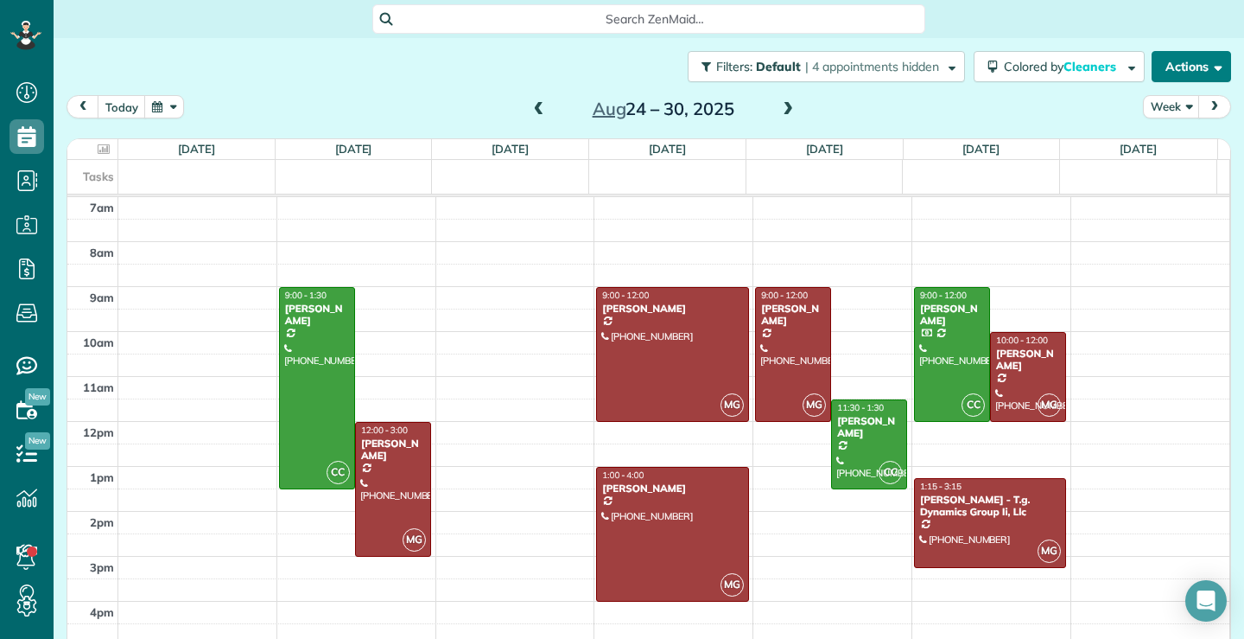
click at [1192, 64] on button "Actions" at bounding box center [1192, 66] width 80 height 31
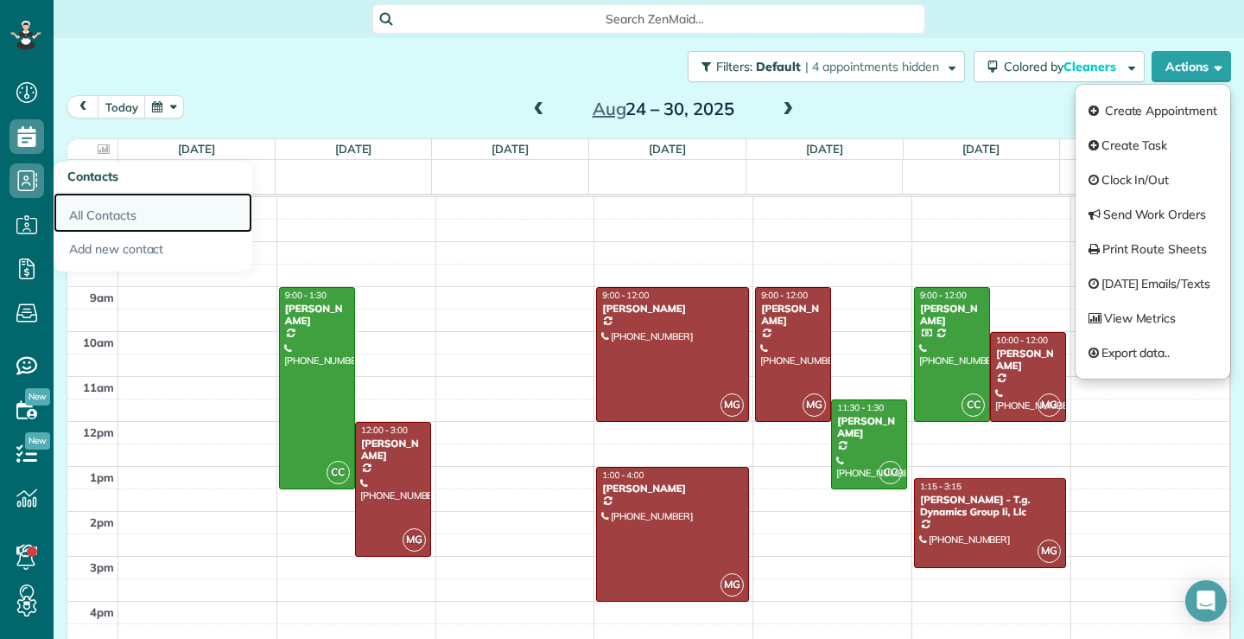
click at [117, 214] on link "All Contacts" at bounding box center [153, 213] width 199 height 40
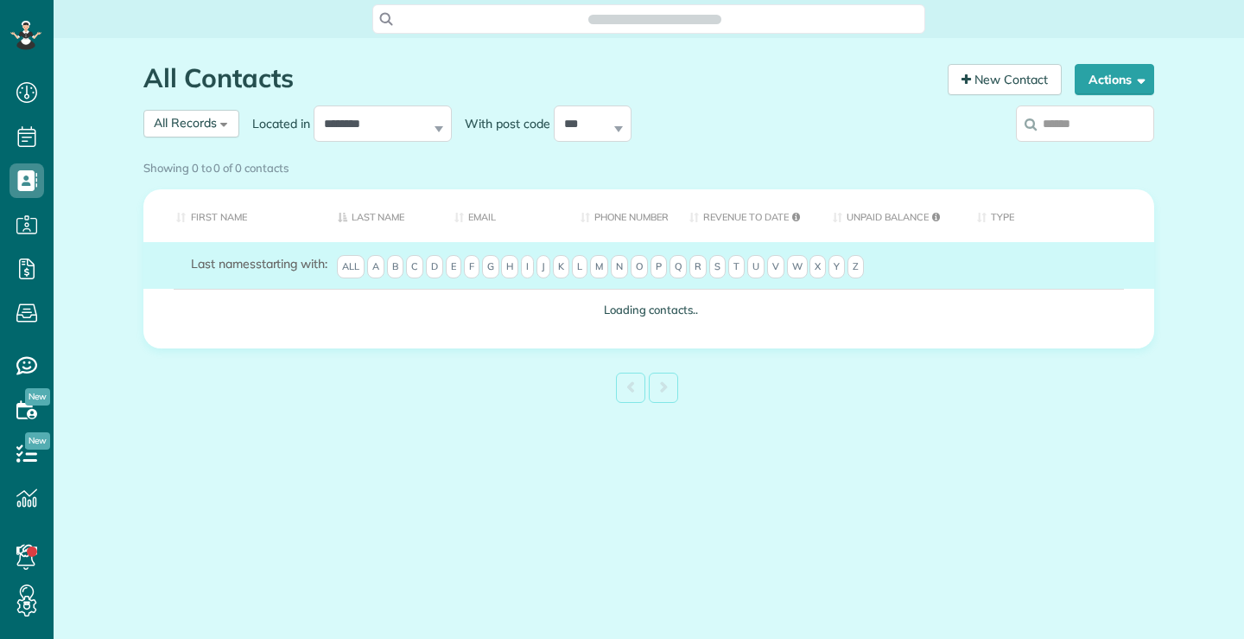
scroll to position [8, 8]
click at [1110, 125] on input "search" at bounding box center [1085, 123] width 138 height 36
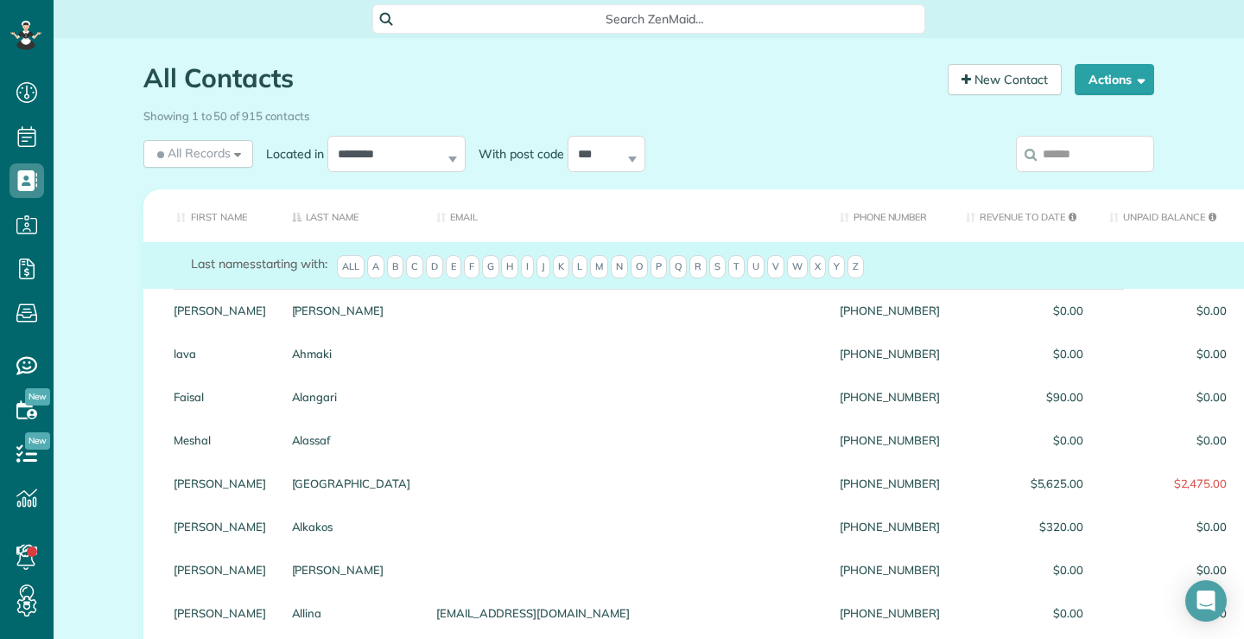
click at [1111, 151] on input "search" at bounding box center [1085, 154] width 138 height 36
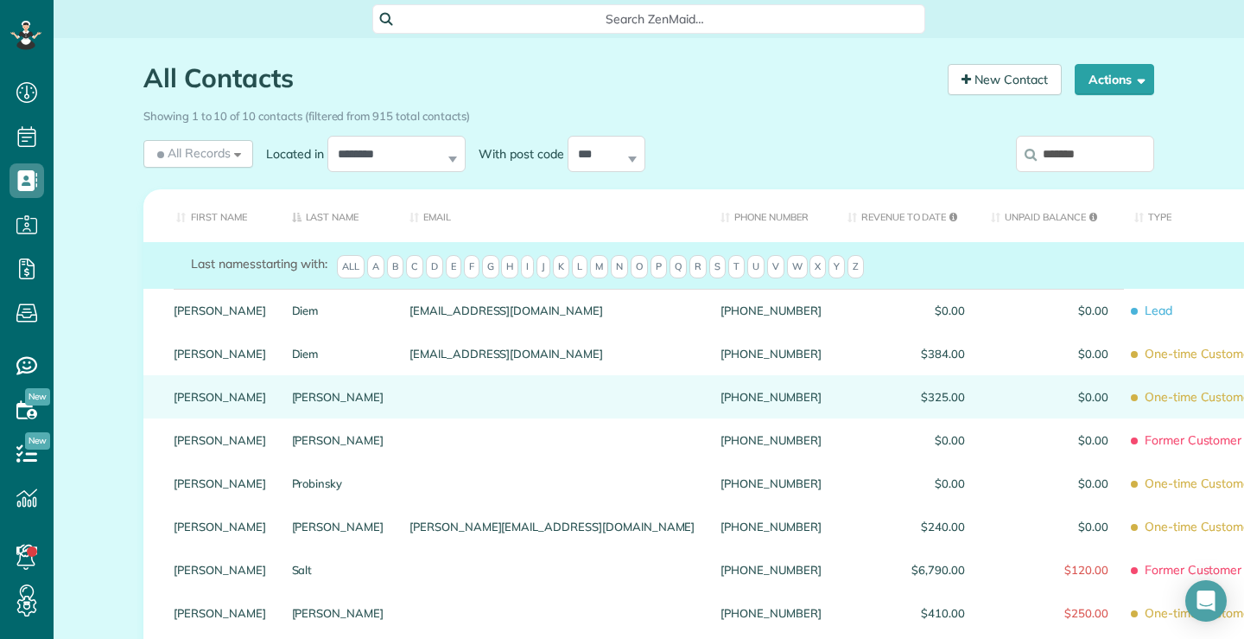
type input "*******"
click at [180, 403] on link "Susan" at bounding box center [220, 397] width 92 height 12
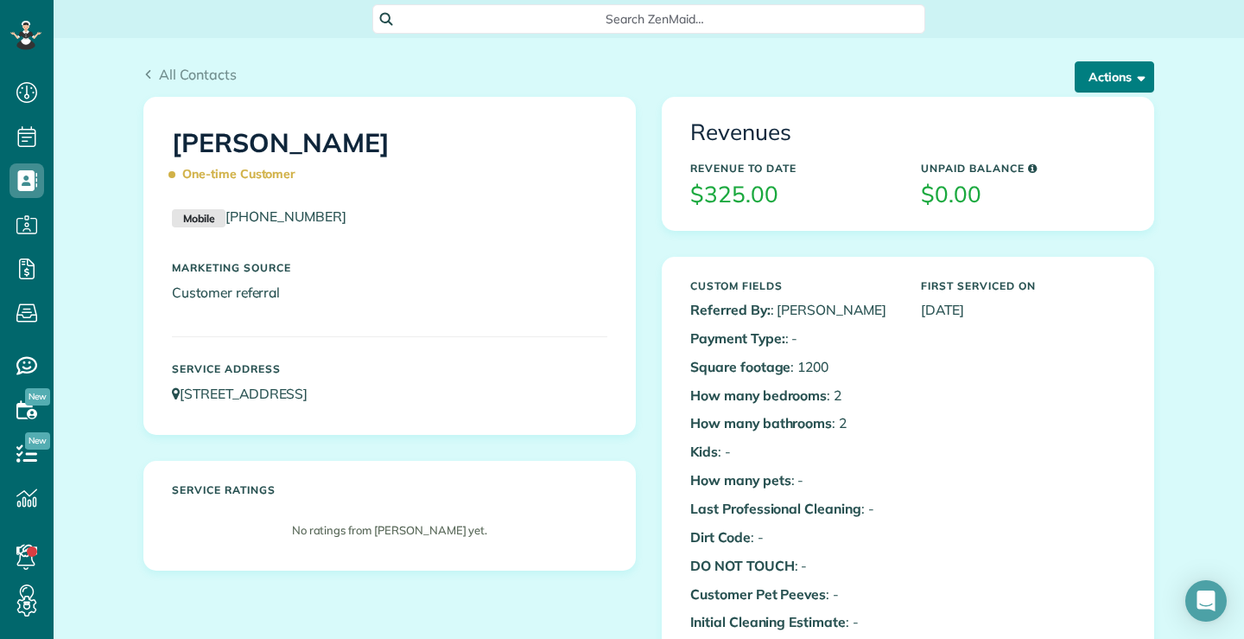
click at [1130, 69] on button "Actions" at bounding box center [1115, 76] width 80 height 31
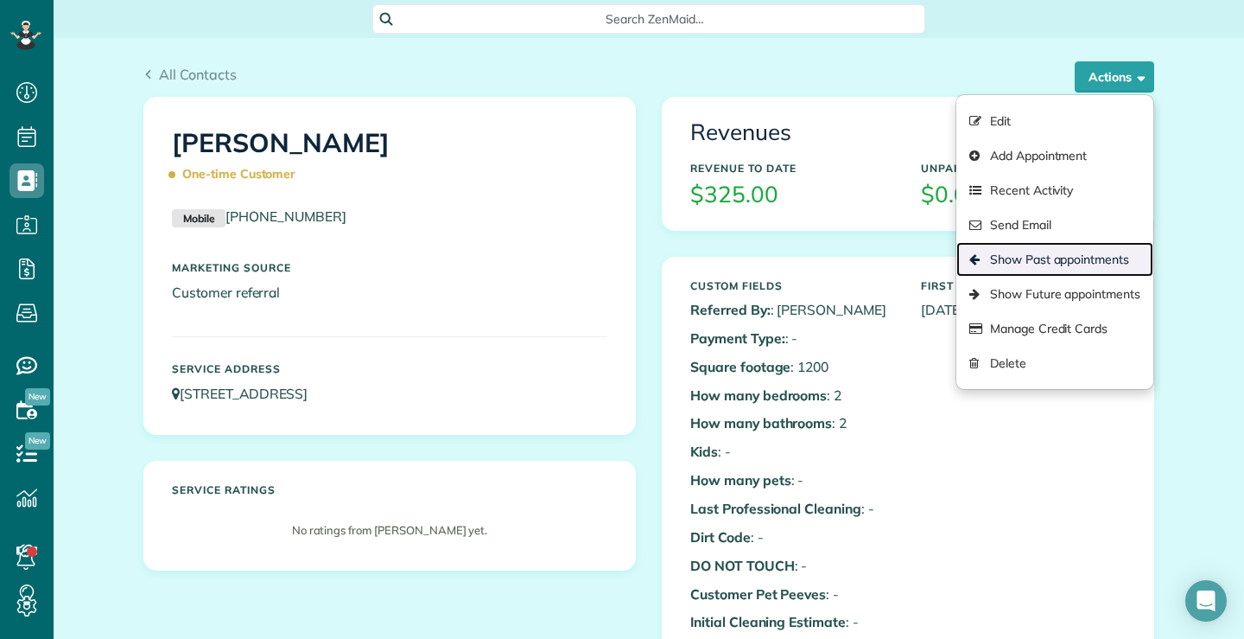
click at [1056, 258] on link "Show Past appointments" at bounding box center [1055, 259] width 197 height 35
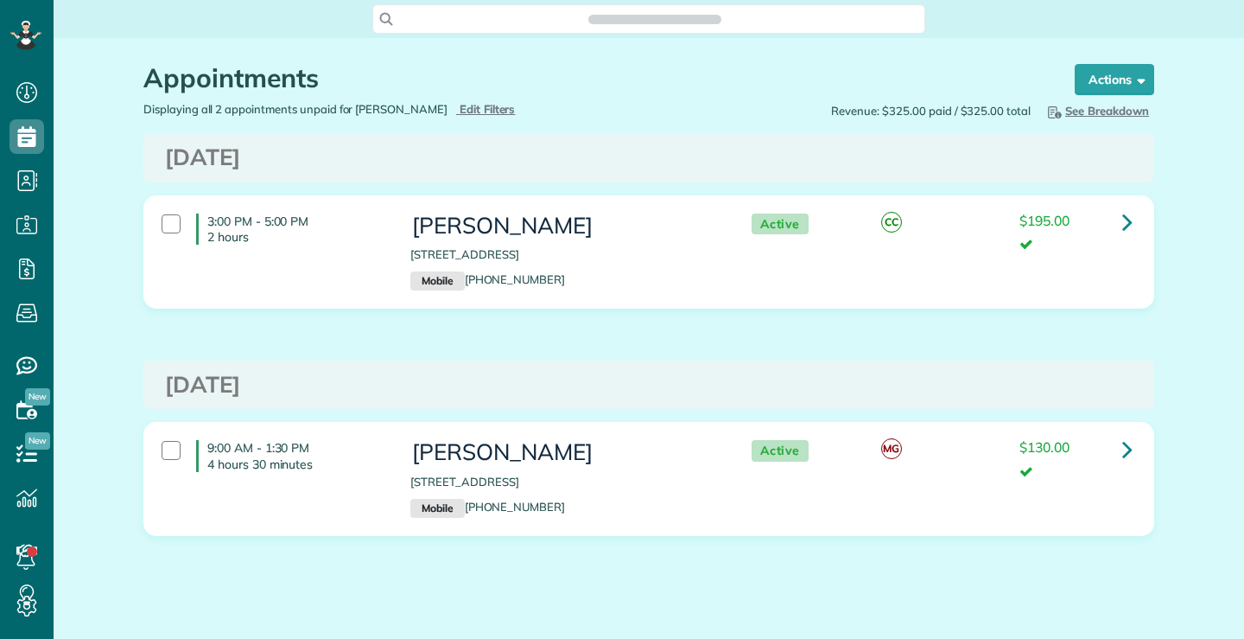
scroll to position [8, 8]
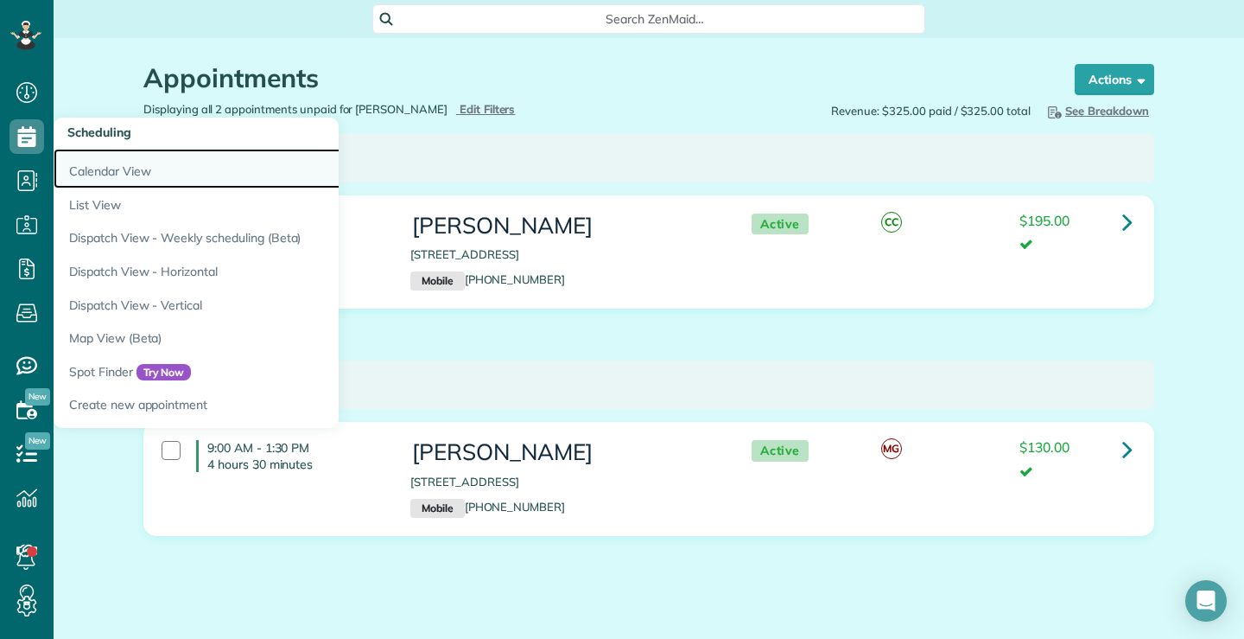
click at [96, 169] on link "Calendar View" at bounding box center [270, 169] width 432 height 40
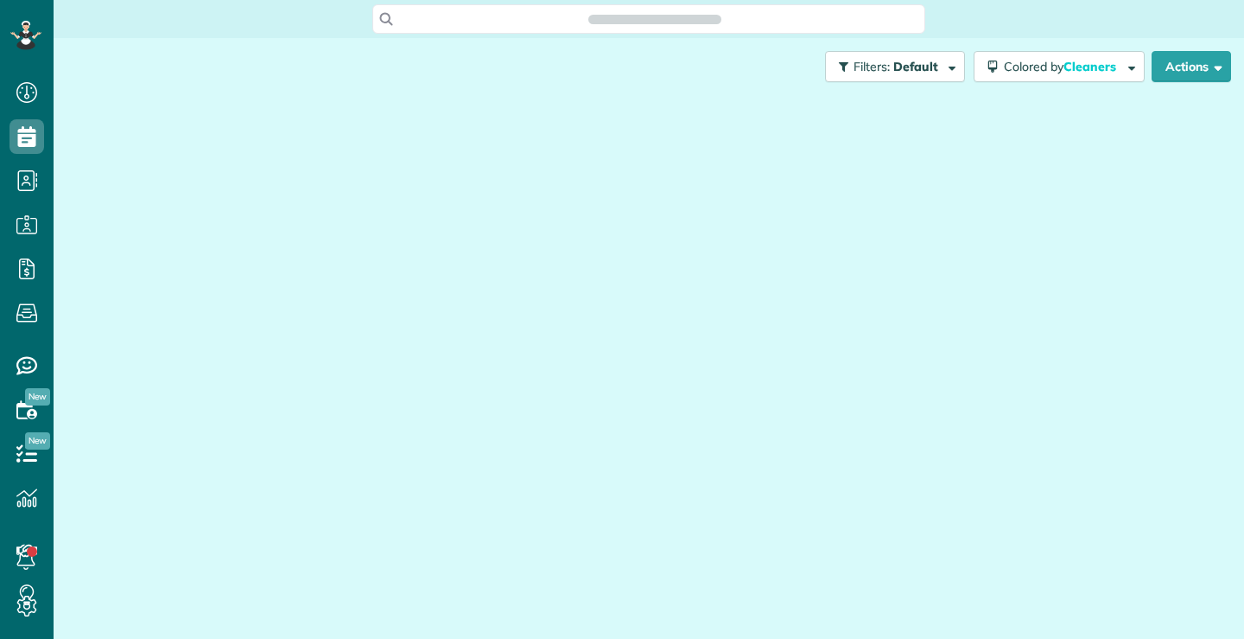
scroll to position [8, 8]
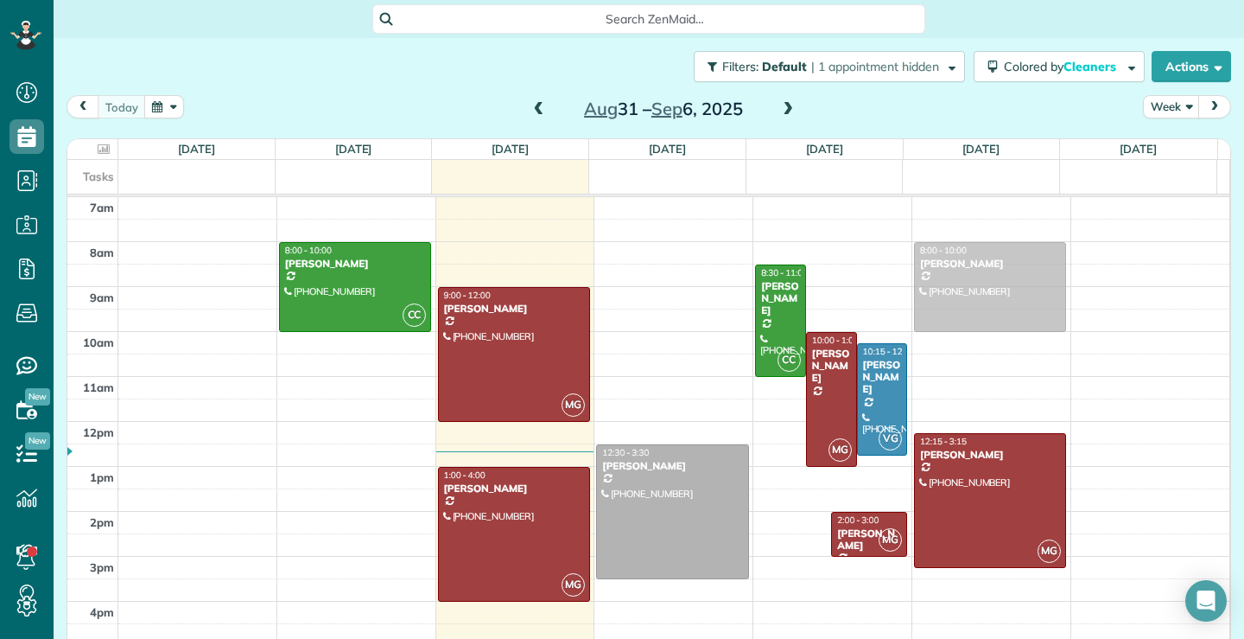
drag, startPoint x: 788, startPoint y: 546, endPoint x: 992, endPoint y: 304, distance: 316.5
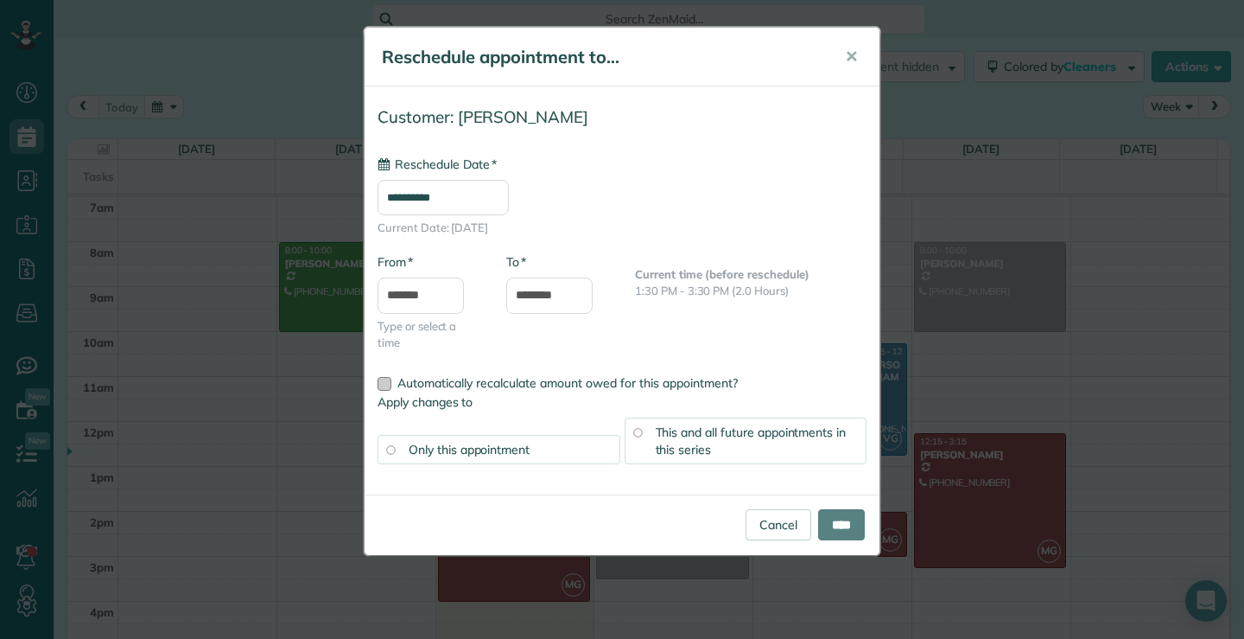
type input "**********"
click at [585, 296] on input "********" at bounding box center [549, 295] width 86 height 36
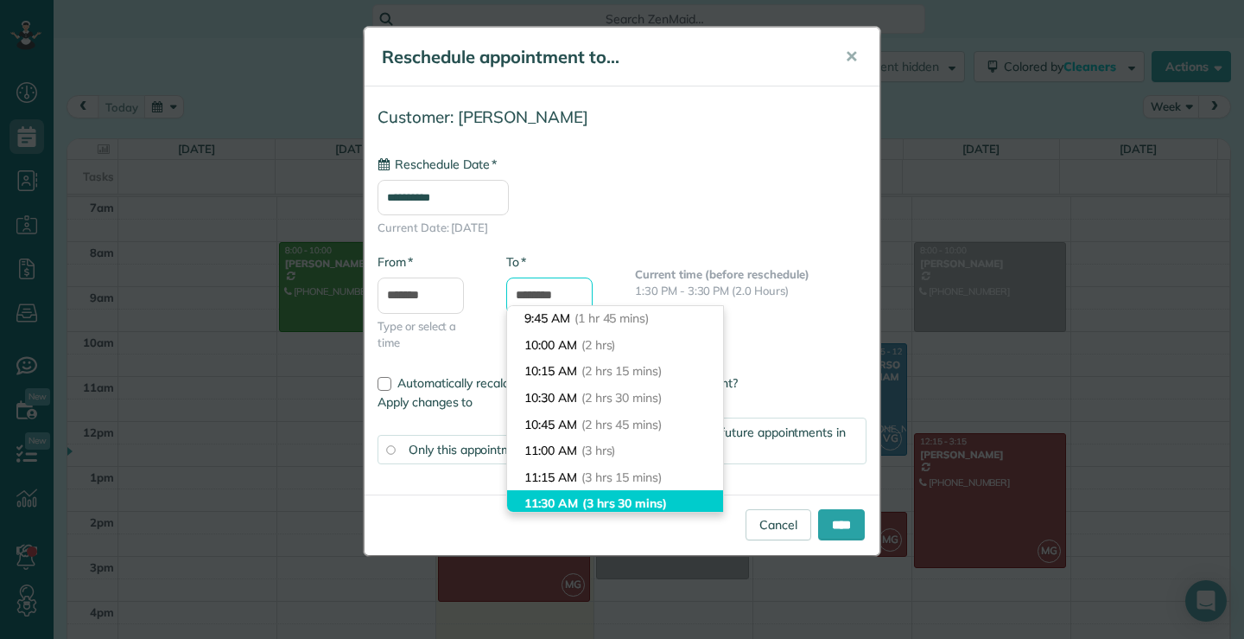
scroll to position [271, 0]
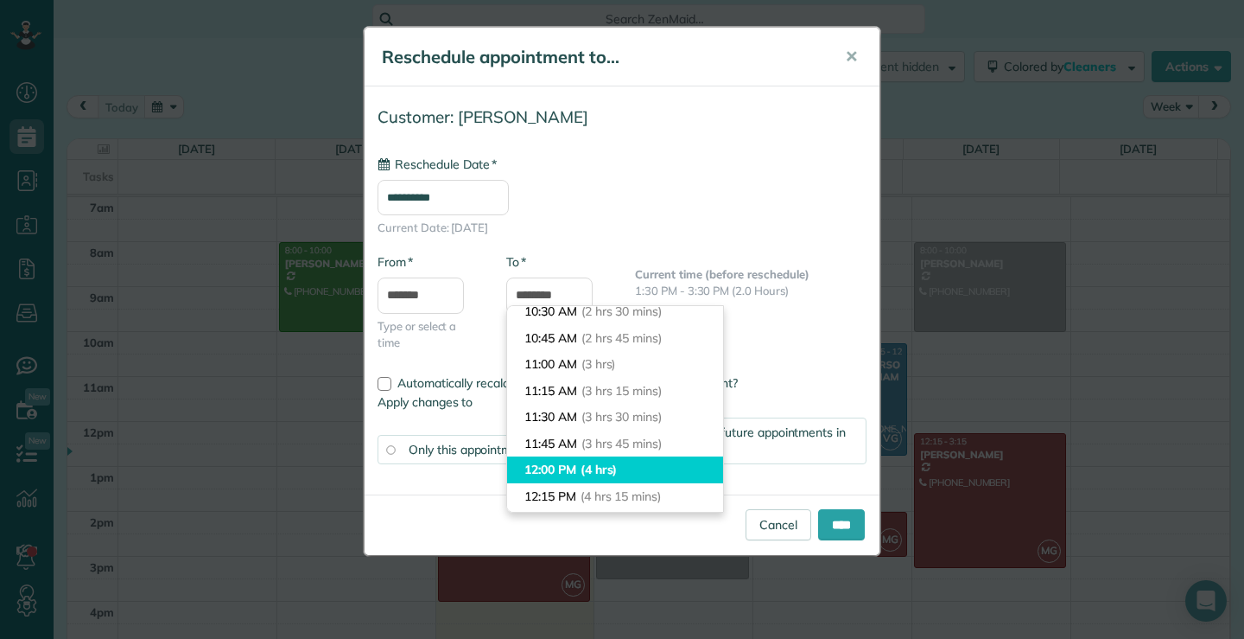
type input "********"
click at [568, 466] on li "12:00 PM (4 hrs)" at bounding box center [615, 469] width 216 height 27
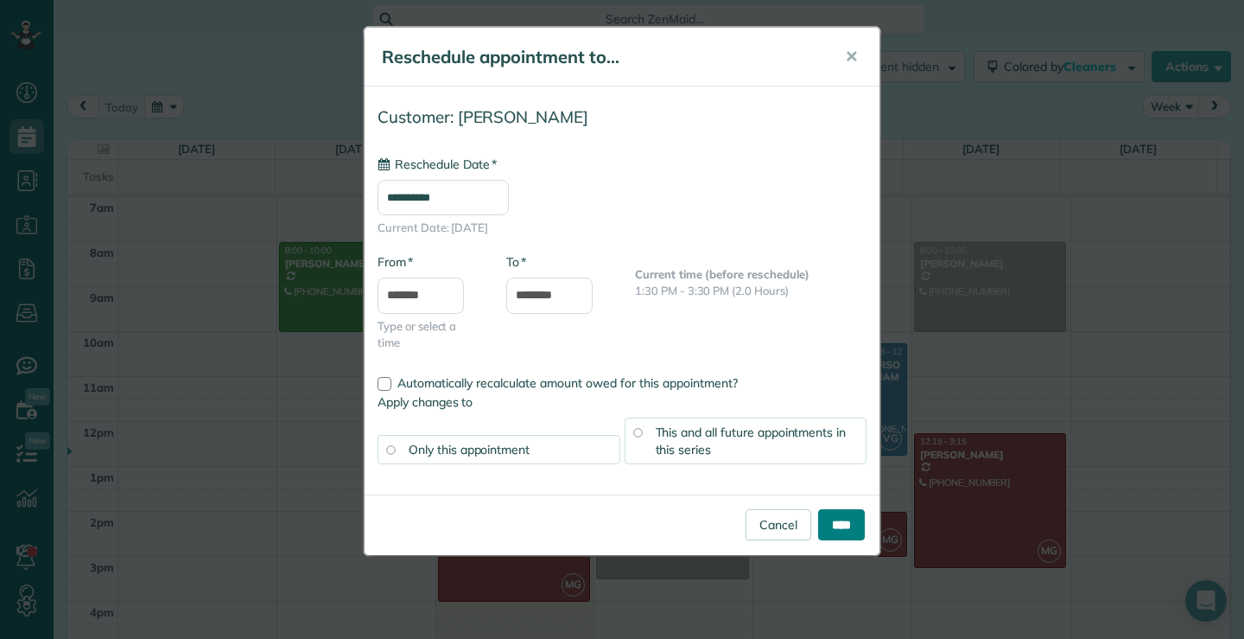
click at [837, 530] on input "****" at bounding box center [841, 524] width 47 height 31
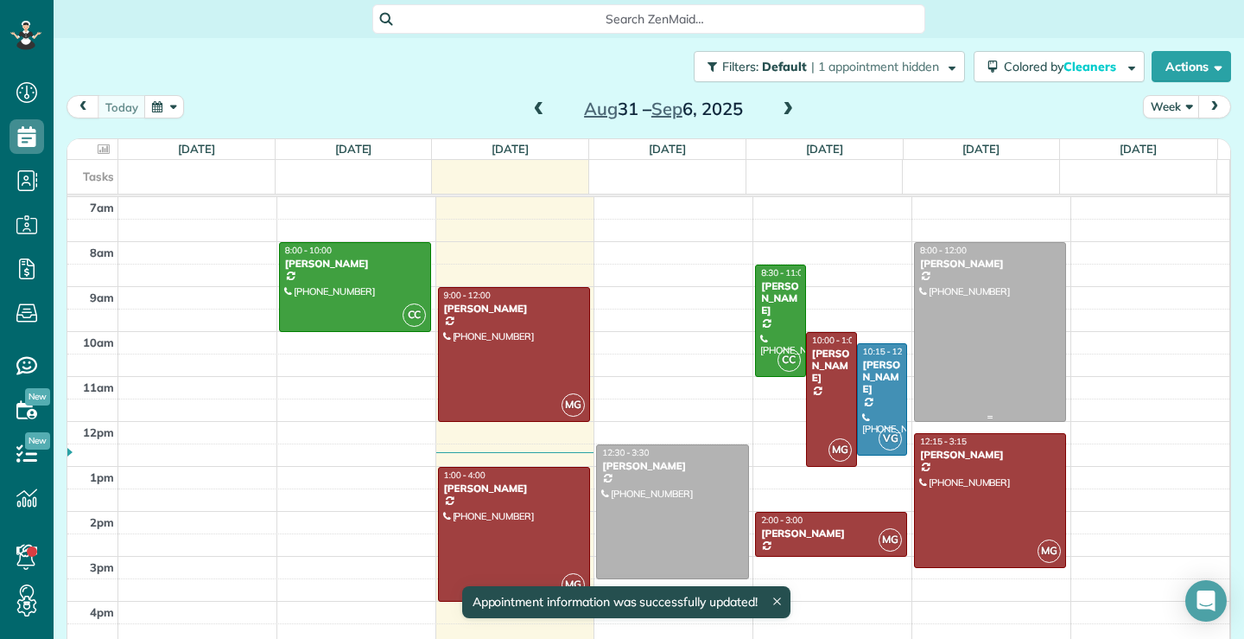
click at [964, 335] on div at bounding box center [990, 332] width 150 height 178
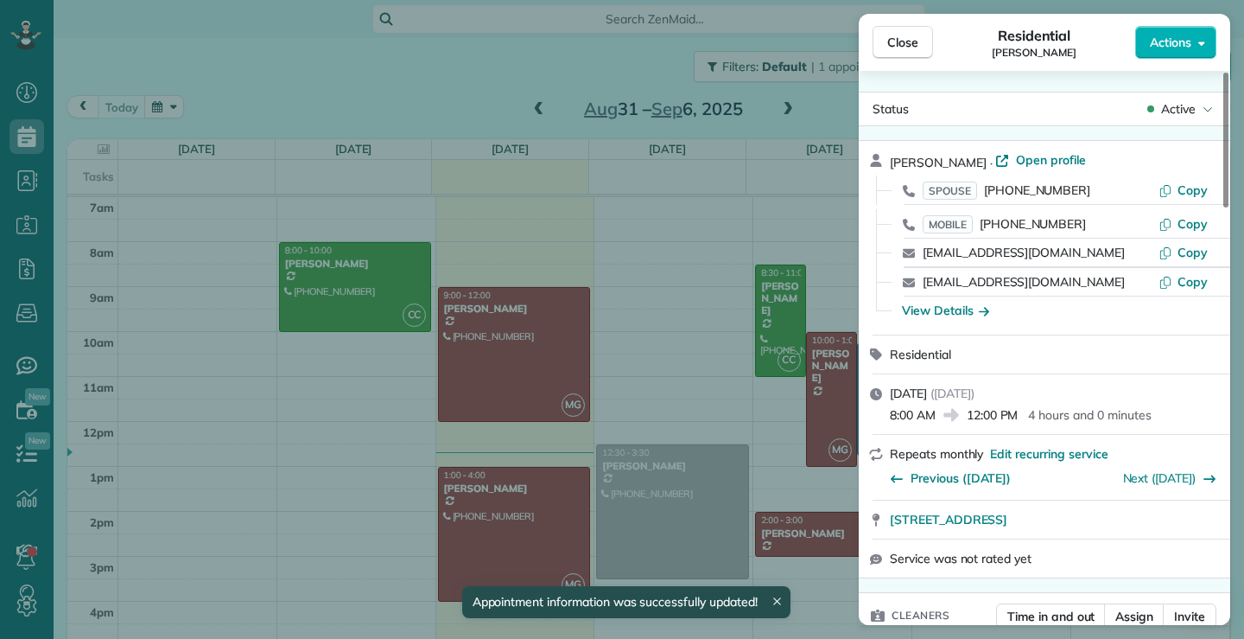
scroll to position [260, 0]
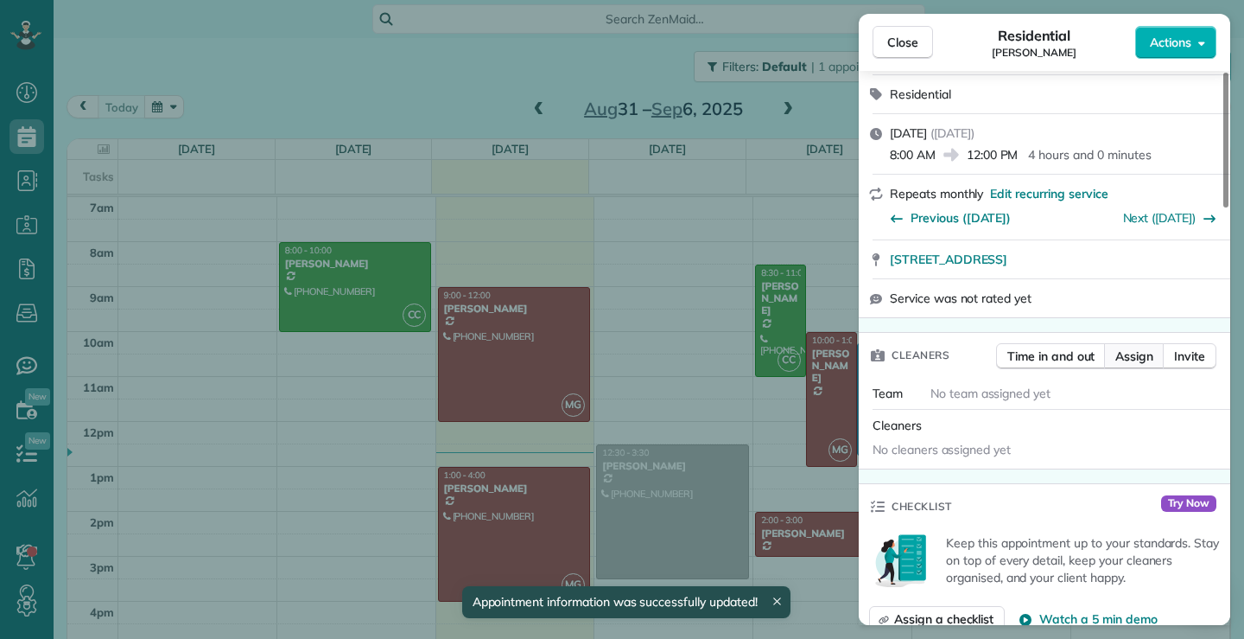
click at [1134, 356] on span "Assign" at bounding box center [1135, 355] width 38 height 17
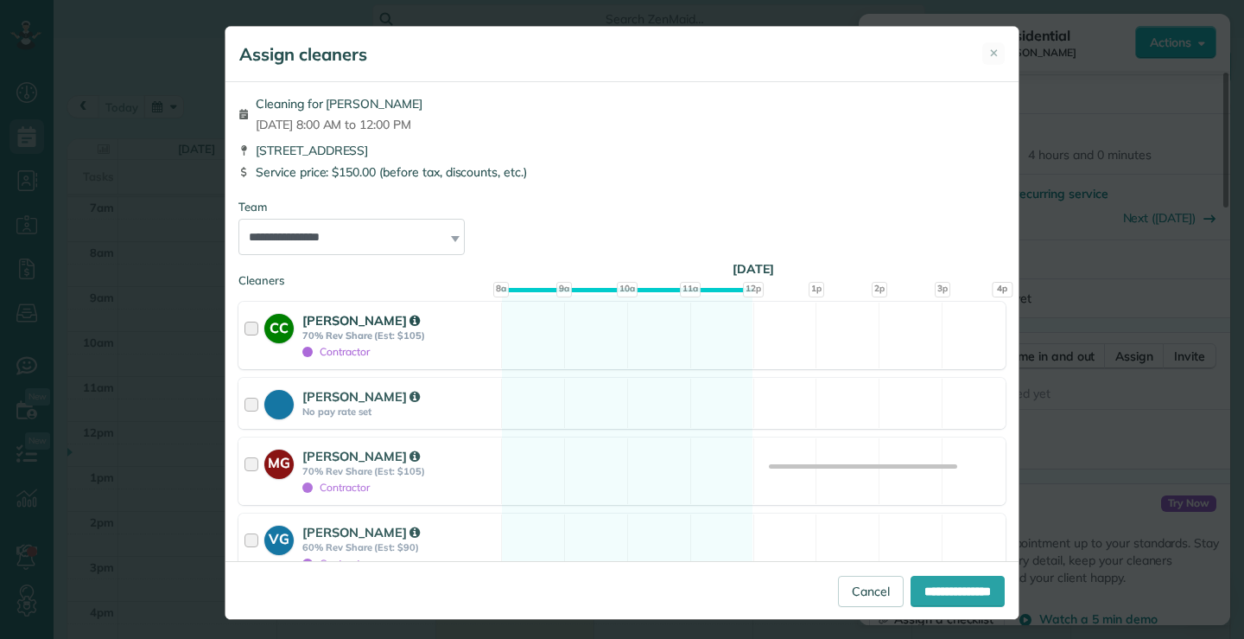
click at [245, 328] on div at bounding box center [255, 335] width 20 height 48
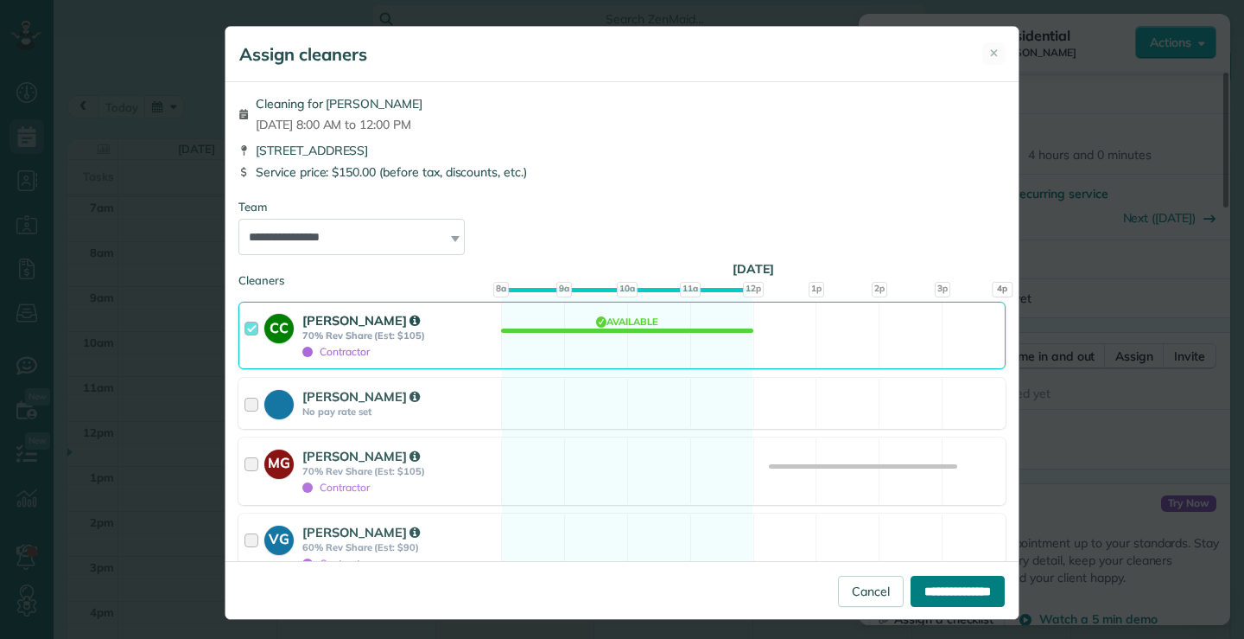
click at [955, 599] on input "**********" at bounding box center [958, 591] width 94 height 31
type input "**********"
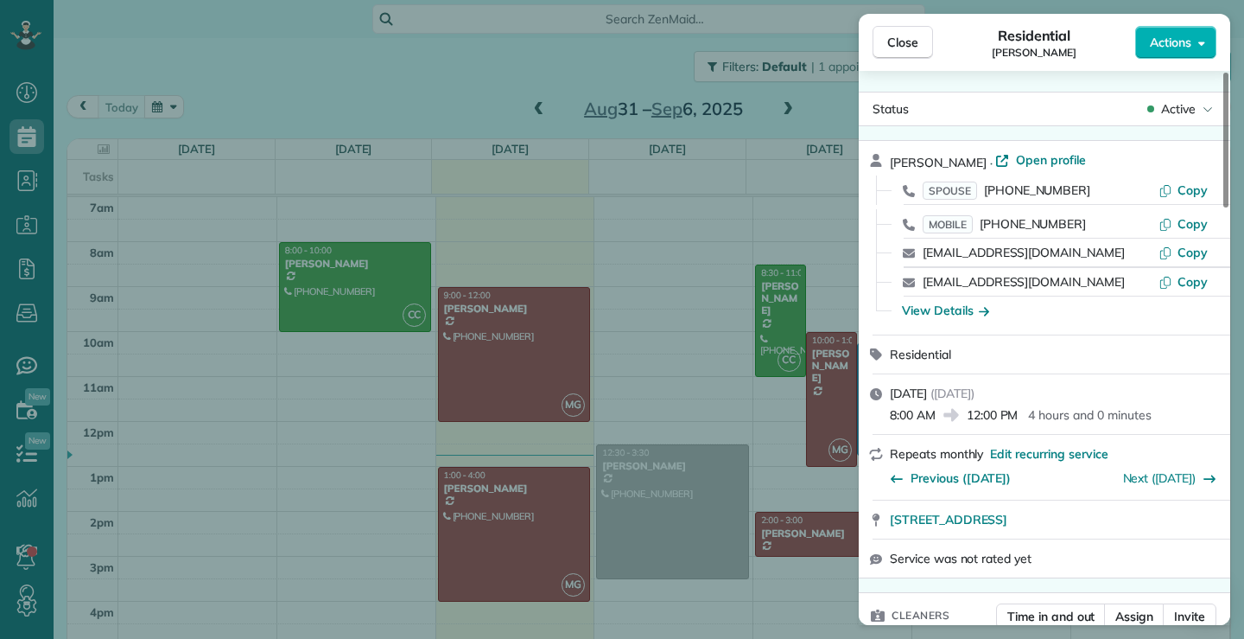
click at [922, 35] on button "Close" at bounding box center [903, 42] width 60 height 33
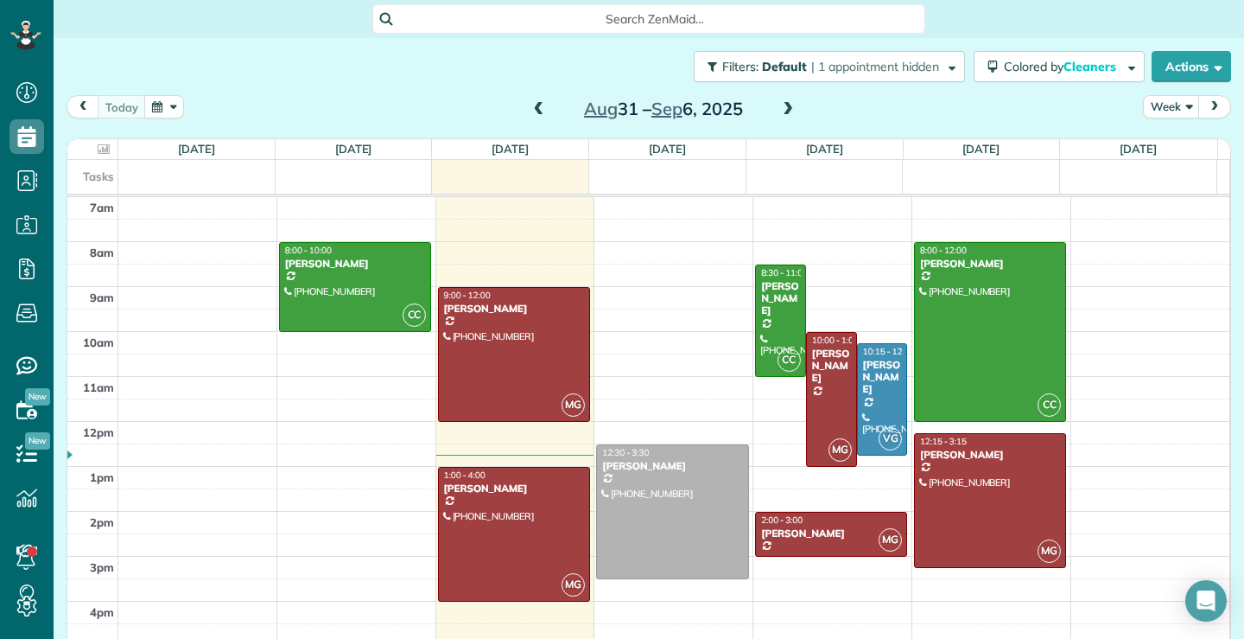
click at [533, 109] on span at bounding box center [539, 110] width 19 height 16
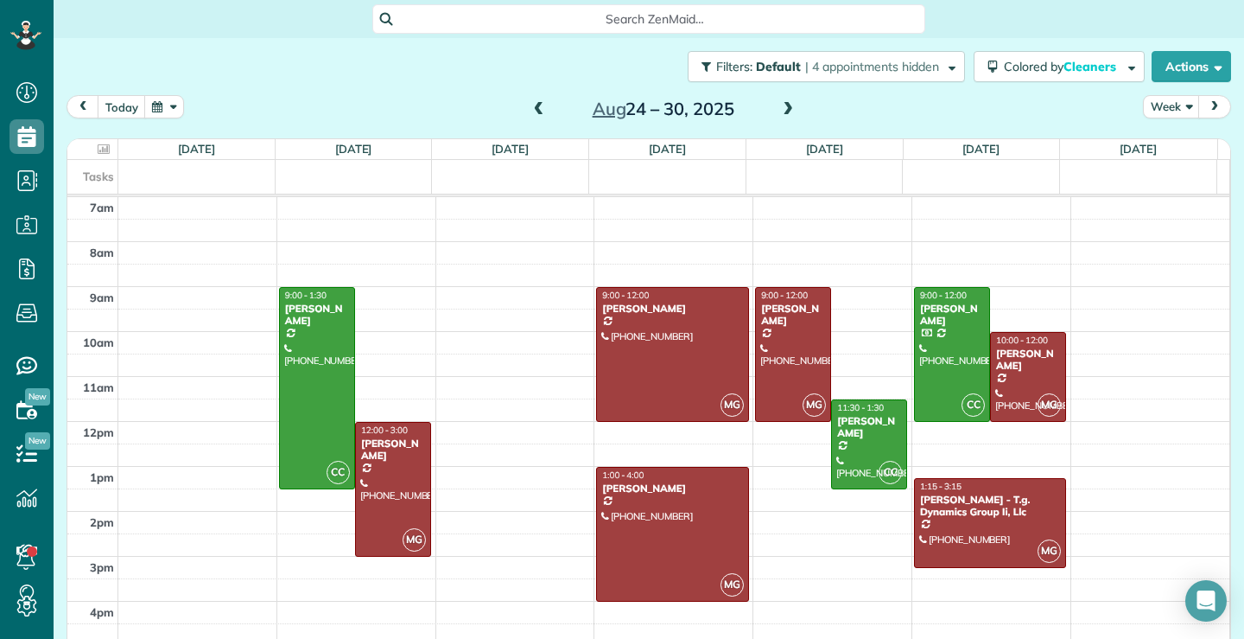
click at [358, 83] on div "Filters: Default | 4 appointments hidden Colored by Cleaners Color by Cleaner C…" at bounding box center [649, 66] width 1191 height 57
click at [782, 105] on span at bounding box center [788, 110] width 19 height 16
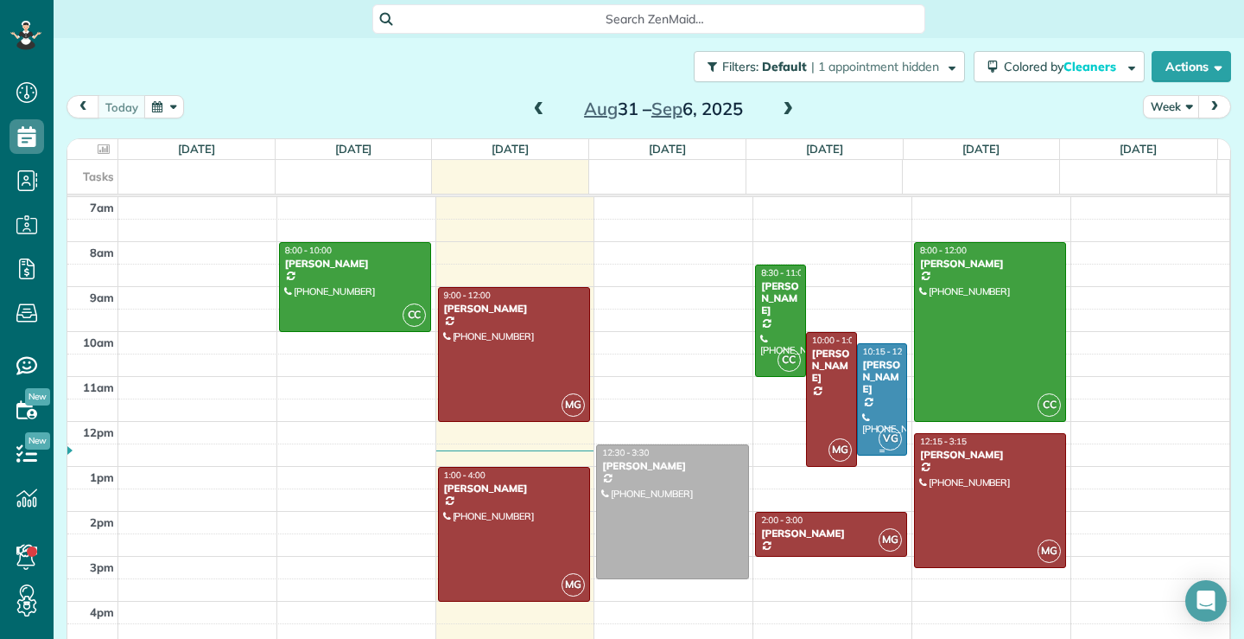
click at [864, 400] on div at bounding box center [882, 399] width 49 height 111
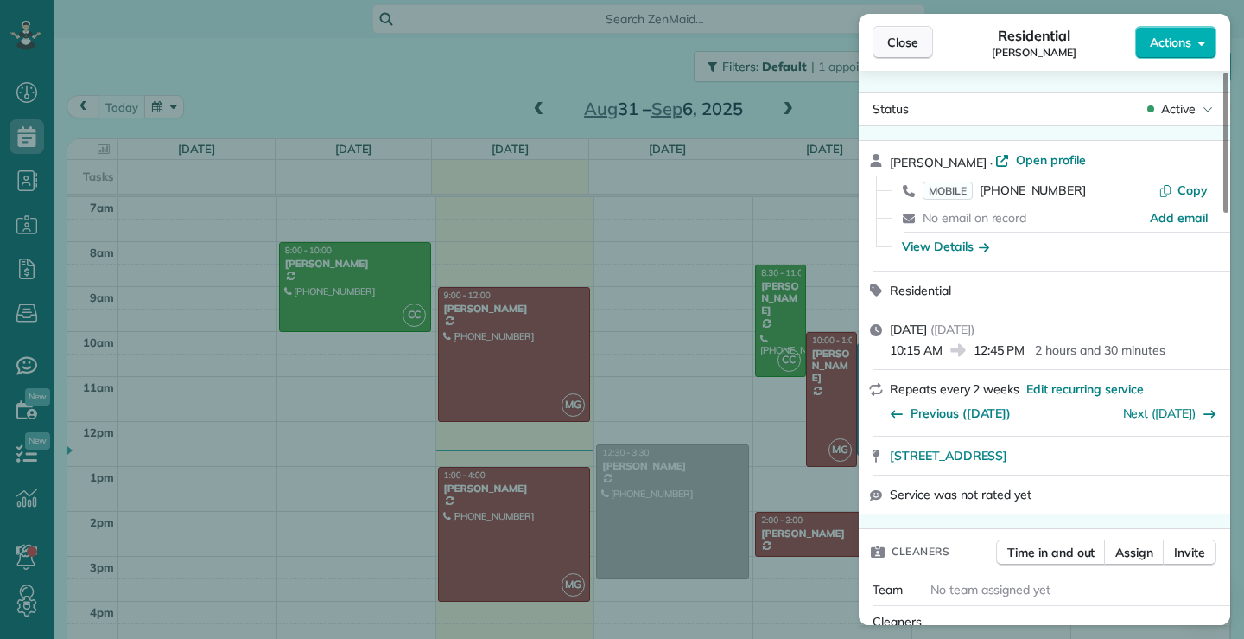
click at [892, 52] on button "Close" at bounding box center [903, 42] width 60 height 33
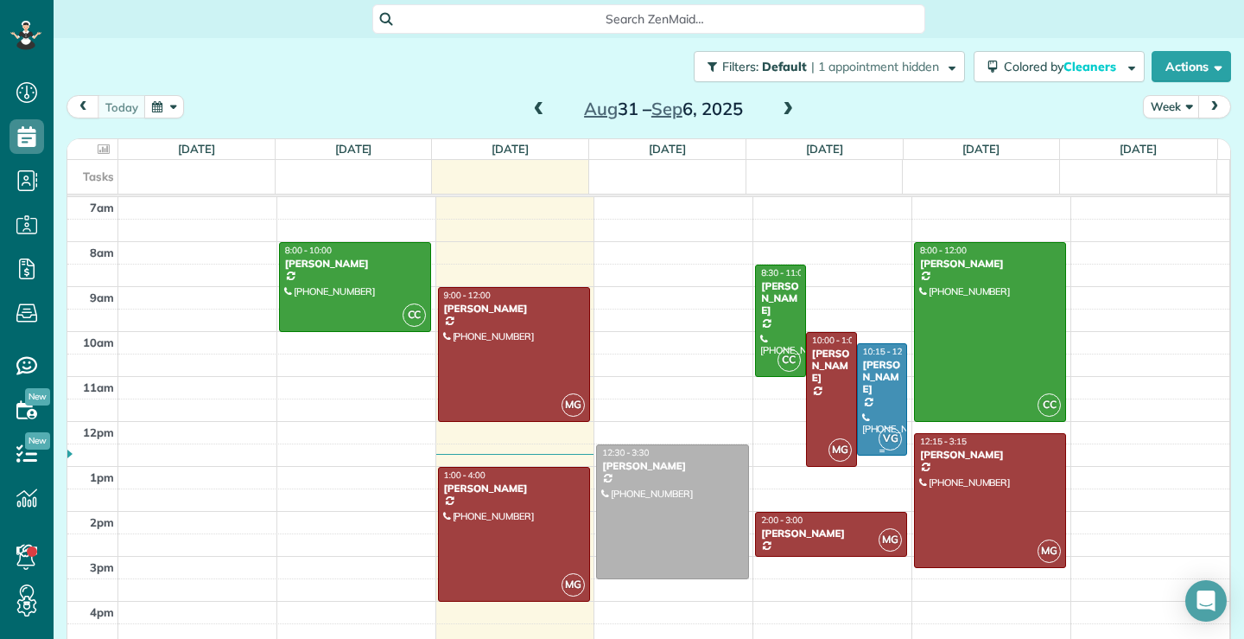
click at [869, 398] on div at bounding box center [882, 399] width 49 height 111
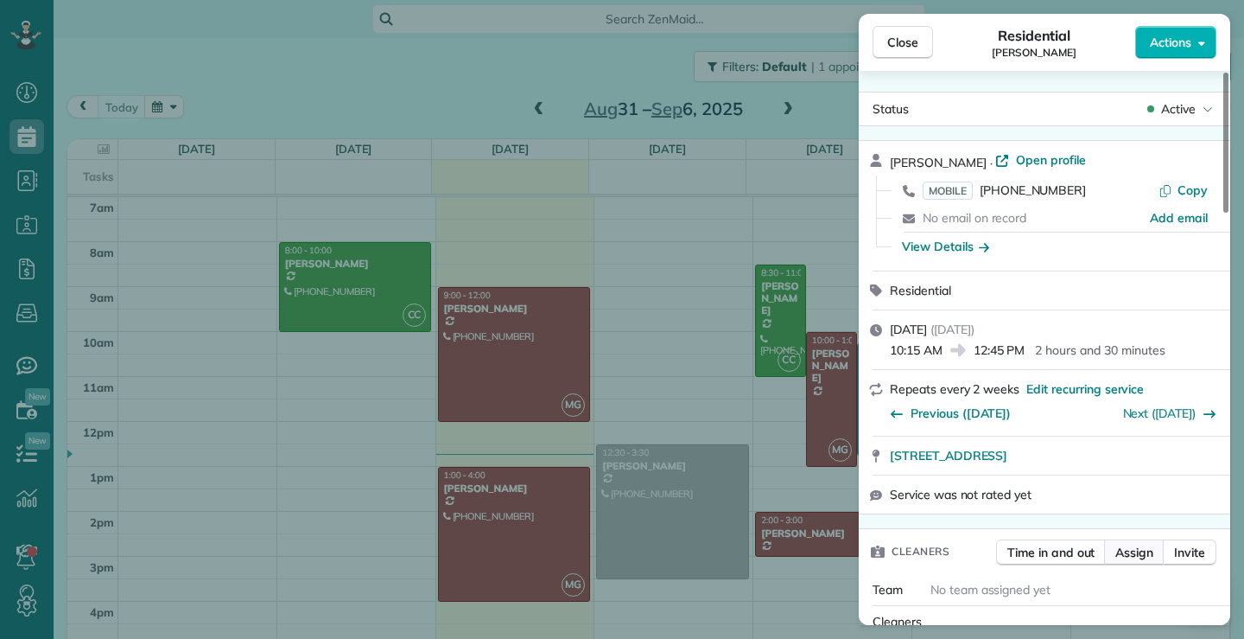
click at [1139, 552] on span "Assign" at bounding box center [1135, 552] width 38 height 17
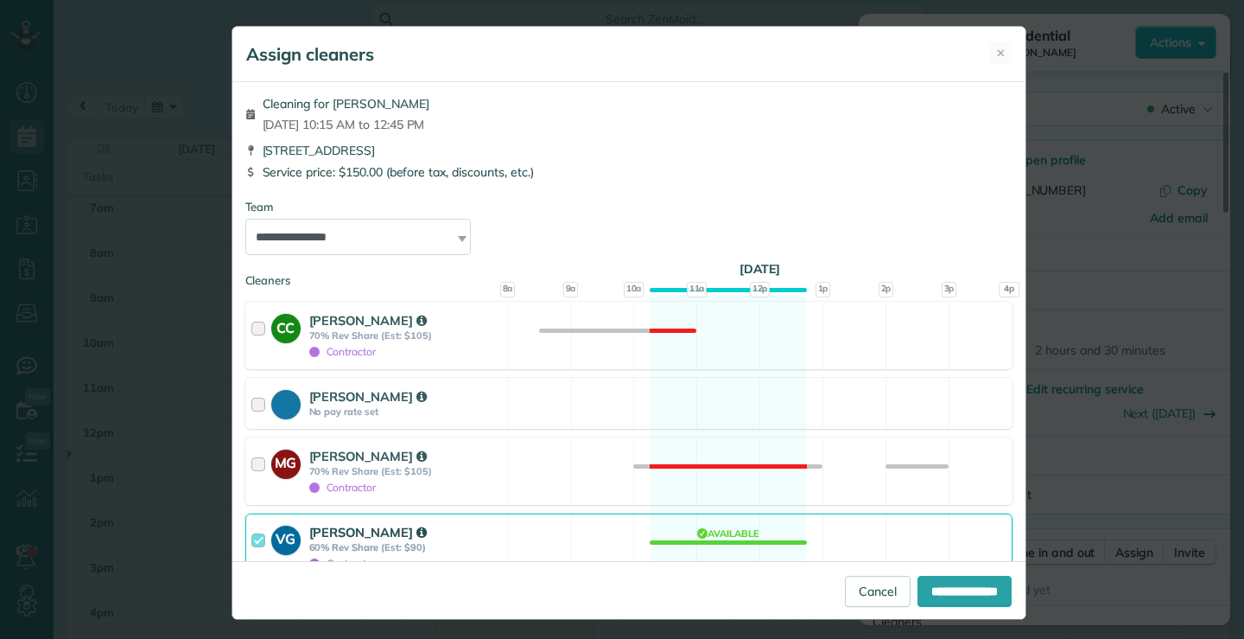
click at [251, 534] on div at bounding box center [261, 547] width 20 height 48
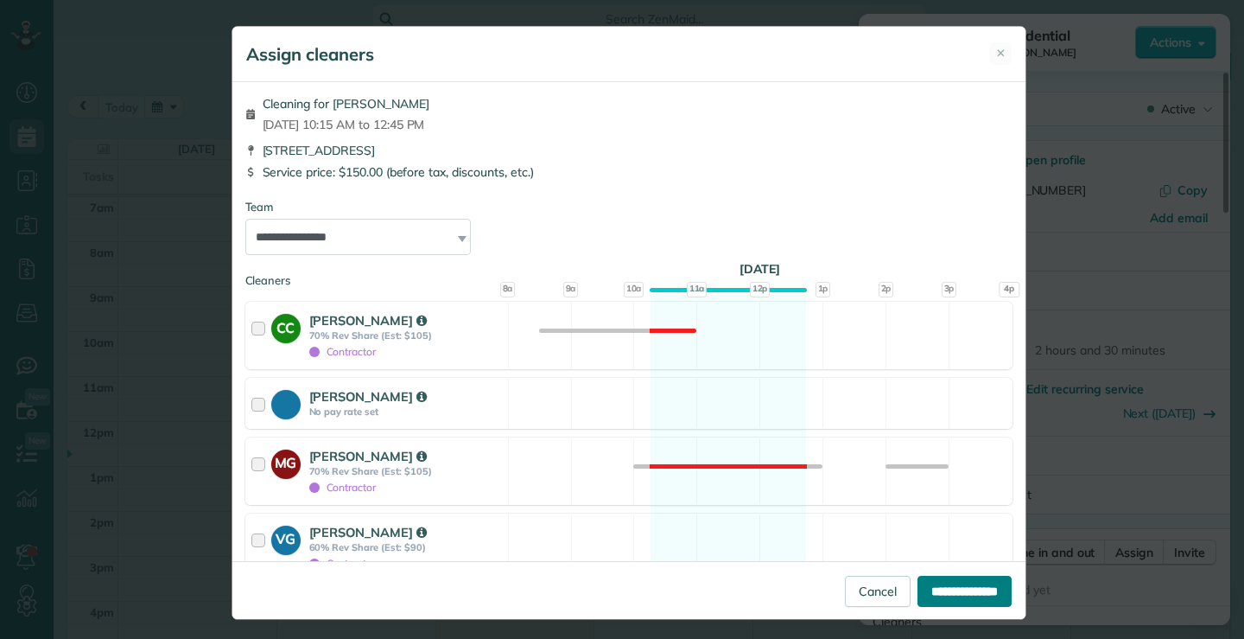
click at [918, 581] on input "**********" at bounding box center [965, 591] width 94 height 31
type input "**********"
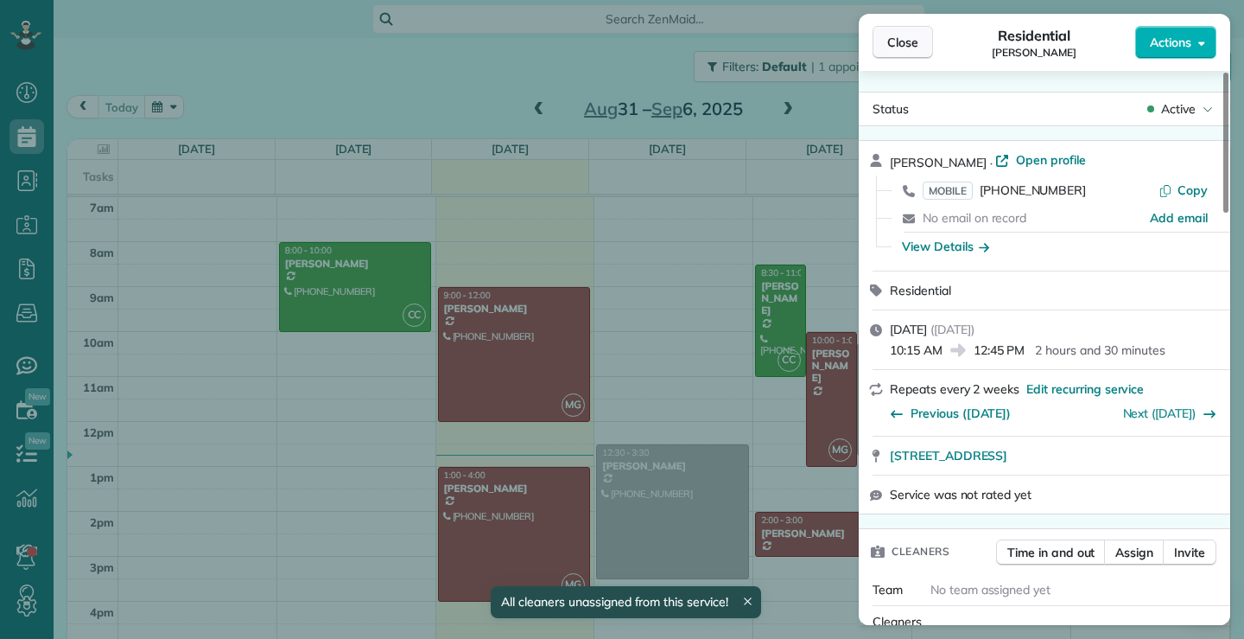
click at [907, 45] on span "Close" at bounding box center [903, 42] width 31 height 17
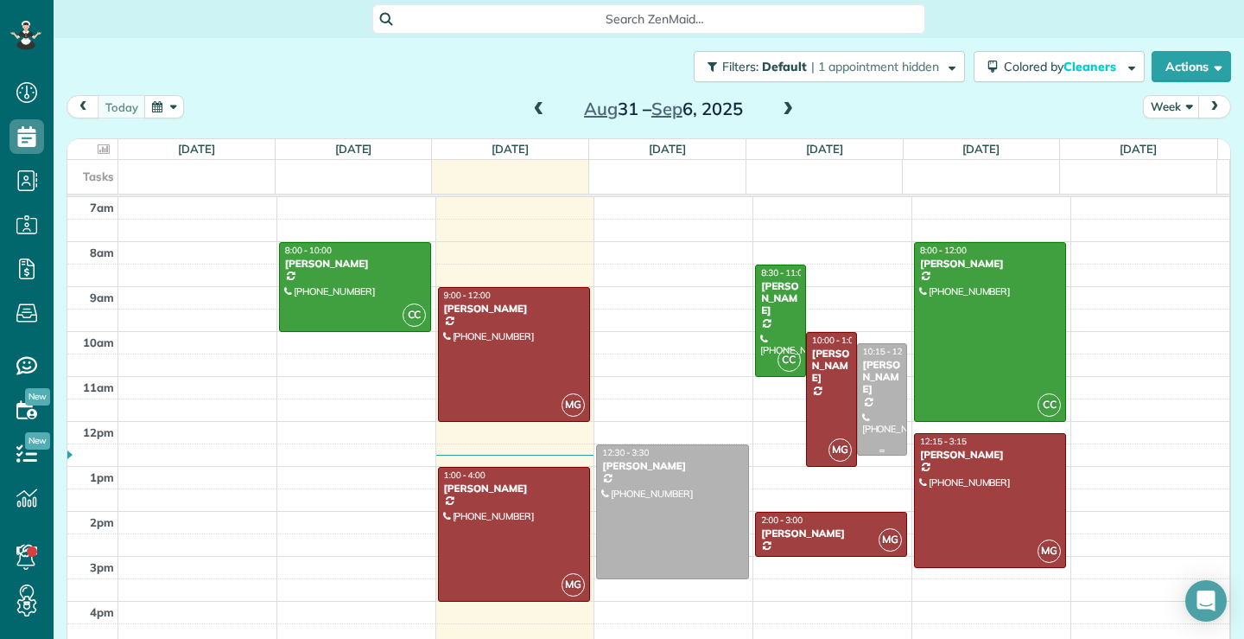
click at [875, 402] on div at bounding box center [882, 399] width 49 height 111
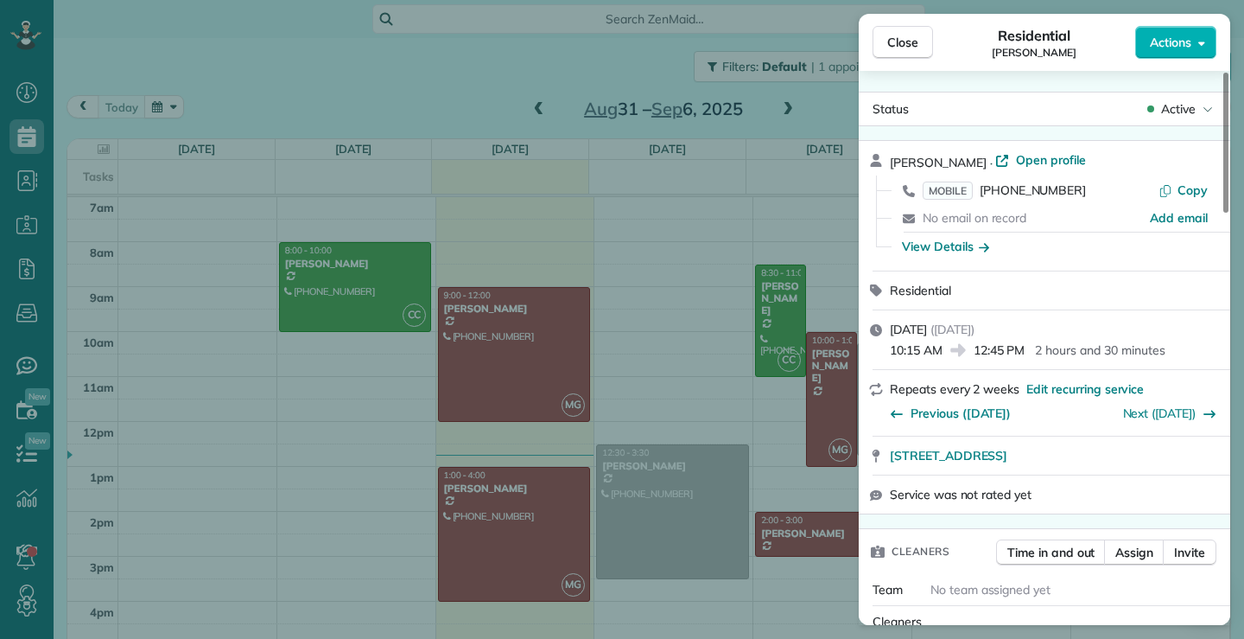
drag, startPoint x: 925, startPoint y: 40, endPoint x: 145, endPoint y: 339, distance: 834.9
click at [922, 40] on button "Close" at bounding box center [903, 42] width 60 height 33
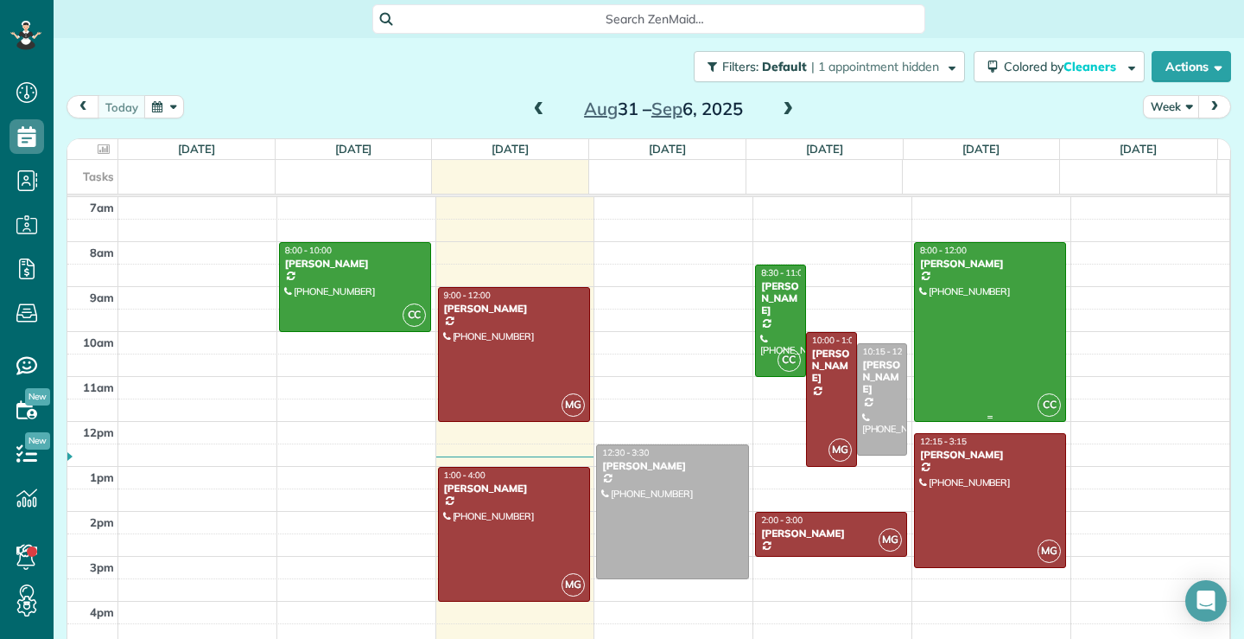
click at [1015, 329] on div at bounding box center [990, 332] width 150 height 178
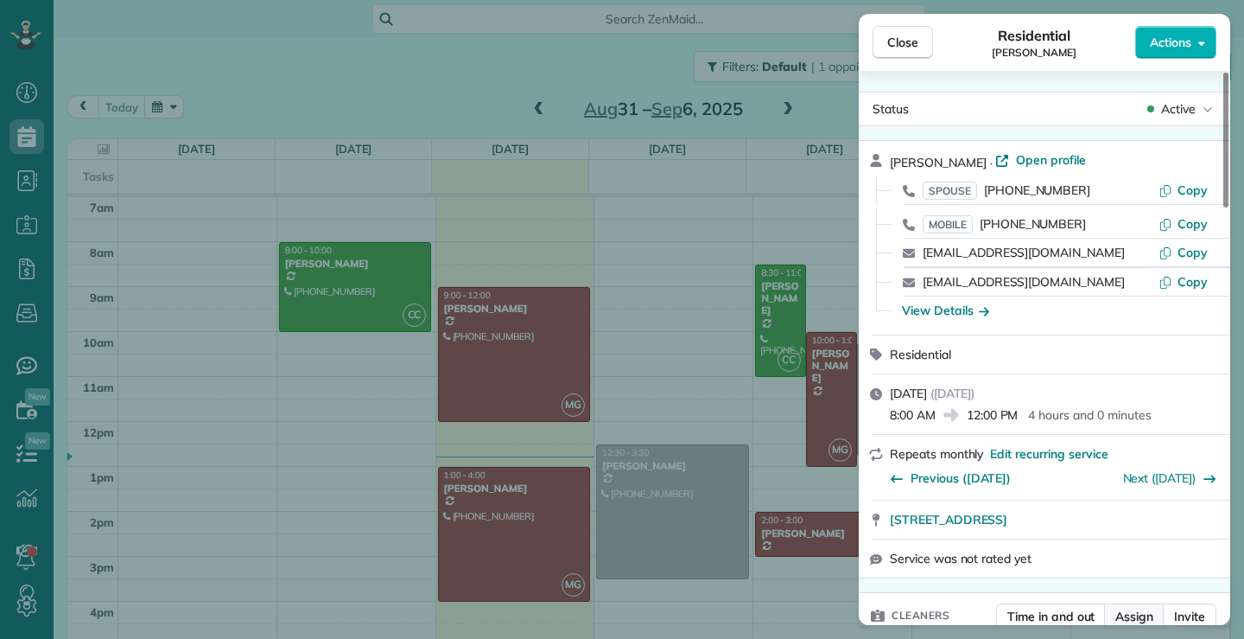
click at [1143, 617] on span "Assign" at bounding box center [1135, 616] width 38 height 17
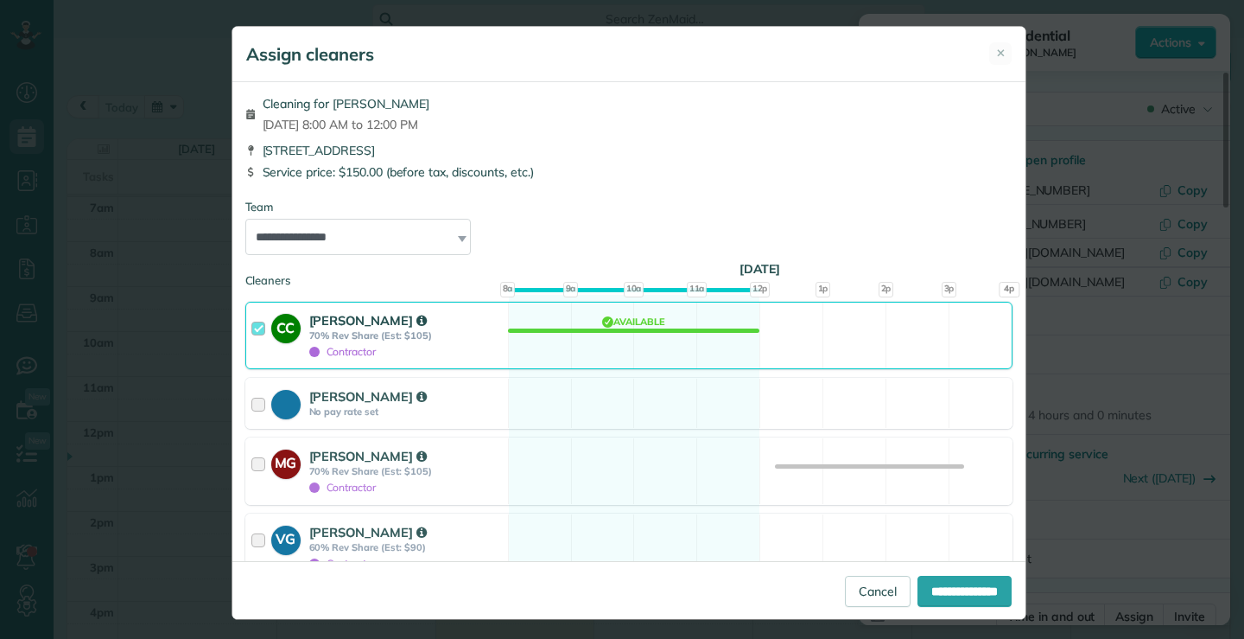
drag, startPoint x: 248, startPoint y: 313, endPoint x: 264, endPoint y: 356, distance: 45.9
click at [251, 316] on div at bounding box center [261, 335] width 20 height 48
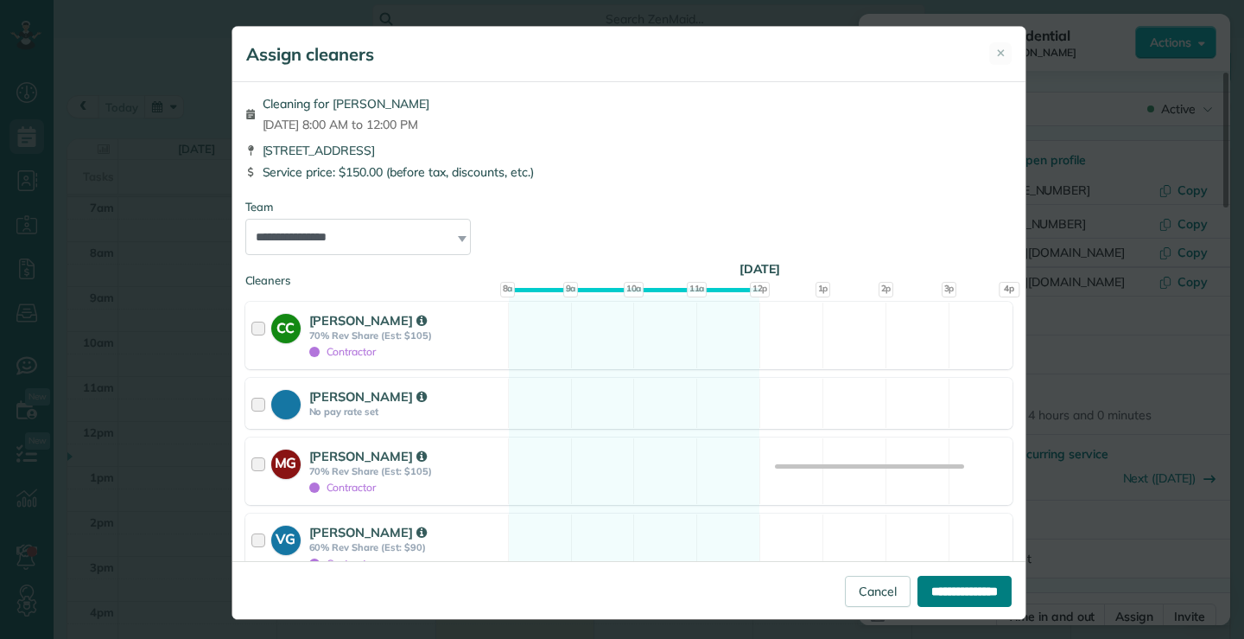
click at [939, 593] on input "**********" at bounding box center [965, 591] width 94 height 31
type input "**********"
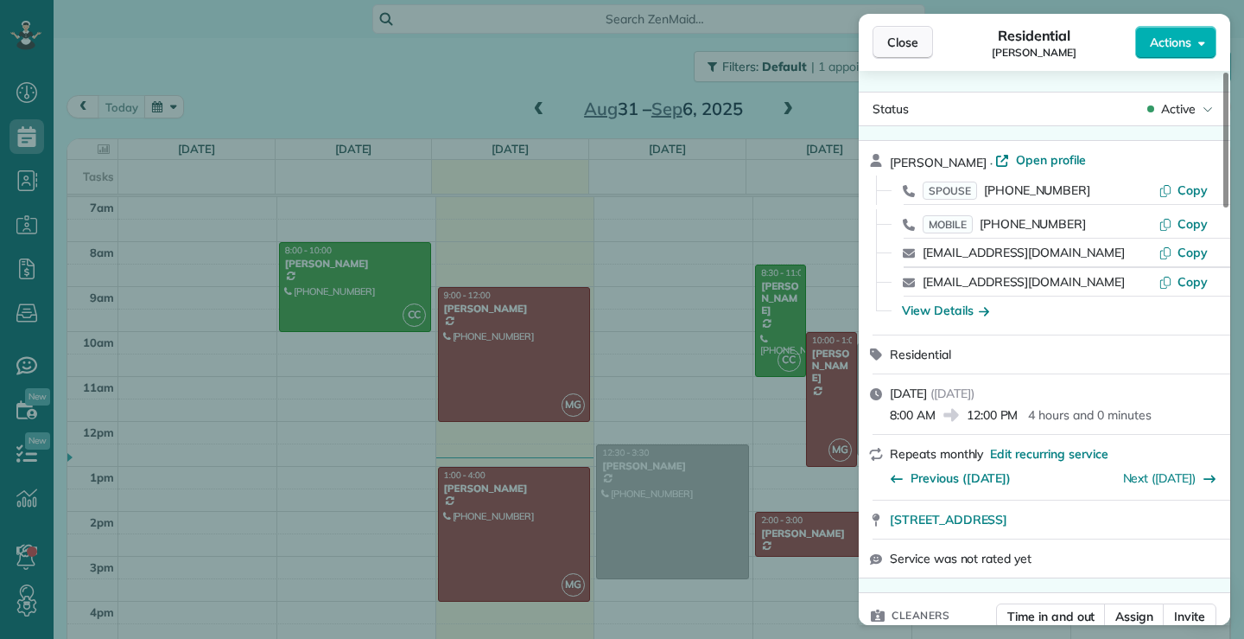
click at [913, 46] on span "Close" at bounding box center [903, 42] width 31 height 17
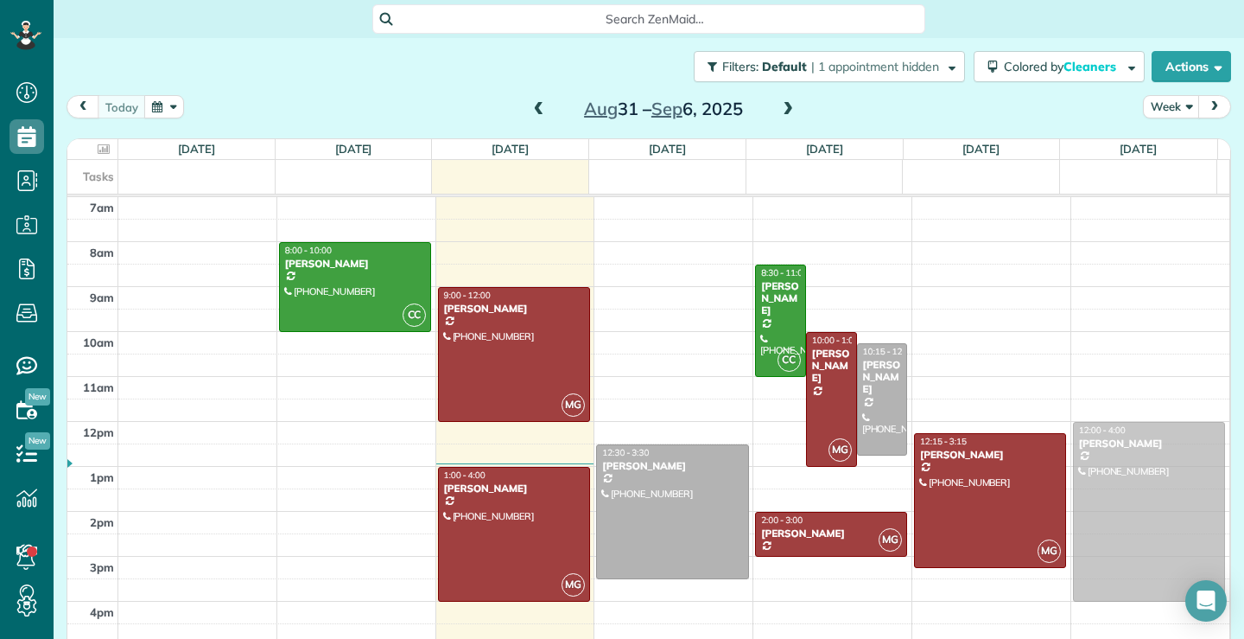
drag, startPoint x: 996, startPoint y: 326, endPoint x: 1174, endPoint y: 500, distance: 248.7
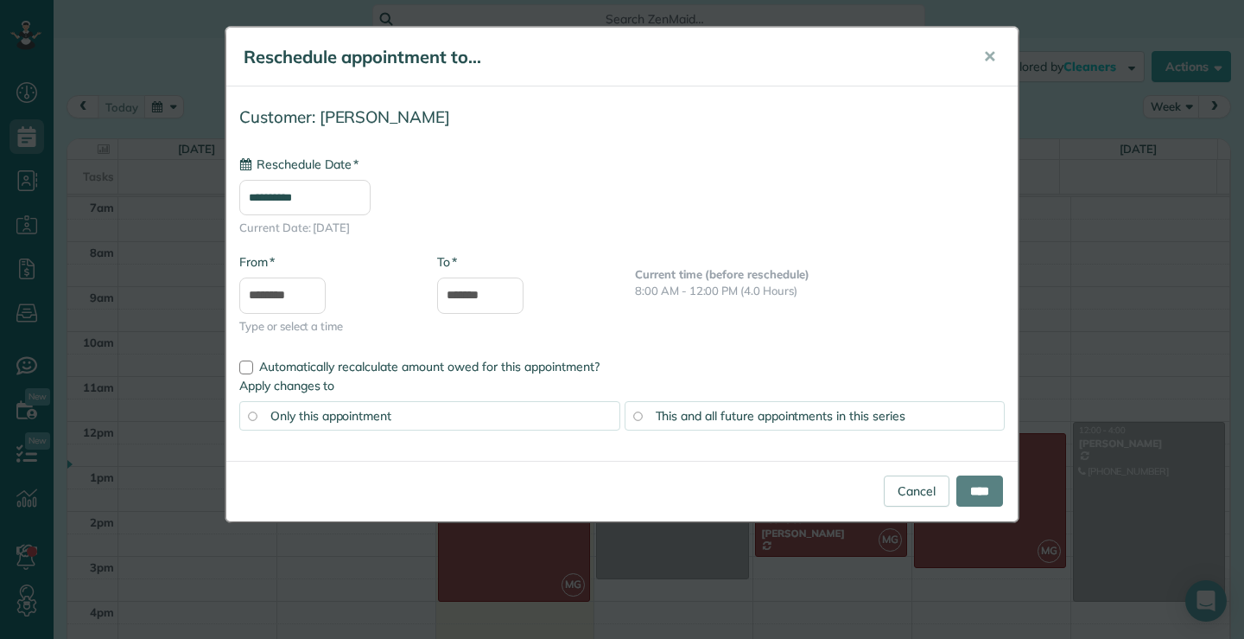
type input "**********"
click at [977, 496] on input "****" at bounding box center [980, 490] width 47 height 31
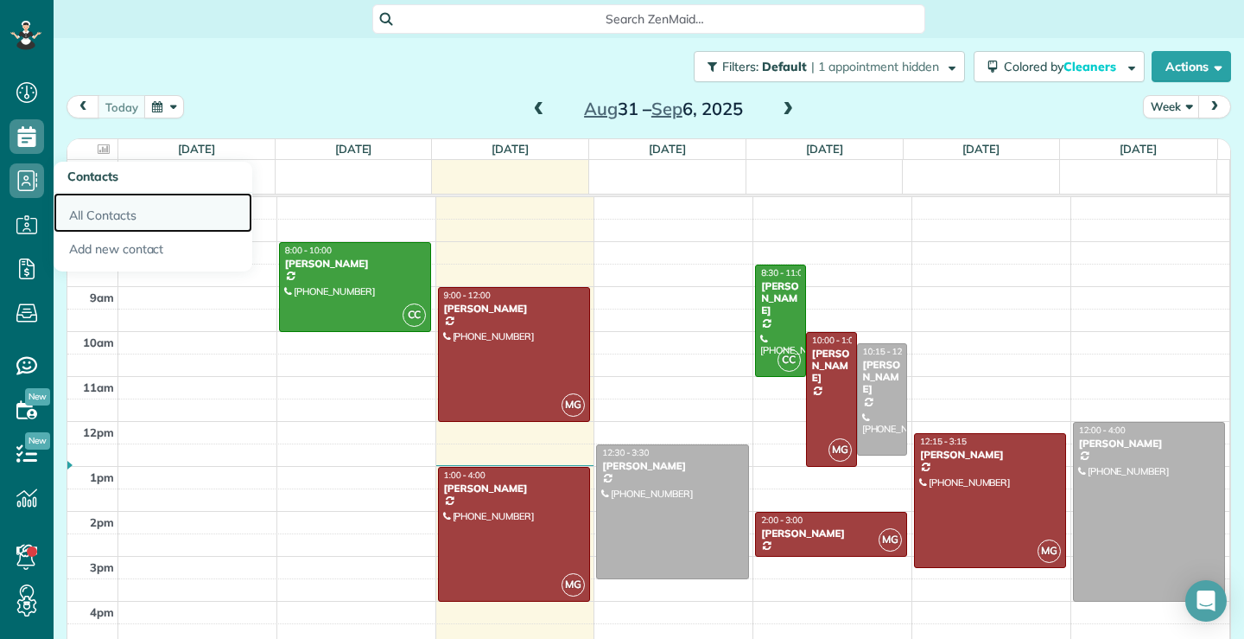
click at [102, 219] on link "All Contacts" at bounding box center [153, 213] width 199 height 40
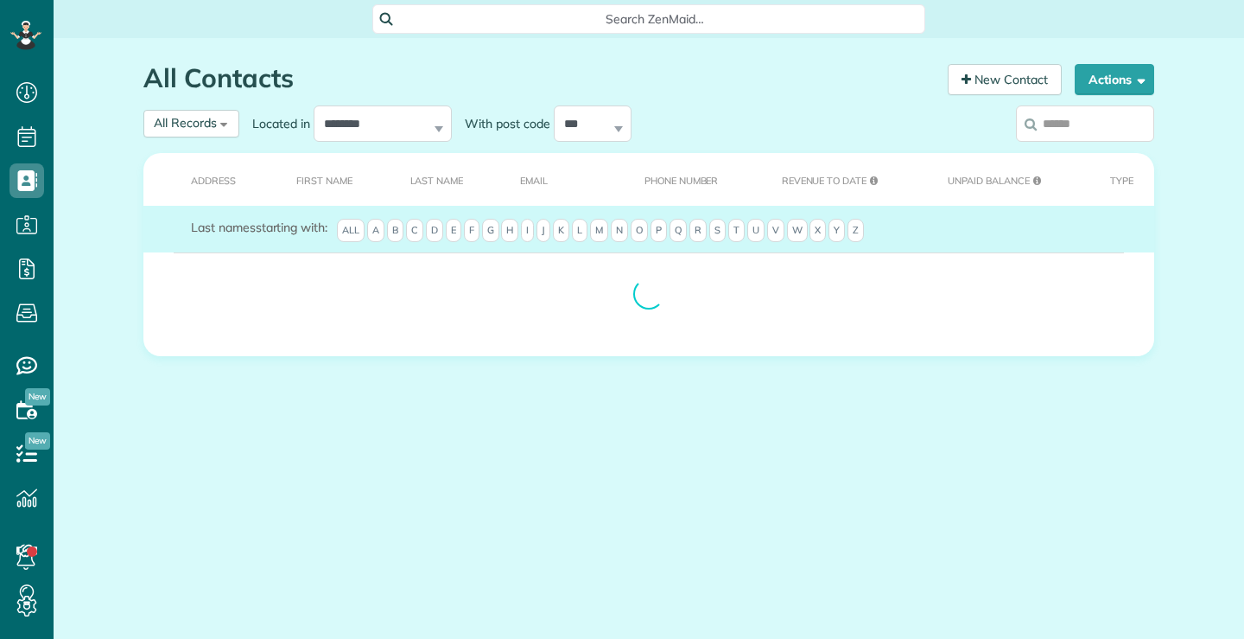
scroll to position [8, 8]
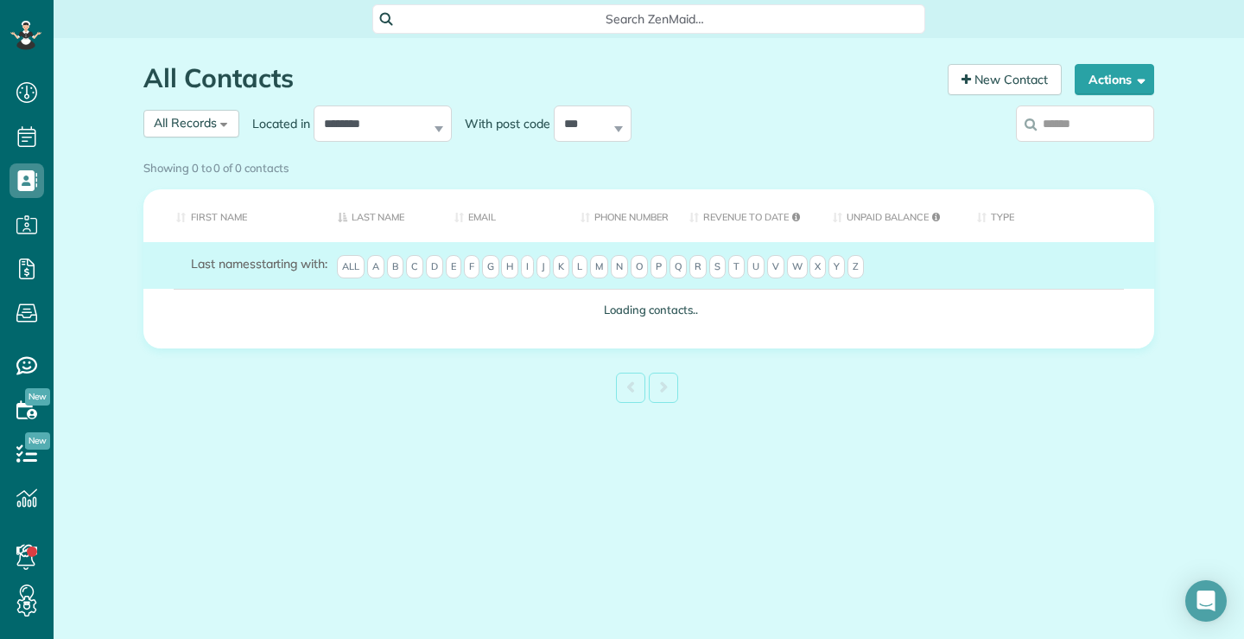
click at [1084, 123] on input "search" at bounding box center [1085, 123] width 138 height 36
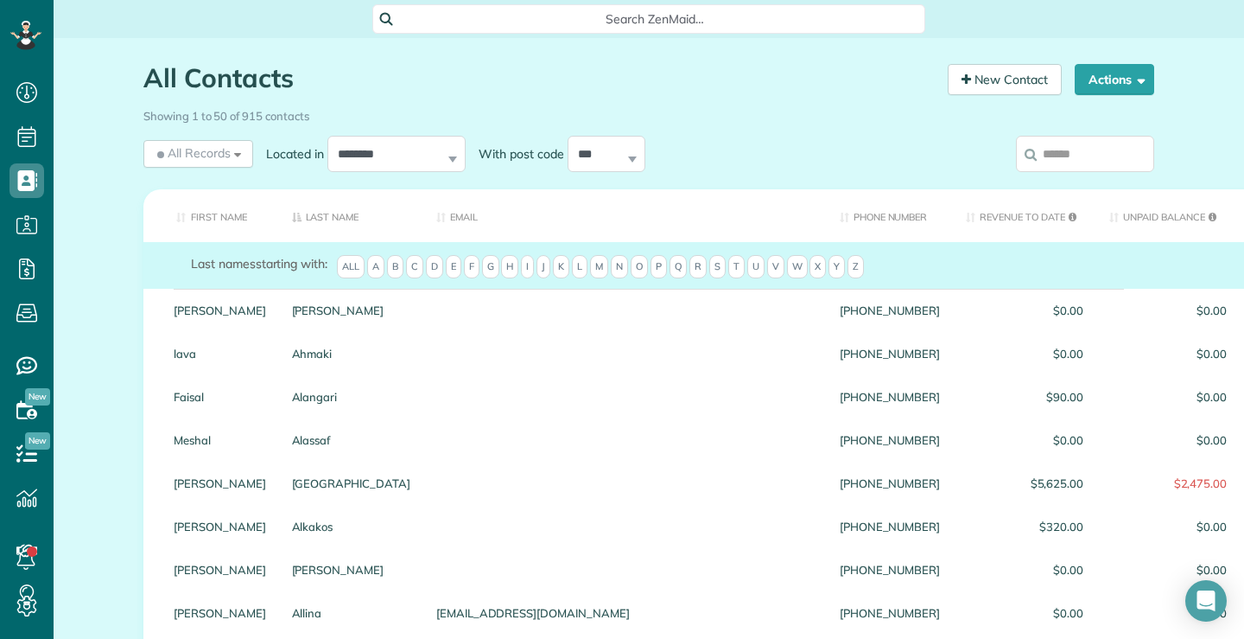
click at [1107, 138] on input "search" at bounding box center [1085, 154] width 138 height 36
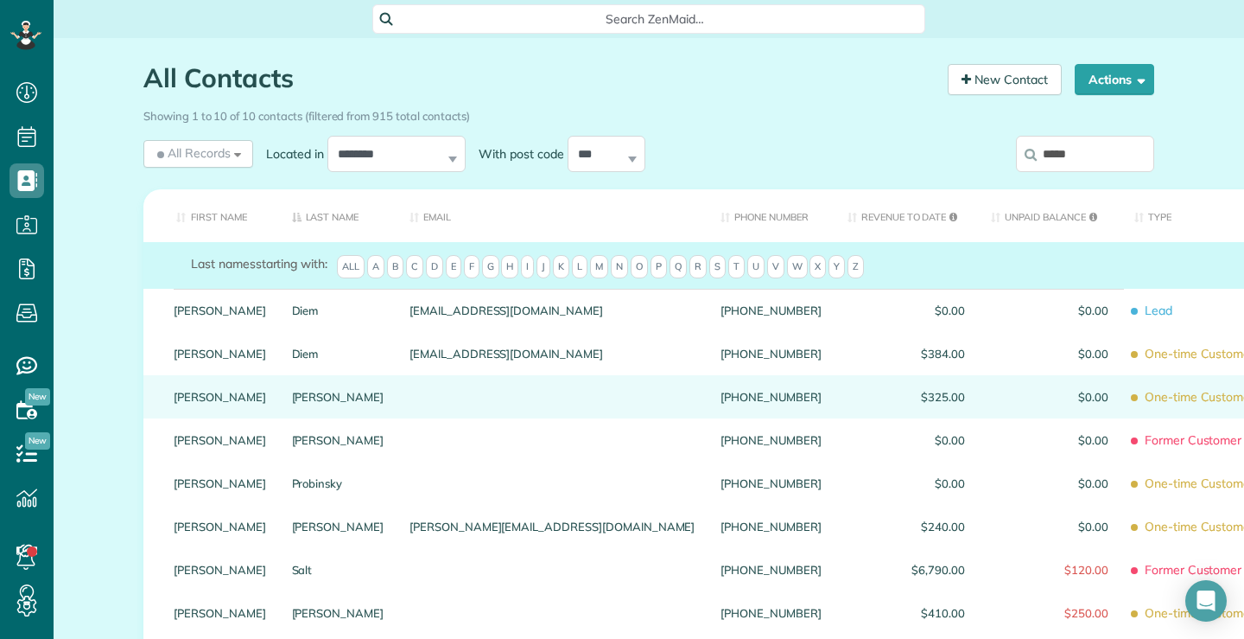
type input "*****"
click at [193, 403] on link "Susan" at bounding box center [220, 397] width 92 height 12
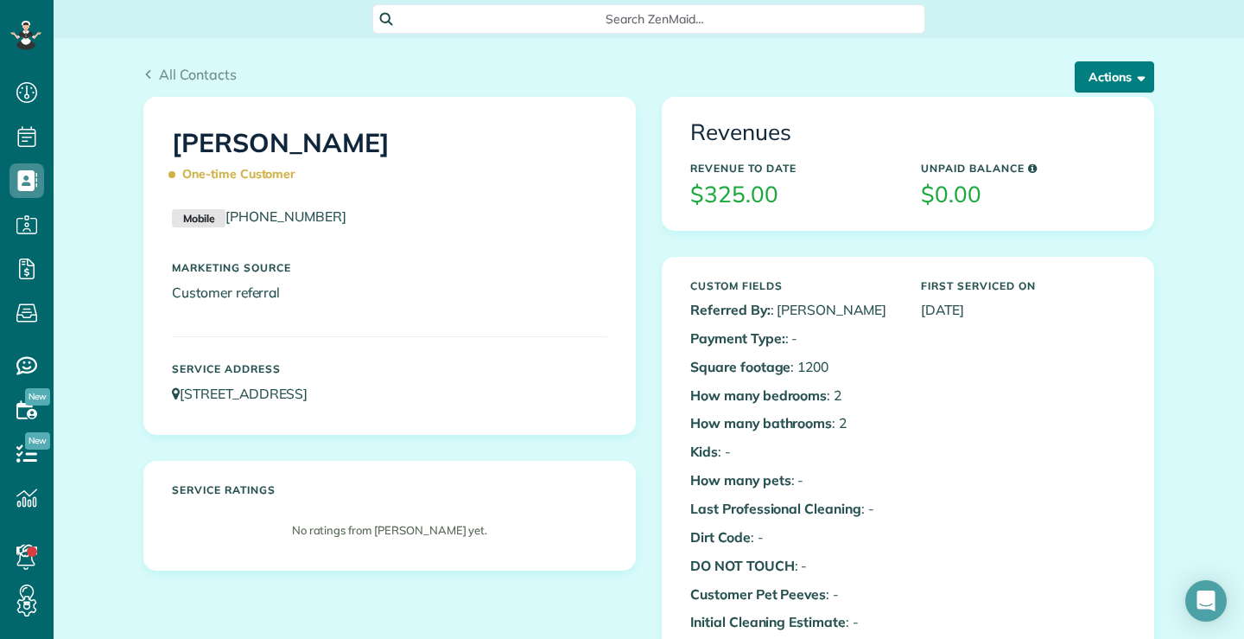
click at [1126, 69] on button "Actions" at bounding box center [1115, 76] width 80 height 31
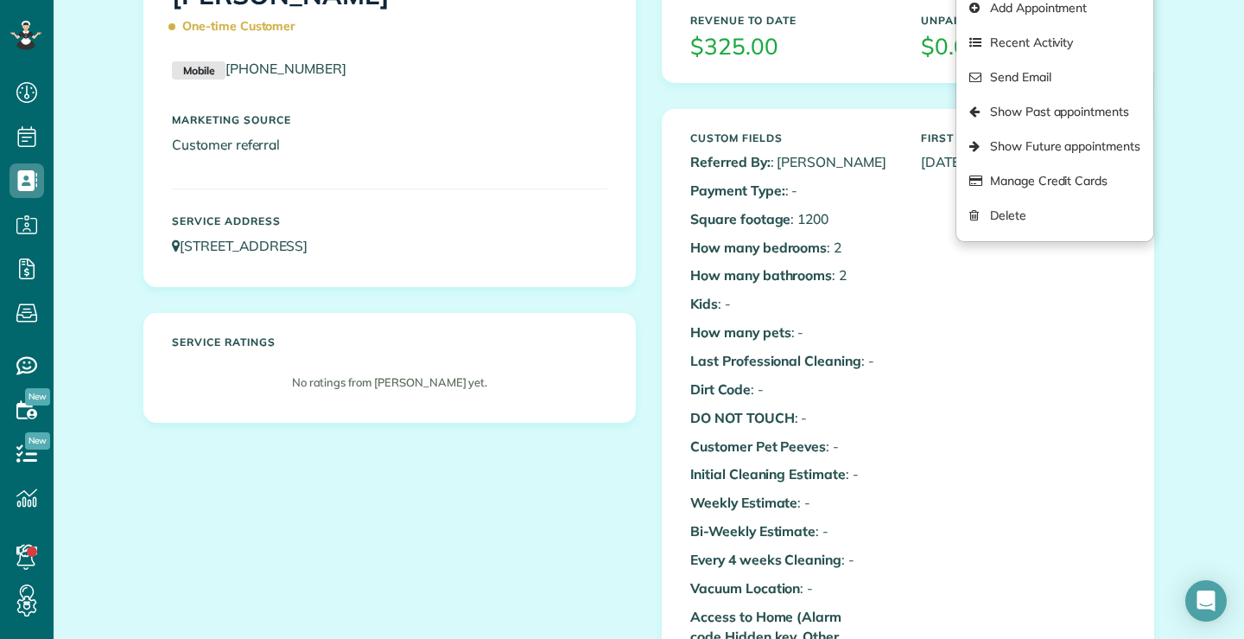
scroll to position [86, 0]
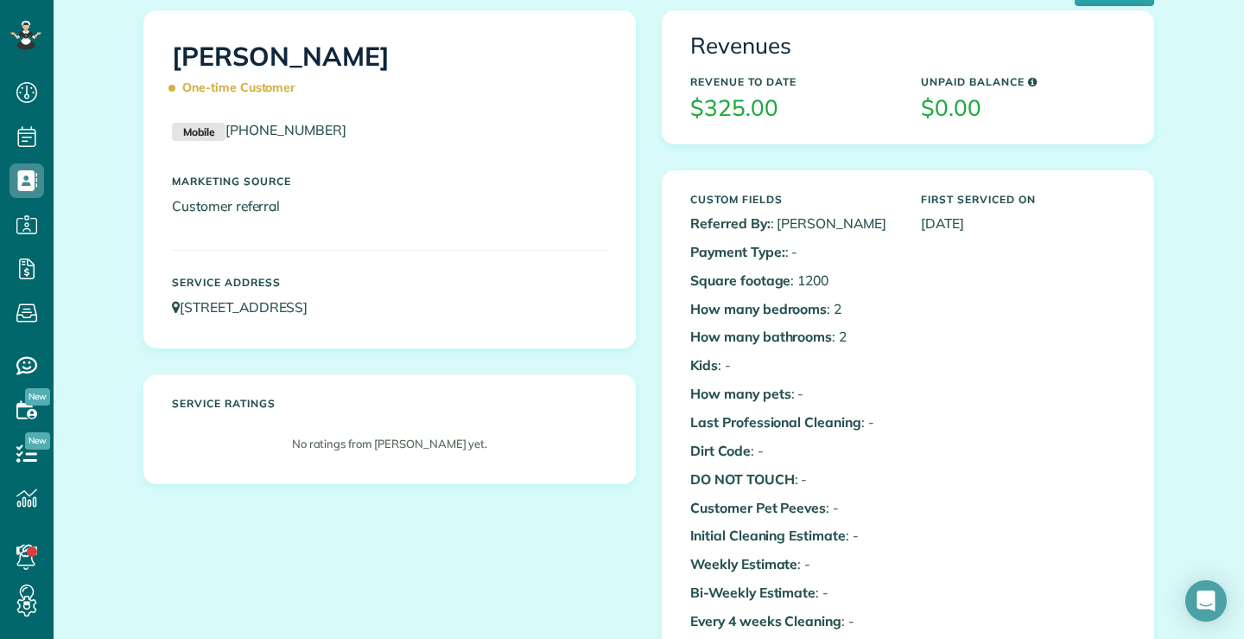
scroll to position [0, 0]
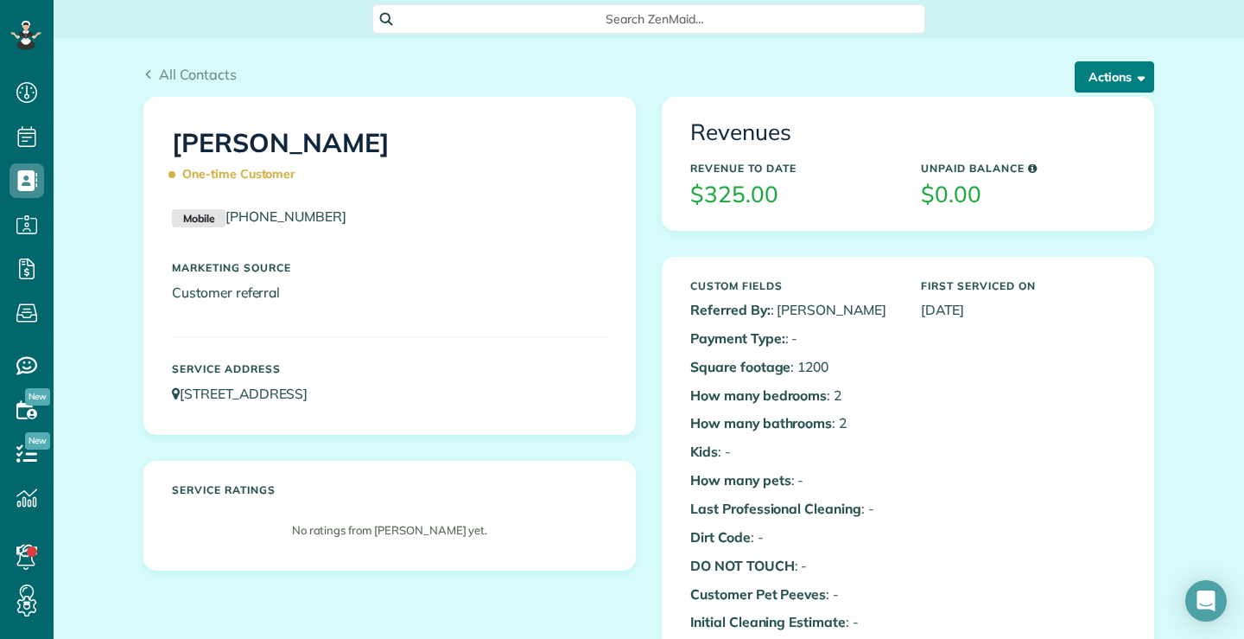
click at [1137, 71] on button "Actions" at bounding box center [1115, 76] width 80 height 31
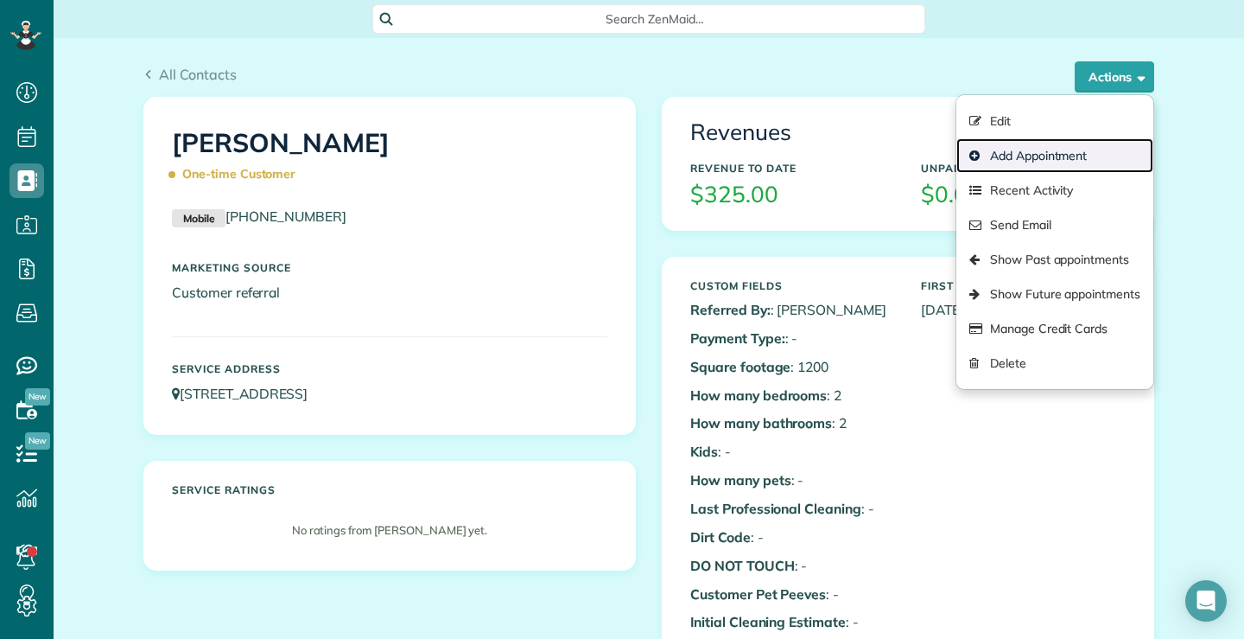
click at [1033, 161] on link "Add Appointment" at bounding box center [1055, 155] width 197 height 35
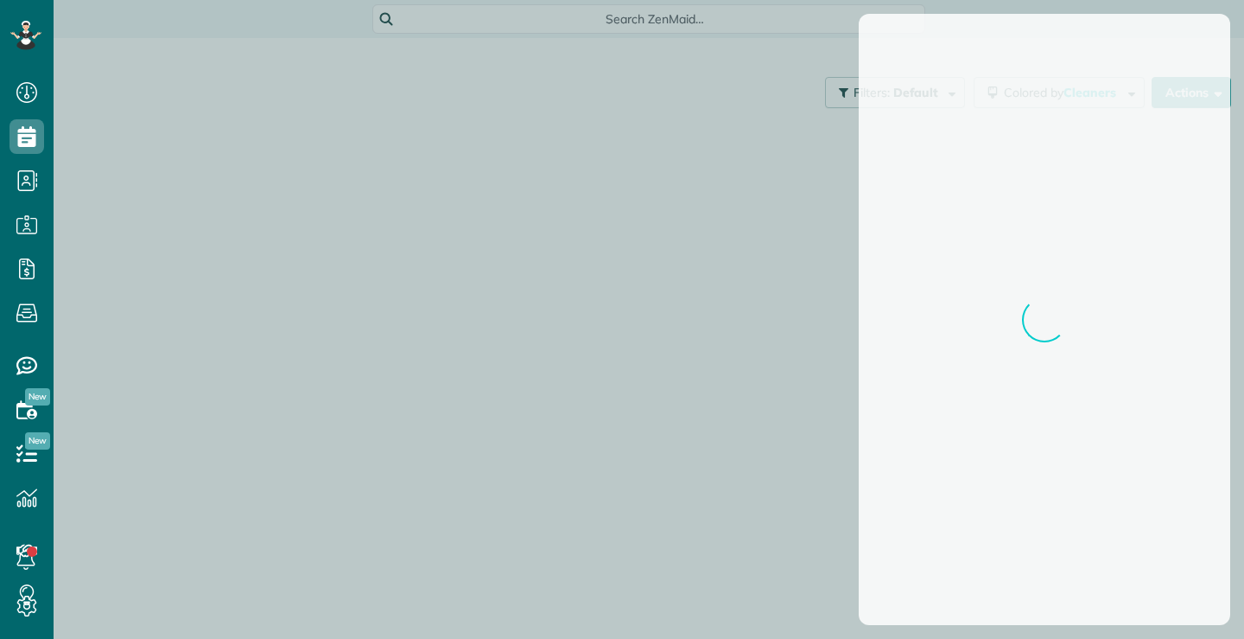
scroll to position [8, 8]
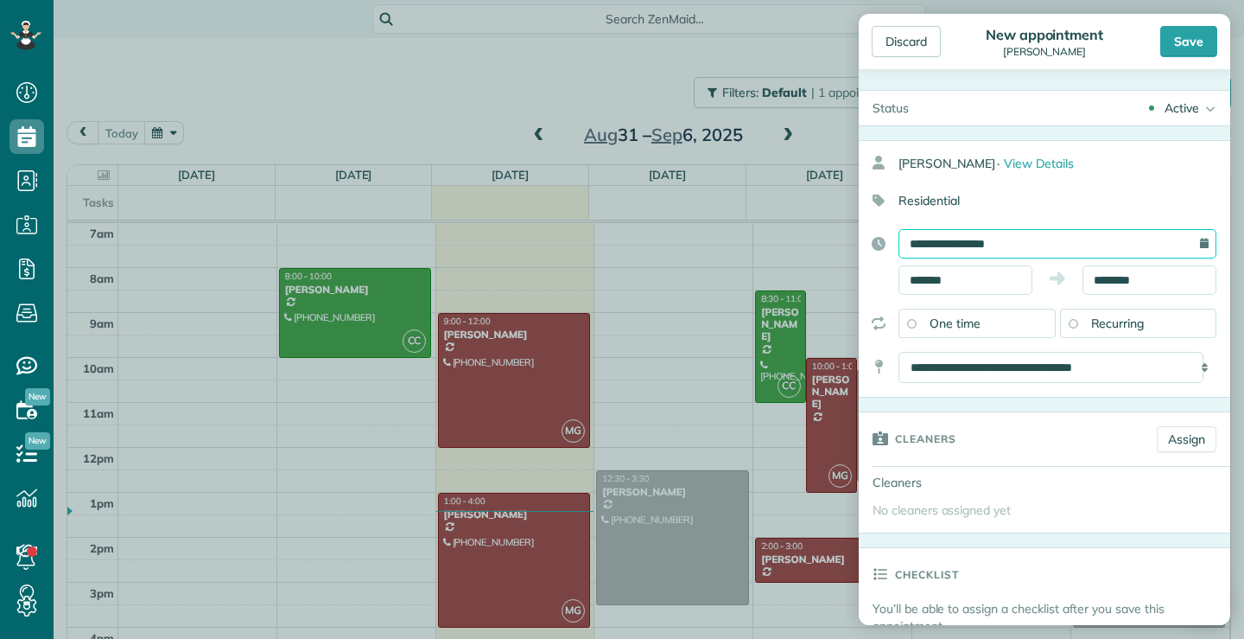
click at [1084, 233] on input "**********" at bounding box center [1058, 243] width 318 height 29
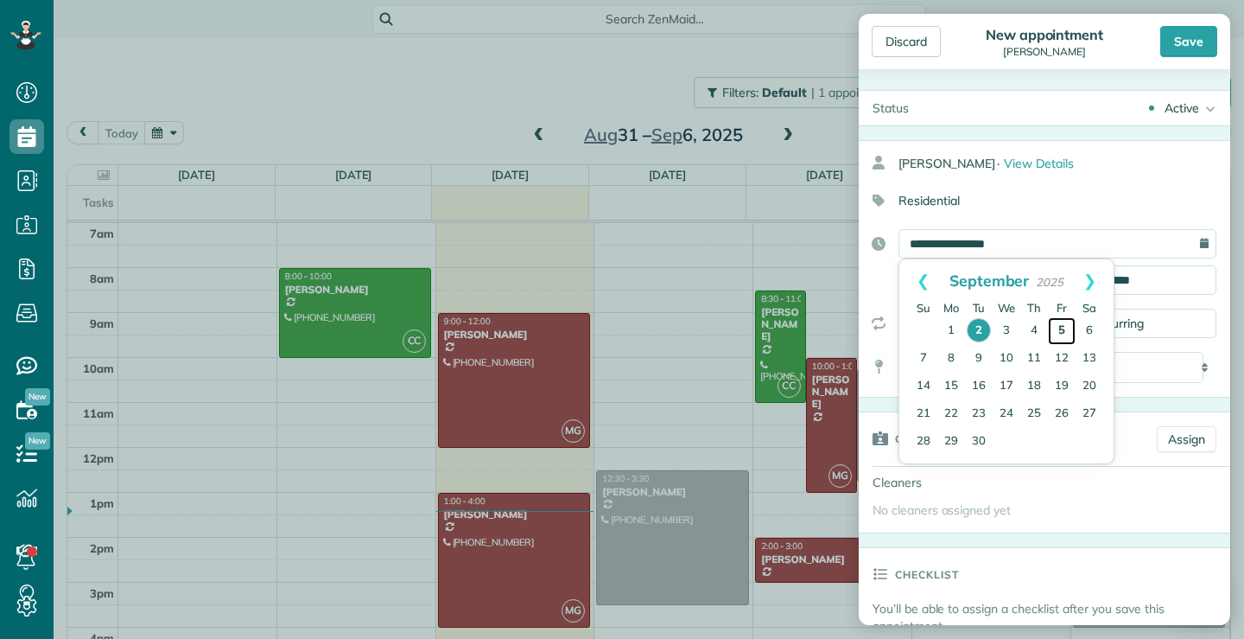
click at [1061, 329] on link "5" at bounding box center [1062, 331] width 28 height 28
type input "**********"
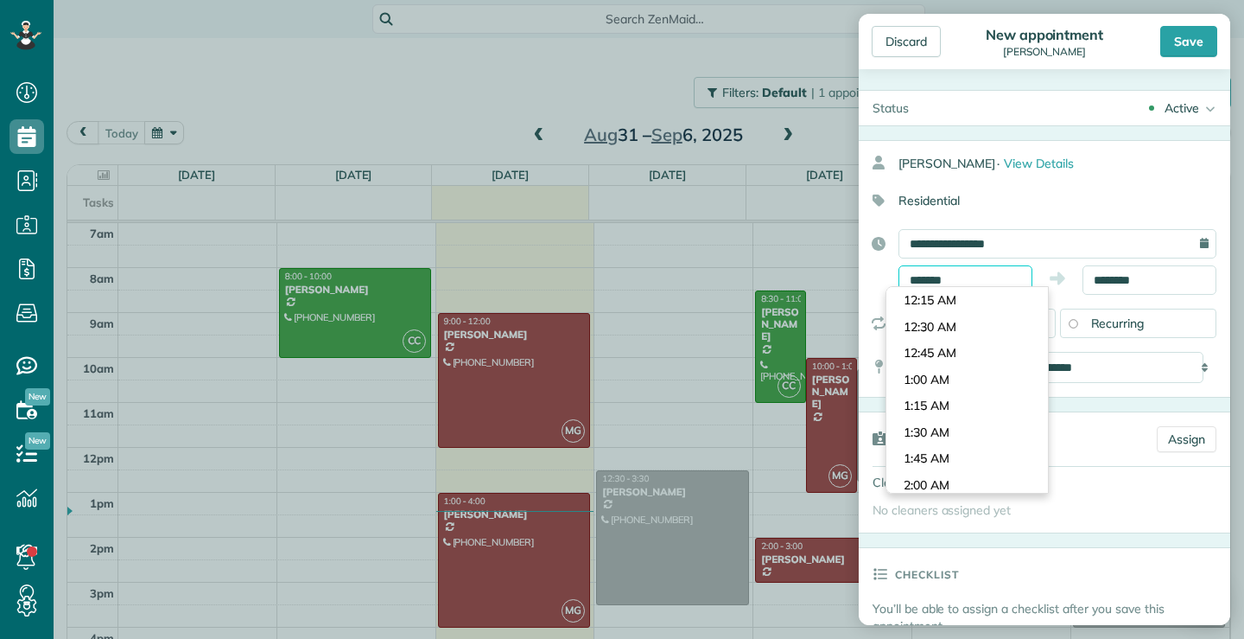
click at [981, 277] on input "*******" at bounding box center [966, 279] width 134 height 29
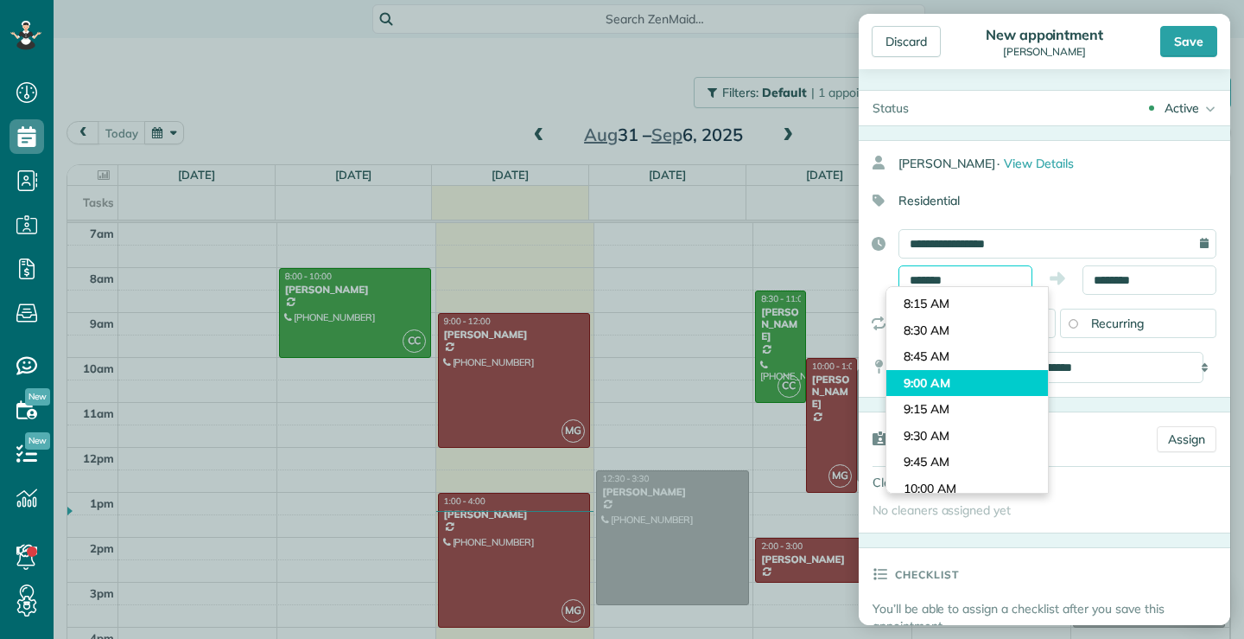
scroll to position [811, 0]
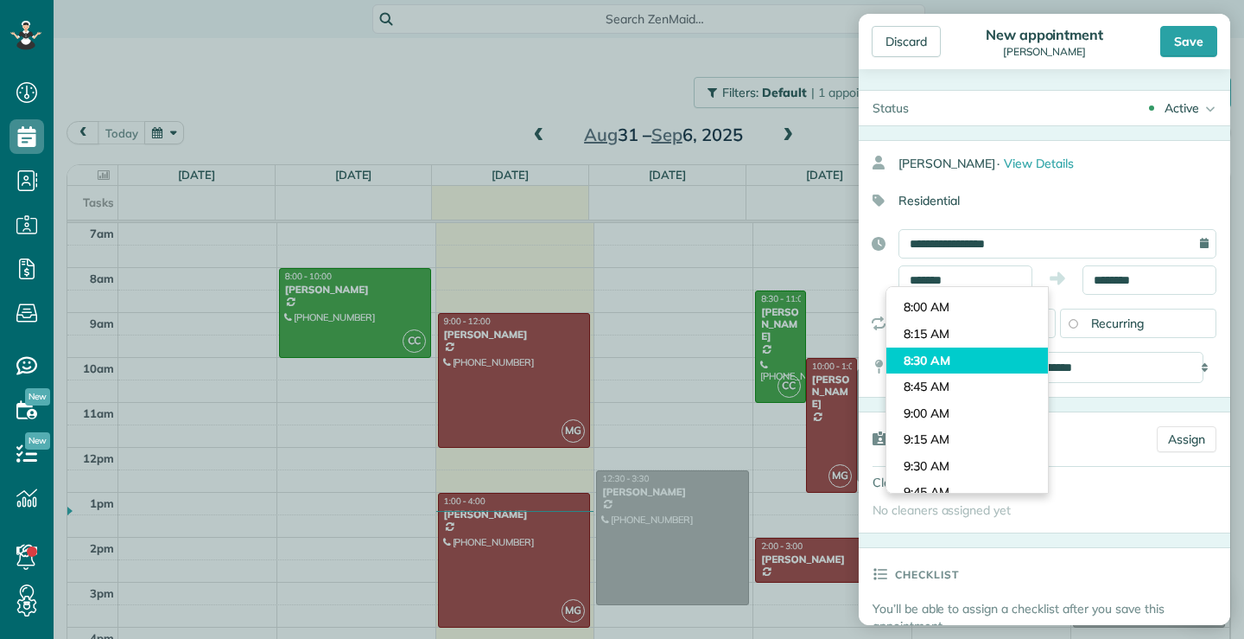
type input "*******"
click at [938, 363] on body "Dashboard Scheduling Calendar View List View Dispatch View - Weekly scheduling …" at bounding box center [622, 319] width 1244 height 639
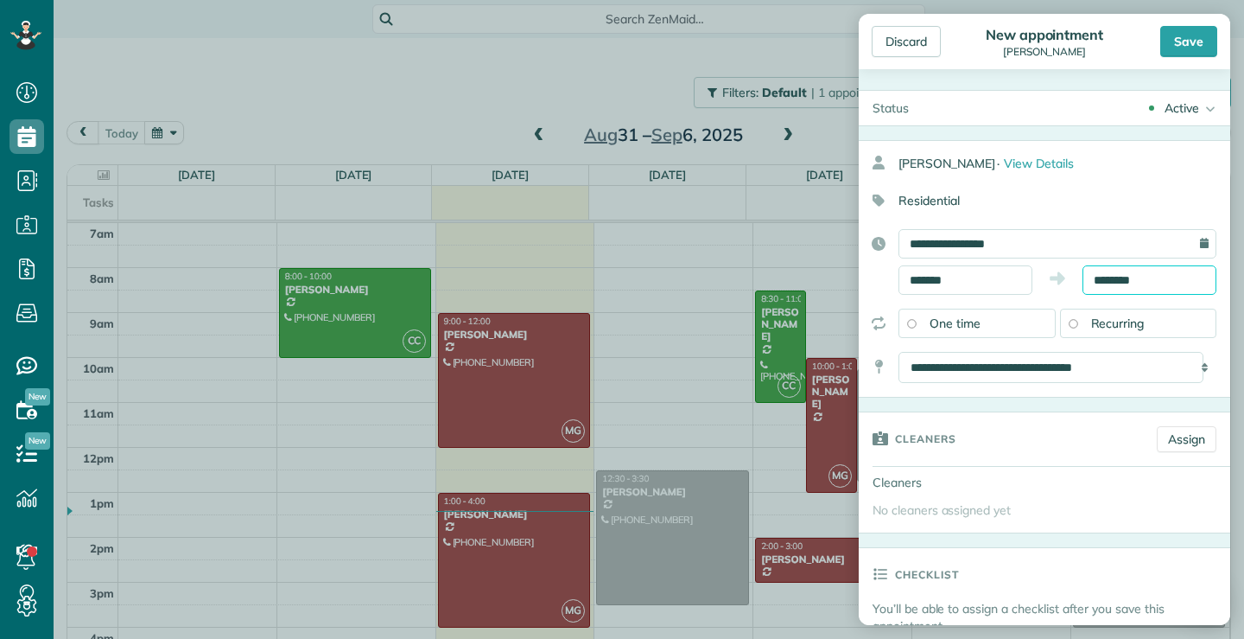
click at [1171, 279] on input "********" at bounding box center [1150, 279] width 134 height 29
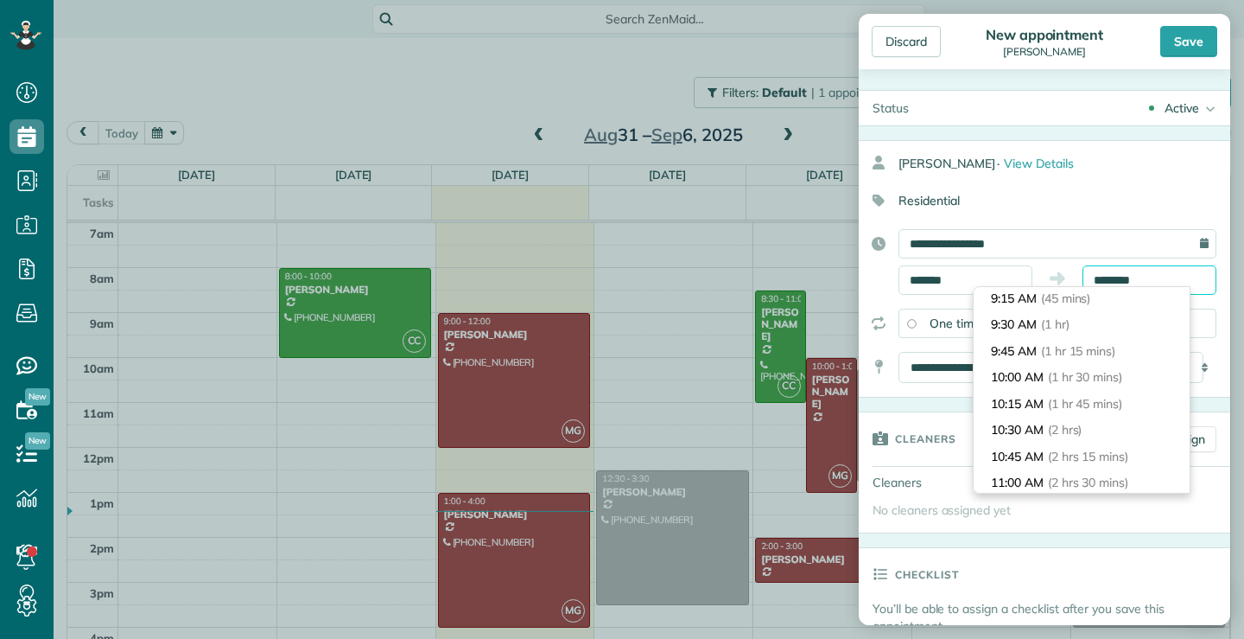
scroll to position [65, 0]
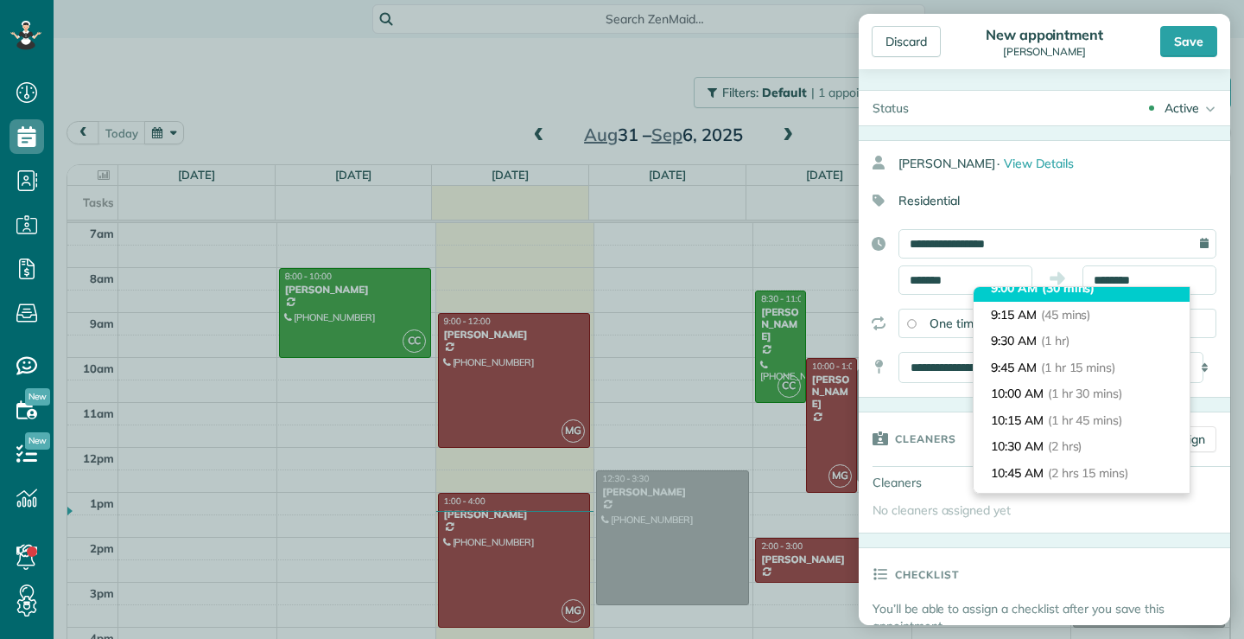
type input "*******"
click at [1029, 294] on li "9:00 AM (30 mins)" at bounding box center [1082, 288] width 216 height 27
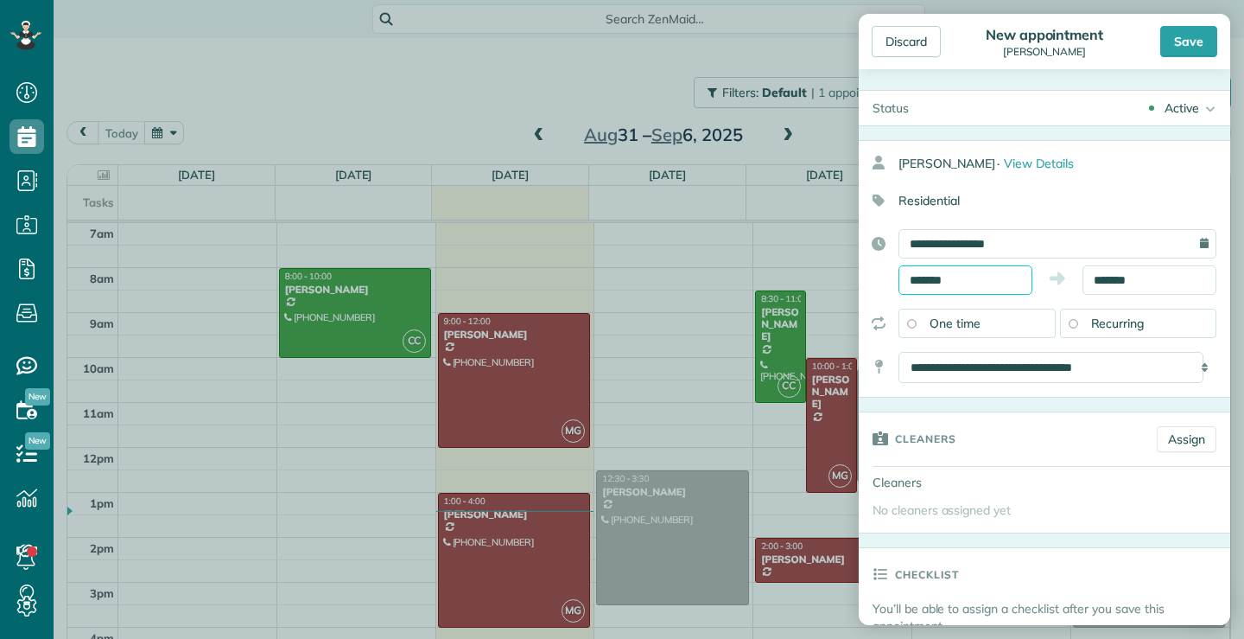
click at [988, 284] on input "*******" at bounding box center [966, 279] width 134 height 29
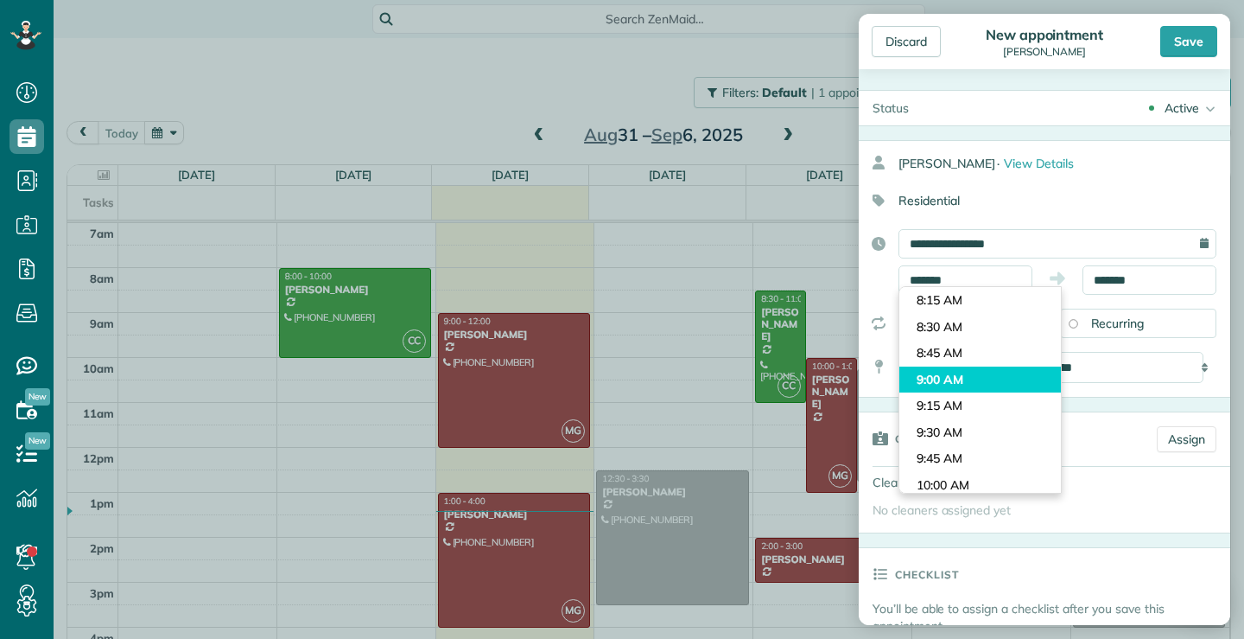
type input "*******"
click at [952, 378] on body "Dashboard Scheduling Calendar View List View Dispatch View - Weekly scheduling …" at bounding box center [622, 319] width 1244 height 639
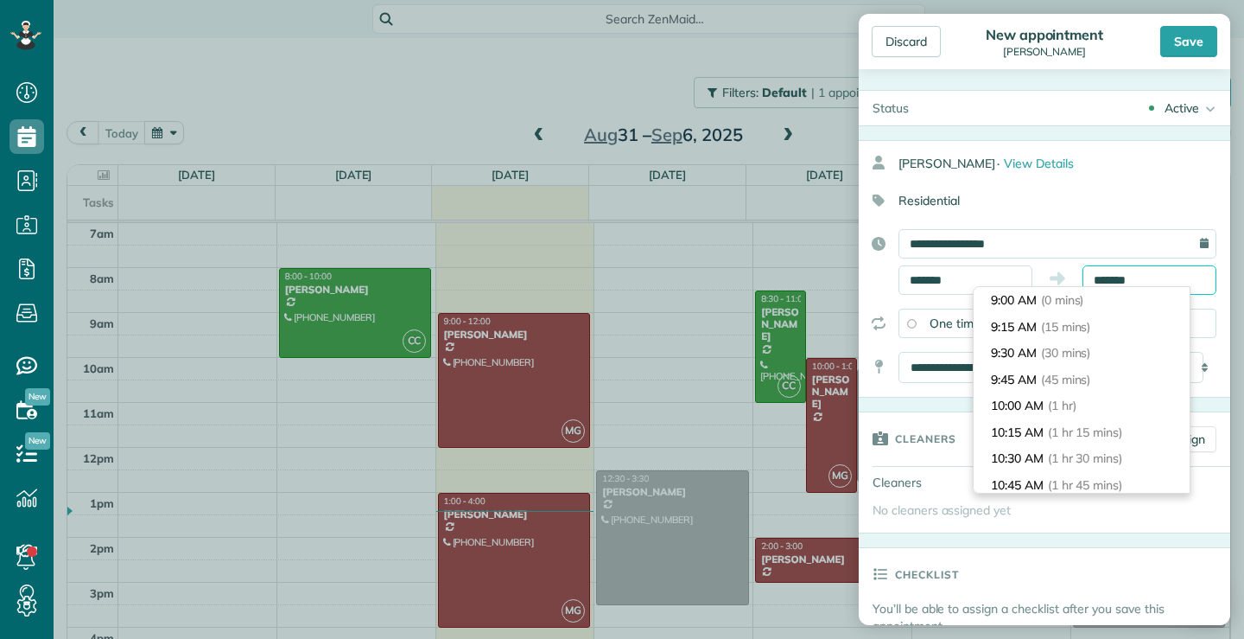
click at [1149, 276] on input "*******" at bounding box center [1150, 279] width 134 height 29
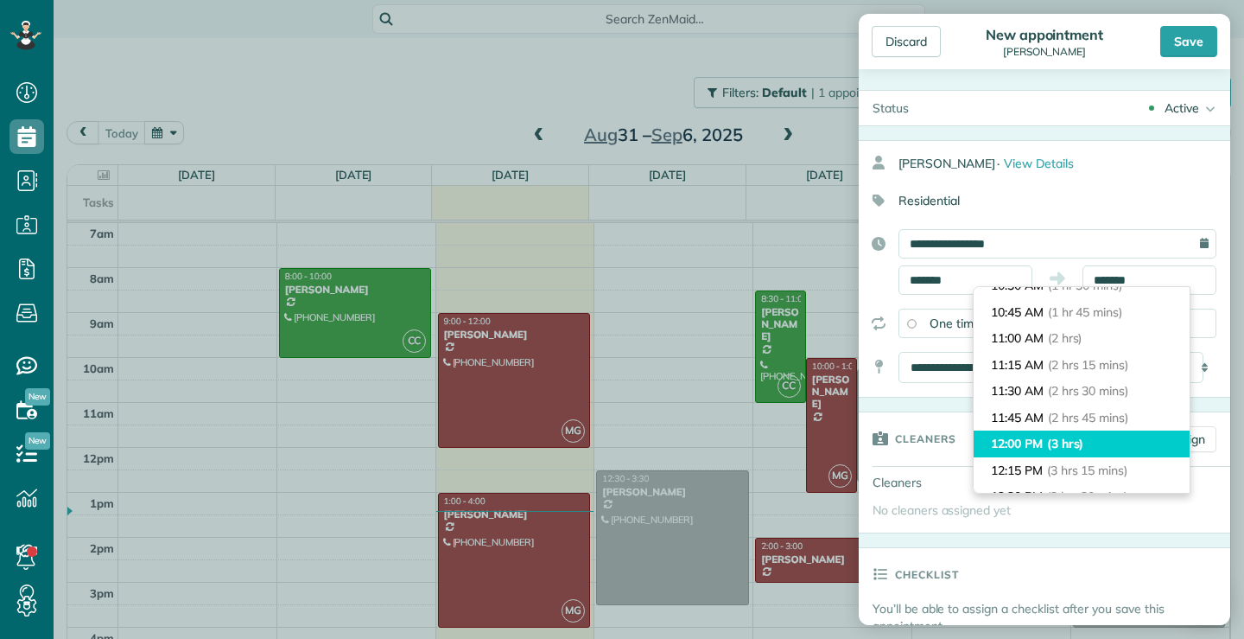
type input "********"
click at [1018, 440] on li "12:00 PM (3 hrs)" at bounding box center [1082, 443] width 216 height 27
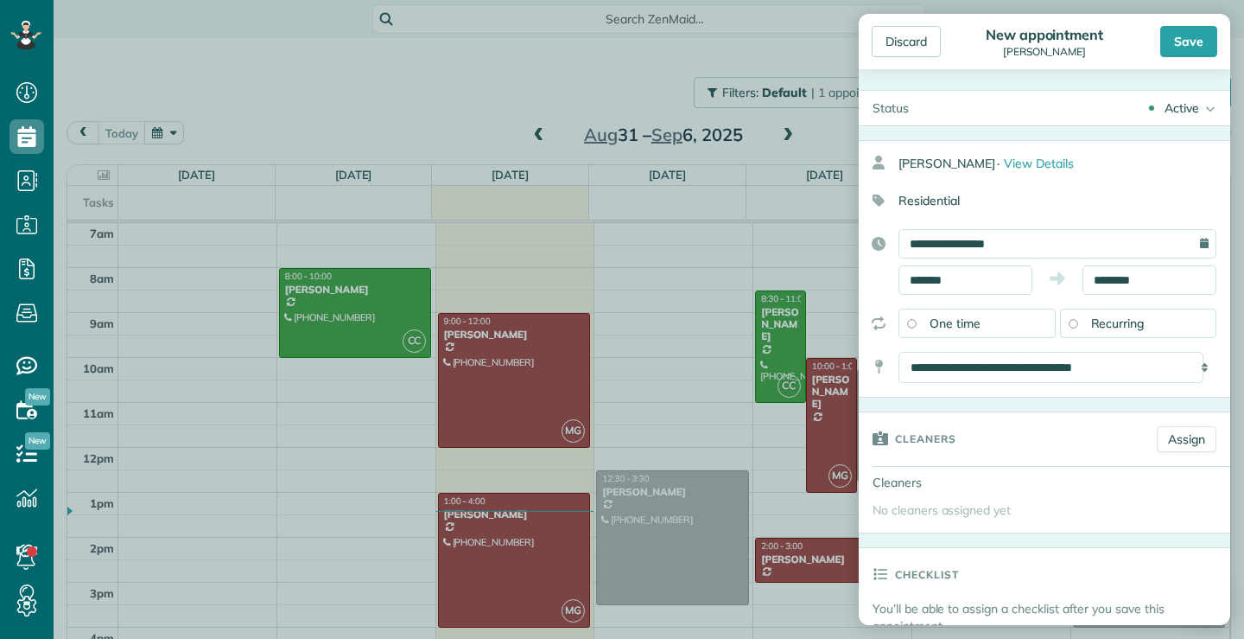
click at [1076, 449] on div "Cleaners" at bounding box center [1001, 438] width 284 height 52
click at [1174, 438] on link "Assign" at bounding box center [1187, 439] width 60 height 26
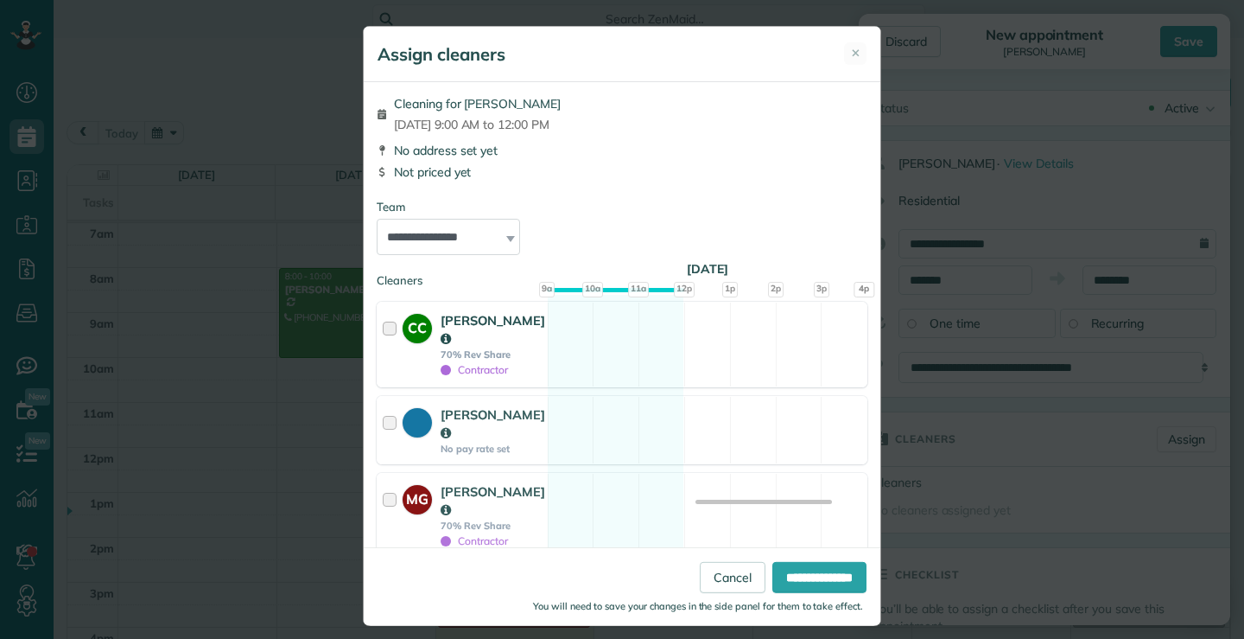
click at [383, 330] on div at bounding box center [393, 344] width 20 height 67
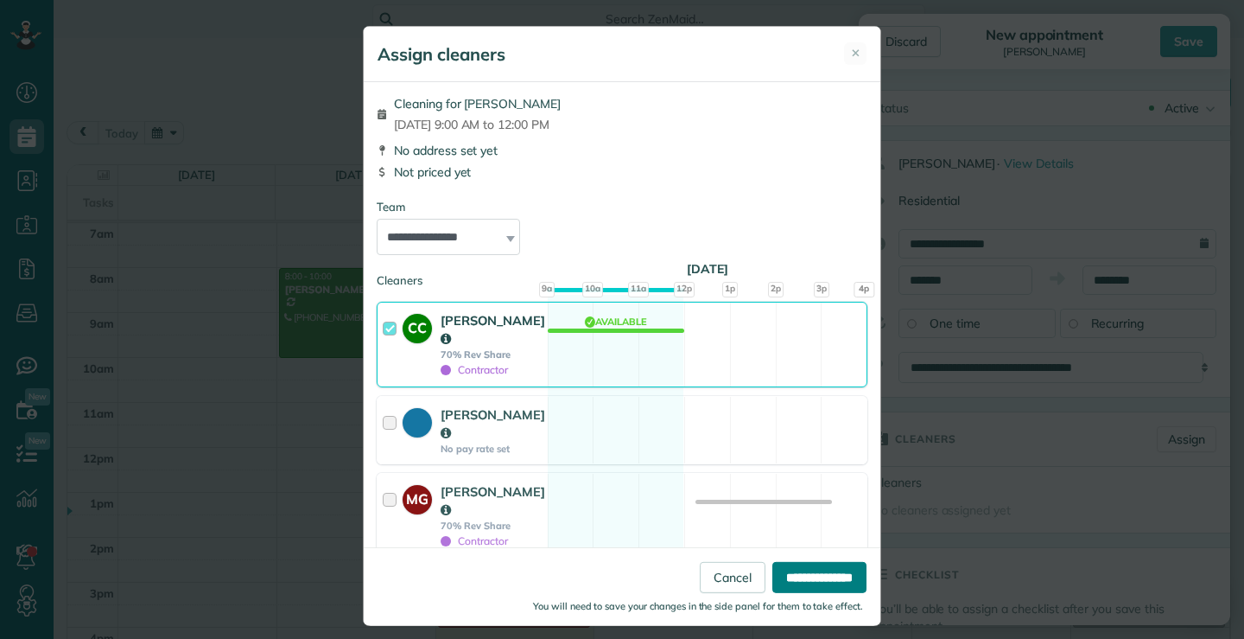
click at [786, 574] on input "**********" at bounding box center [820, 577] width 94 height 31
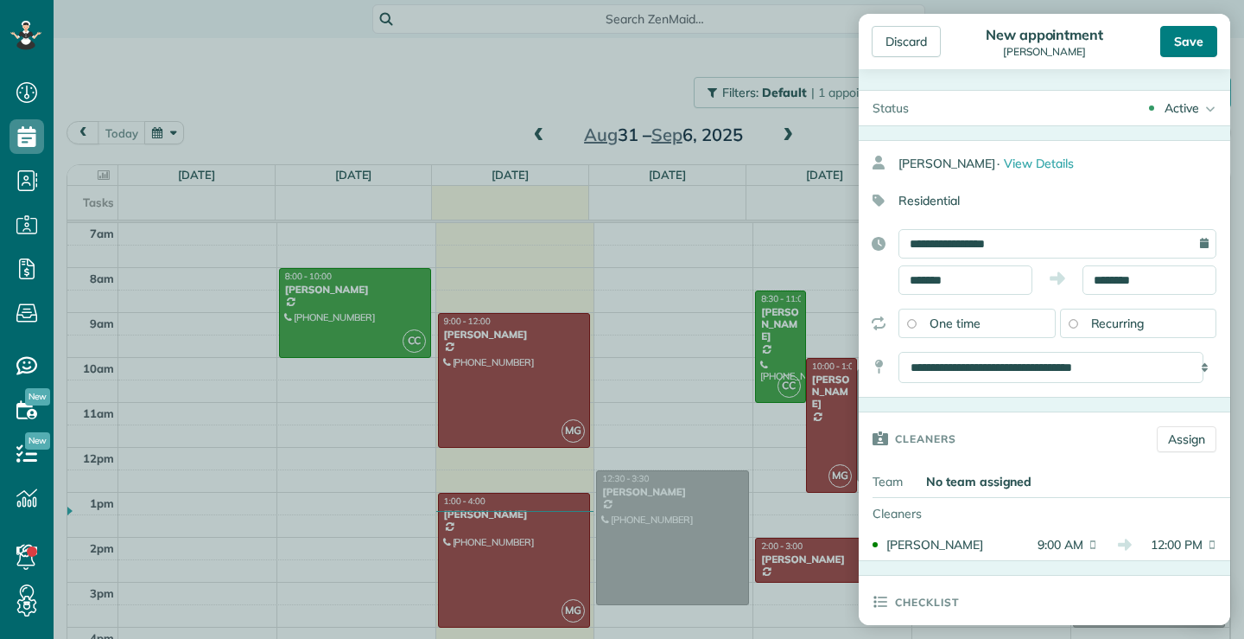
click at [1180, 41] on div "Save" at bounding box center [1189, 41] width 57 height 31
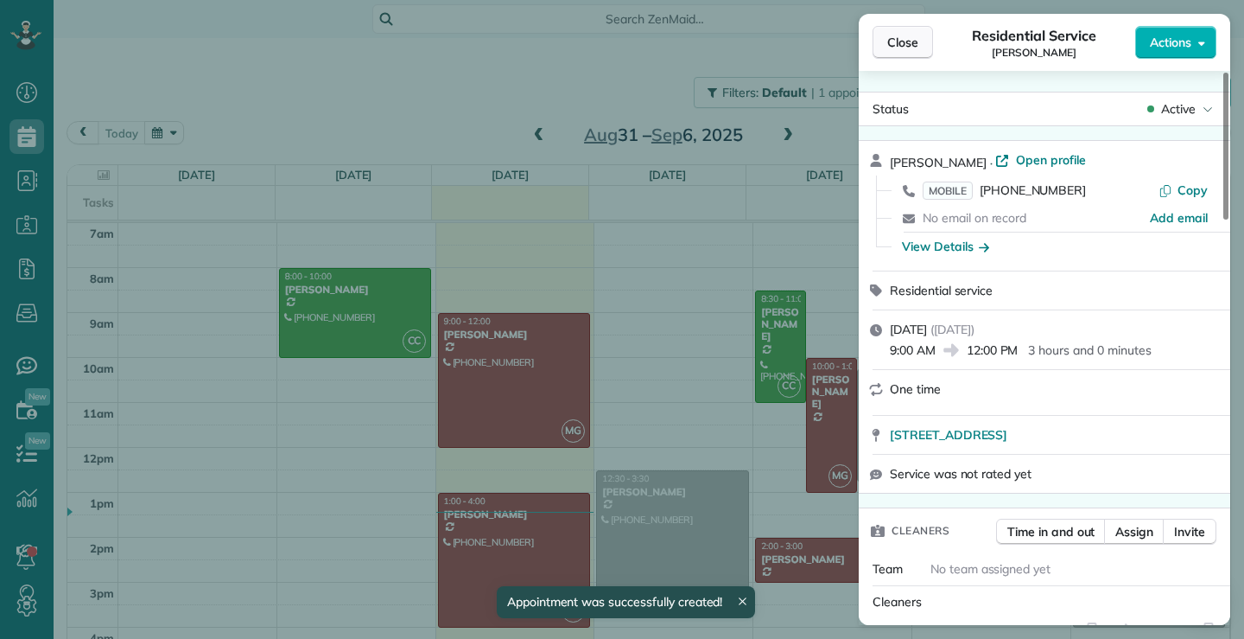
click at [910, 40] on span "Close" at bounding box center [903, 42] width 31 height 17
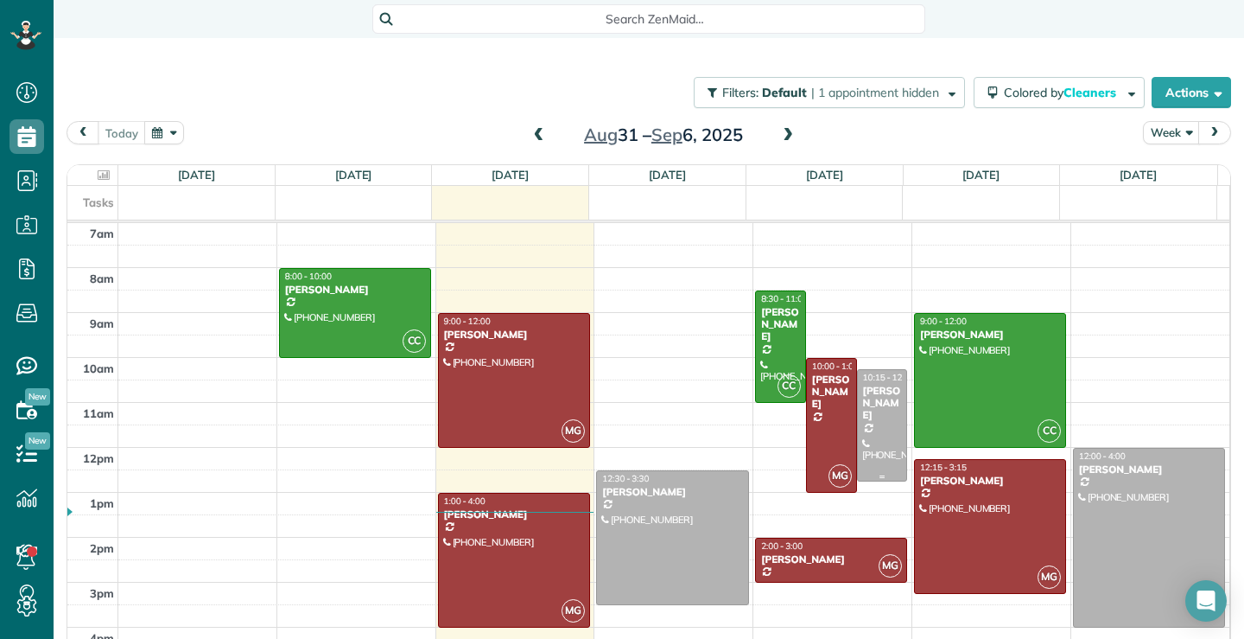
click at [858, 436] on div at bounding box center [882, 425] width 49 height 111
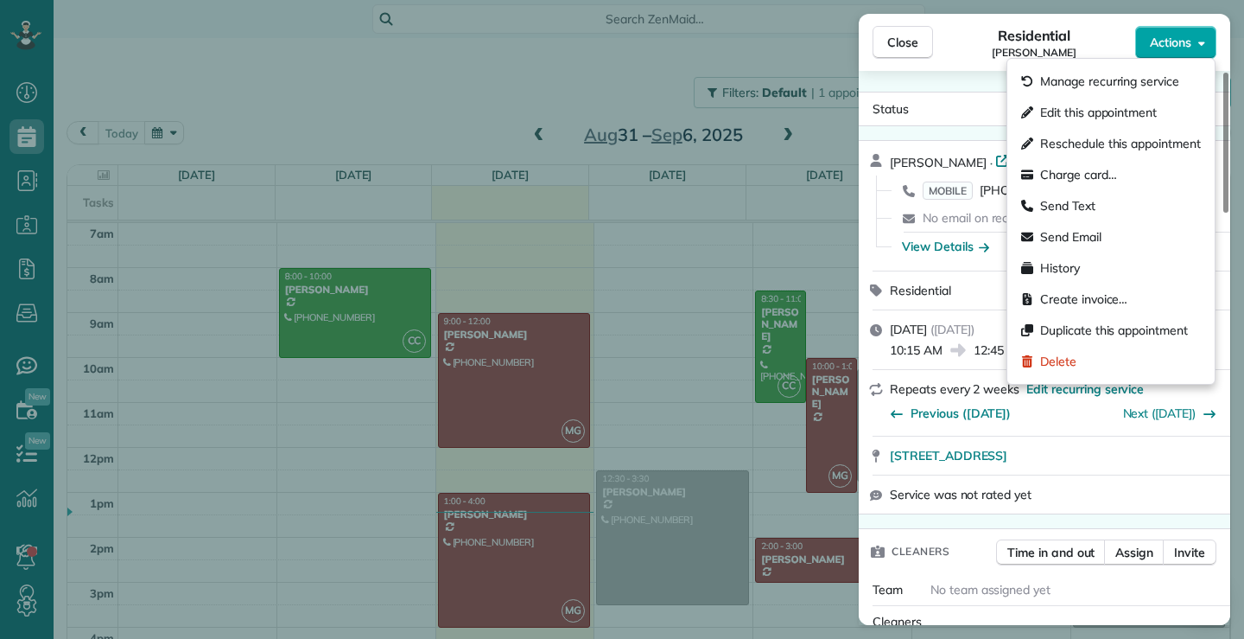
click at [1203, 41] on icon "button" at bounding box center [1202, 42] width 7 height 13
click at [1094, 75] on span "Manage recurring service" at bounding box center [1110, 81] width 139 height 17
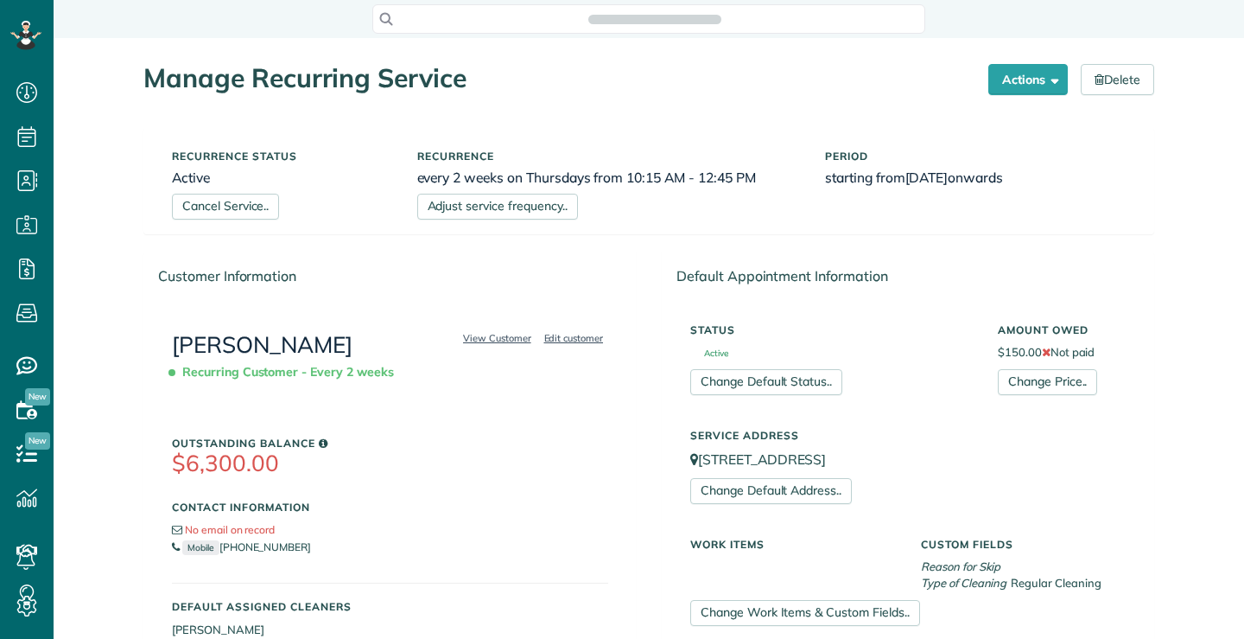
scroll to position [8, 8]
click at [1043, 70] on button "Actions" at bounding box center [1029, 79] width 80 height 31
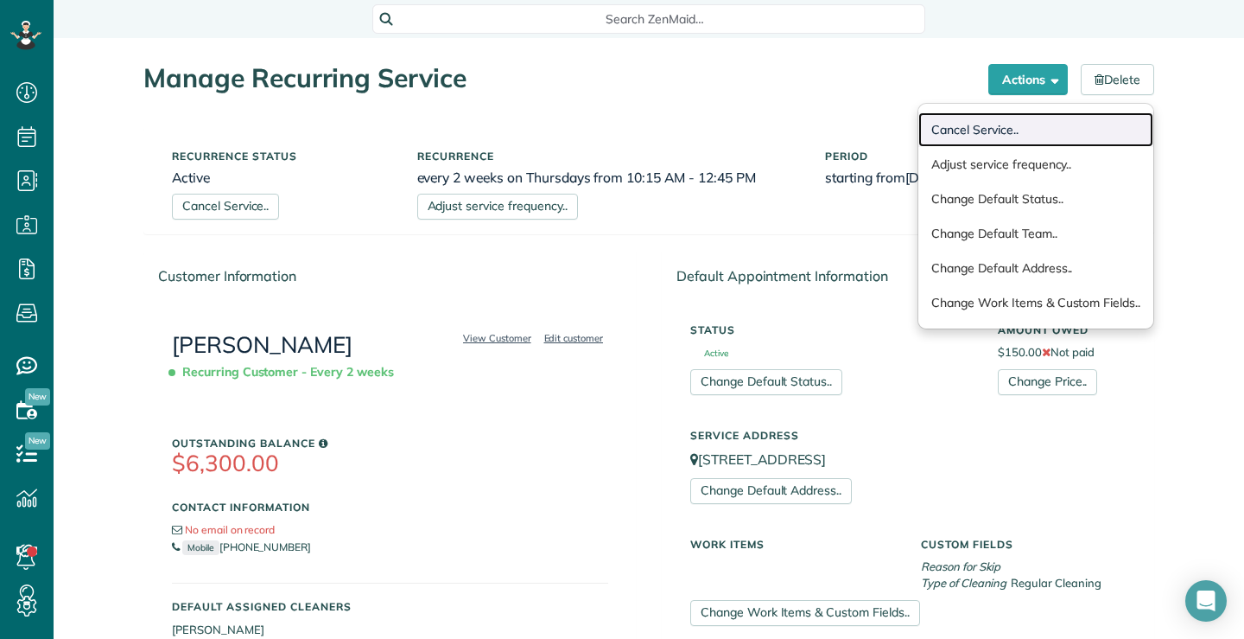
click at [984, 126] on link "Cancel Service.." at bounding box center [1036, 129] width 235 height 35
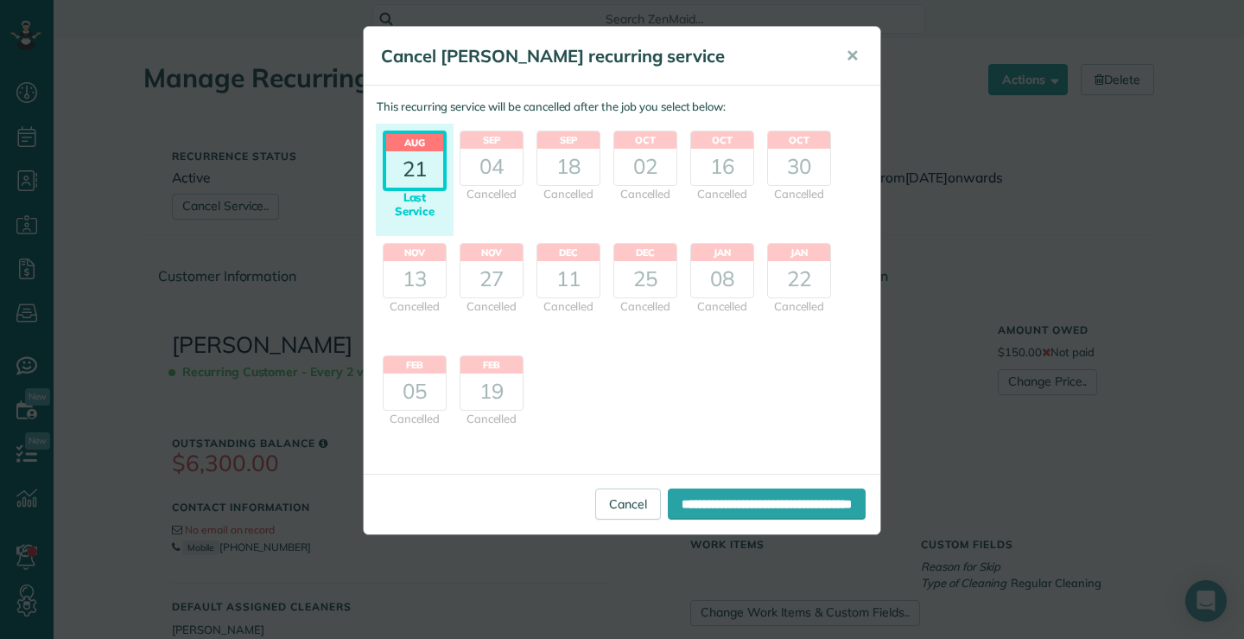
click at [396, 162] on div "21" at bounding box center [414, 169] width 57 height 36
click at [686, 500] on input "**********" at bounding box center [767, 503] width 198 height 31
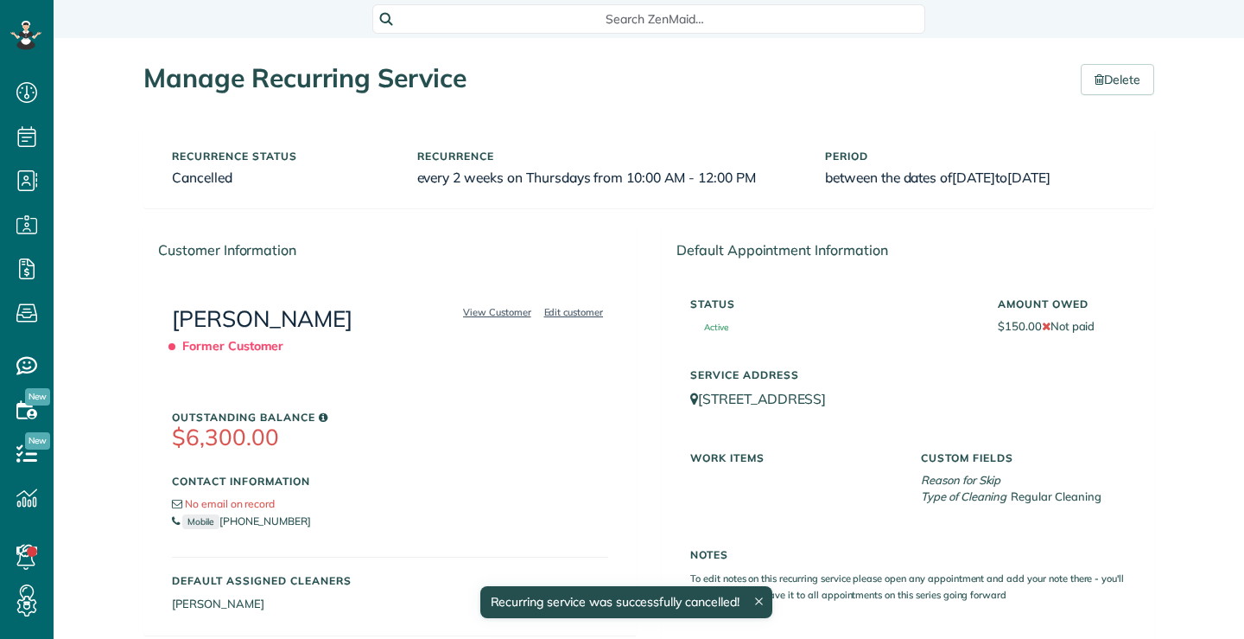
scroll to position [8, 8]
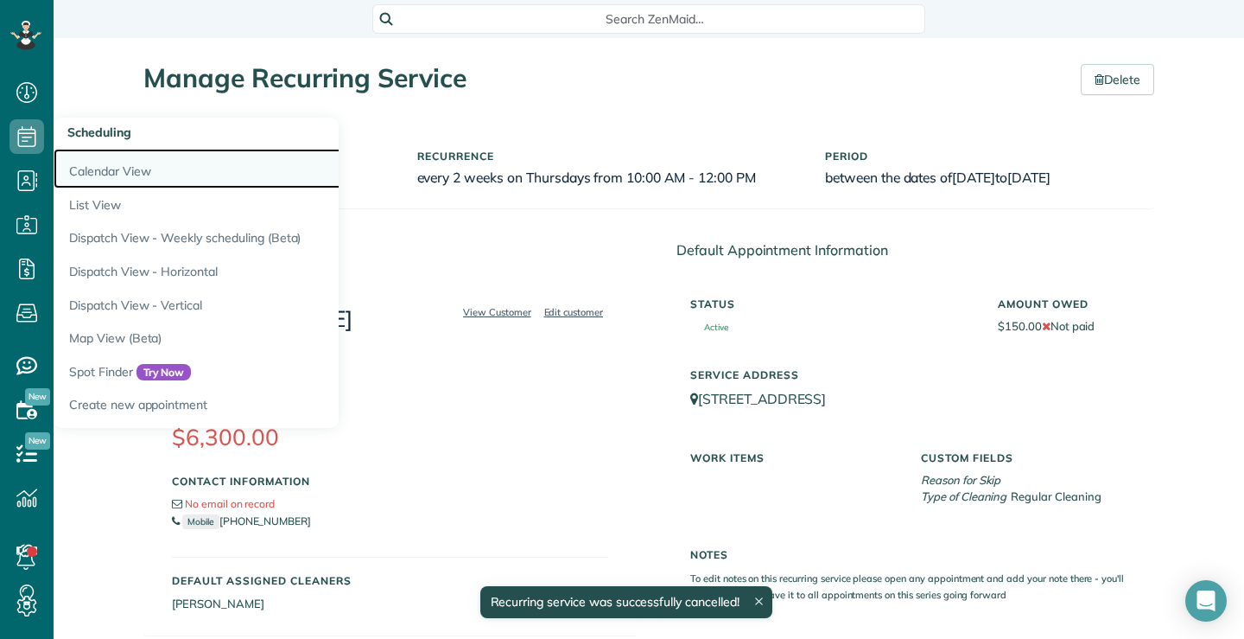
click at [92, 172] on link "Calendar View" at bounding box center [270, 169] width 432 height 40
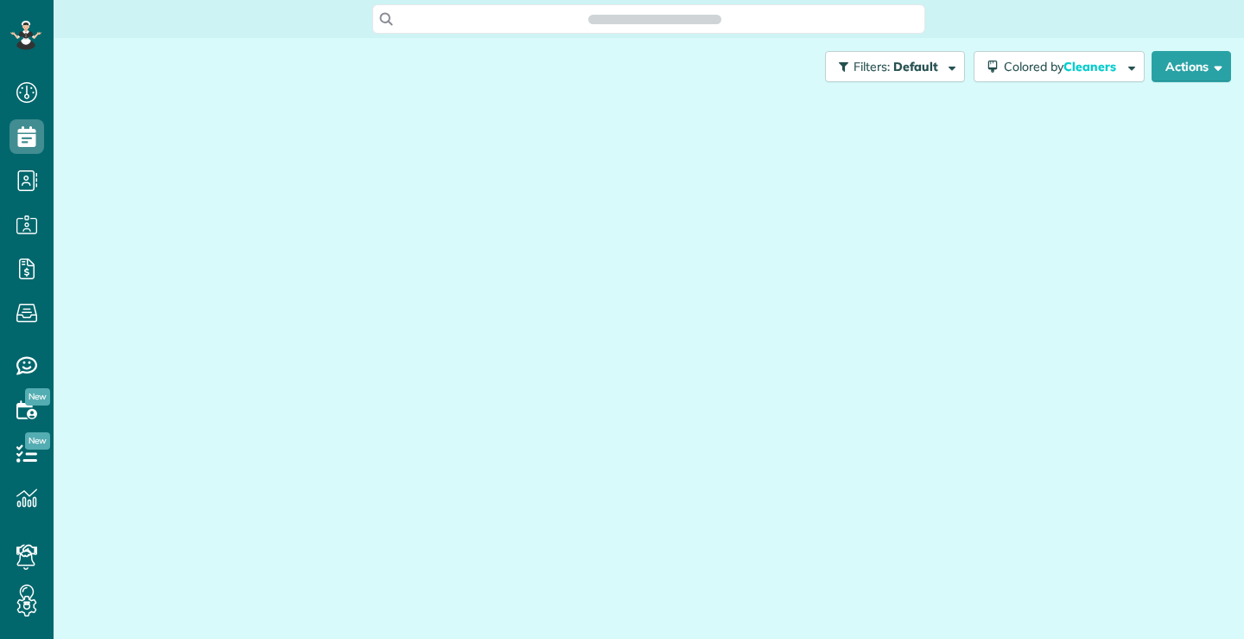
scroll to position [8, 8]
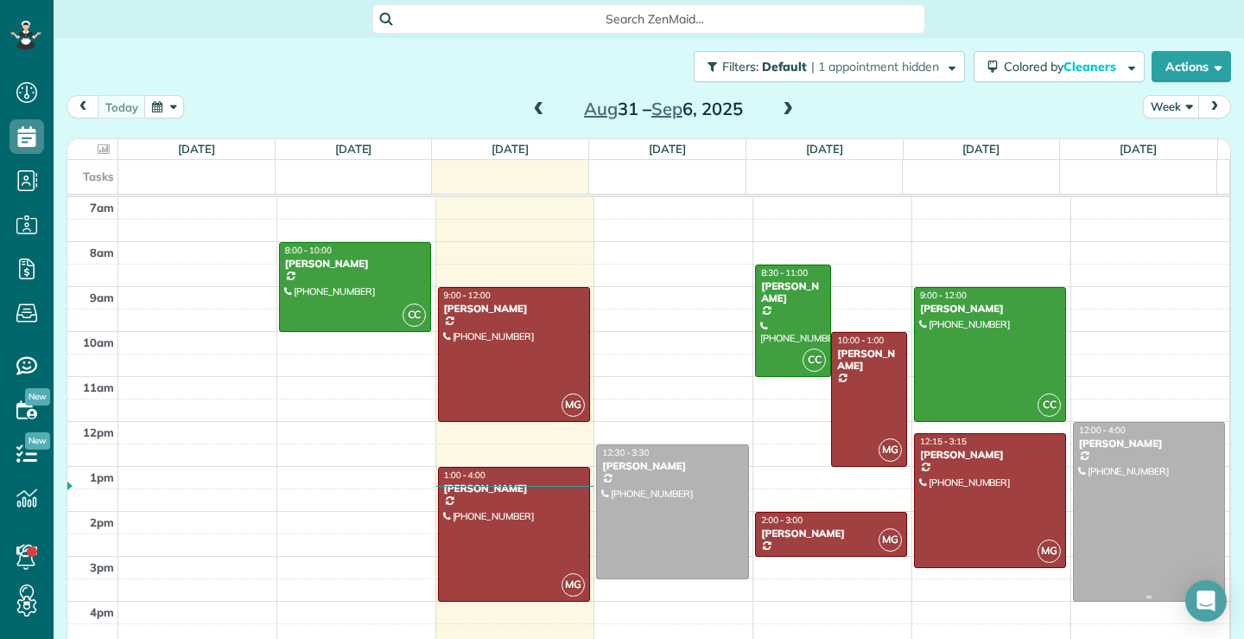
click at [1163, 553] on div at bounding box center [1149, 512] width 151 height 178
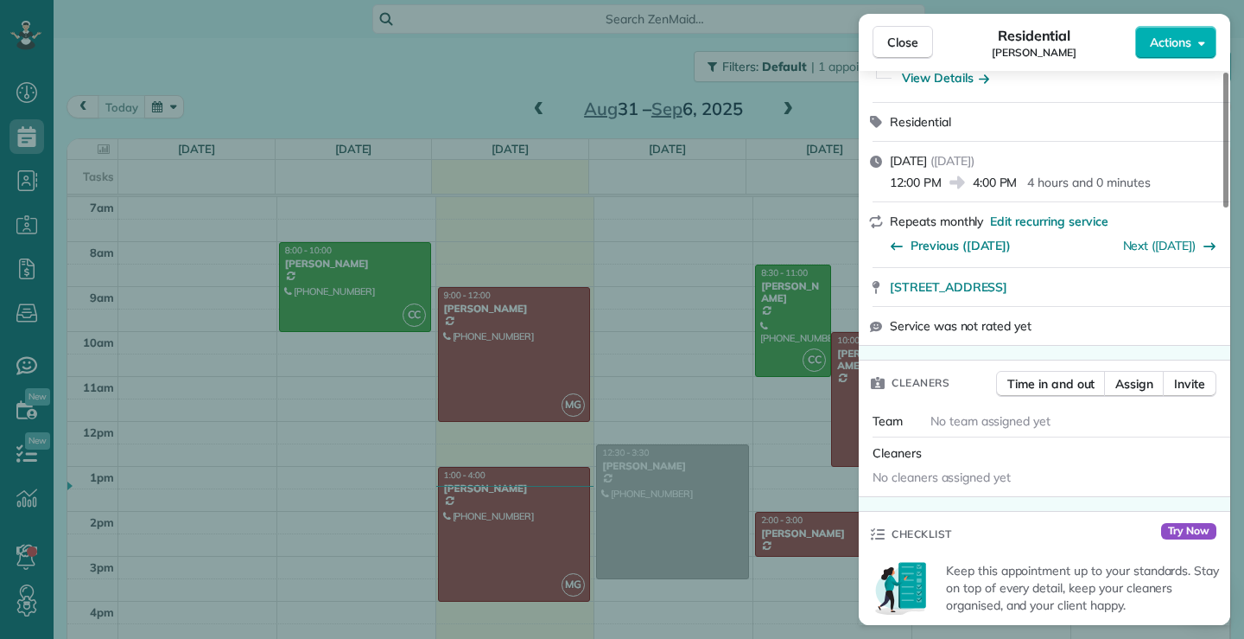
scroll to position [346, 0]
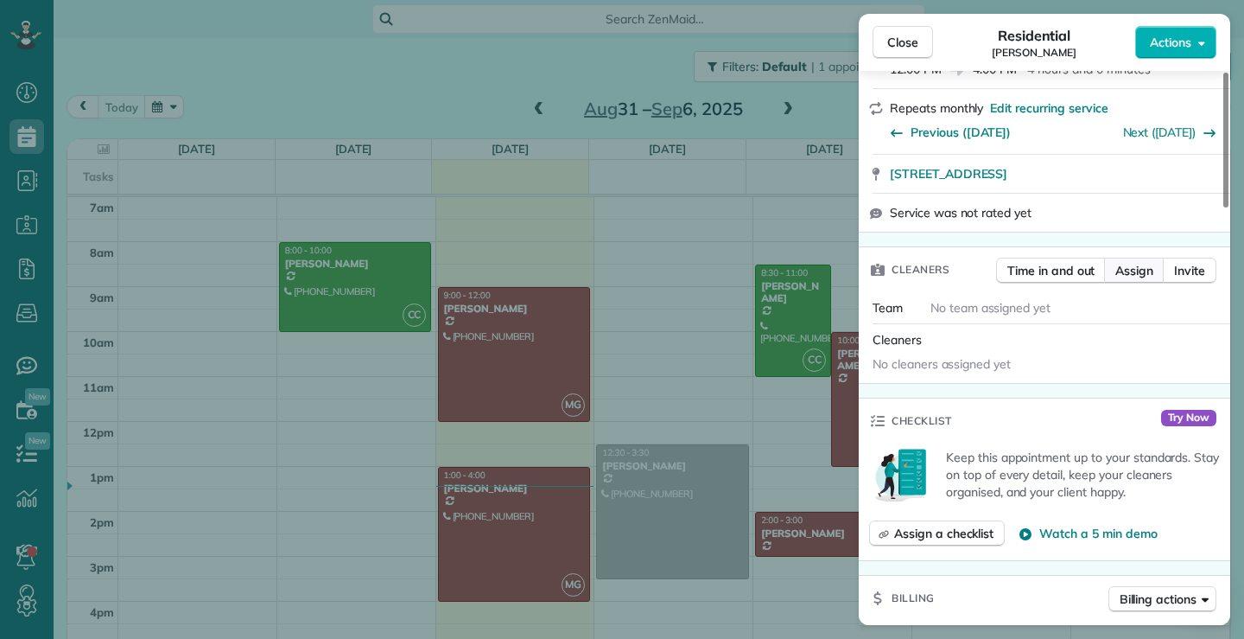
click at [1136, 274] on span "Assign" at bounding box center [1135, 270] width 38 height 17
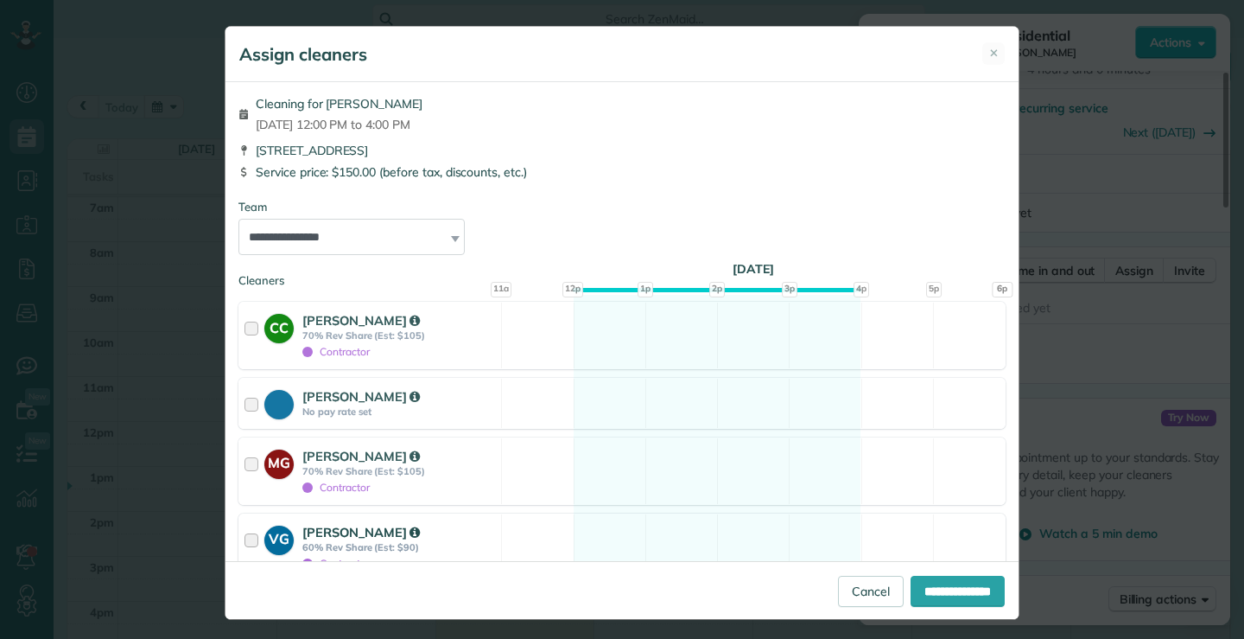
click at [245, 536] on div at bounding box center [255, 547] width 20 height 48
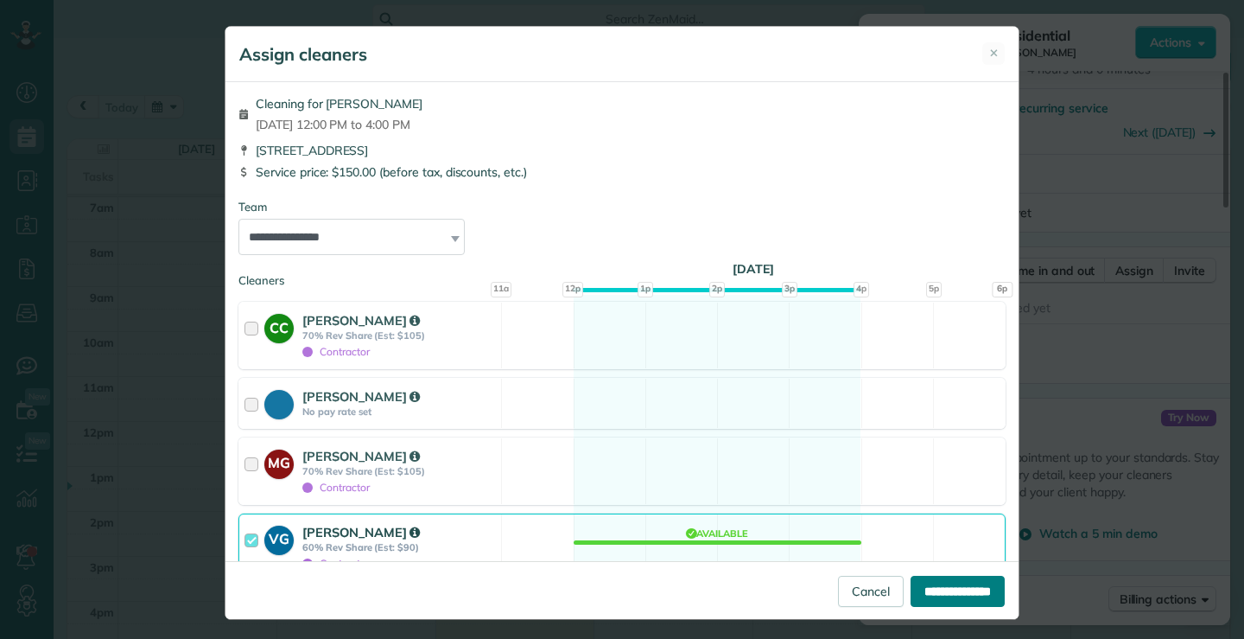
click at [945, 589] on input "**********" at bounding box center [958, 591] width 94 height 31
type input "**********"
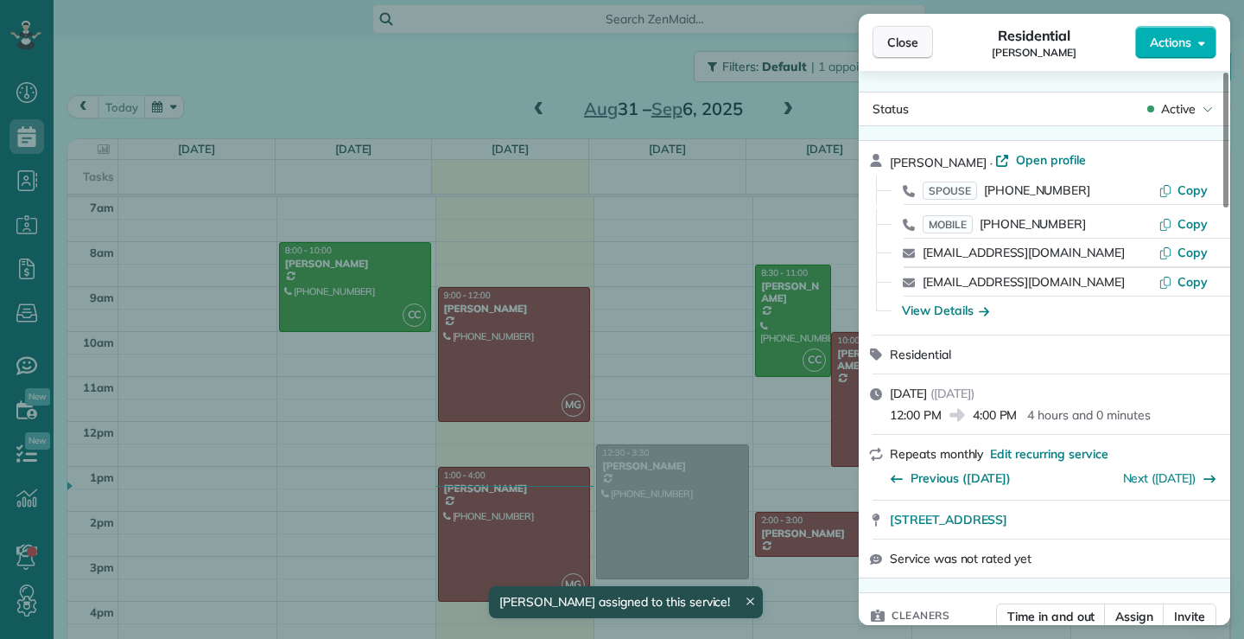
click at [899, 34] on span "Close" at bounding box center [903, 42] width 31 height 17
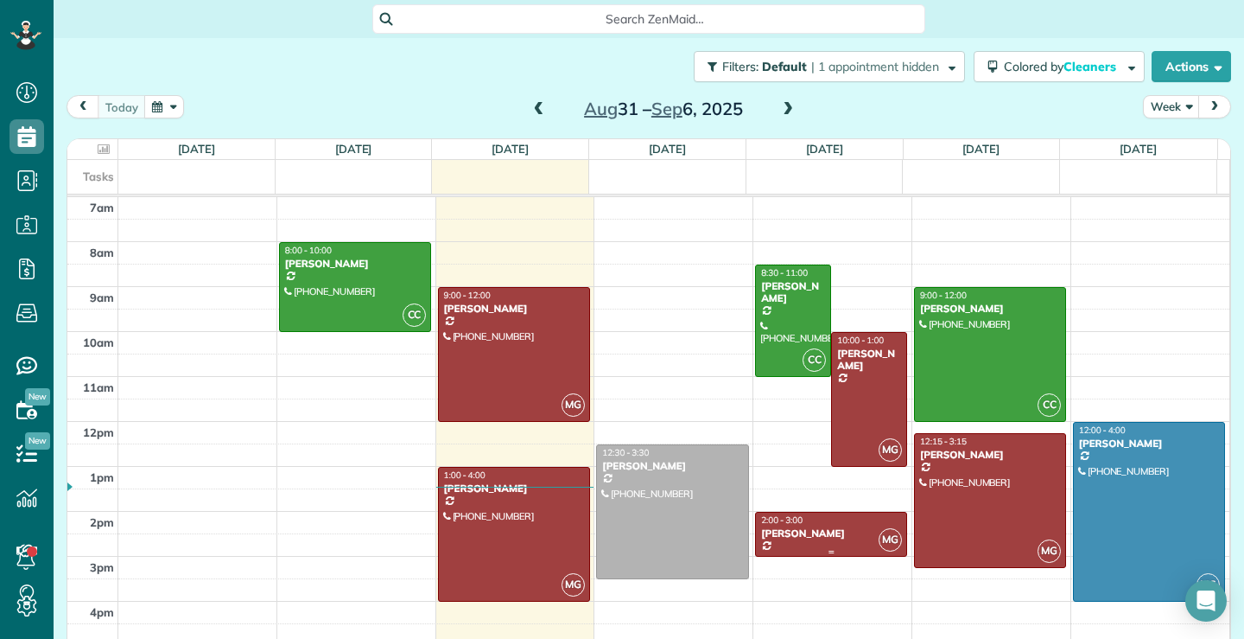
click at [843, 529] on div "[PERSON_NAME]" at bounding box center [832, 533] width 142 height 12
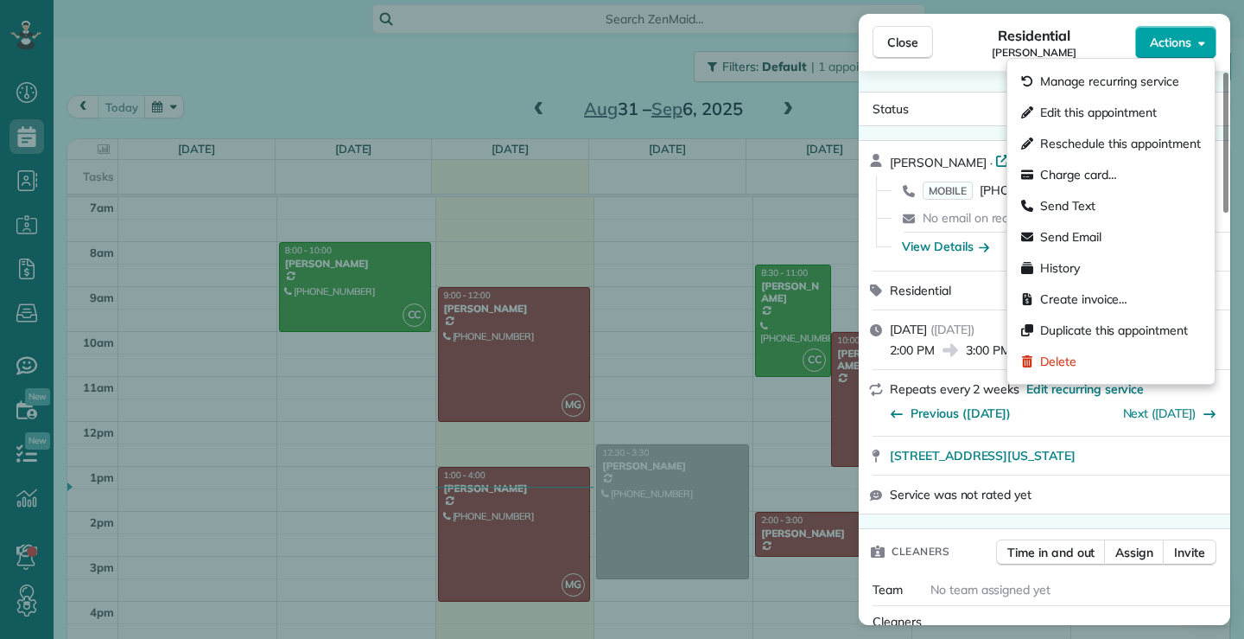
click at [1198, 46] on button "Actions" at bounding box center [1176, 42] width 81 height 33
click at [1086, 118] on span "Edit this appointment" at bounding box center [1099, 112] width 117 height 17
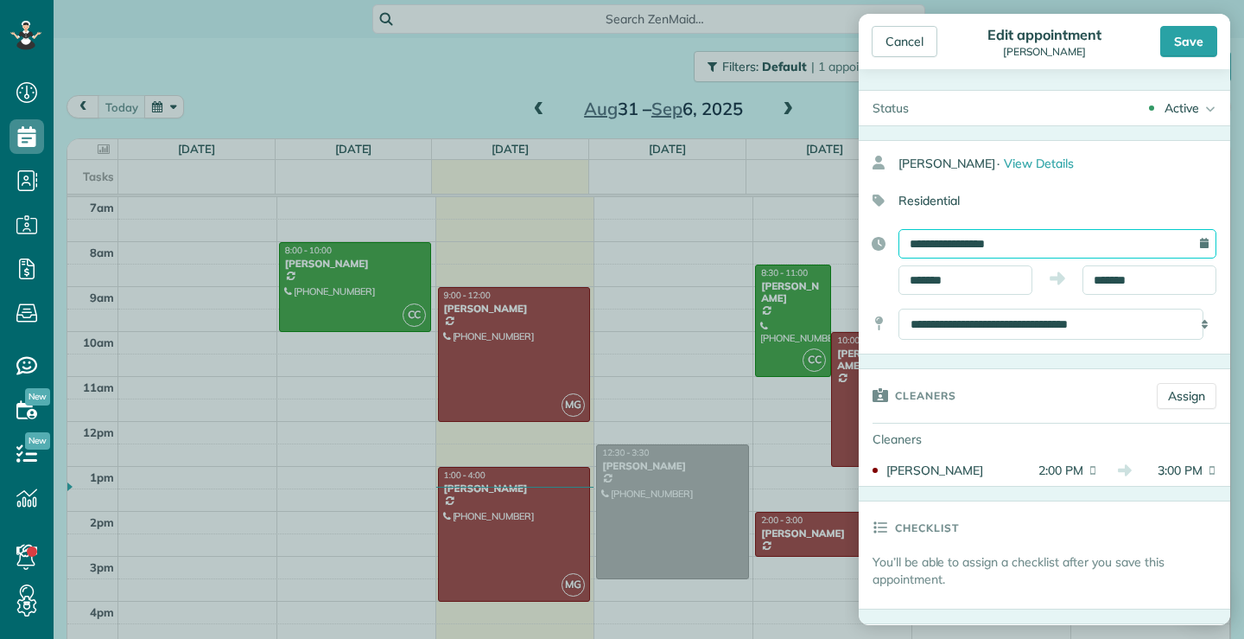
click at [1070, 241] on input "**********" at bounding box center [1058, 243] width 318 height 29
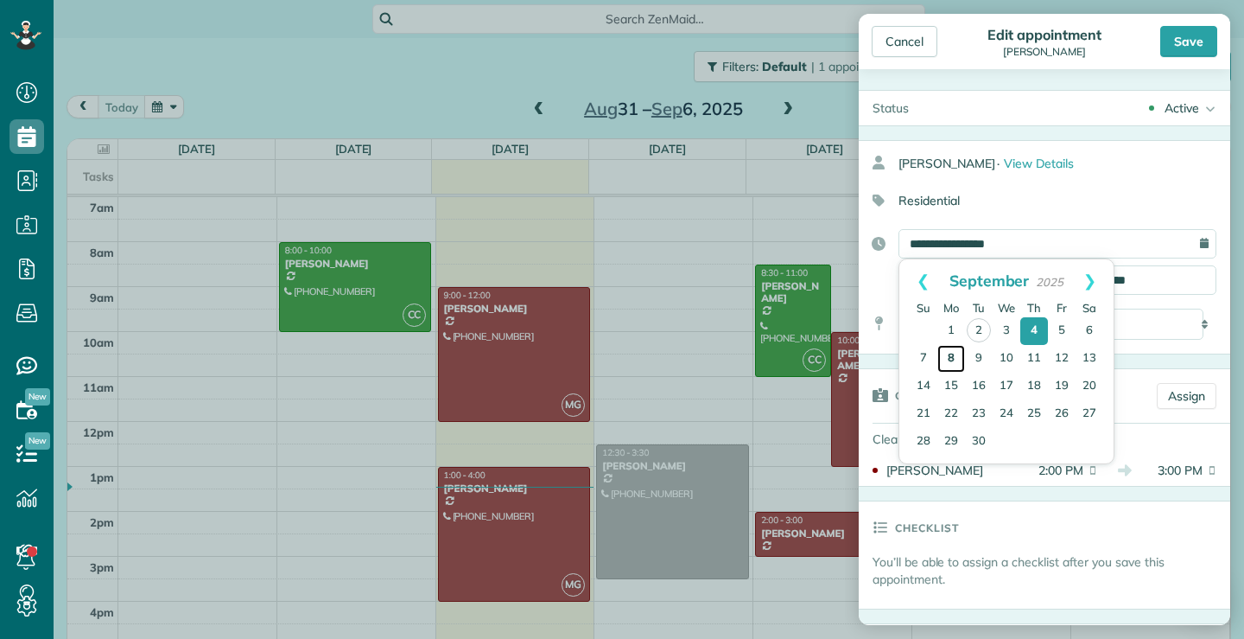
click at [950, 365] on link "8" at bounding box center [952, 359] width 28 height 28
type input "**********"
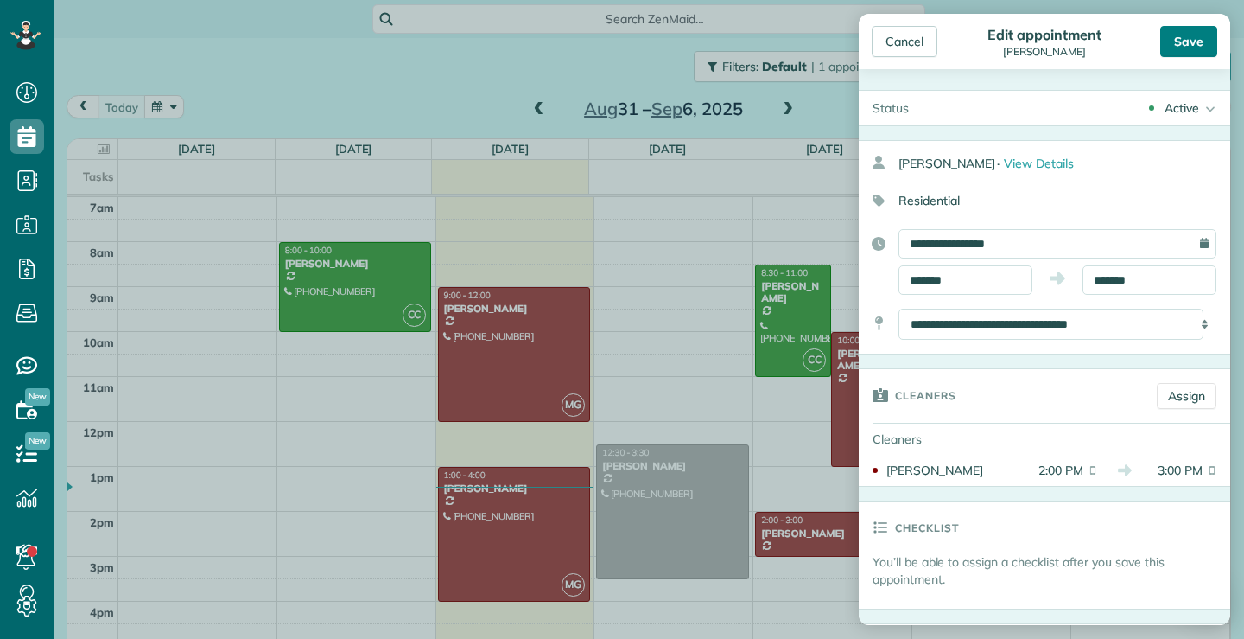
click at [1187, 38] on div "Save" at bounding box center [1189, 41] width 57 height 31
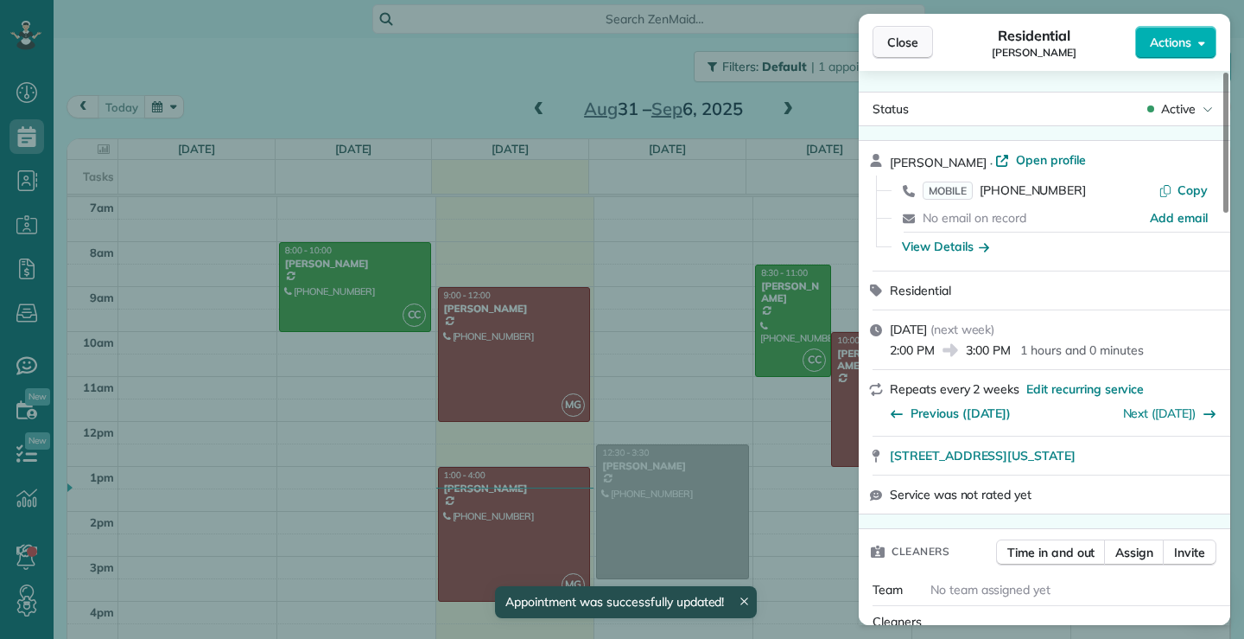
click at [902, 39] on span "Close" at bounding box center [903, 42] width 31 height 17
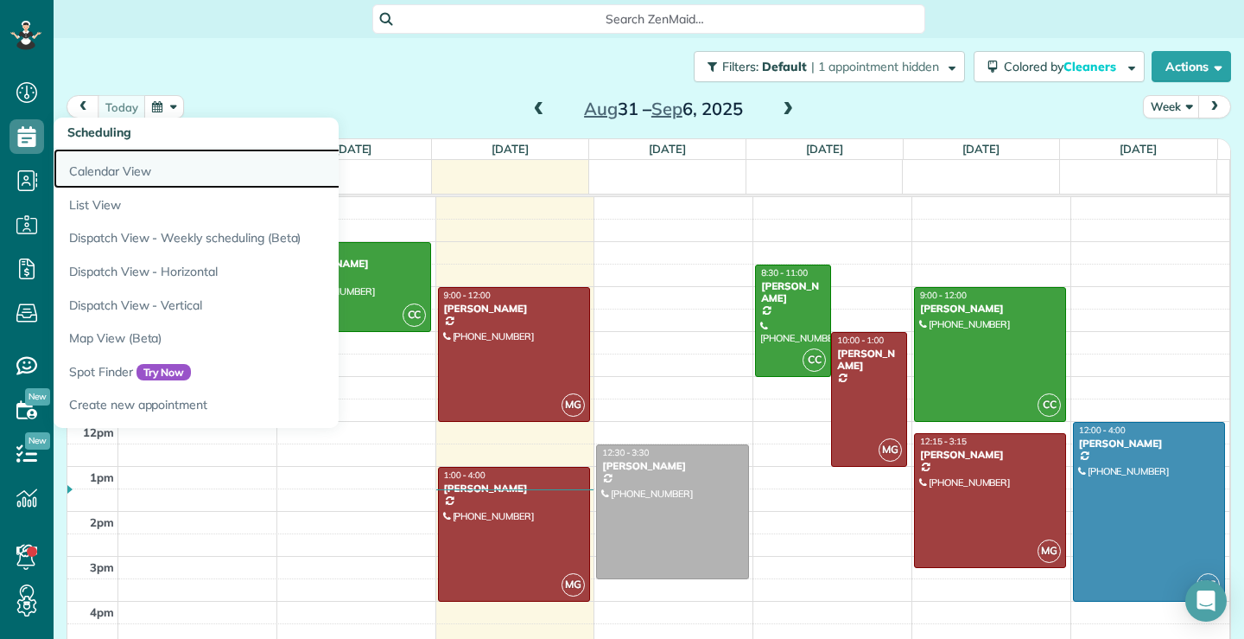
click at [119, 168] on link "Calendar View" at bounding box center [270, 169] width 432 height 40
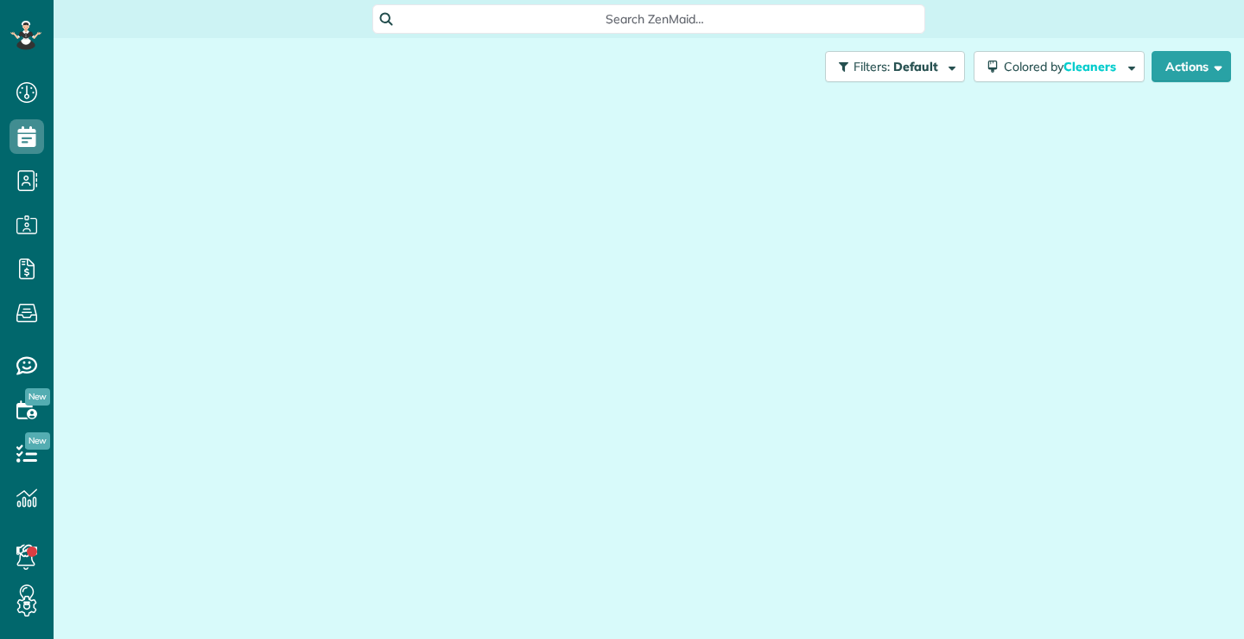
scroll to position [8, 8]
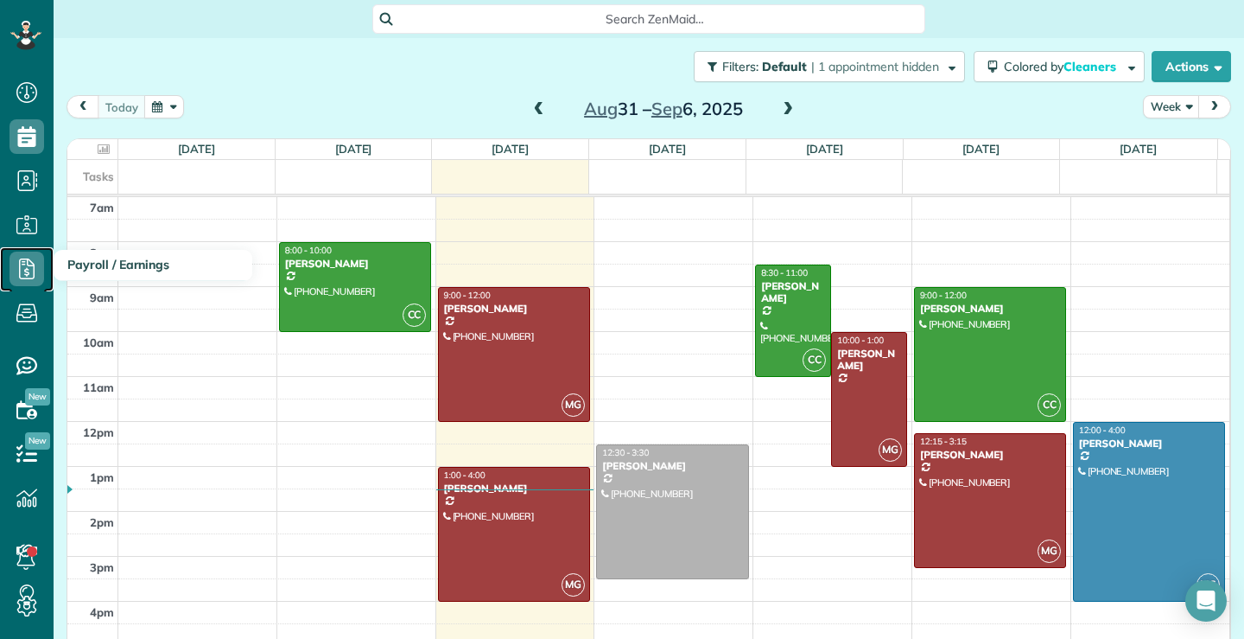
click at [30, 271] on icon at bounding box center [27, 268] width 35 height 35
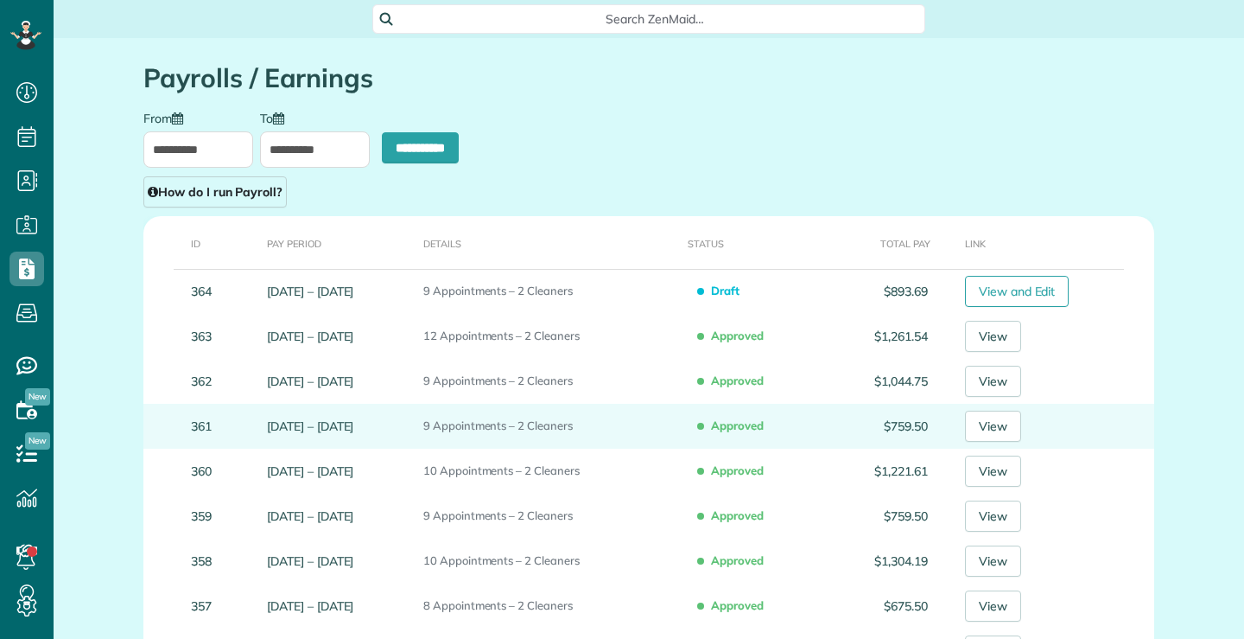
type input "**********"
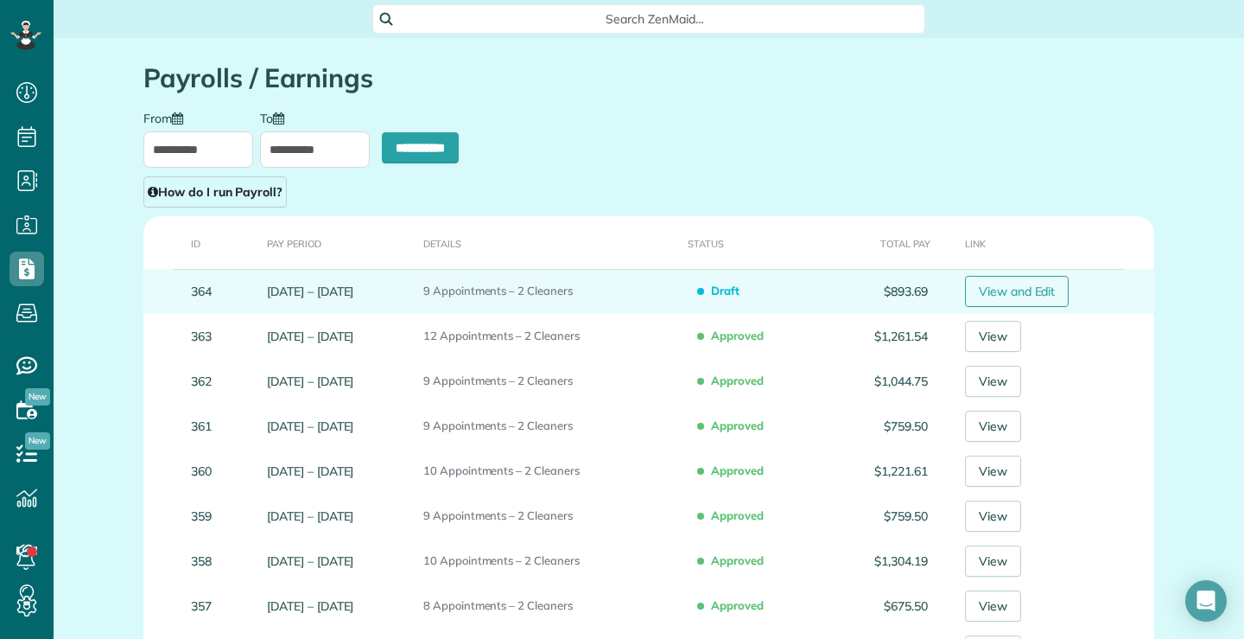
click at [1028, 289] on link "View and Edit" at bounding box center [1017, 291] width 105 height 31
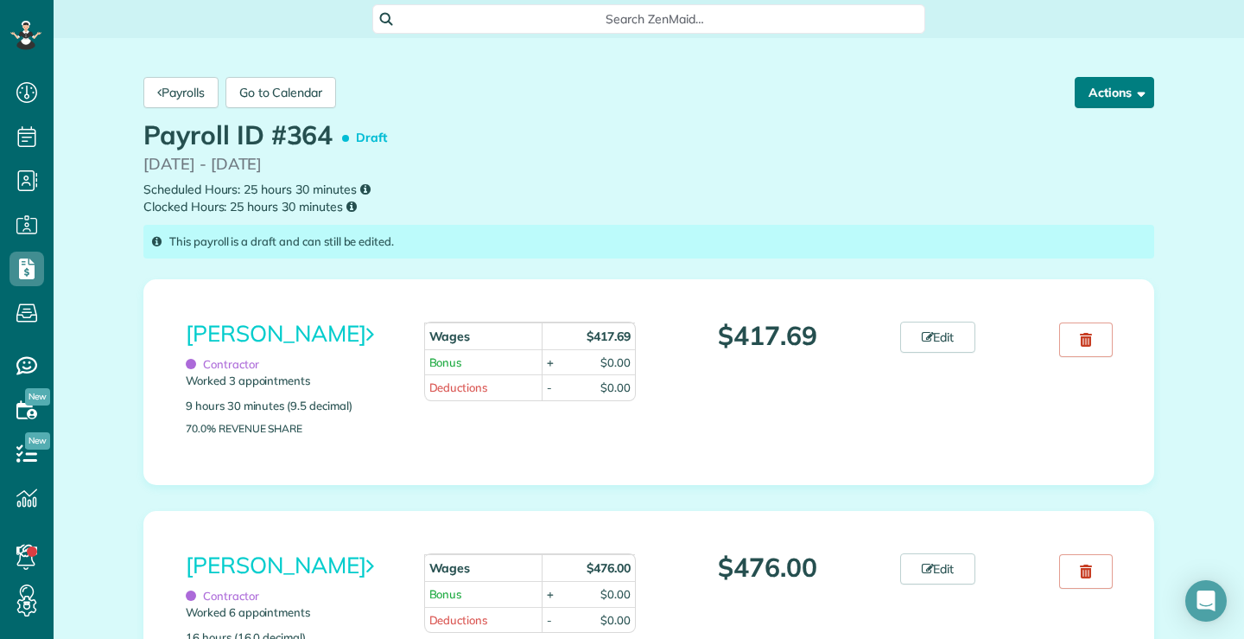
click at [1132, 88] on span "button" at bounding box center [1138, 92] width 13 height 13
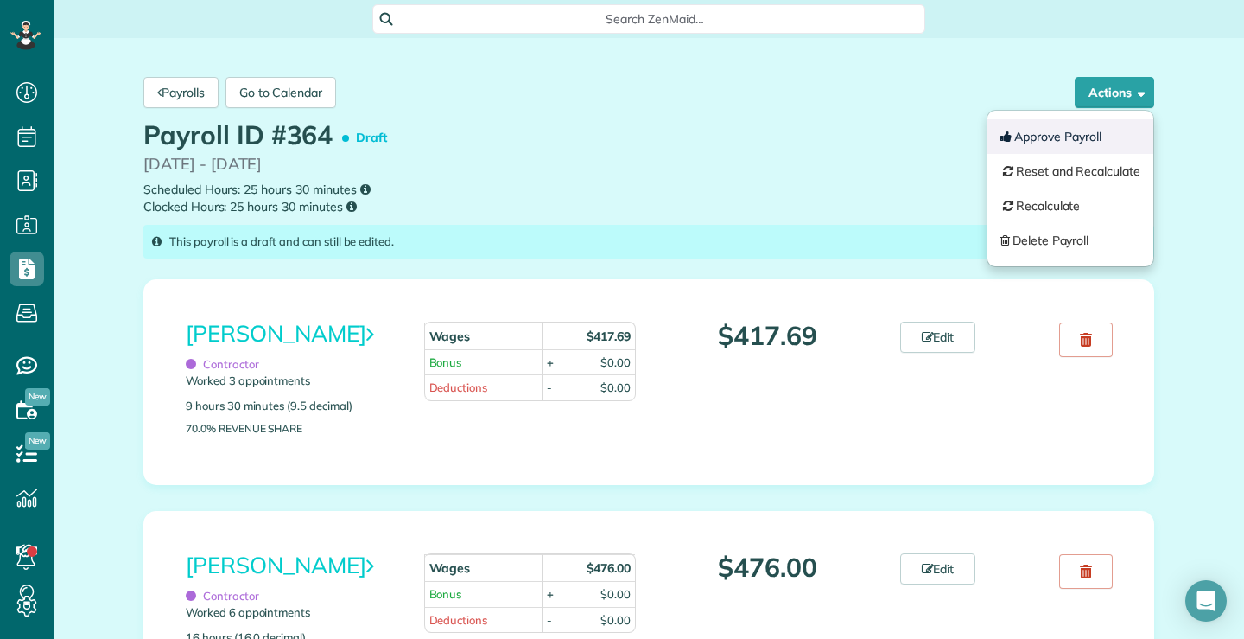
click at [1054, 133] on button "Approve Payroll" at bounding box center [1071, 136] width 166 height 35
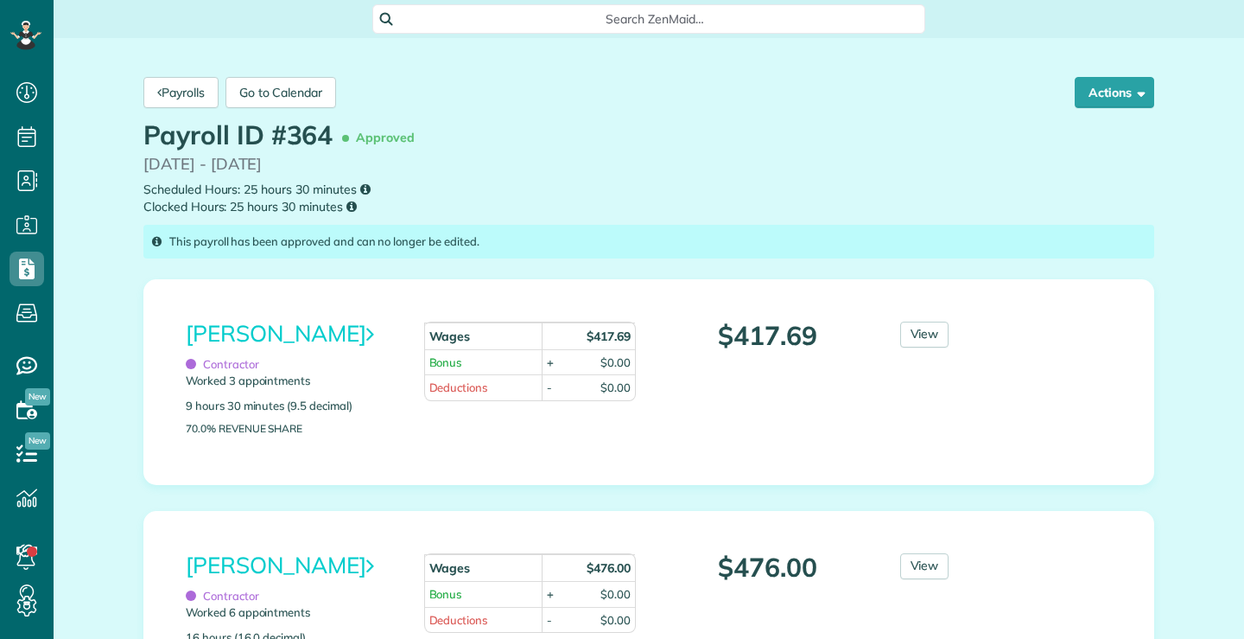
scroll to position [8, 8]
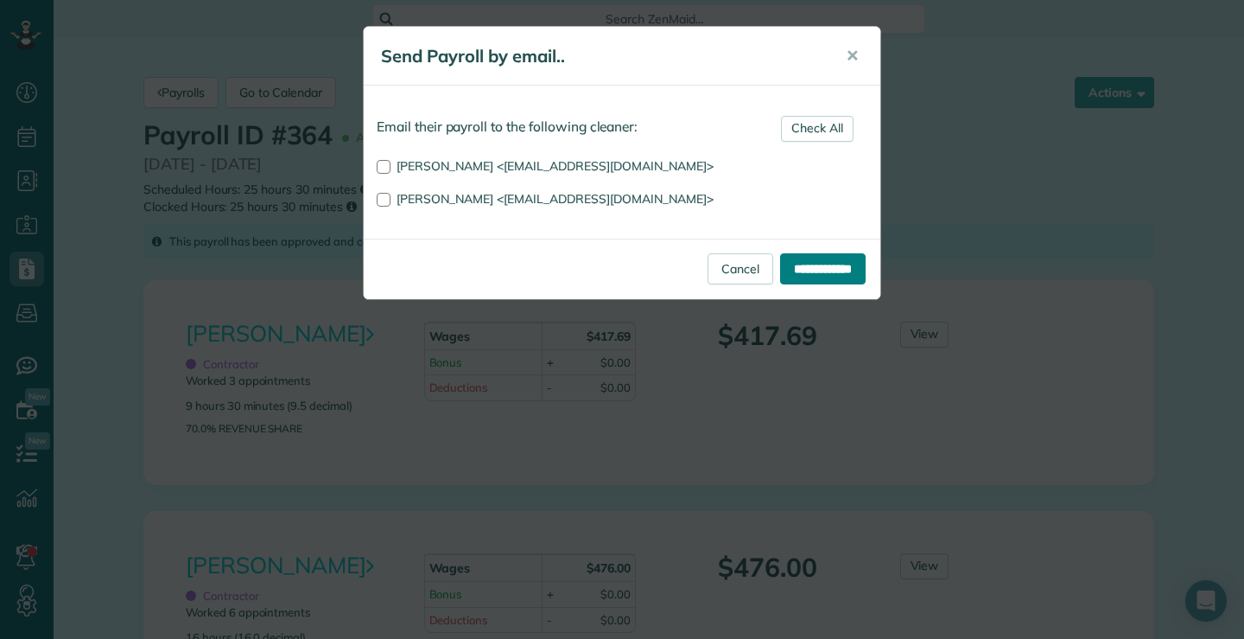
click at [792, 258] on input "**********" at bounding box center [823, 268] width 86 height 31
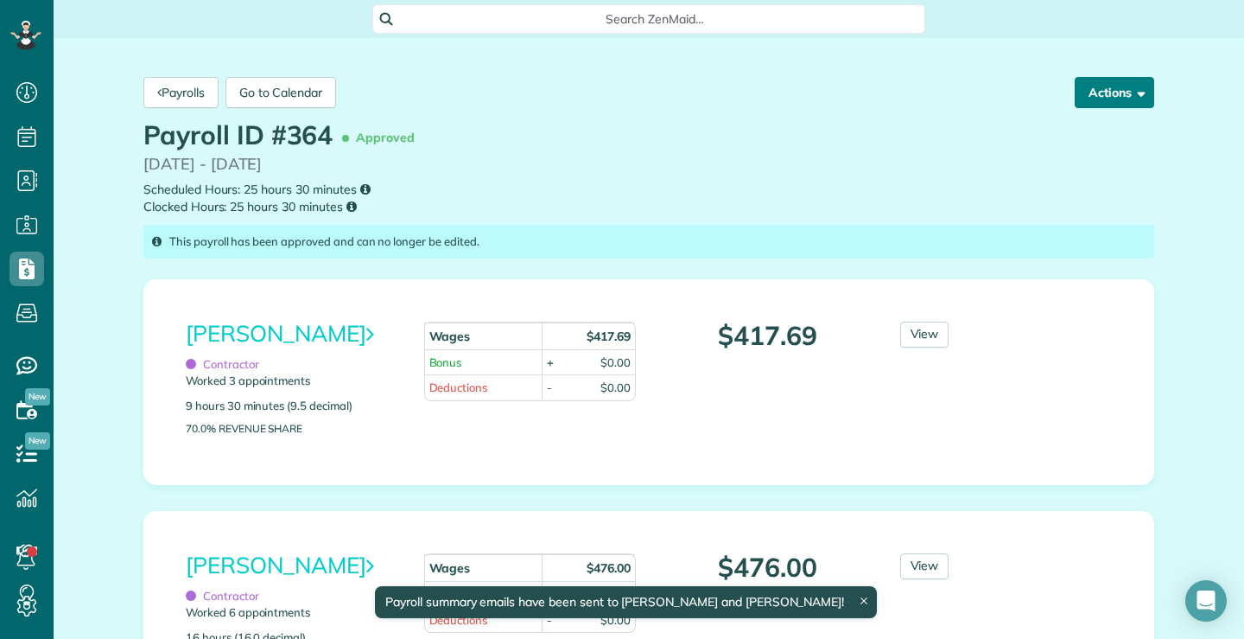
click at [1135, 92] on span "button" at bounding box center [1138, 92] width 13 height 13
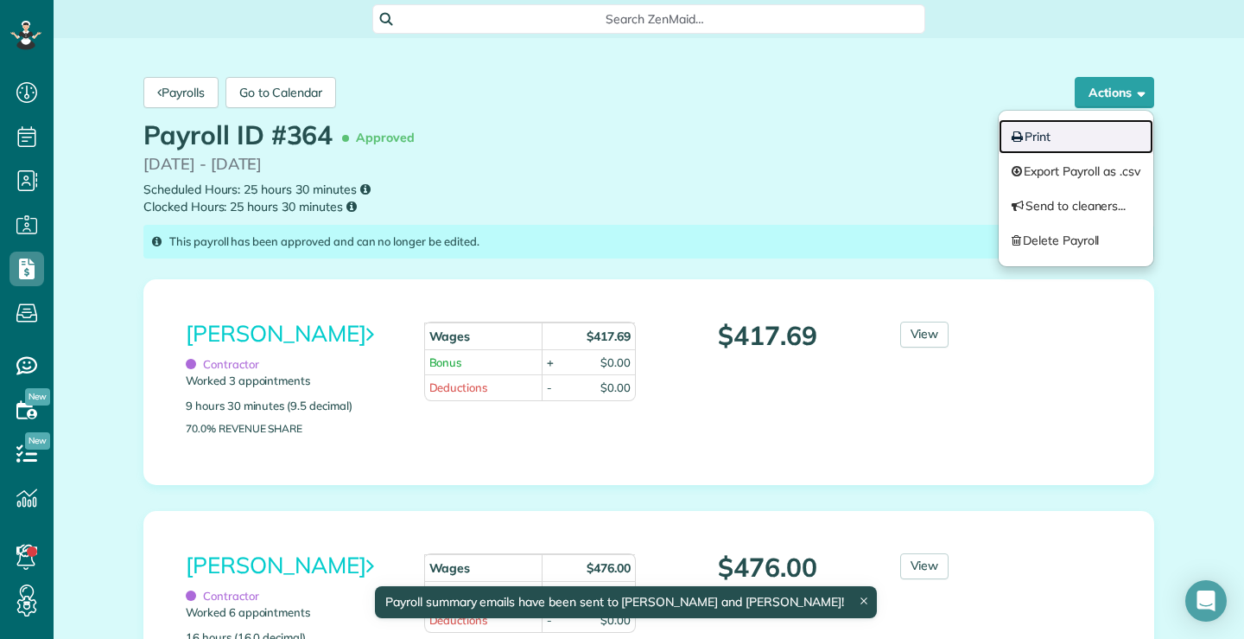
click at [1038, 136] on link "Print" at bounding box center [1077, 136] width 156 height 35
